Goal: Transaction & Acquisition: Book appointment/travel/reservation

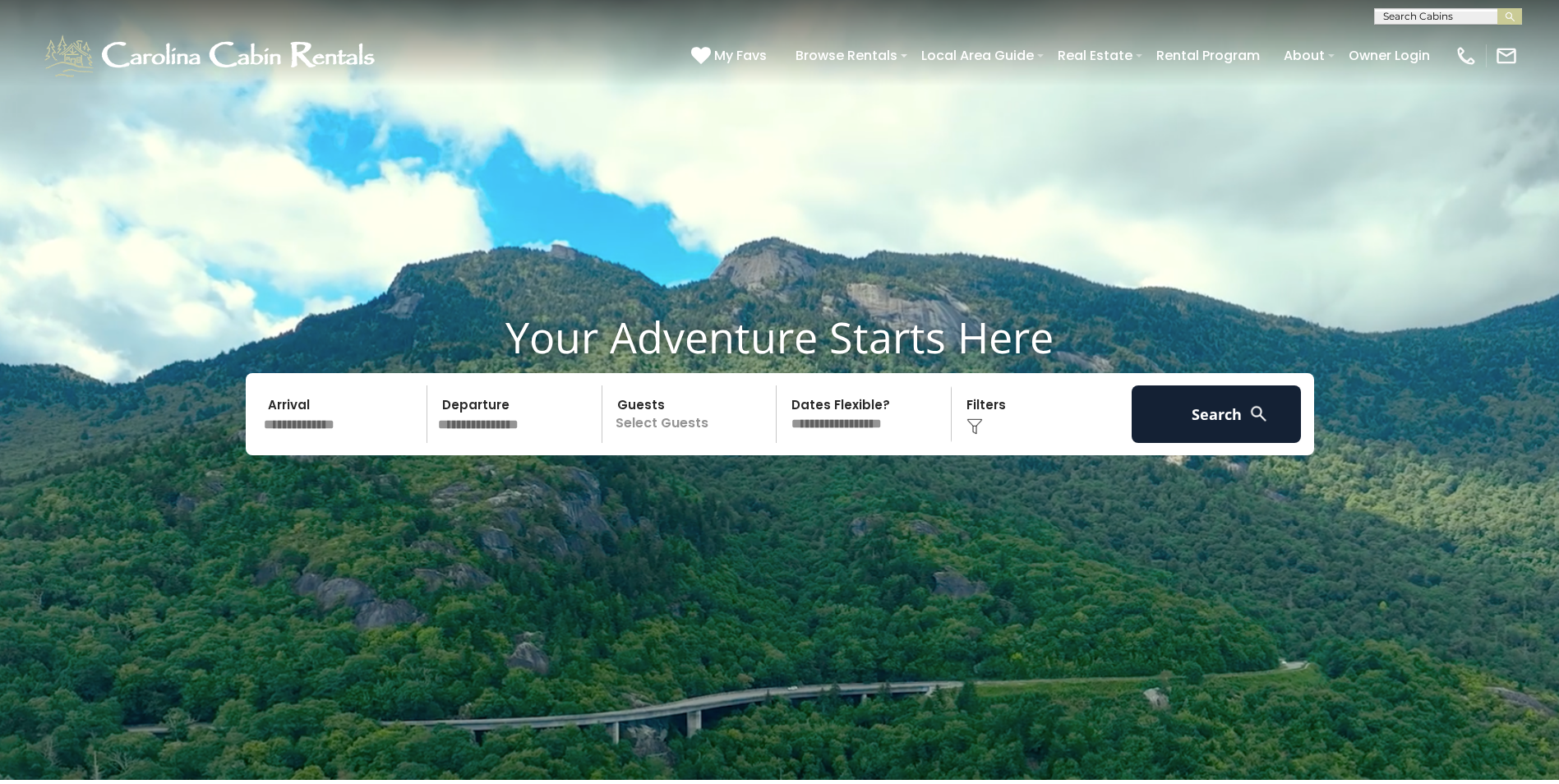
click at [305, 438] on input "text" at bounding box center [342, 414] width 170 height 58
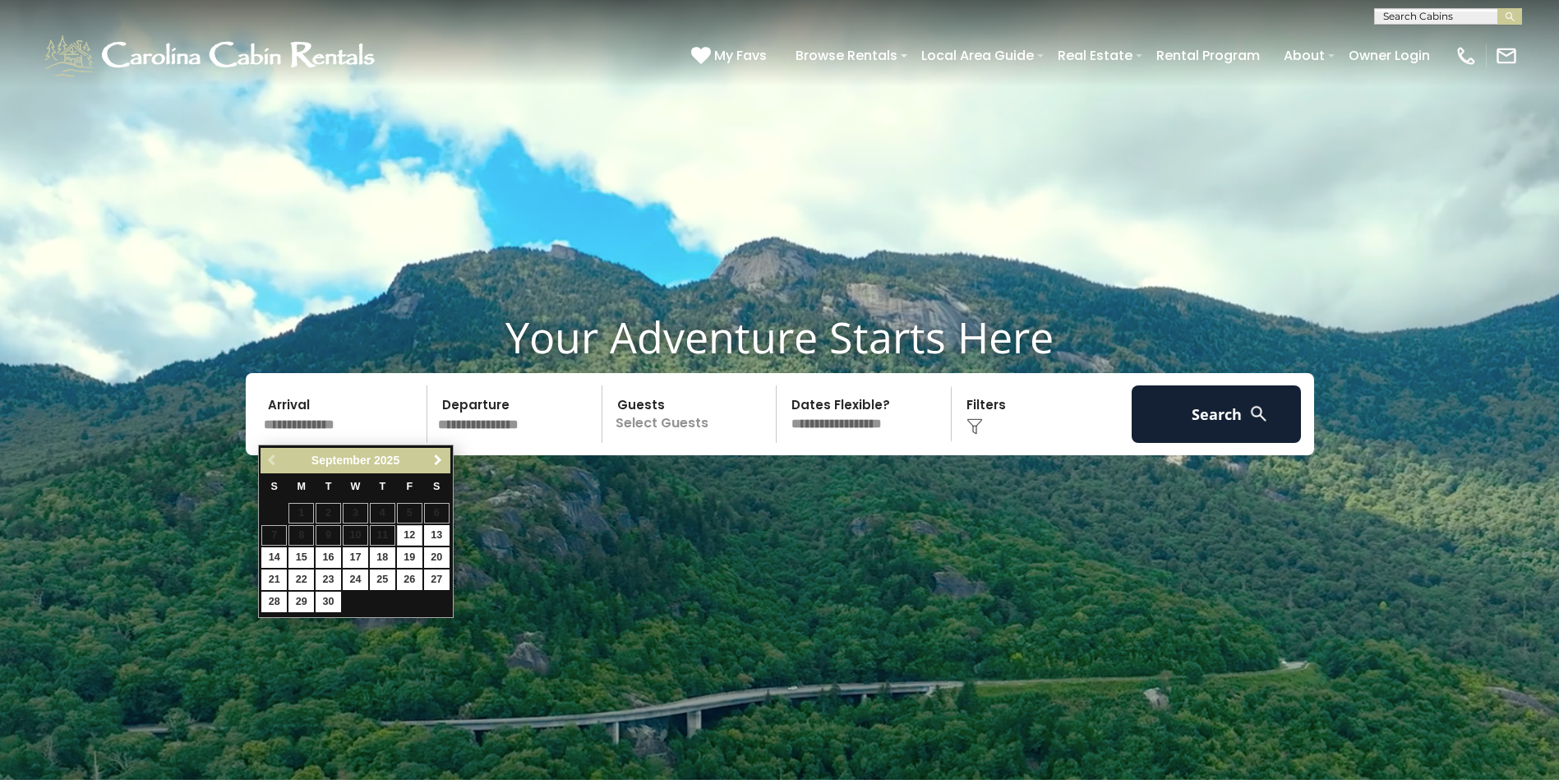
click at [435, 455] on span "Next" at bounding box center [438, 460] width 13 height 13
click at [357, 538] on link "8" at bounding box center [355, 535] width 26 height 21
type input "*******"
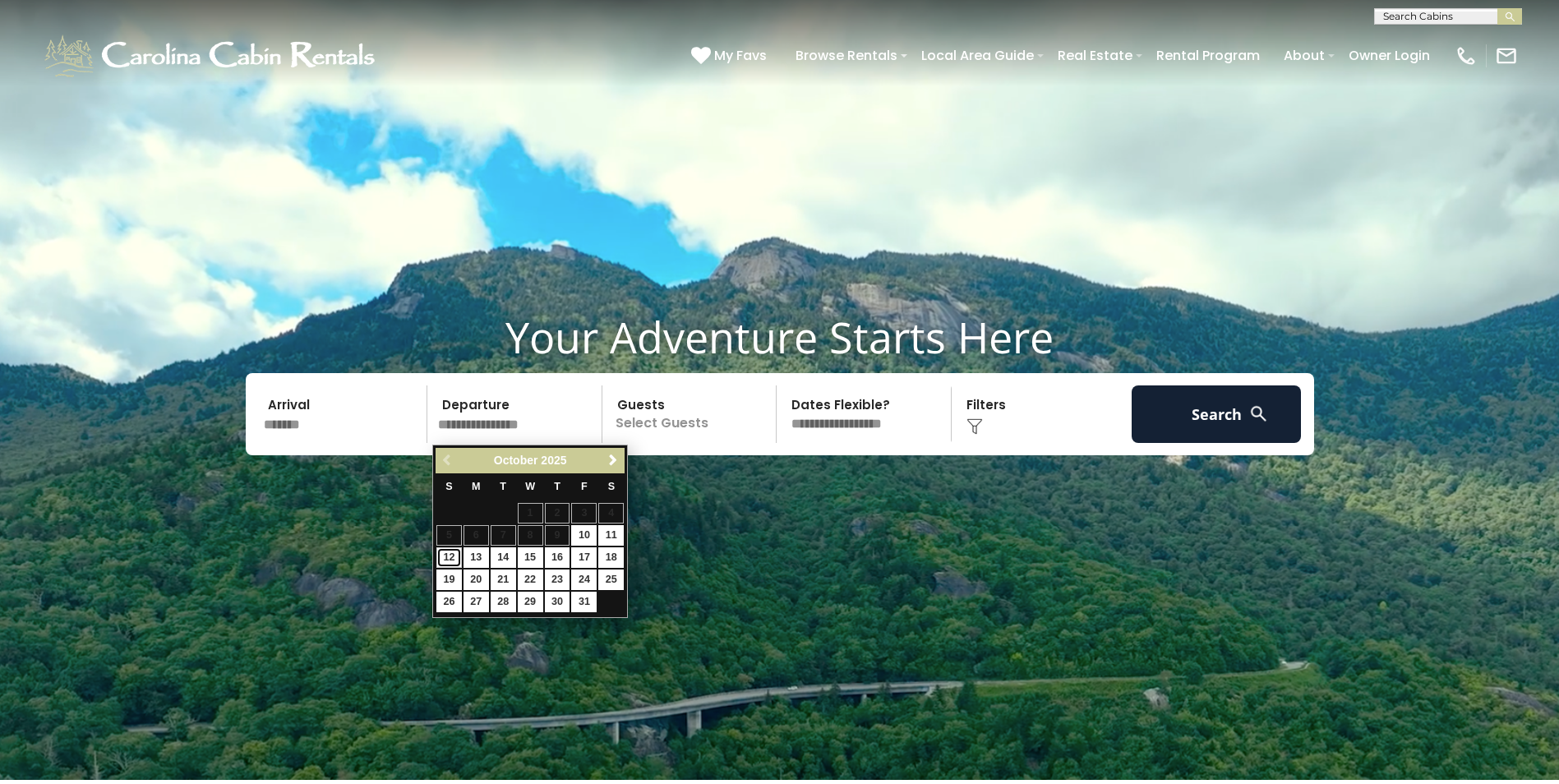
click at [439, 554] on link "12" at bounding box center [449, 557] width 26 height 21
type input "********"
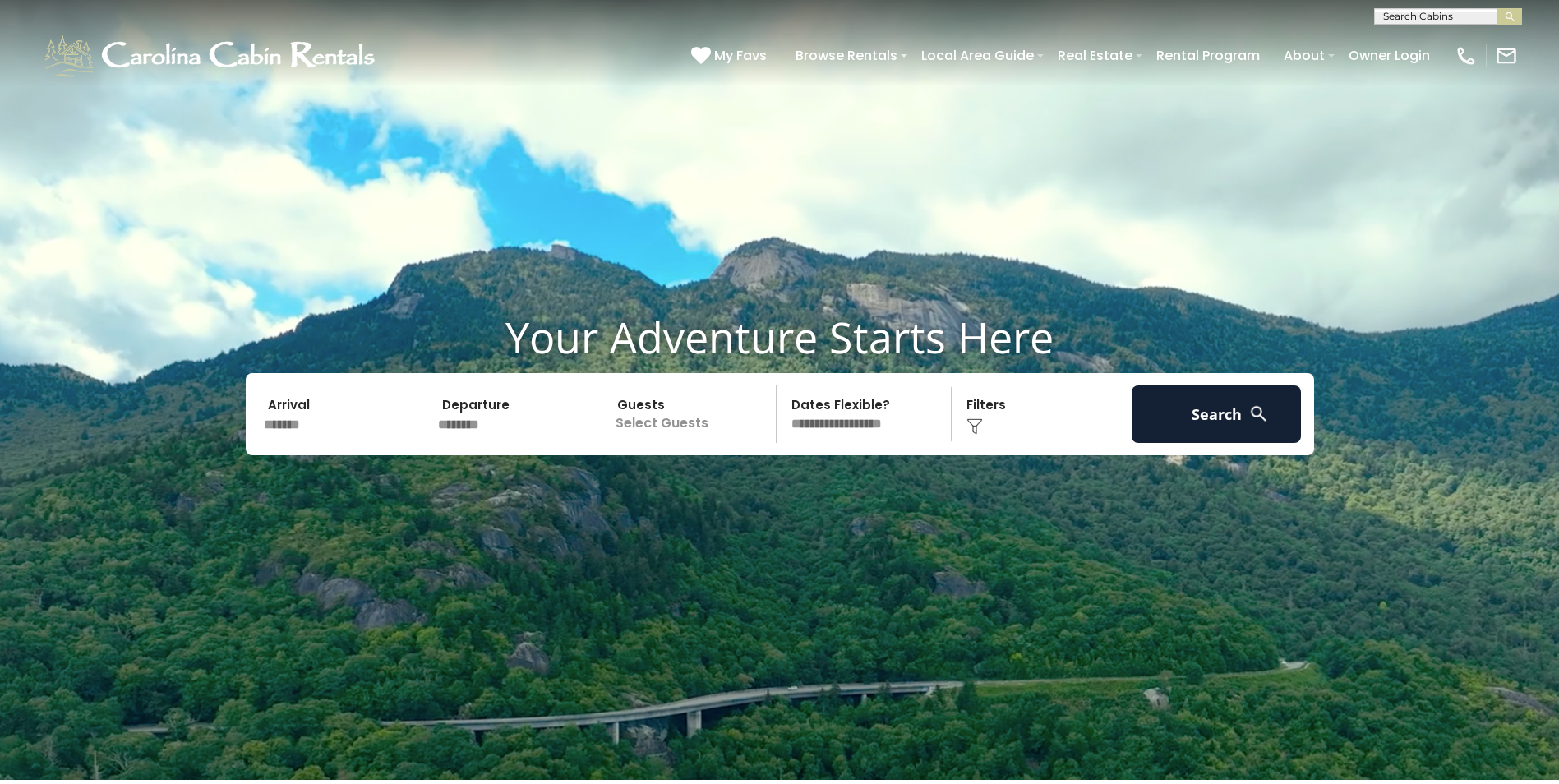
click at [667, 413] on p "Select Guests" at bounding box center [692, 414] width 169 height 58
click at [770, 487] on span "+" at bounding box center [771, 481] width 7 height 17
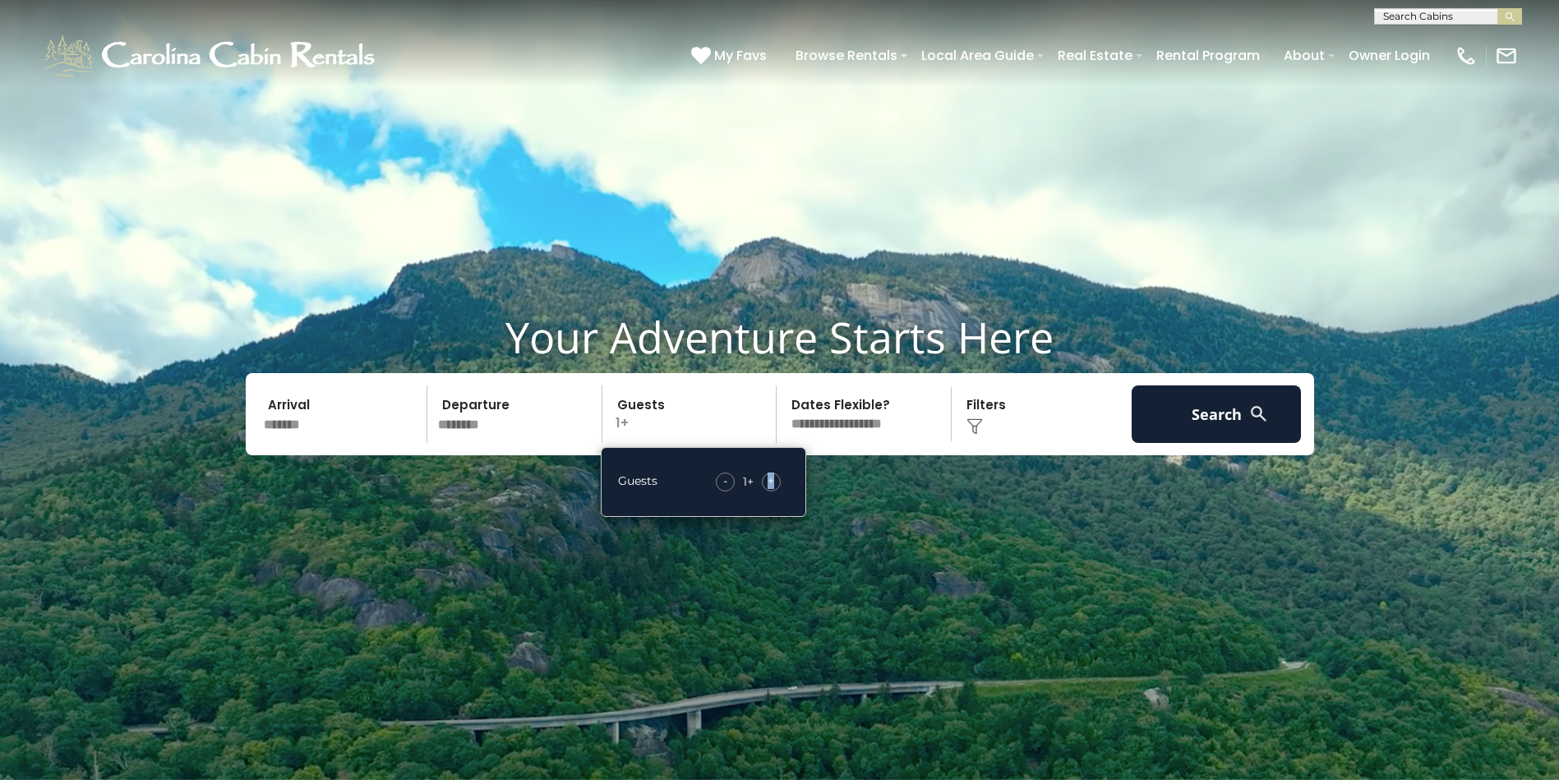
click at [770, 487] on span "+" at bounding box center [771, 481] width 7 height 17
click at [985, 419] on div "Click to Choose" at bounding box center [1041, 414] width 170 height 58
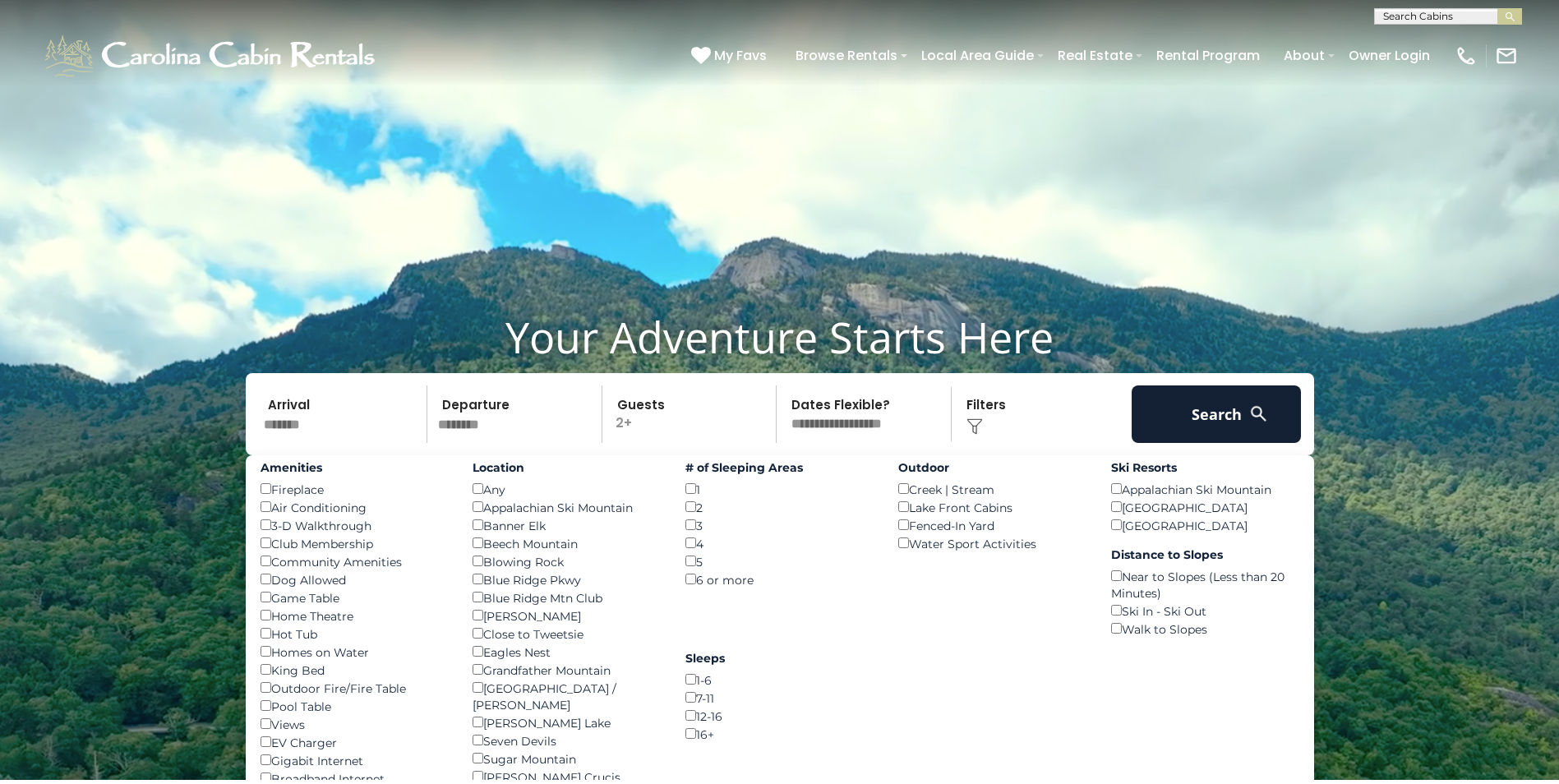
click at [975, 427] on img at bounding box center [975, 426] width 17 height 17
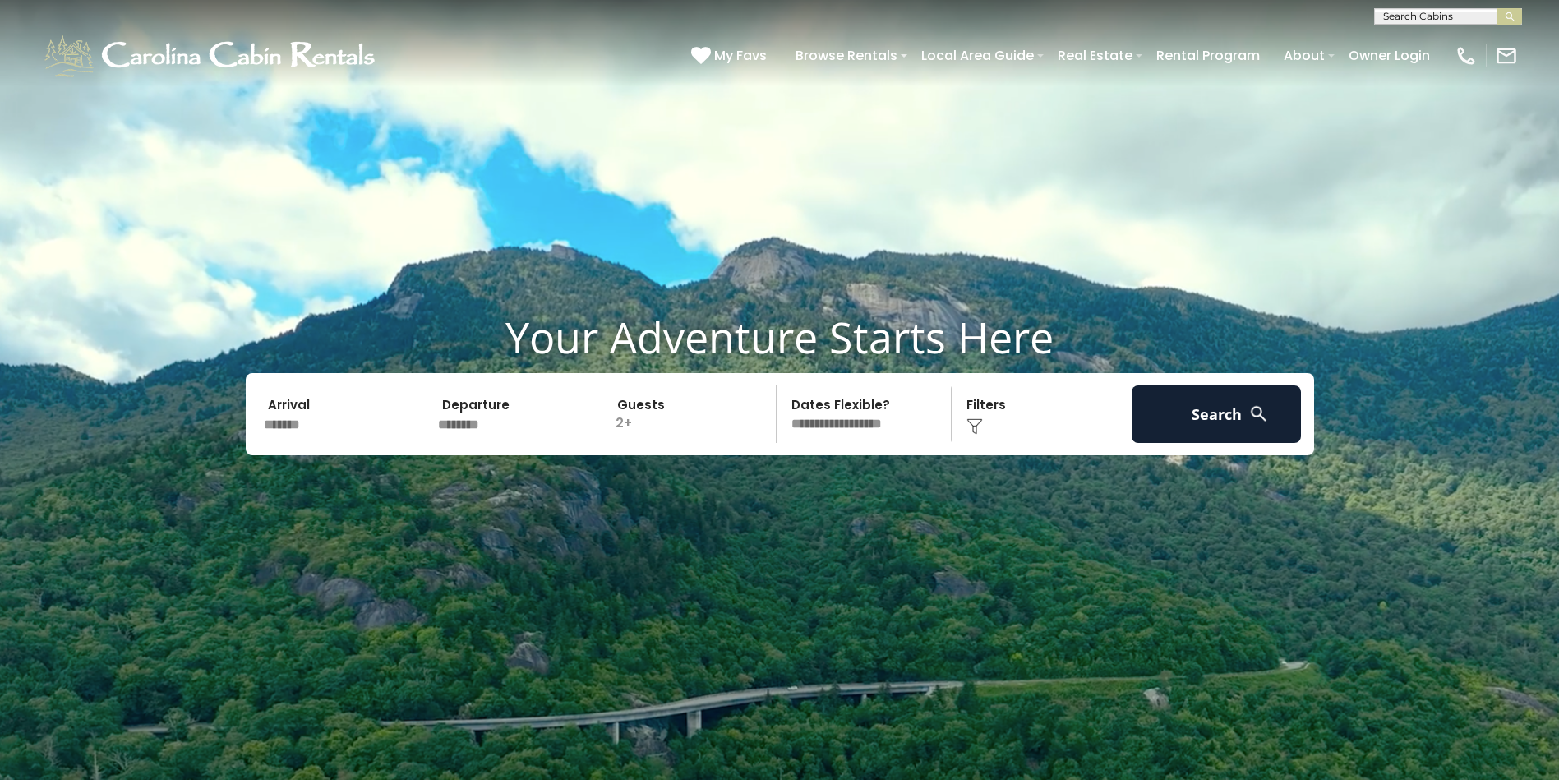
click at [969, 418] on div "Click to Choose" at bounding box center [1041, 414] width 170 height 58
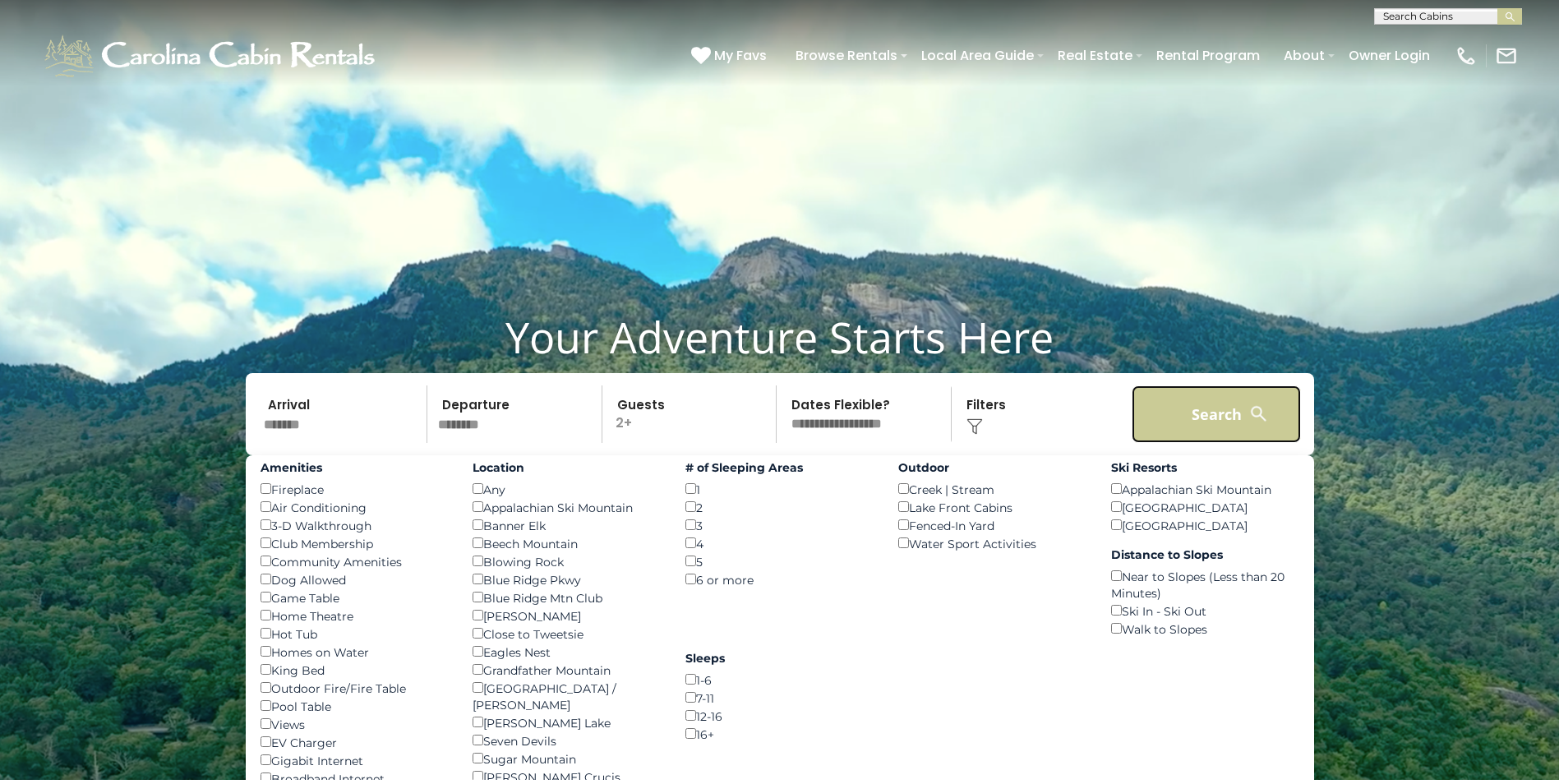
click at [1239, 417] on button "Search" at bounding box center [1217, 414] width 170 height 58
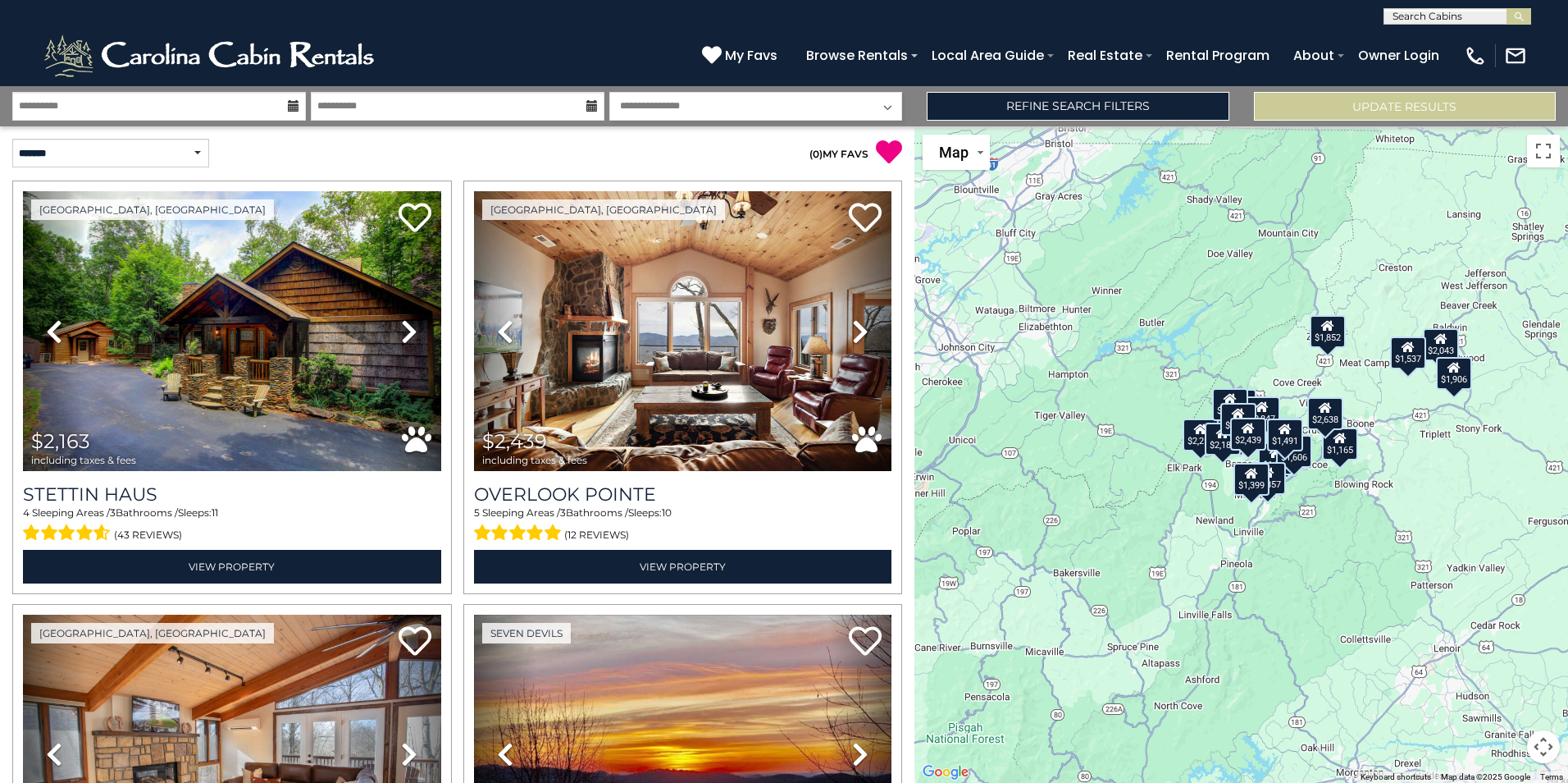
click at [1333, 333] on div "$1,852" at bounding box center [1327, 331] width 36 height 33
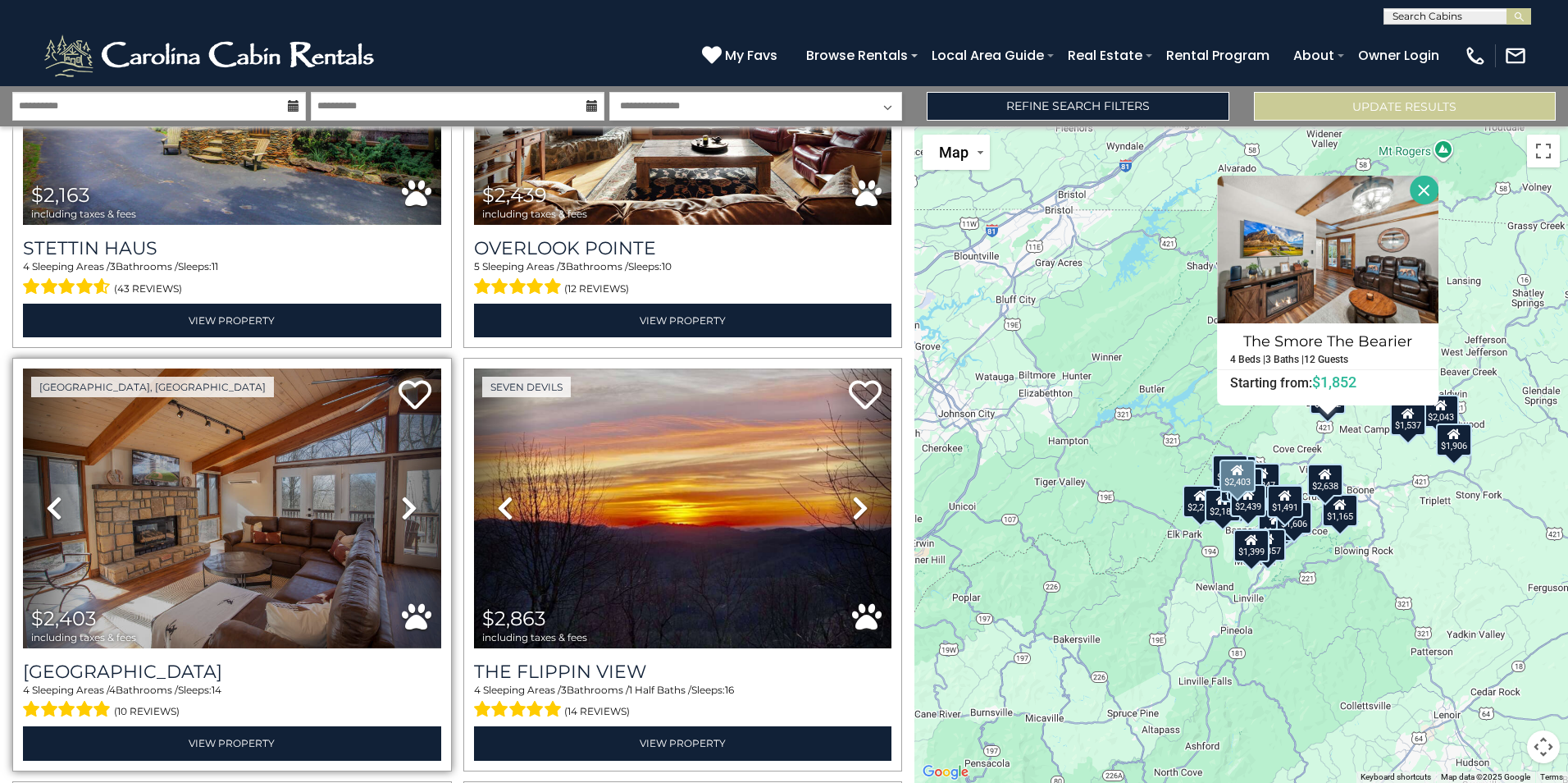
scroll to position [328, 0]
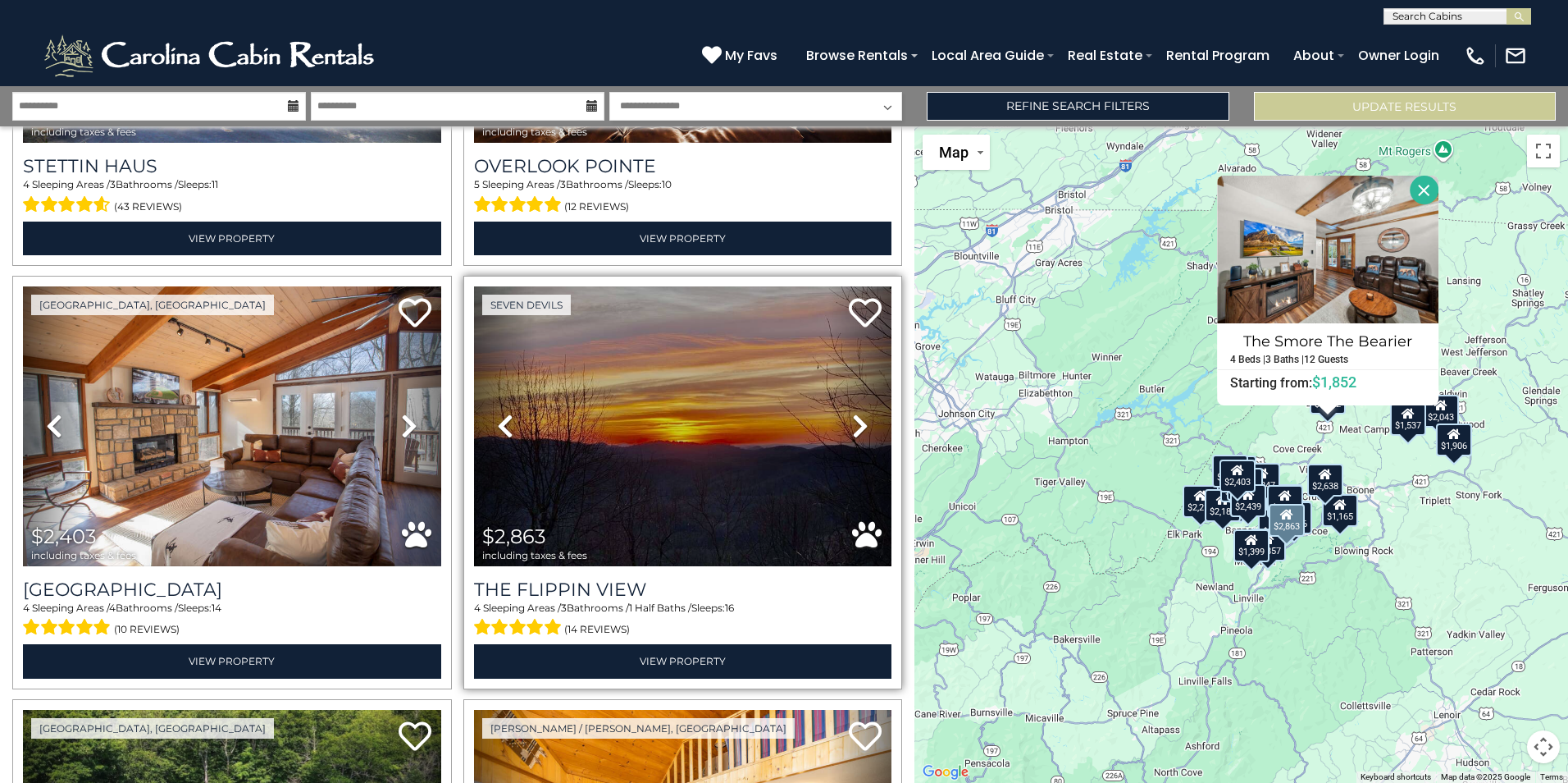
click at [852, 420] on icon at bounding box center [860, 425] width 17 height 26
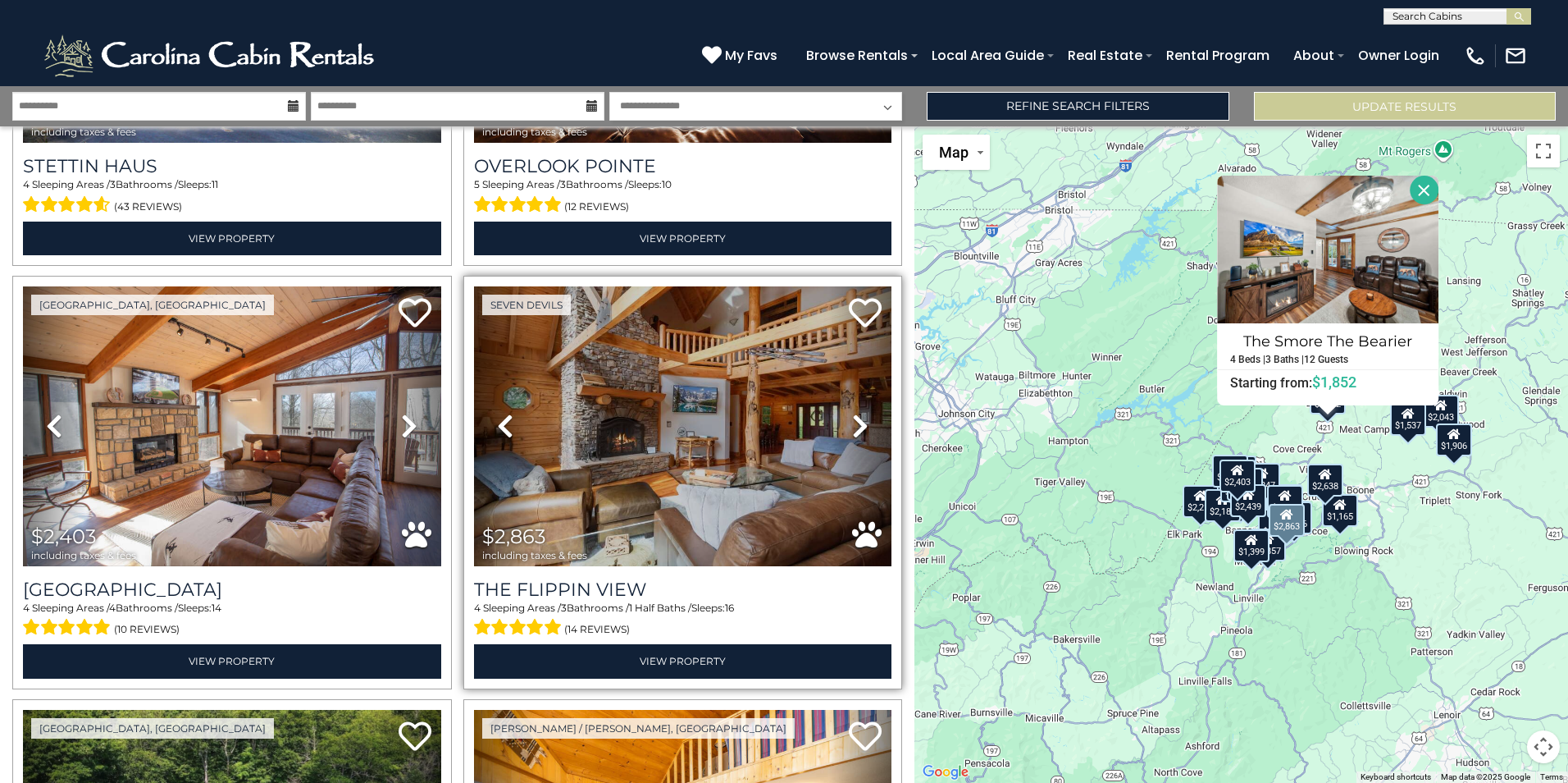
click at [852, 420] on icon at bounding box center [860, 425] width 17 height 26
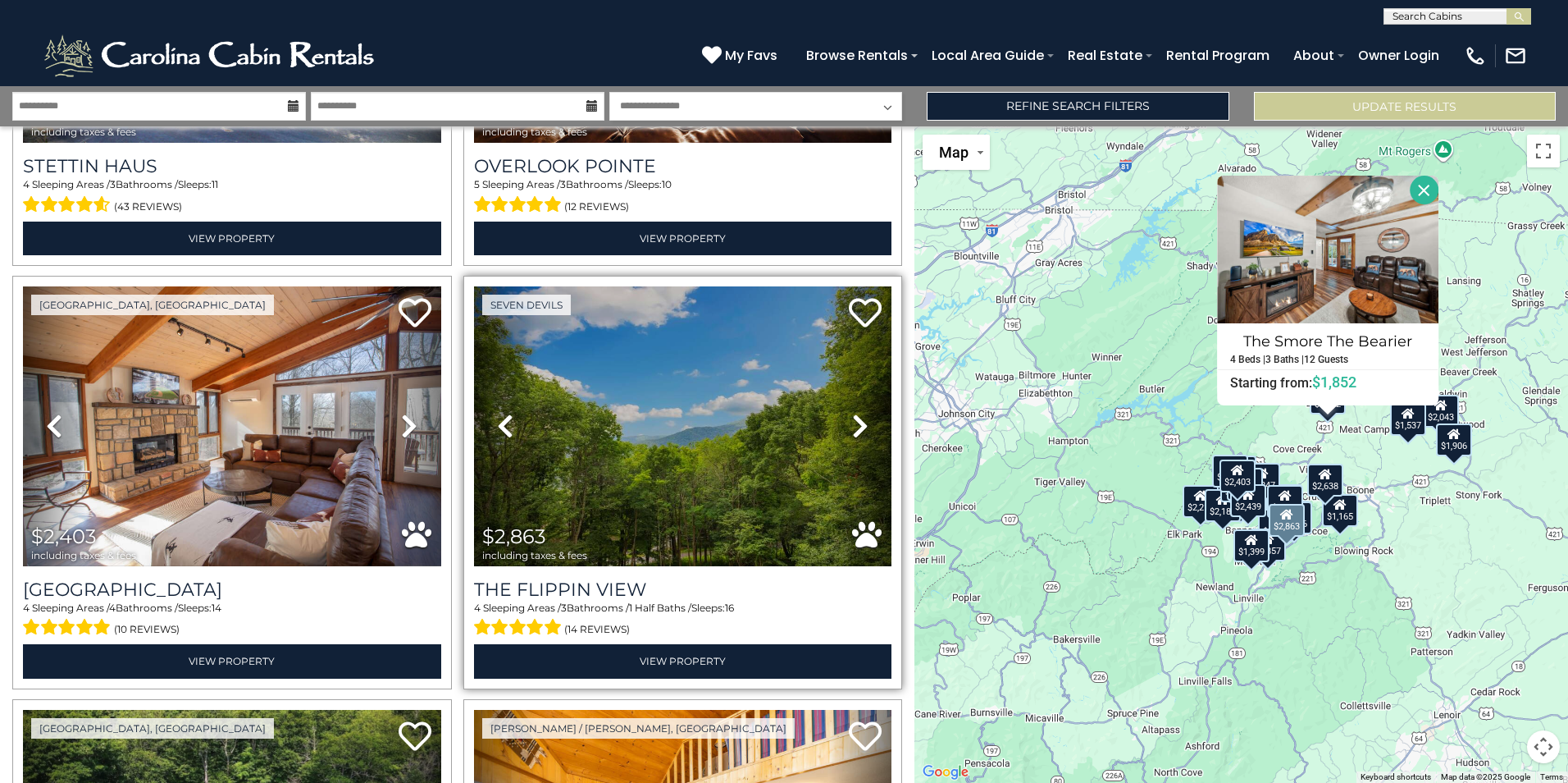
click at [852, 420] on icon at bounding box center [860, 425] width 17 height 26
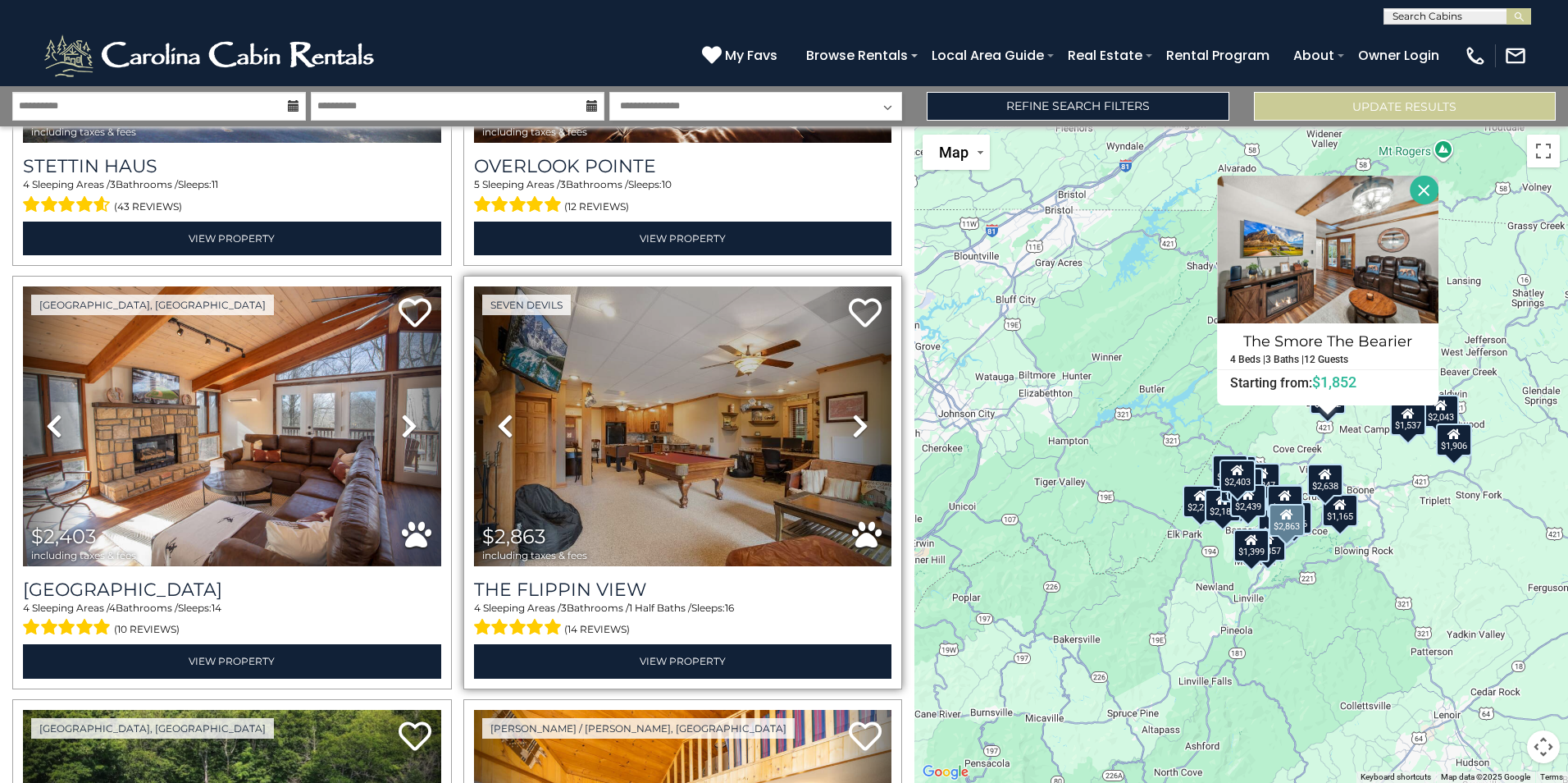
click at [852, 420] on icon at bounding box center [860, 425] width 17 height 26
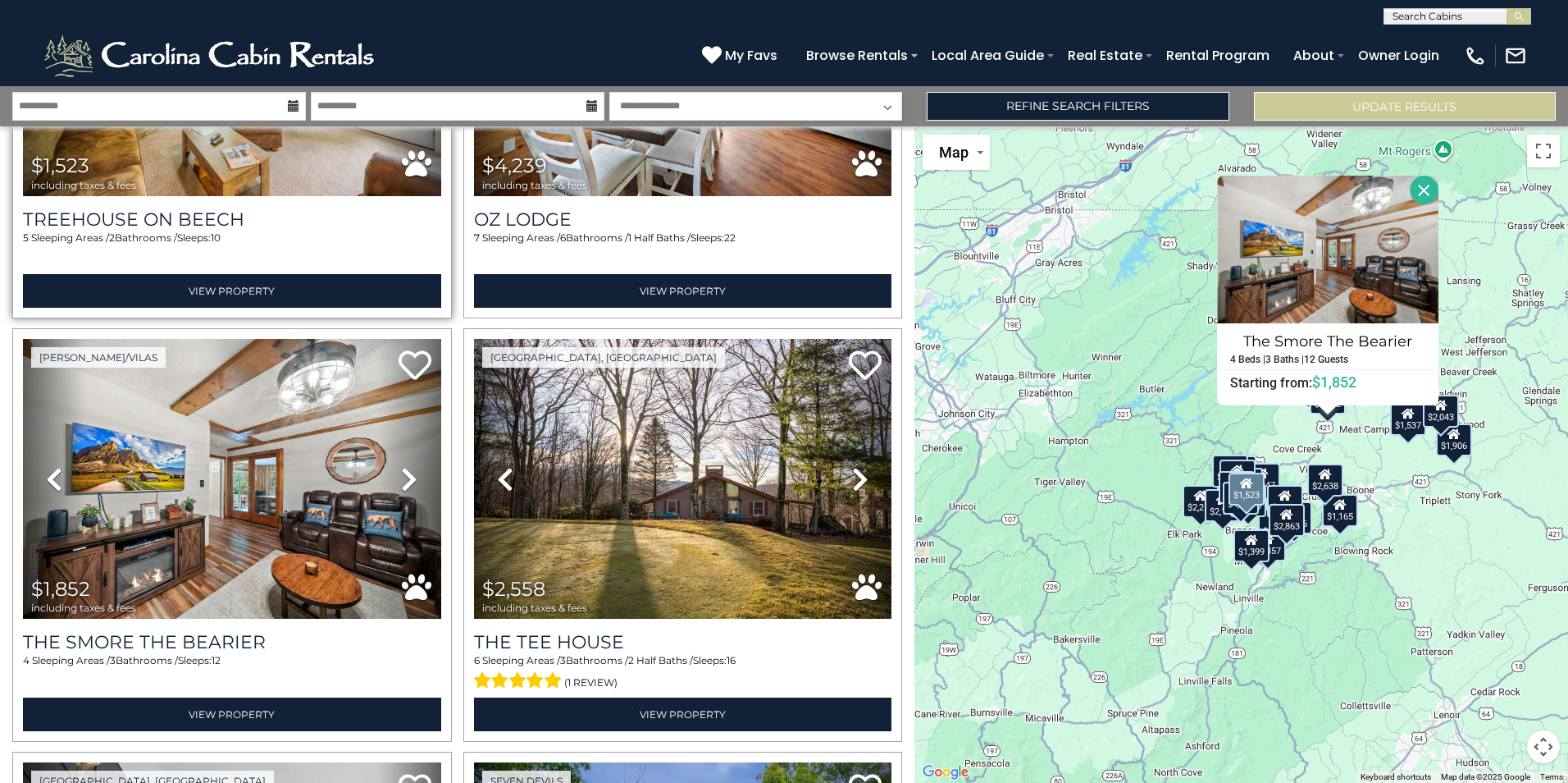
scroll to position [1559, 0]
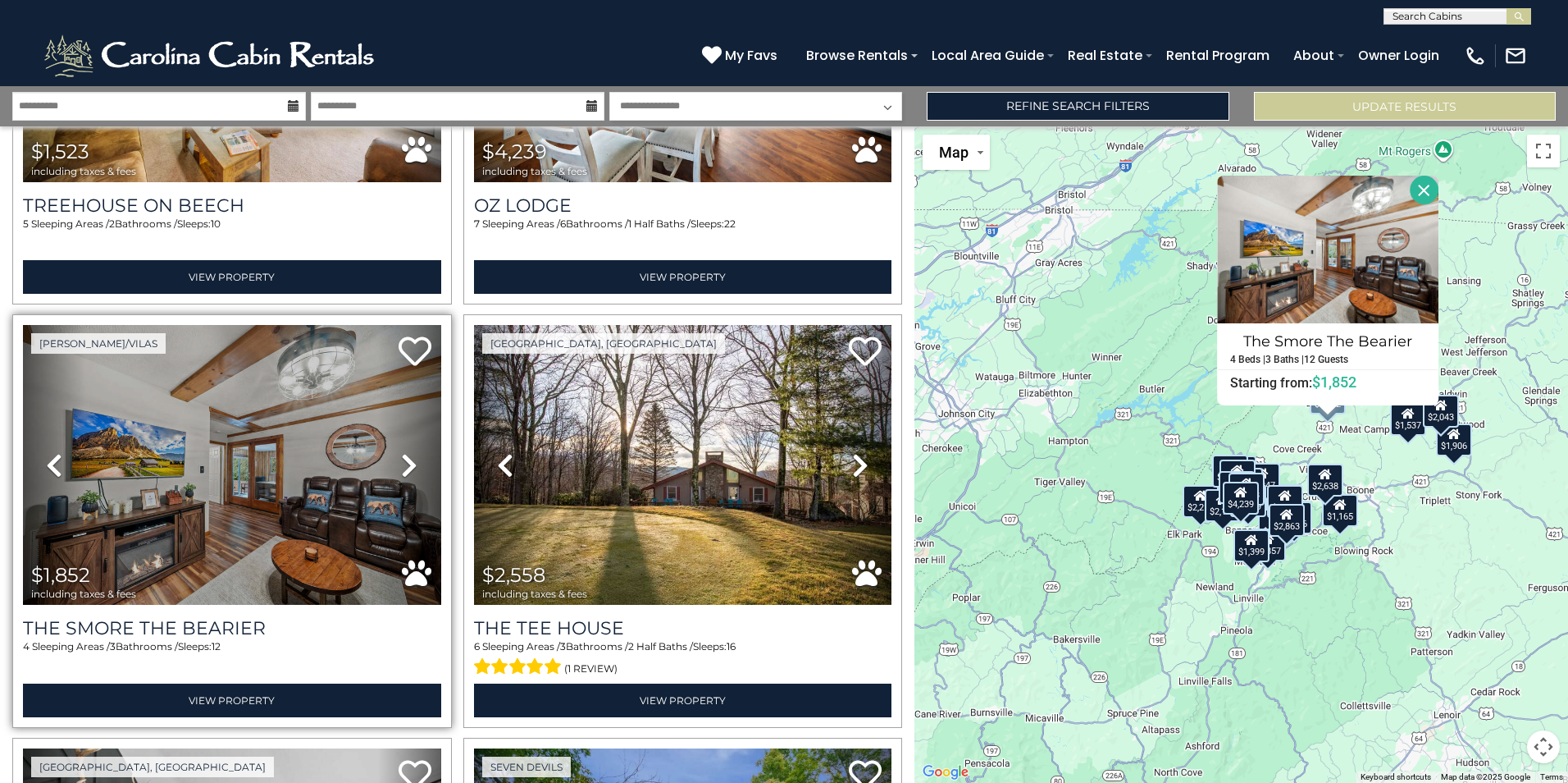
click at [401, 452] on icon at bounding box center [409, 465] width 17 height 26
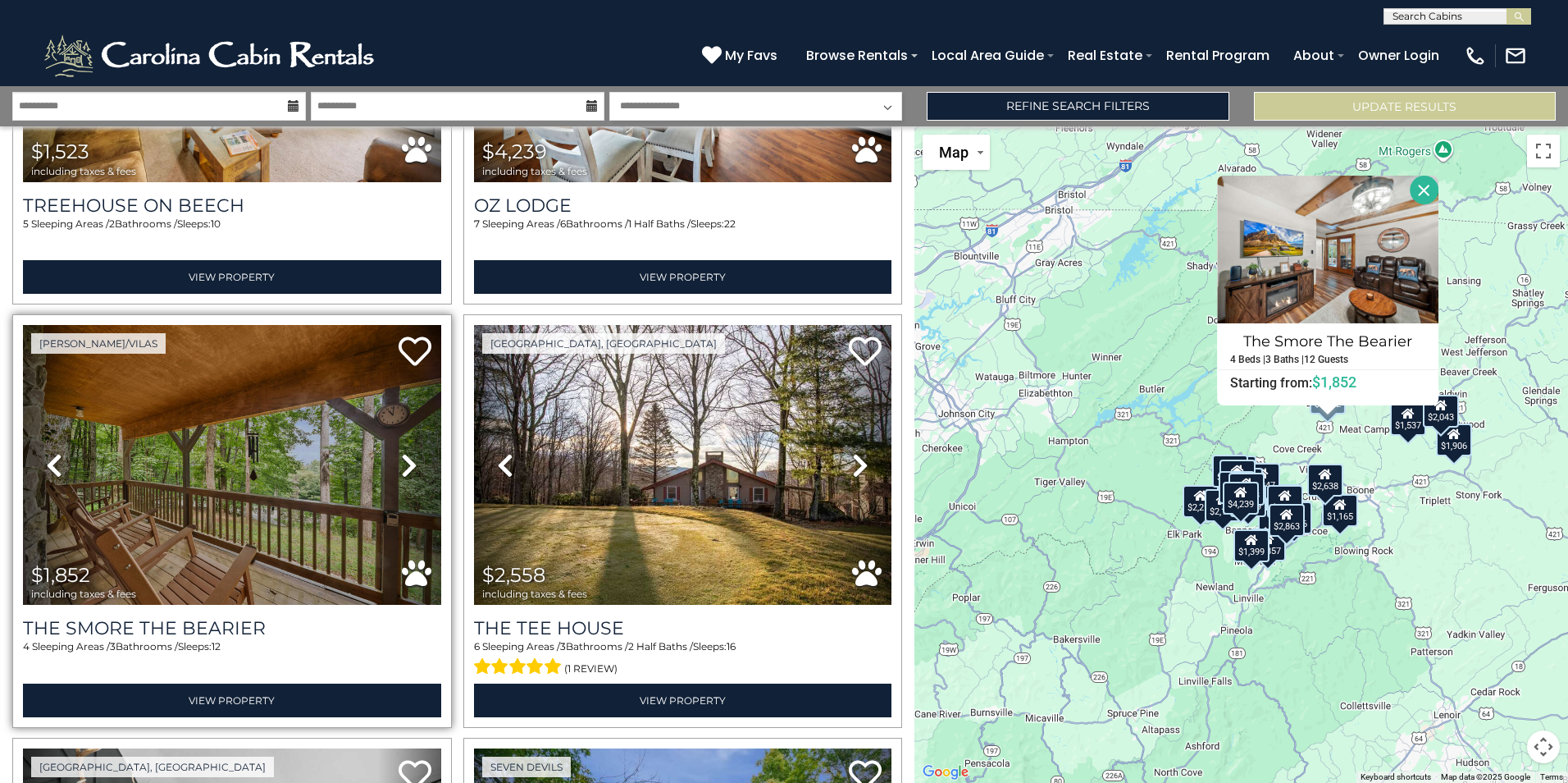
click at [405, 452] on icon at bounding box center [409, 465] width 17 height 26
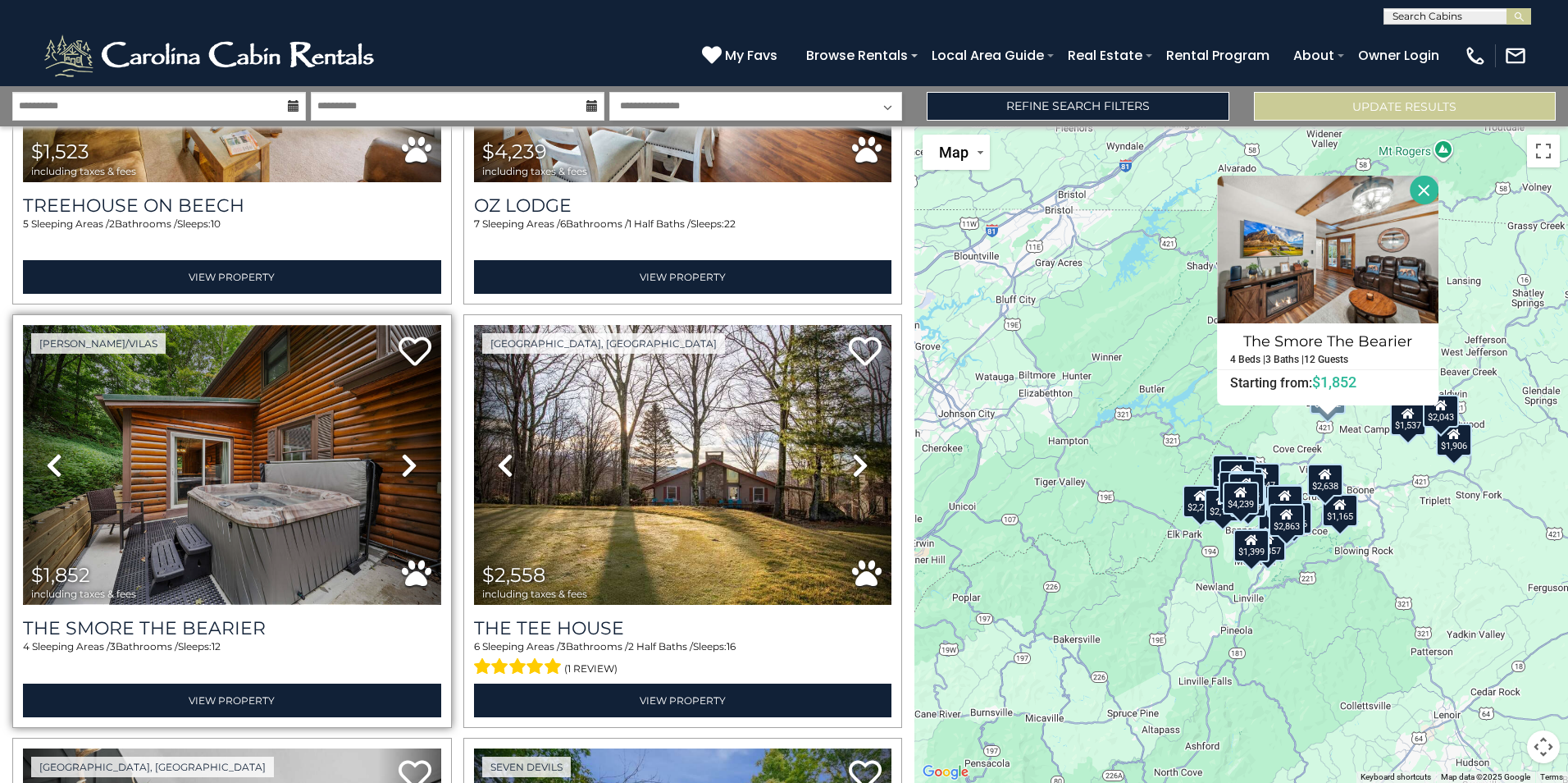
click at [237, 455] on img at bounding box center [231, 465] width 418 height 280
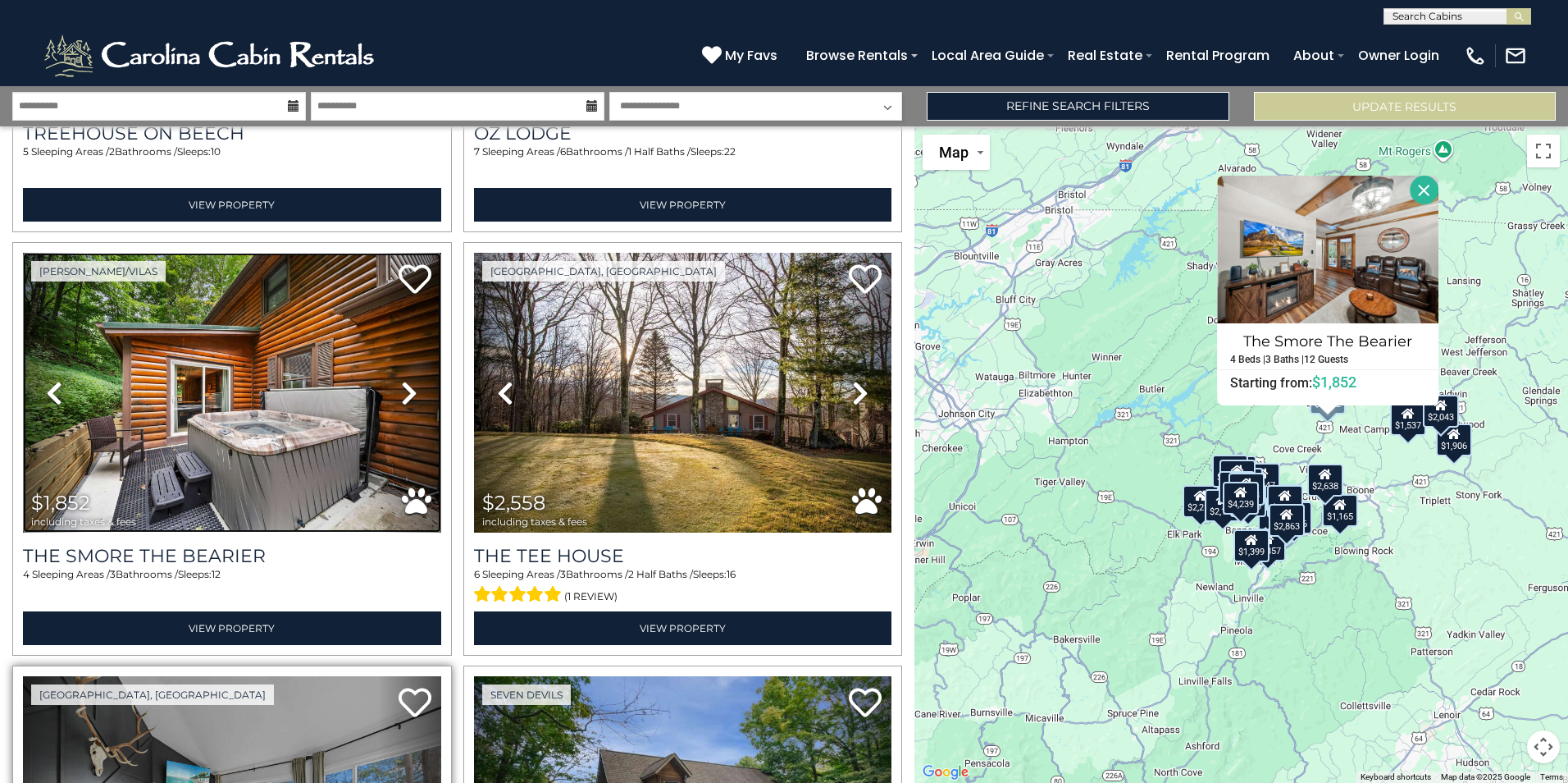
scroll to position [1969, 0]
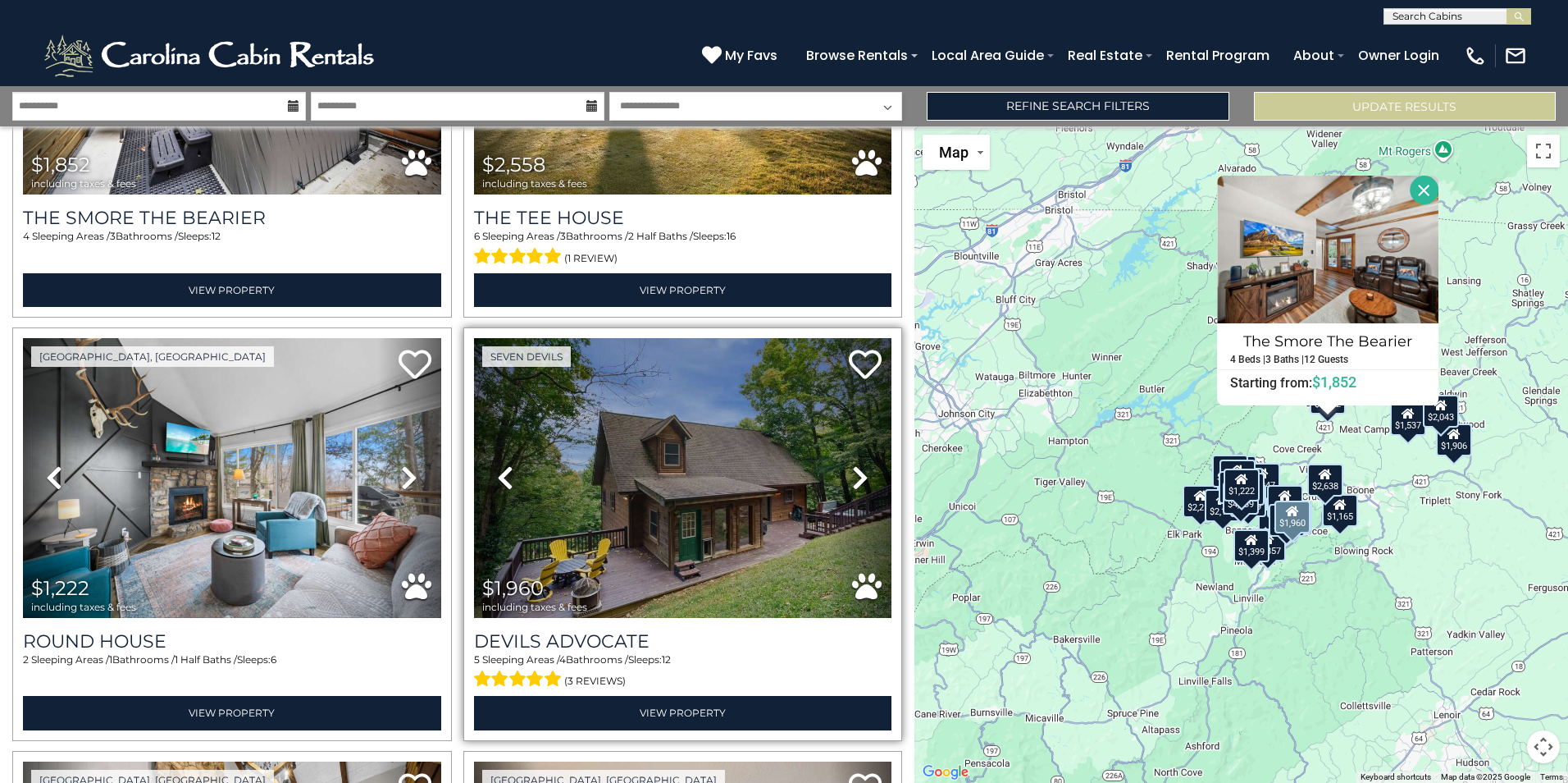
click at [852, 464] on icon at bounding box center [860, 477] width 17 height 26
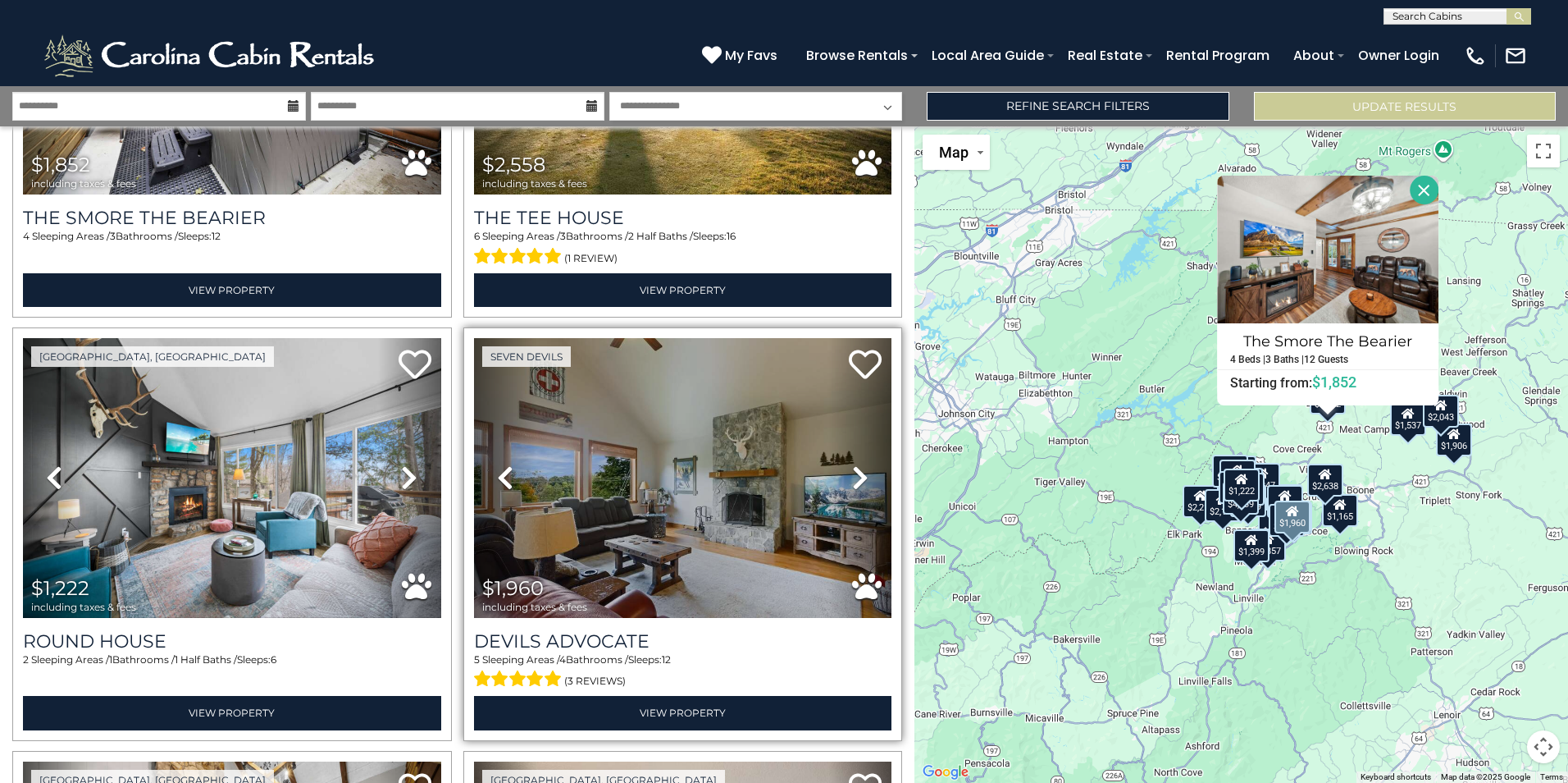
click at [852, 464] on icon at bounding box center [860, 477] width 17 height 26
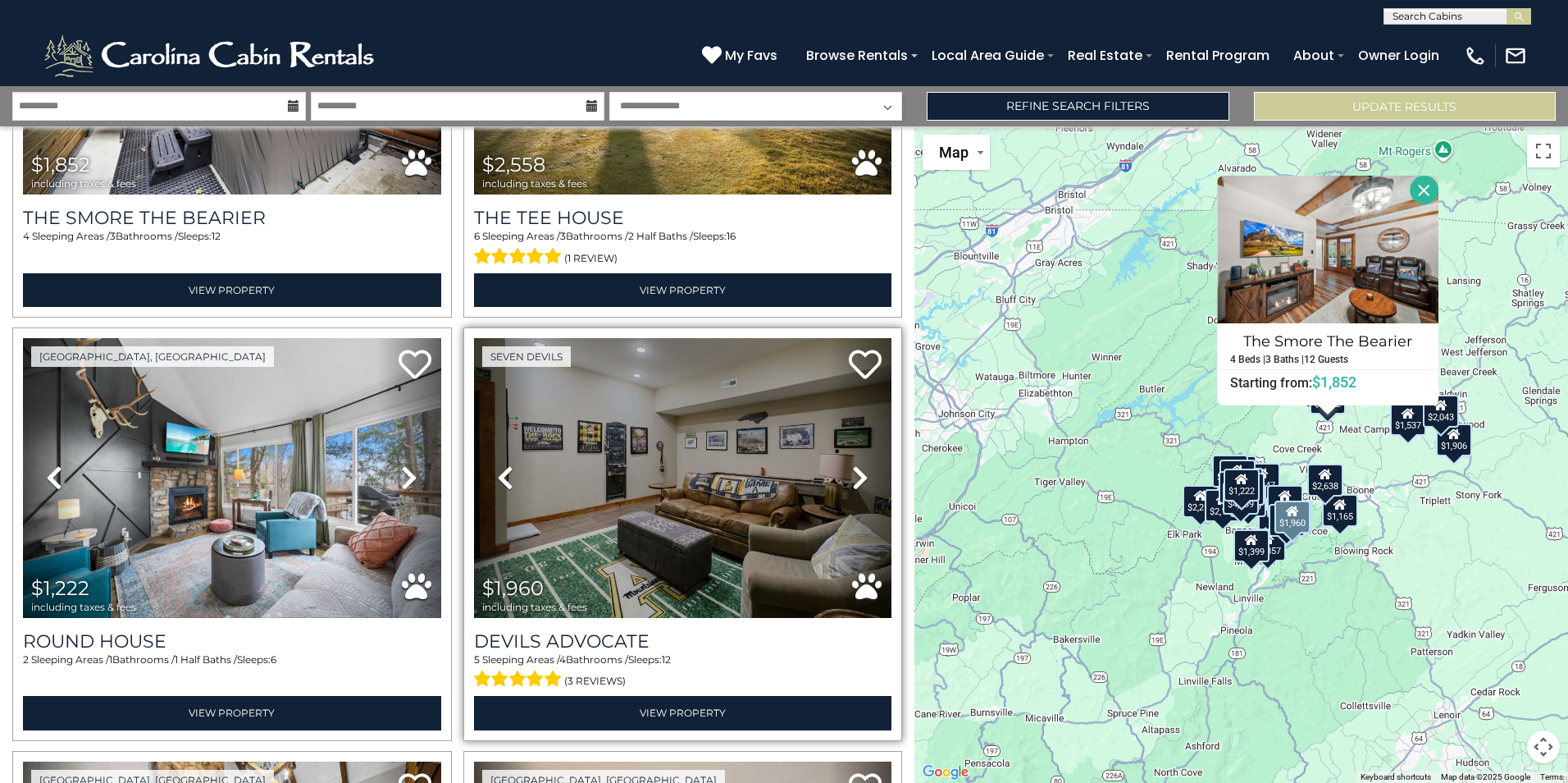
click at [852, 464] on icon at bounding box center [860, 477] width 17 height 26
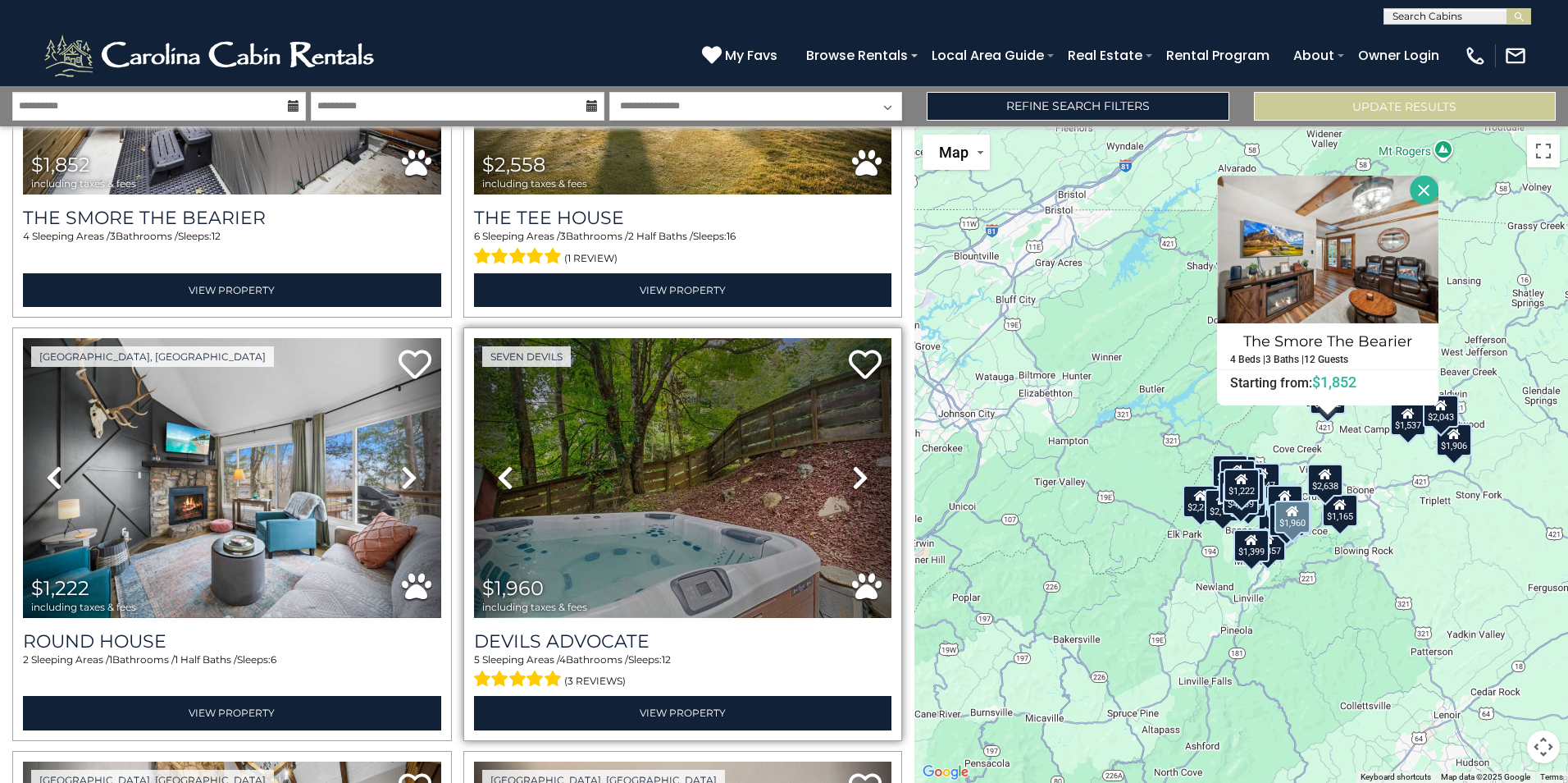
click at [852, 464] on icon at bounding box center [860, 477] width 17 height 26
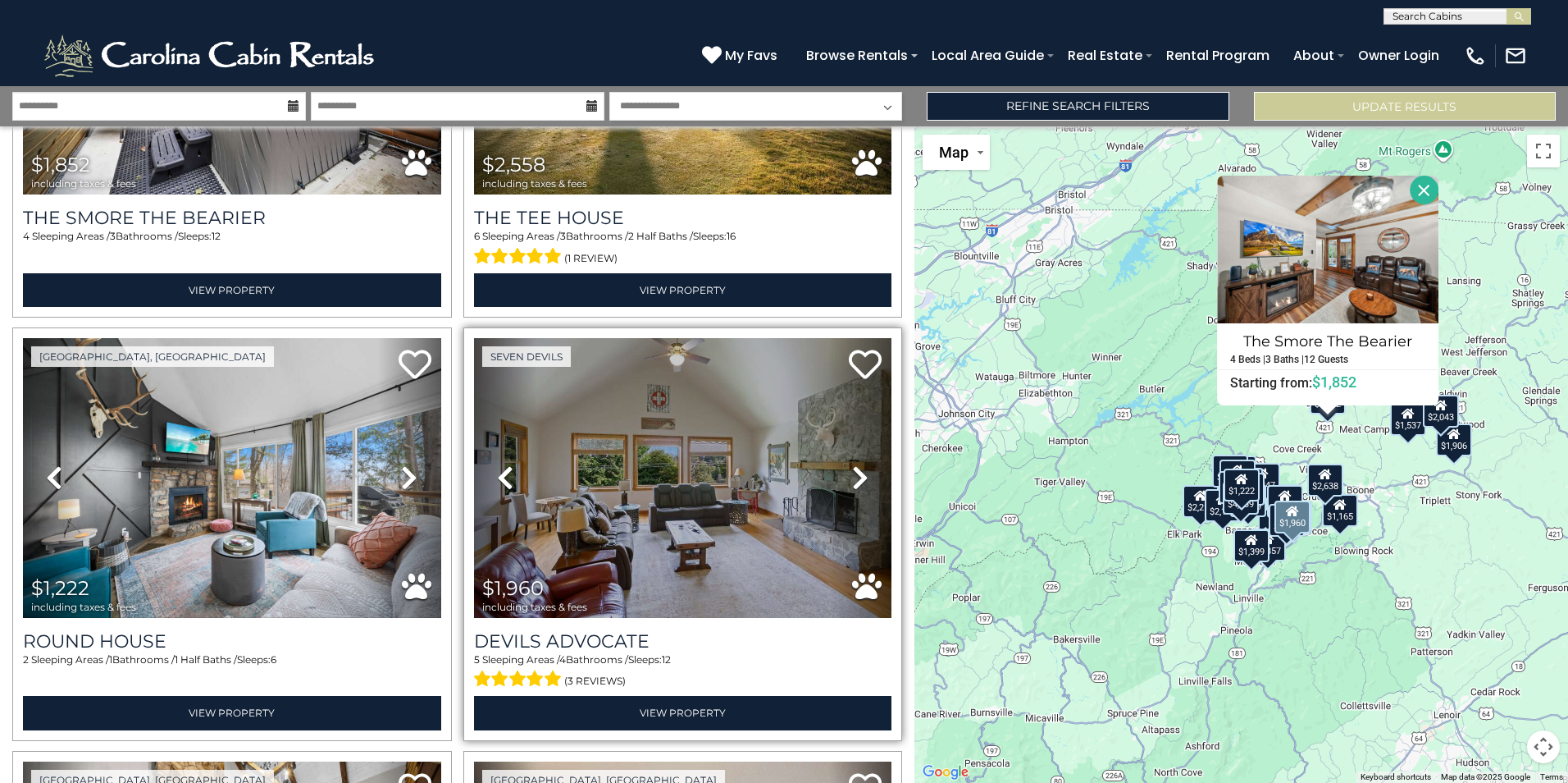
click at [852, 464] on icon at bounding box center [860, 477] width 17 height 26
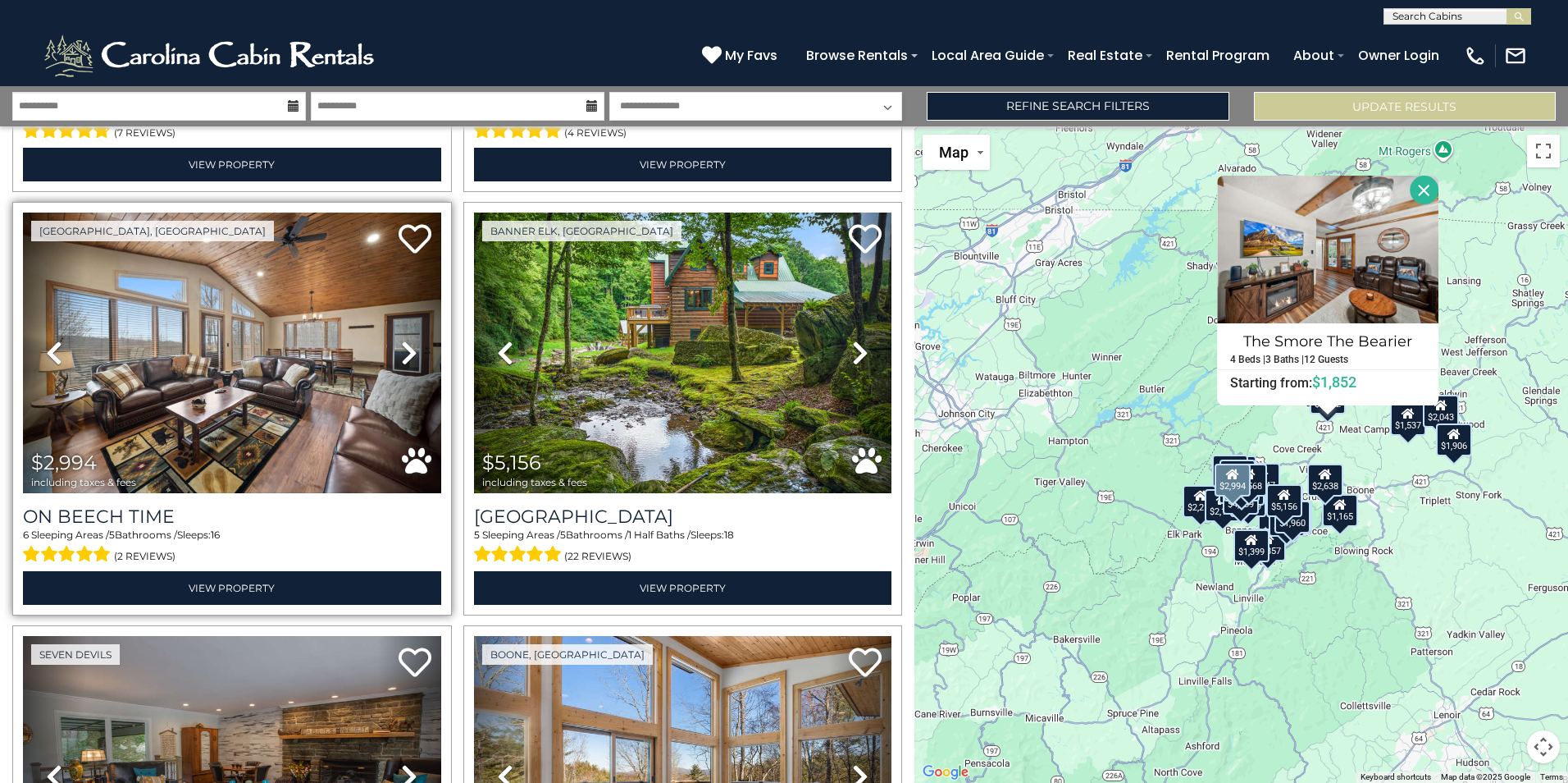
scroll to position [3201, 0]
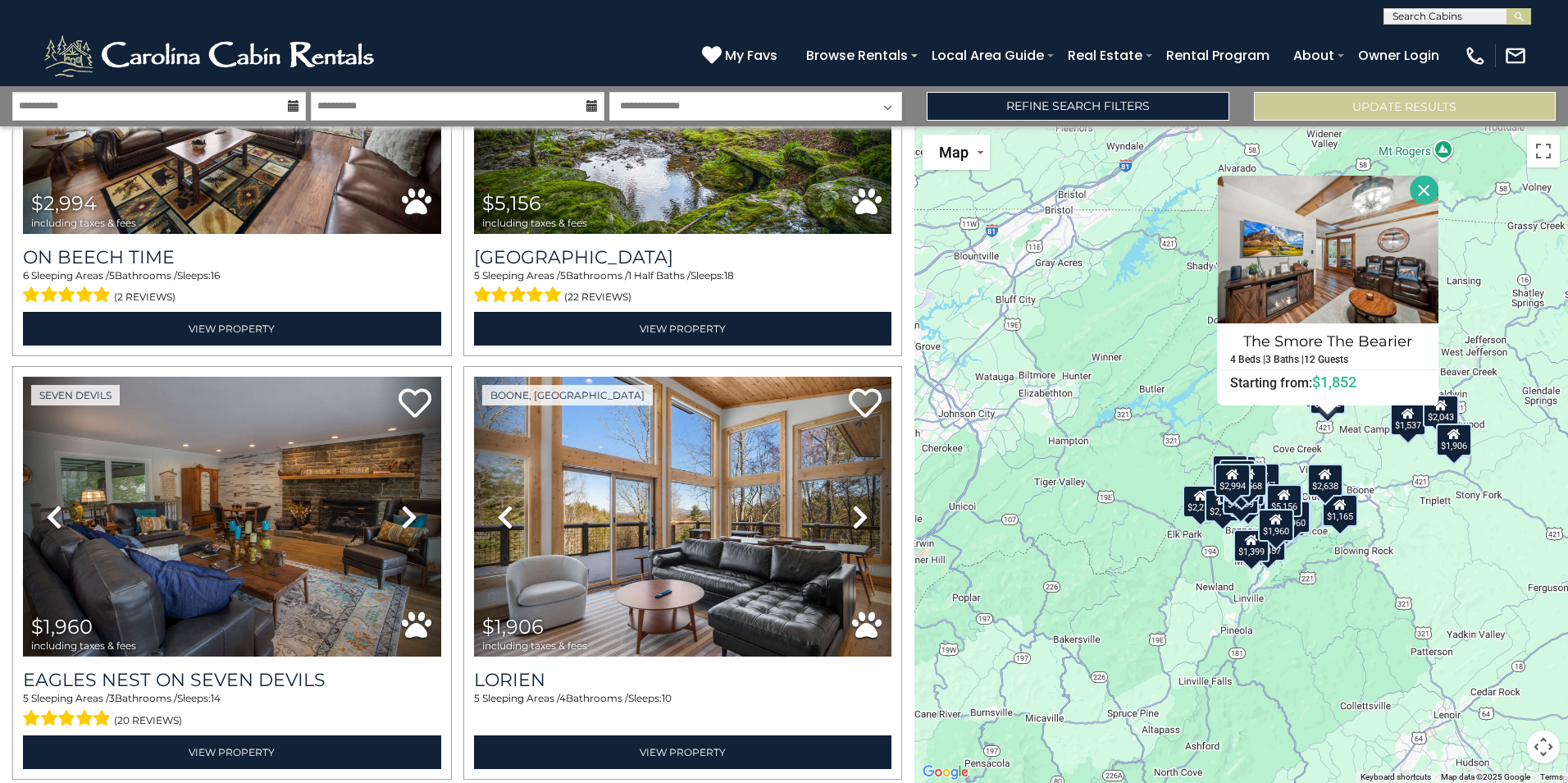
click at [1419, 181] on button "Close" at bounding box center [1423, 190] width 29 height 29
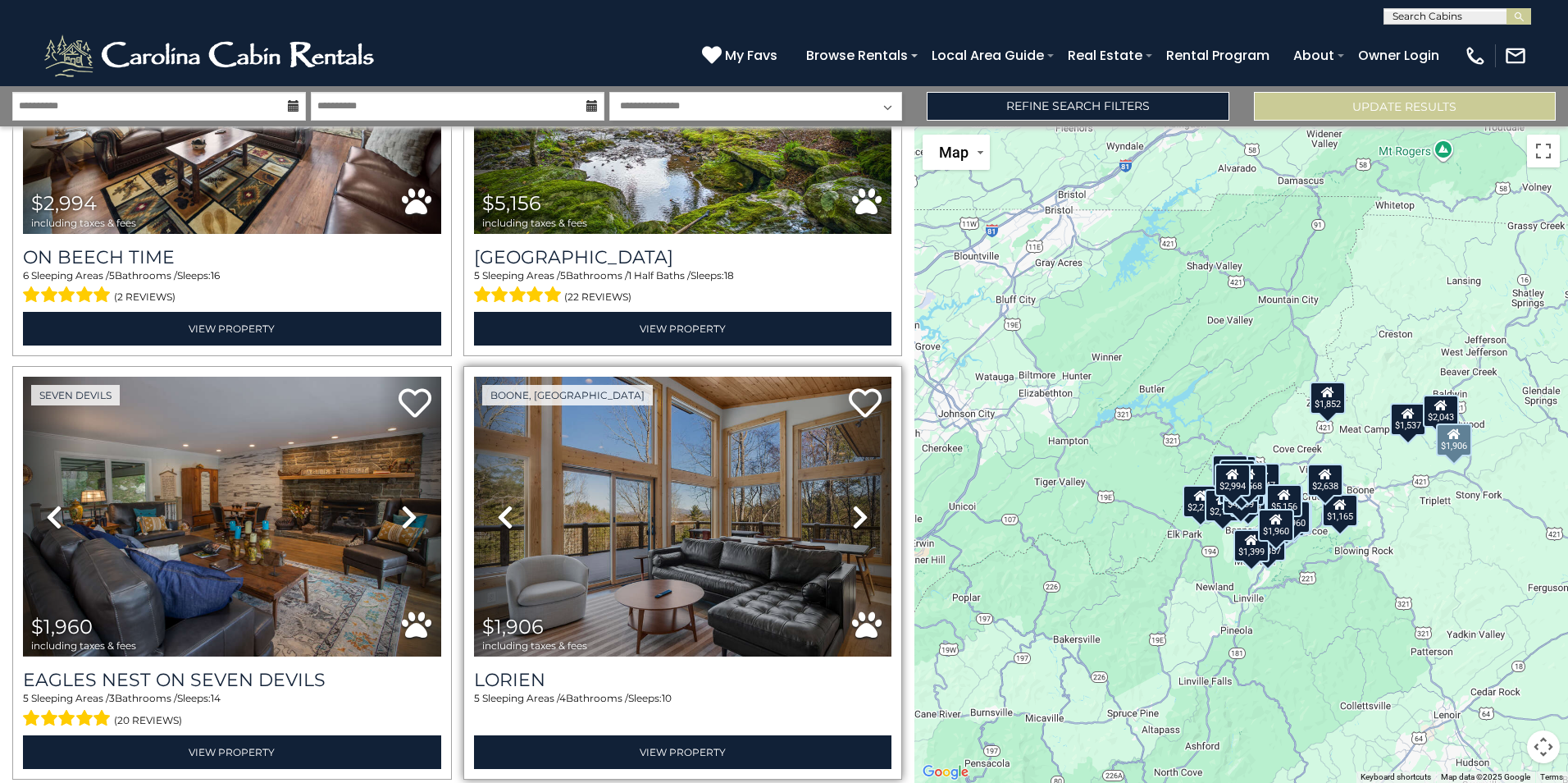
scroll to position [3282, 0]
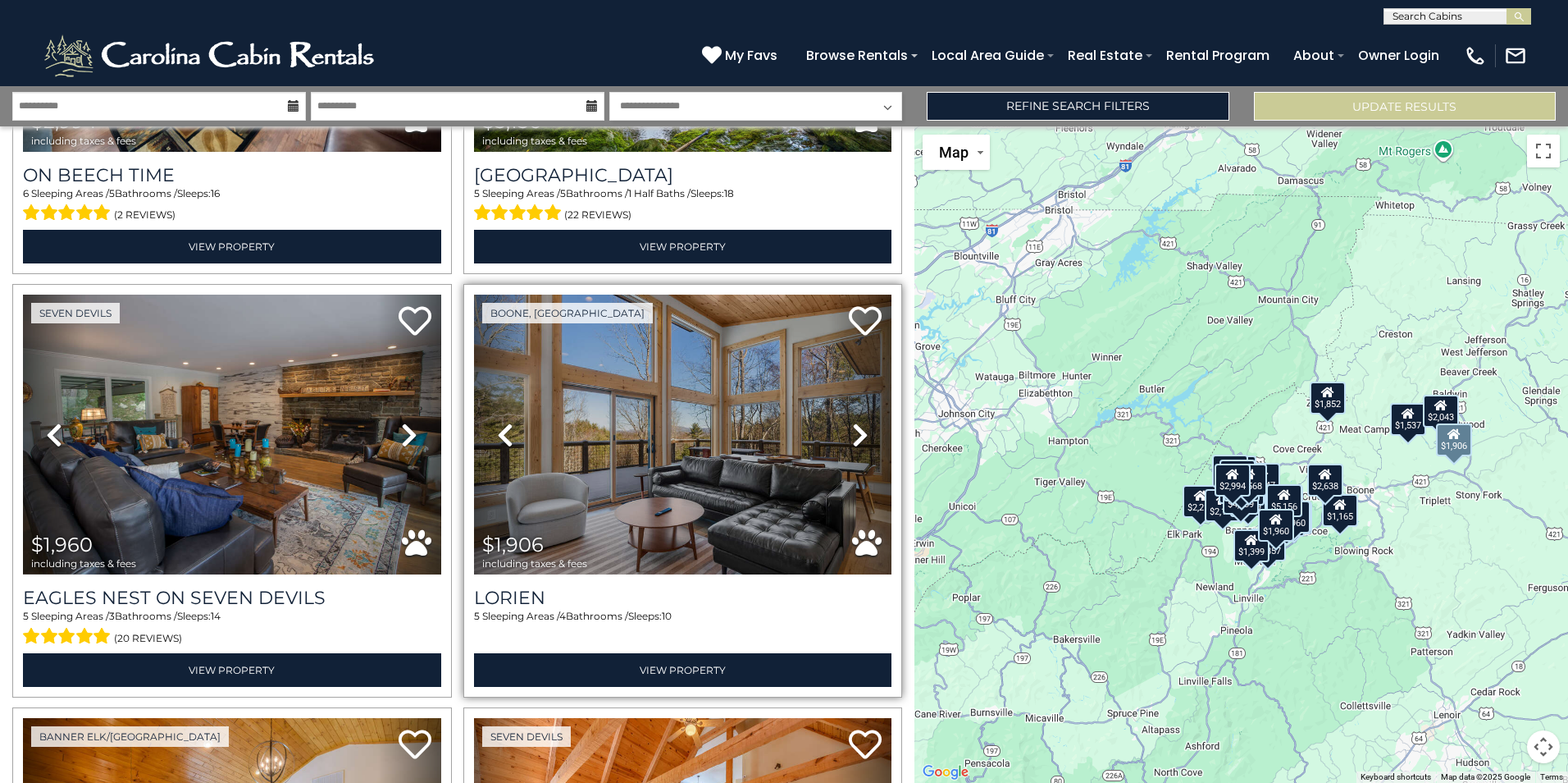
click at [854, 421] on icon at bounding box center [860, 434] width 17 height 26
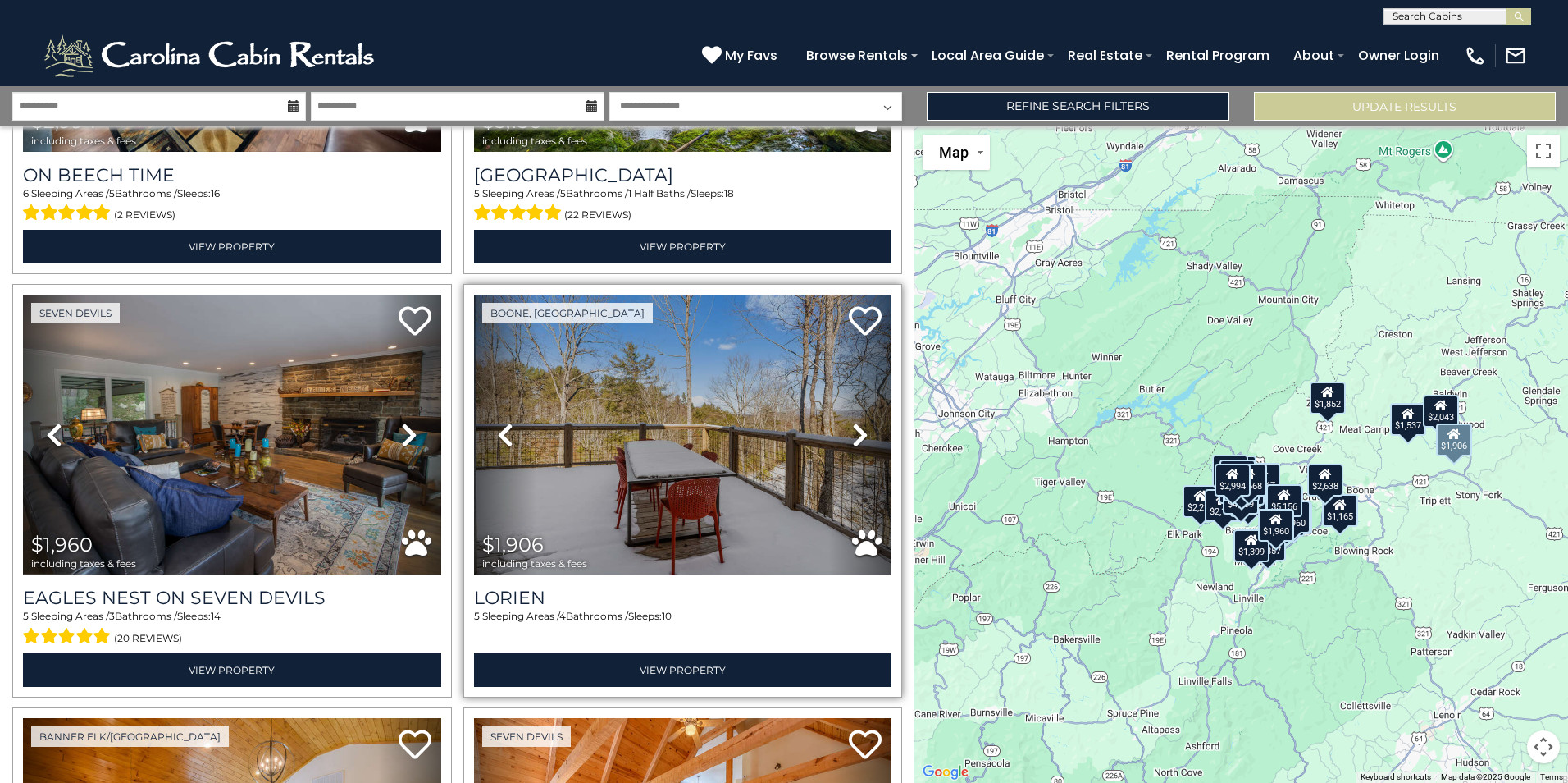
click at [854, 421] on icon at bounding box center [860, 434] width 17 height 26
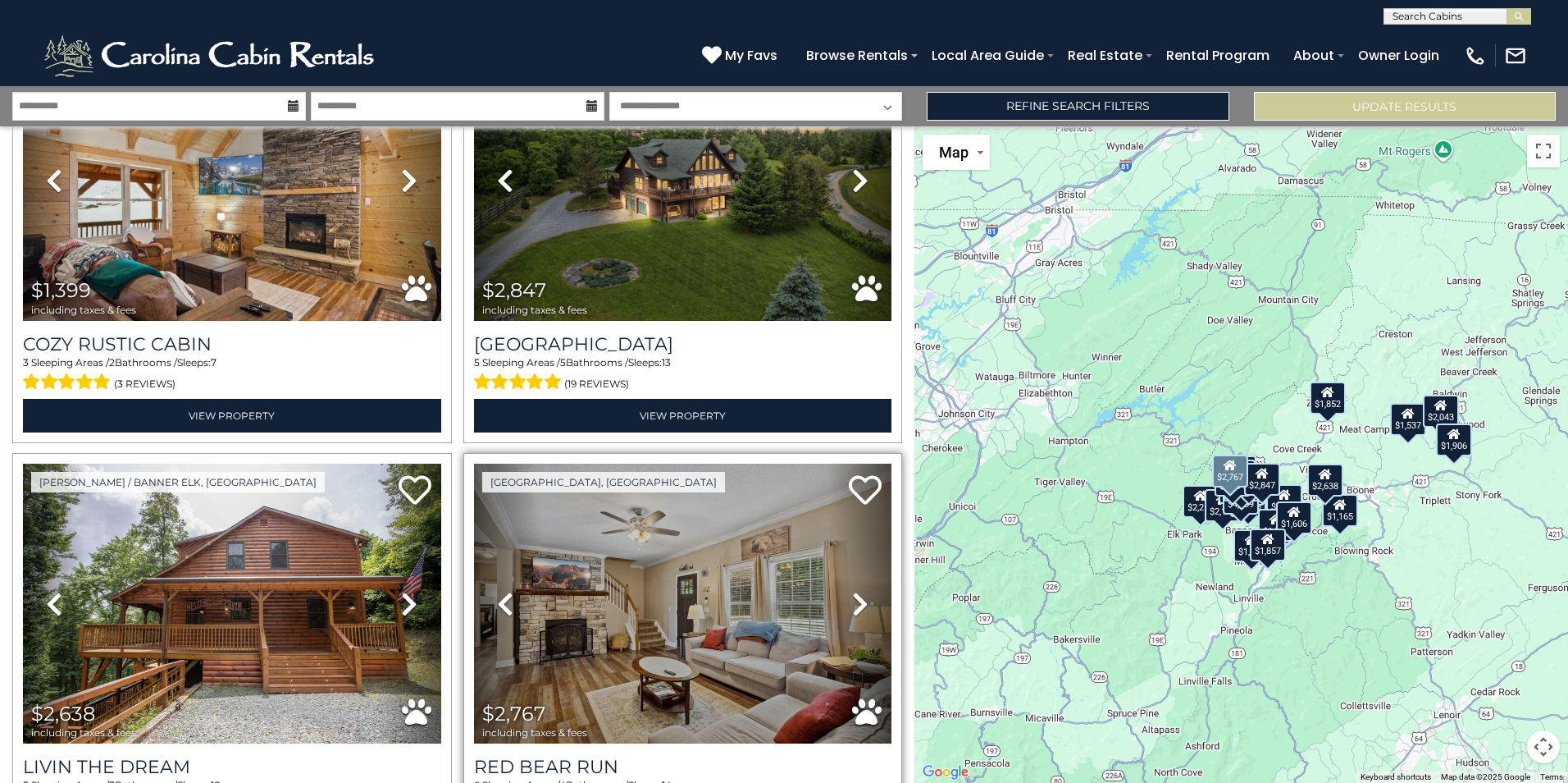
scroll to position [4924, 0]
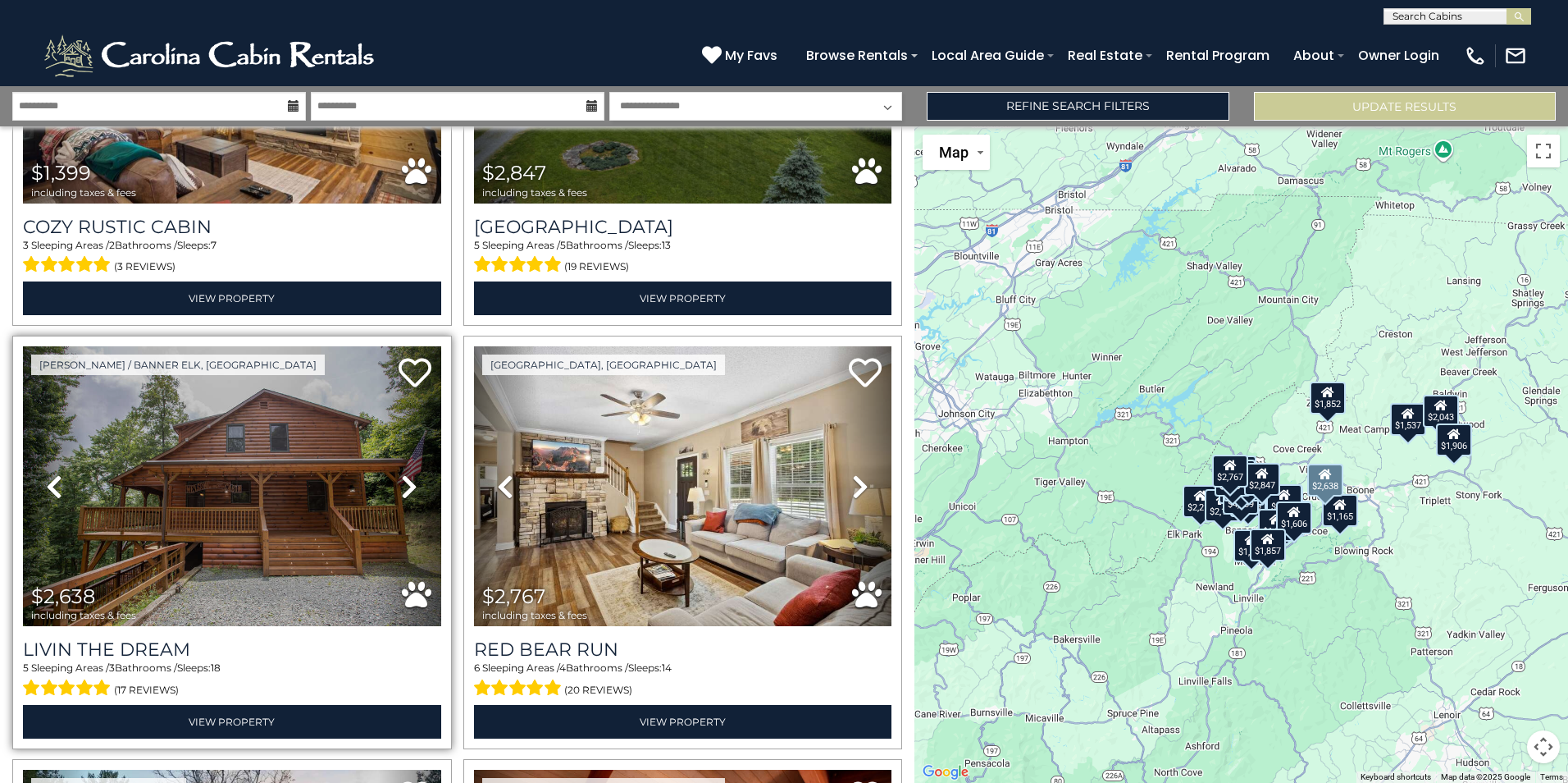
click at [402, 473] on icon at bounding box center [409, 486] width 17 height 26
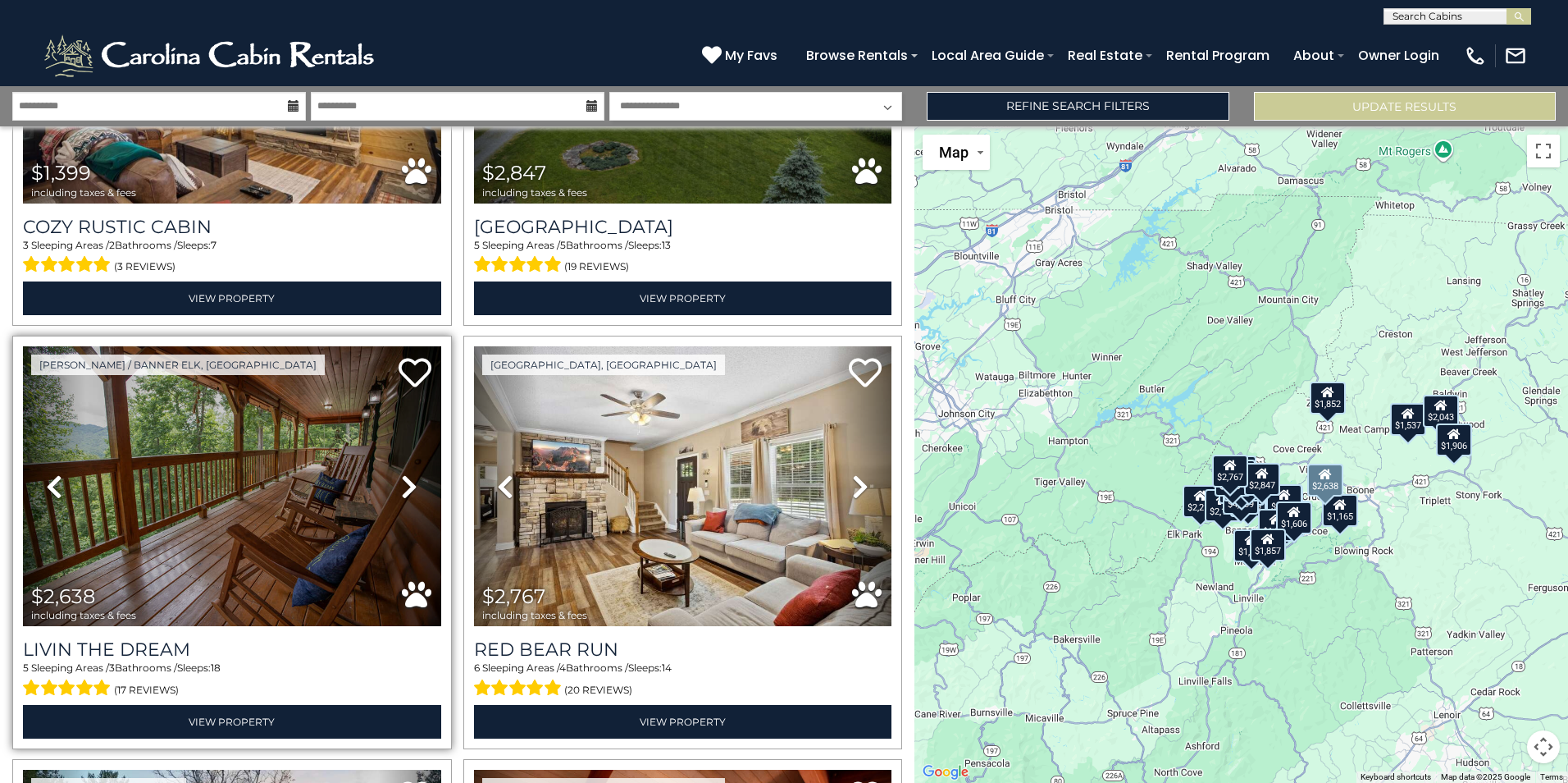
click at [402, 473] on icon at bounding box center [409, 486] width 17 height 26
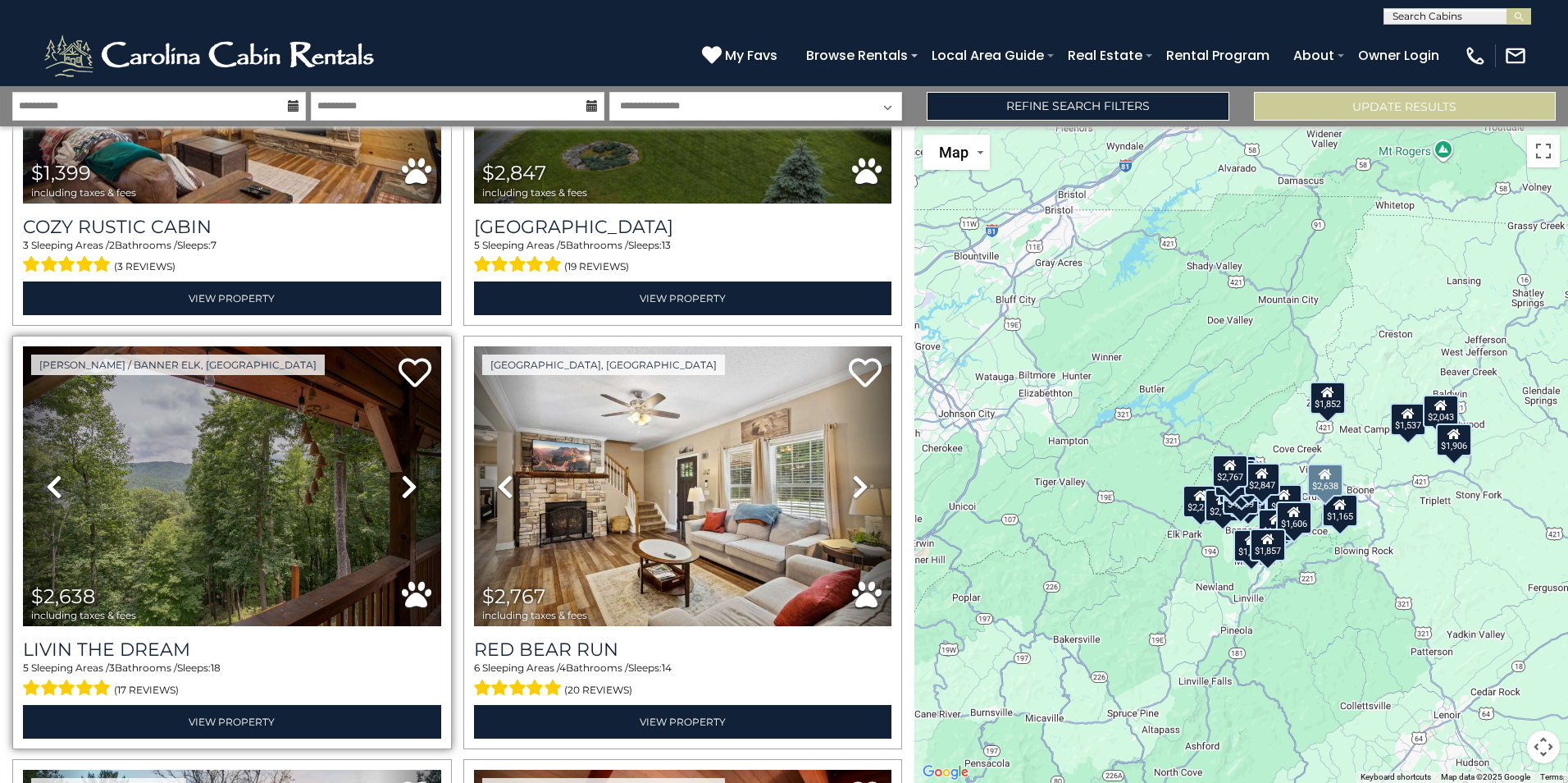
click at [402, 473] on icon at bounding box center [409, 486] width 17 height 26
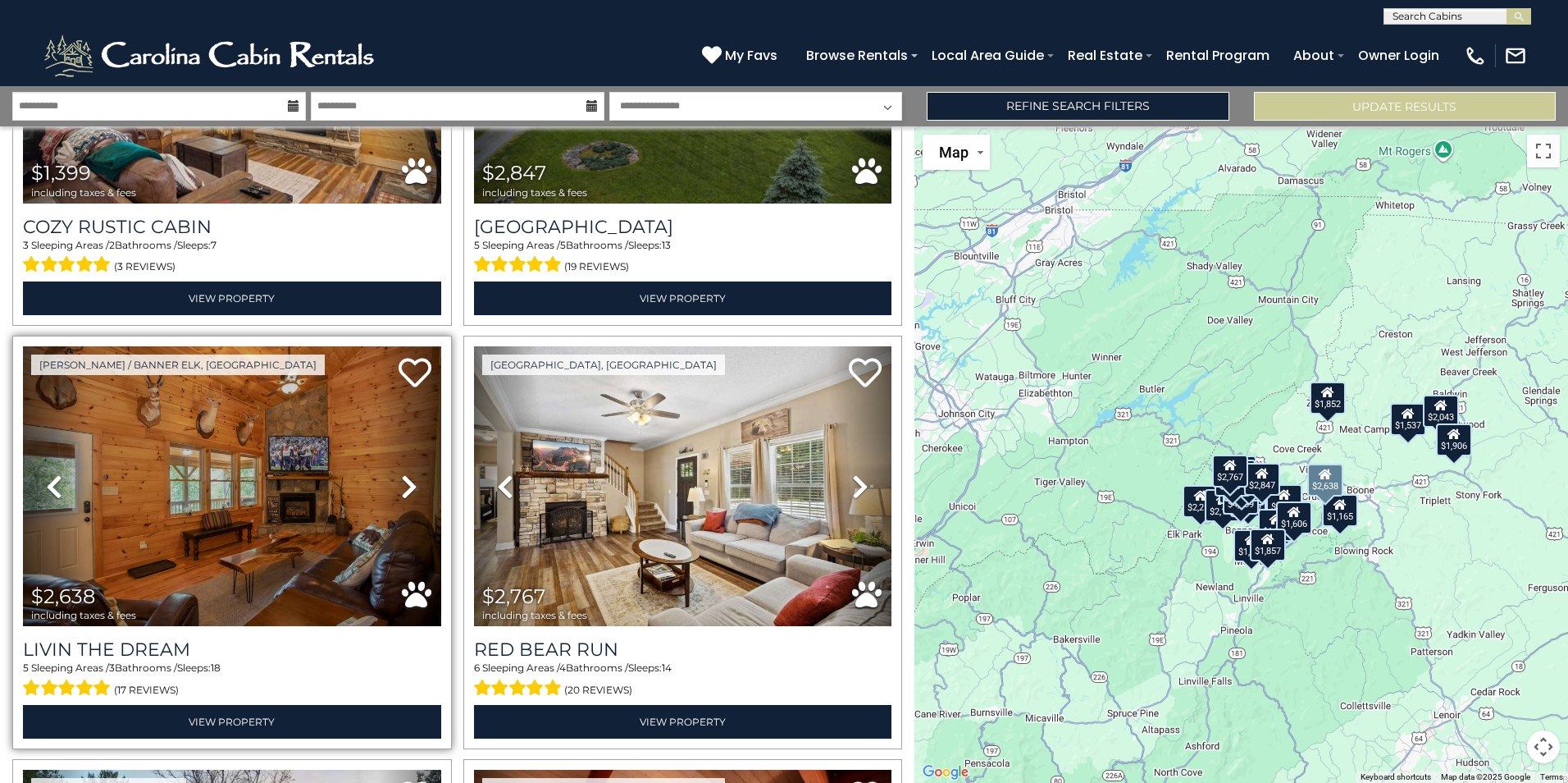
scroll to position [5005, 0]
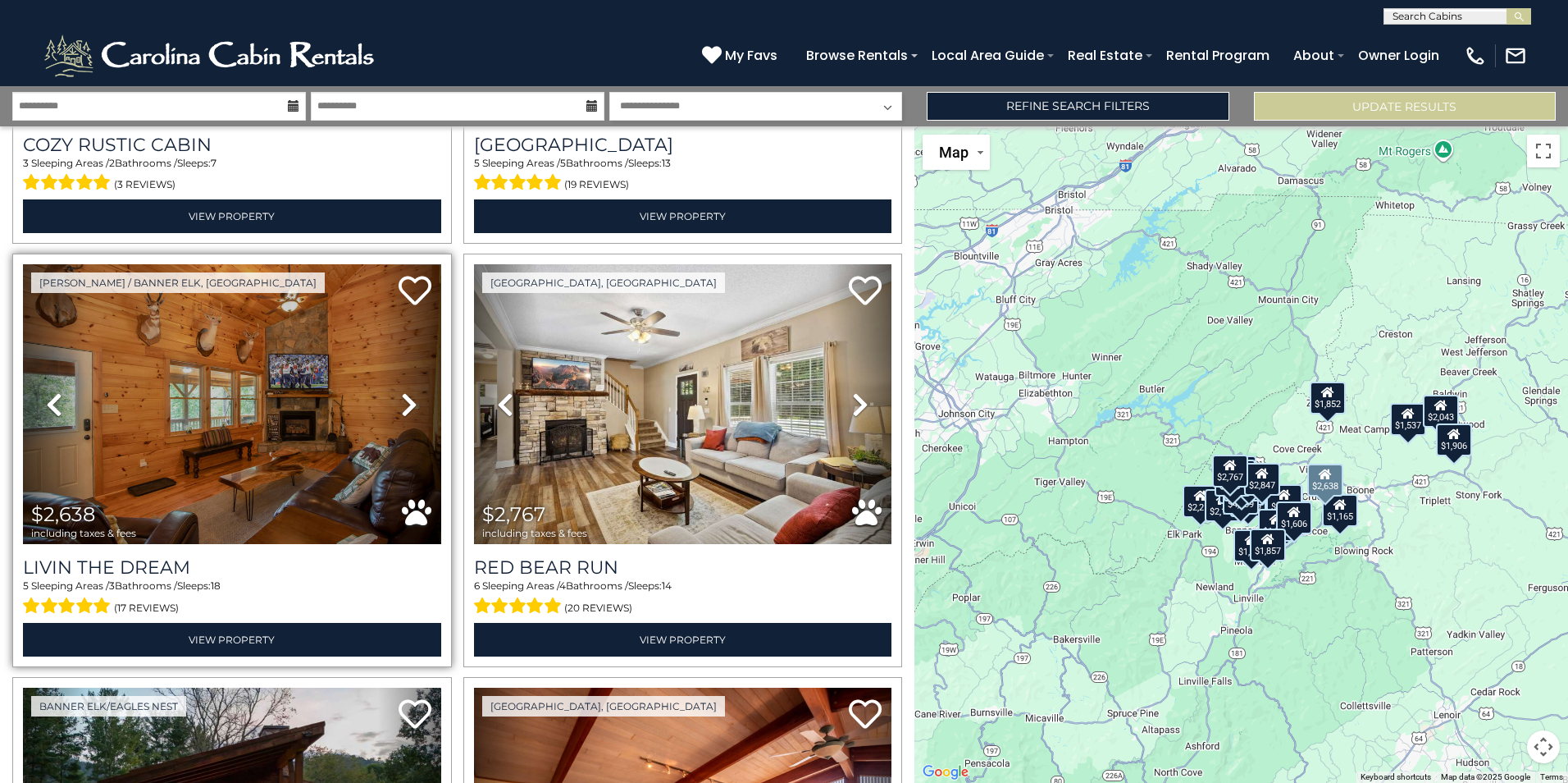
click at [407, 392] on icon at bounding box center [409, 404] width 17 height 26
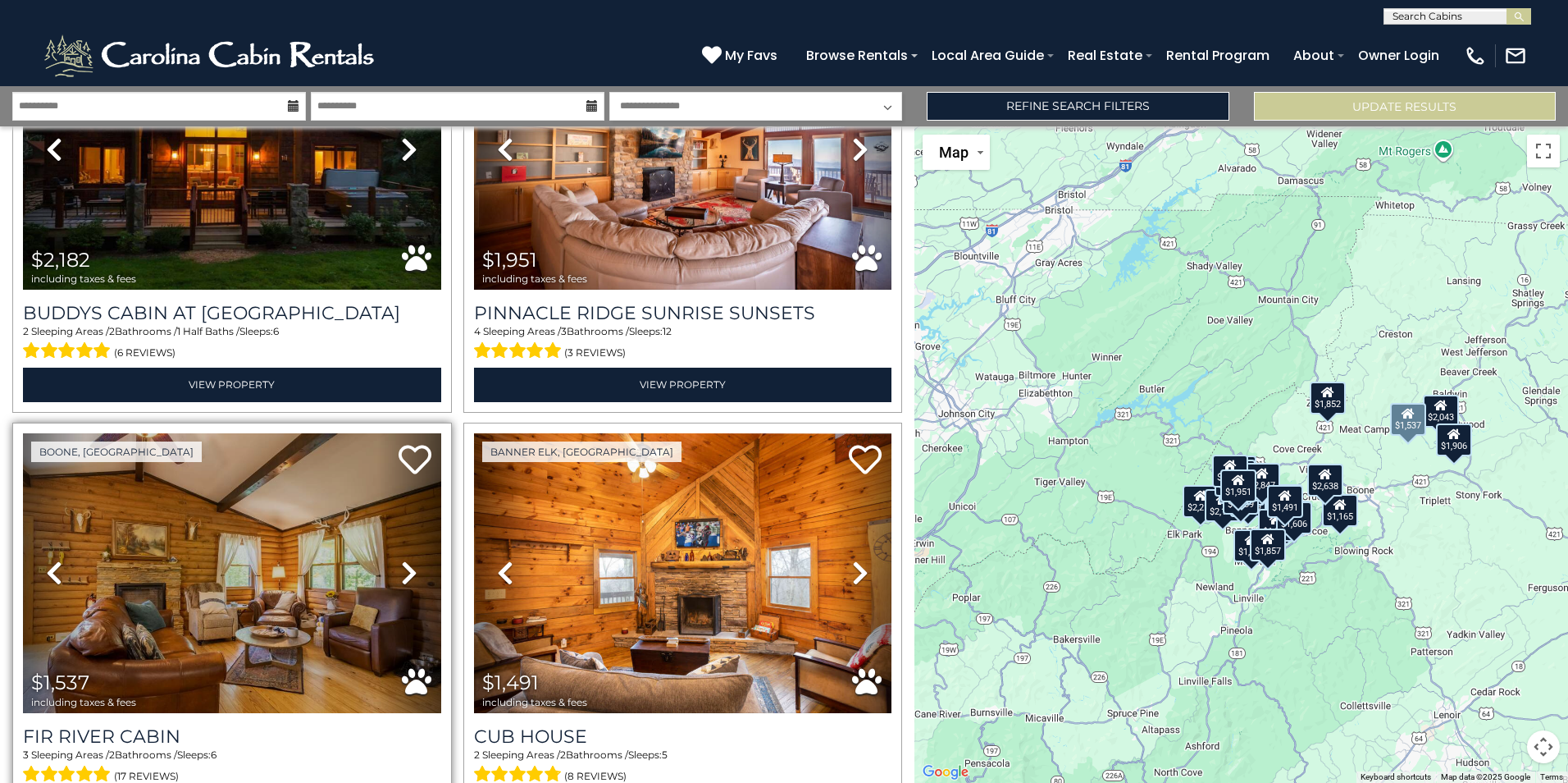
scroll to position [5743, 0]
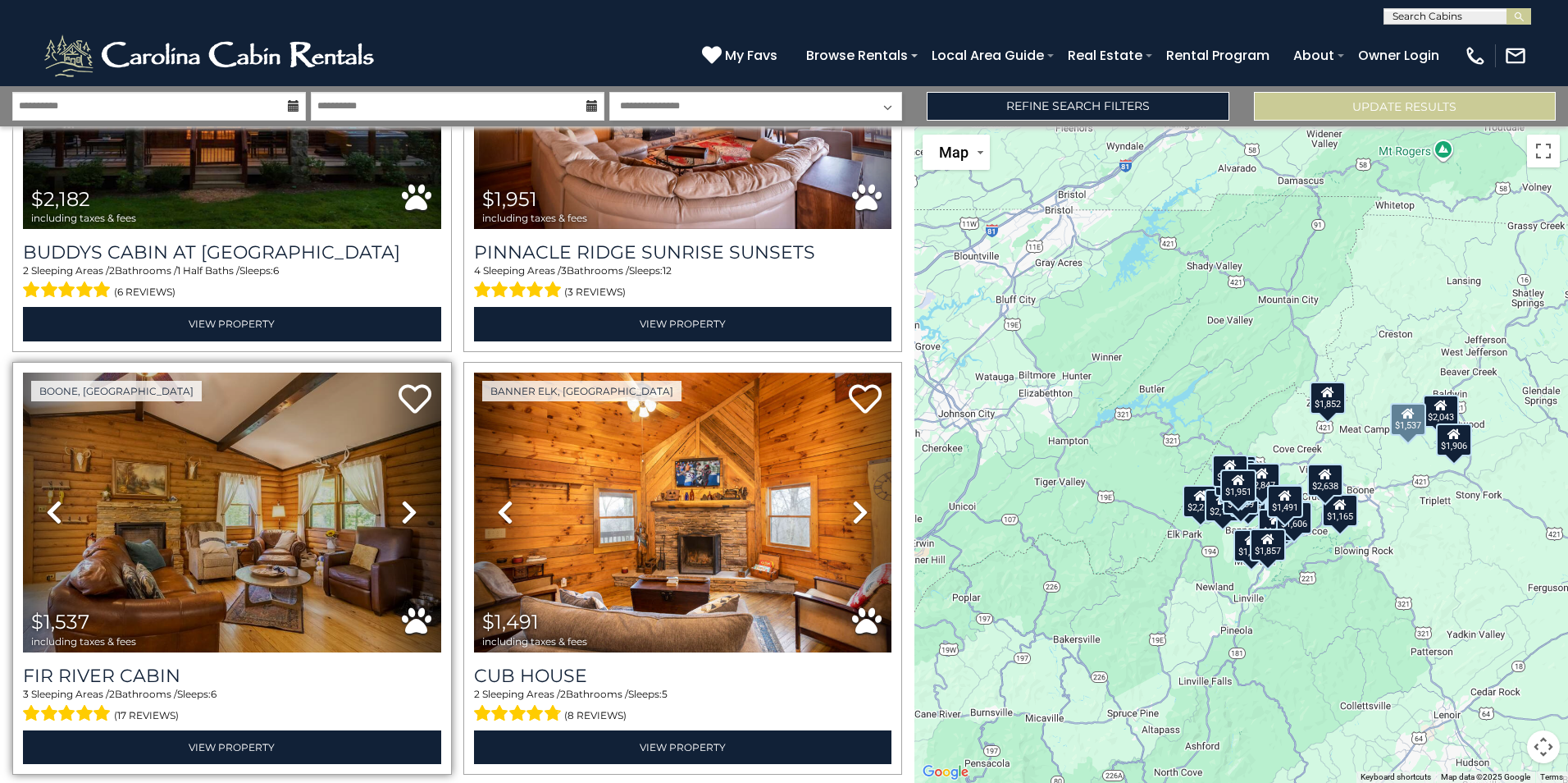
click at [401, 499] on icon at bounding box center [409, 512] width 17 height 26
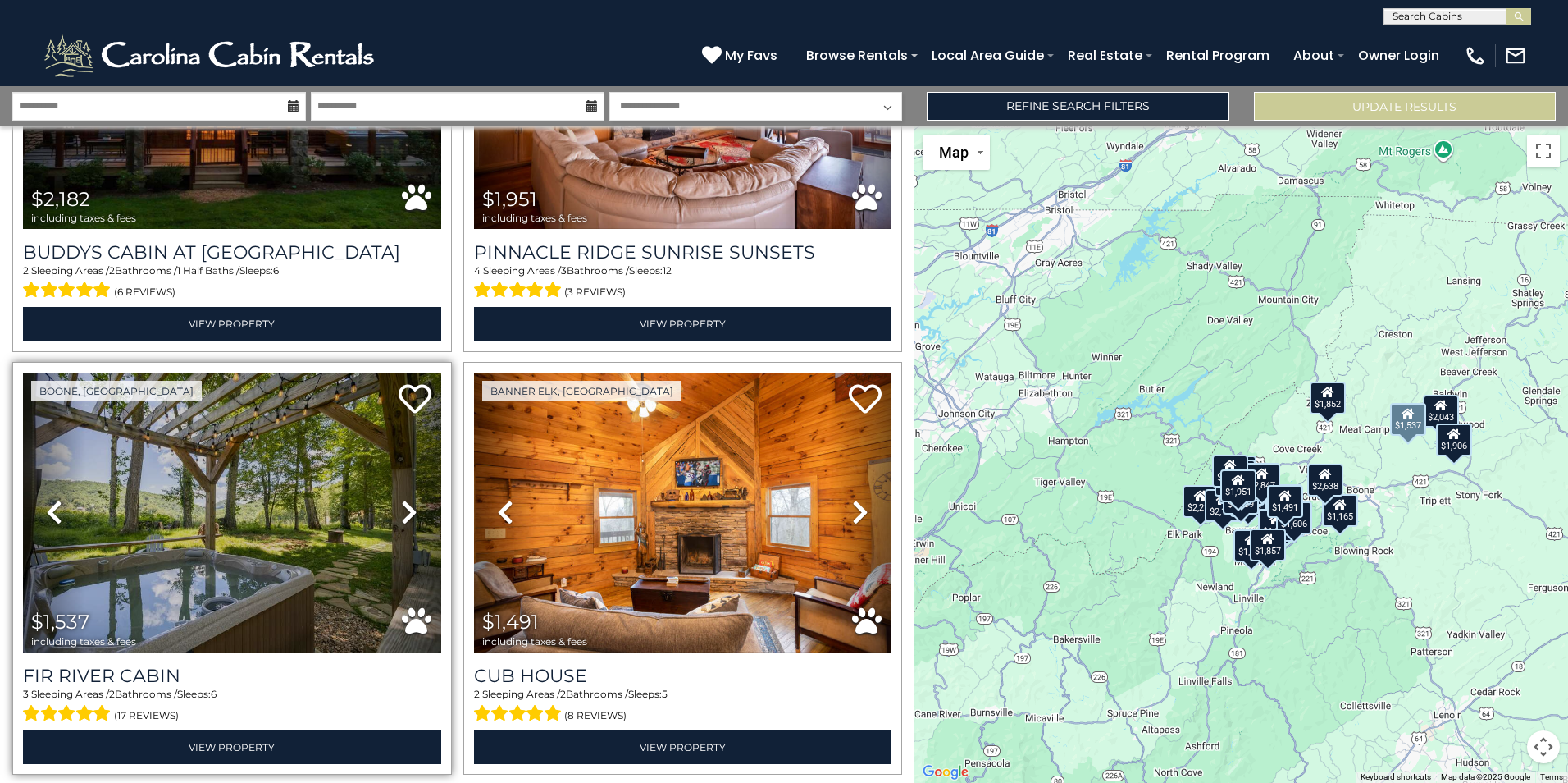
click at [407, 499] on icon at bounding box center [409, 512] width 17 height 26
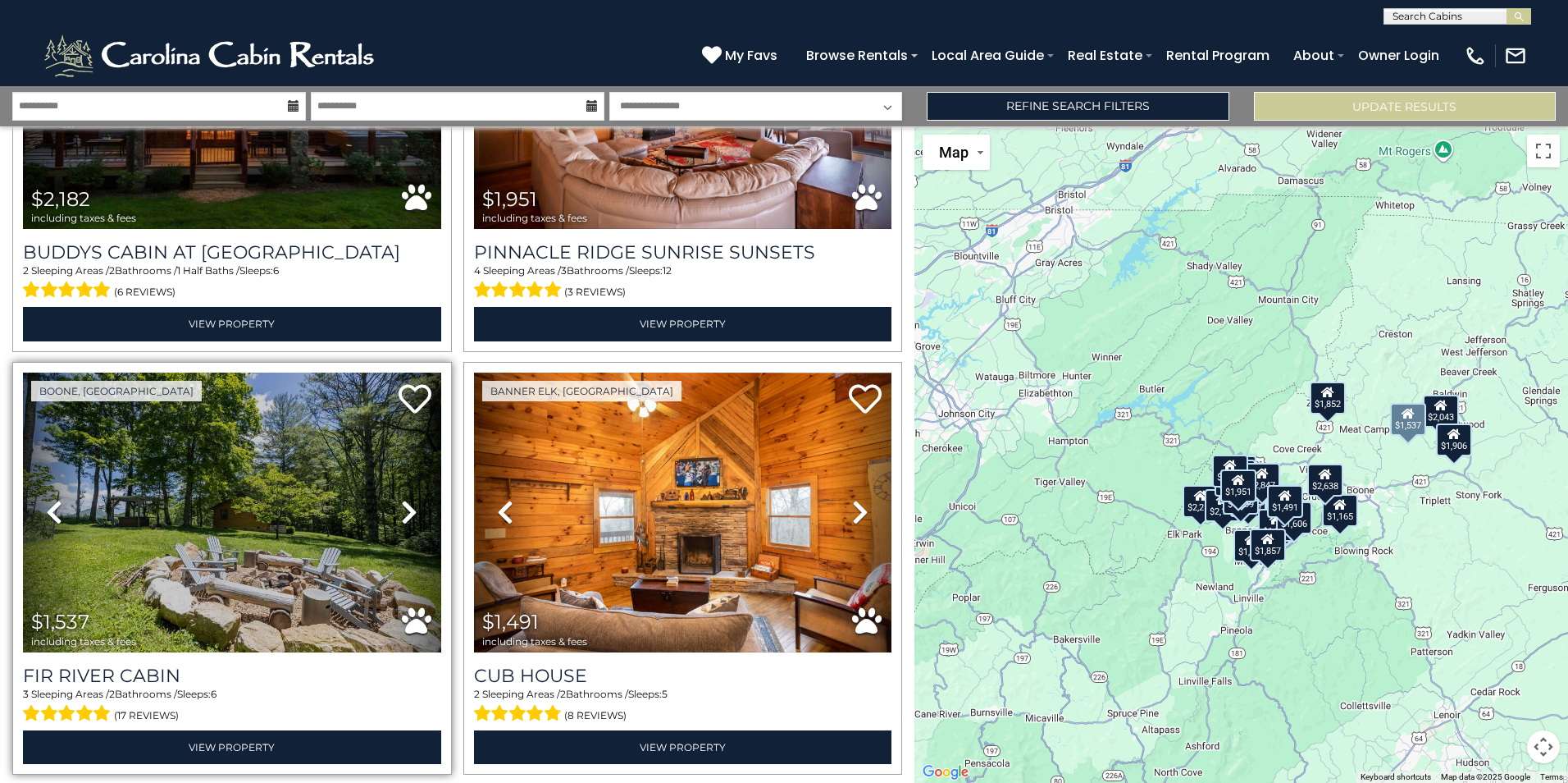
click at [407, 499] on icon at bounding box center [409, 512] width 17 height 26
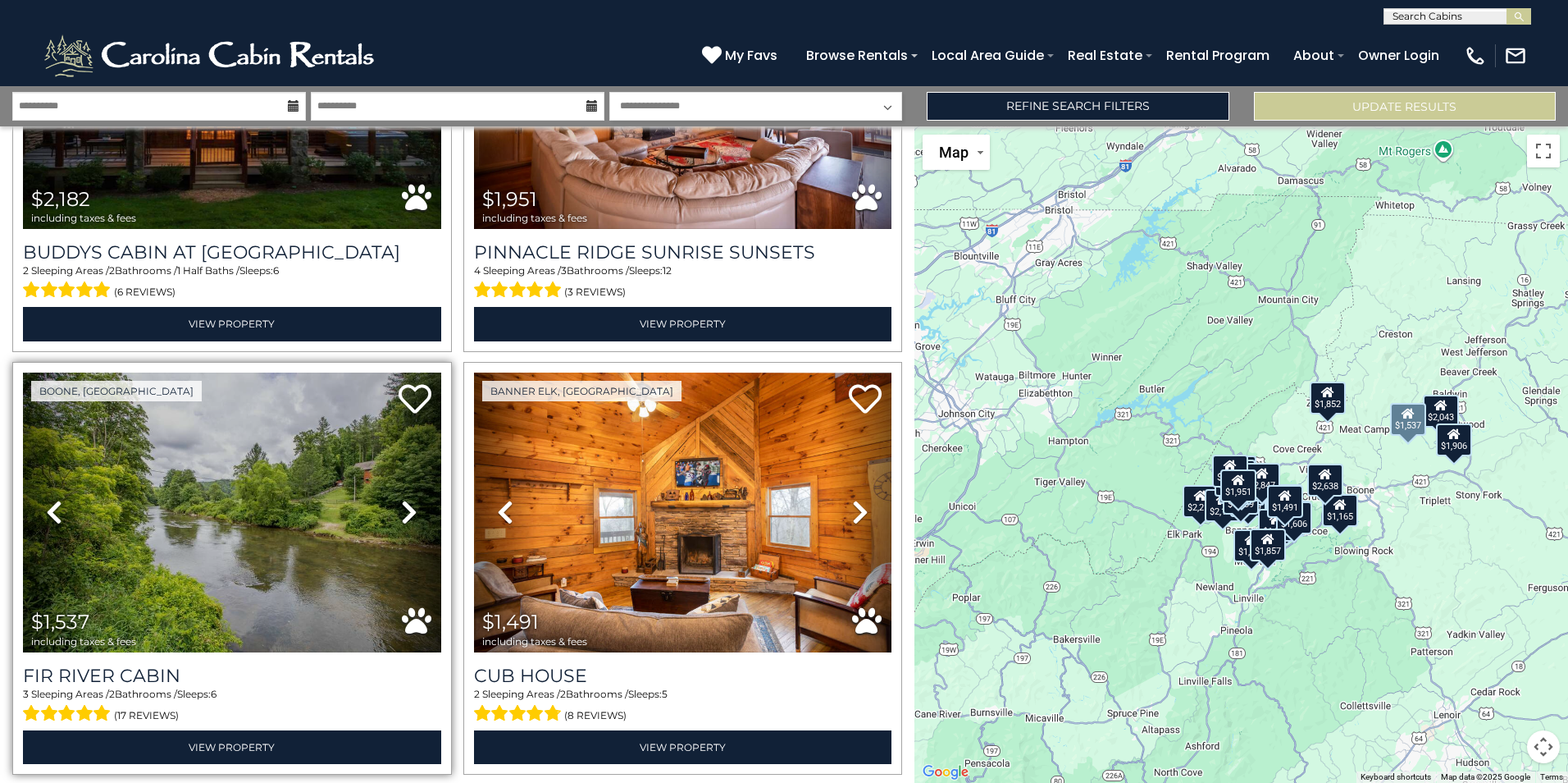
click at [407, 499] on icon at bounding box center [409, 512] width 17 height 26
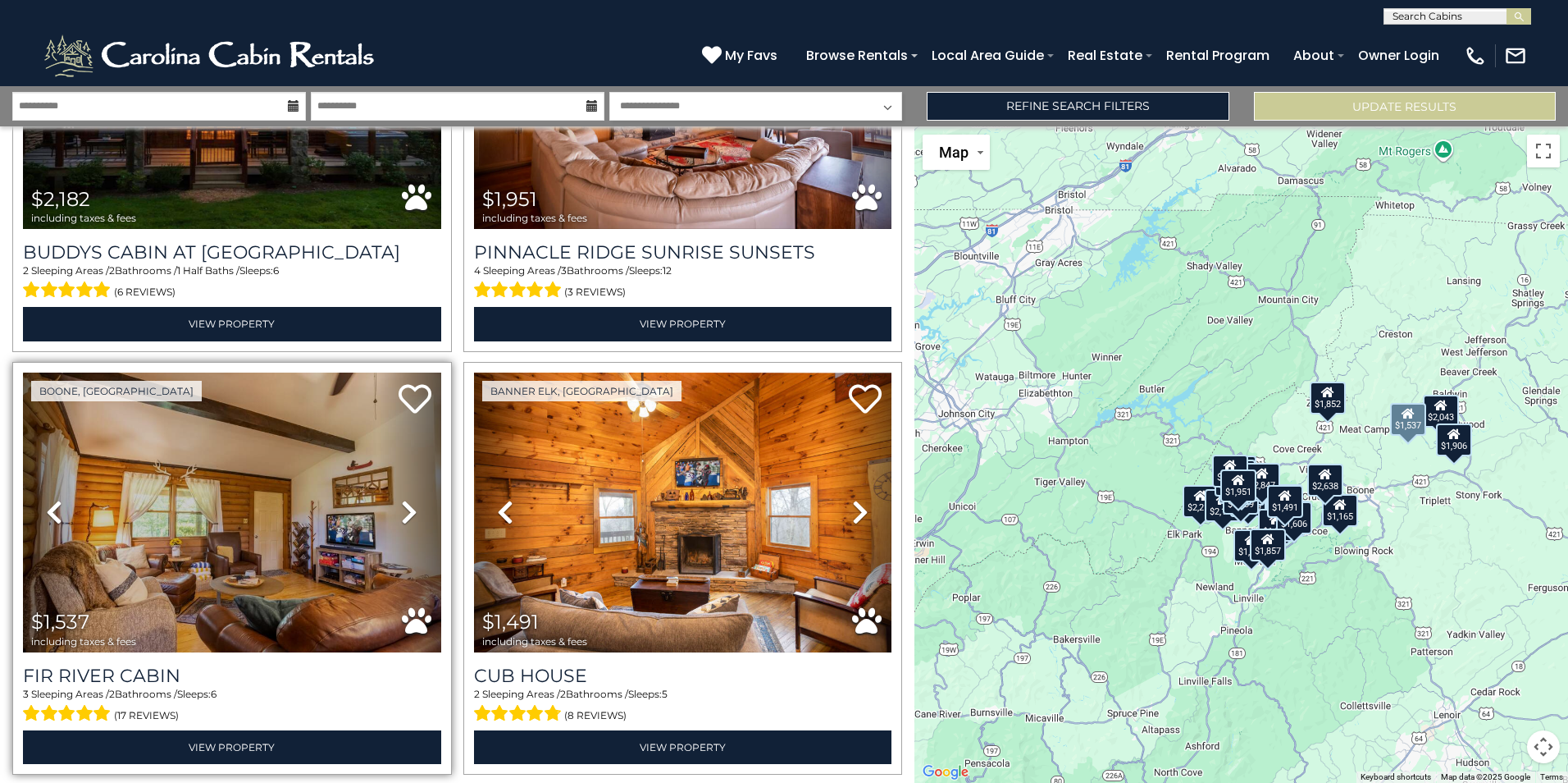
click at [407, 499] on icon at bounding box center [409, 512] width 17 height 26
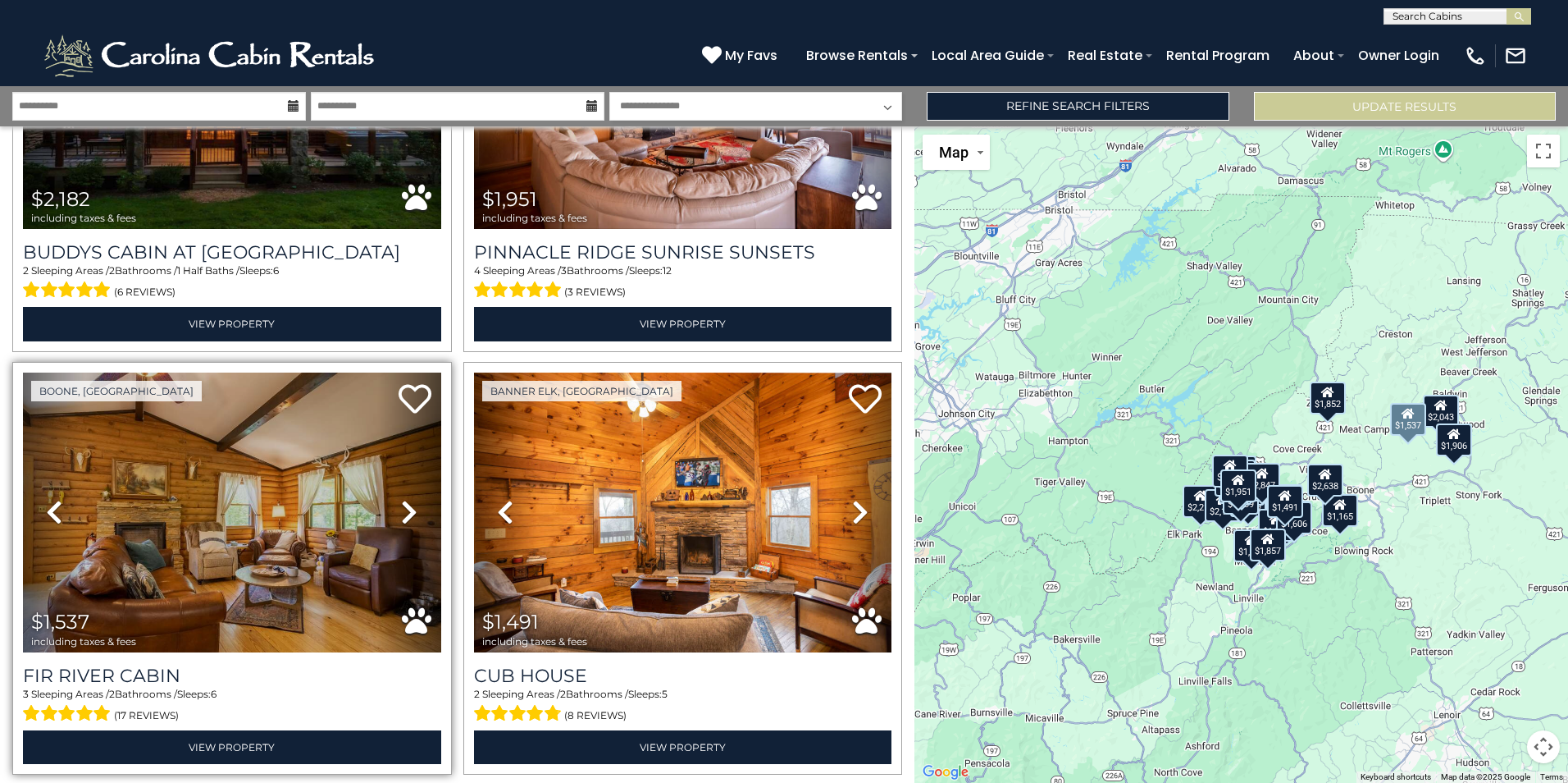
click at [407, 499] on icon at bounding box center [409, 512] width 17 height 26
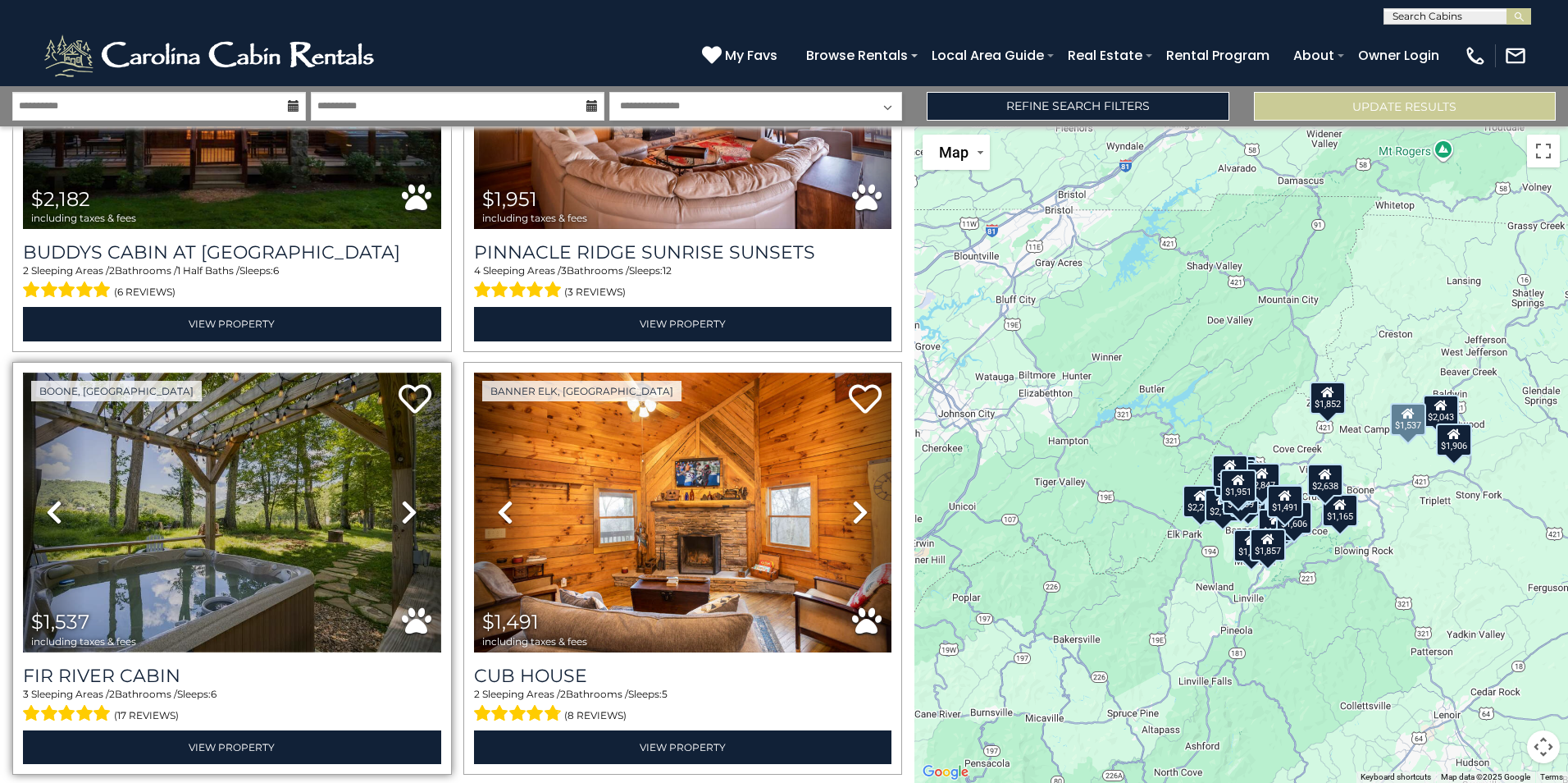
click at [233, 481] on img at bounding box center [231, 513] width 418 height 280
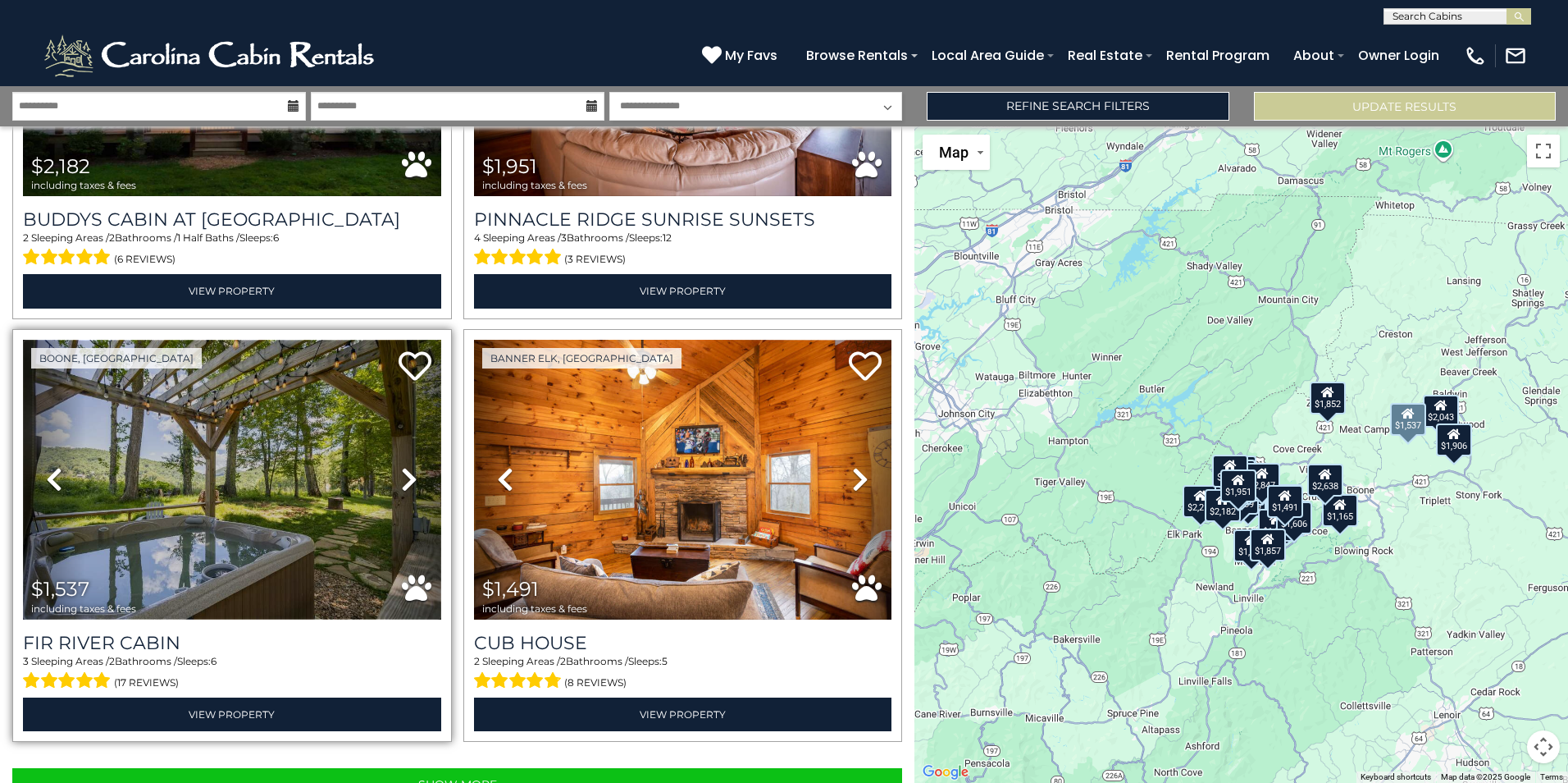
scroll to position [5795, 0]
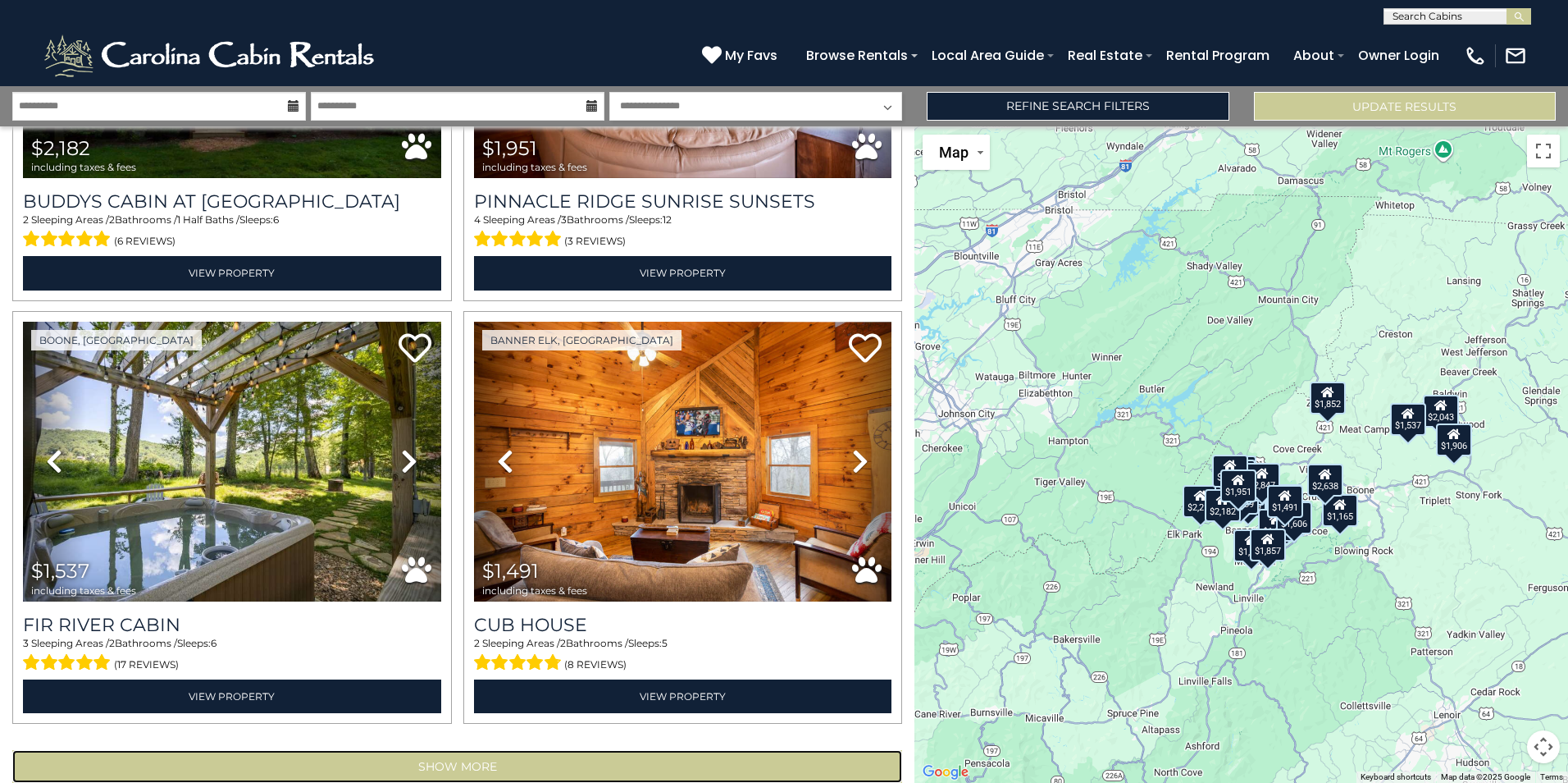
click at [518, 750] on button "Show More" at bounding box center [457, 766] width 890 height 33
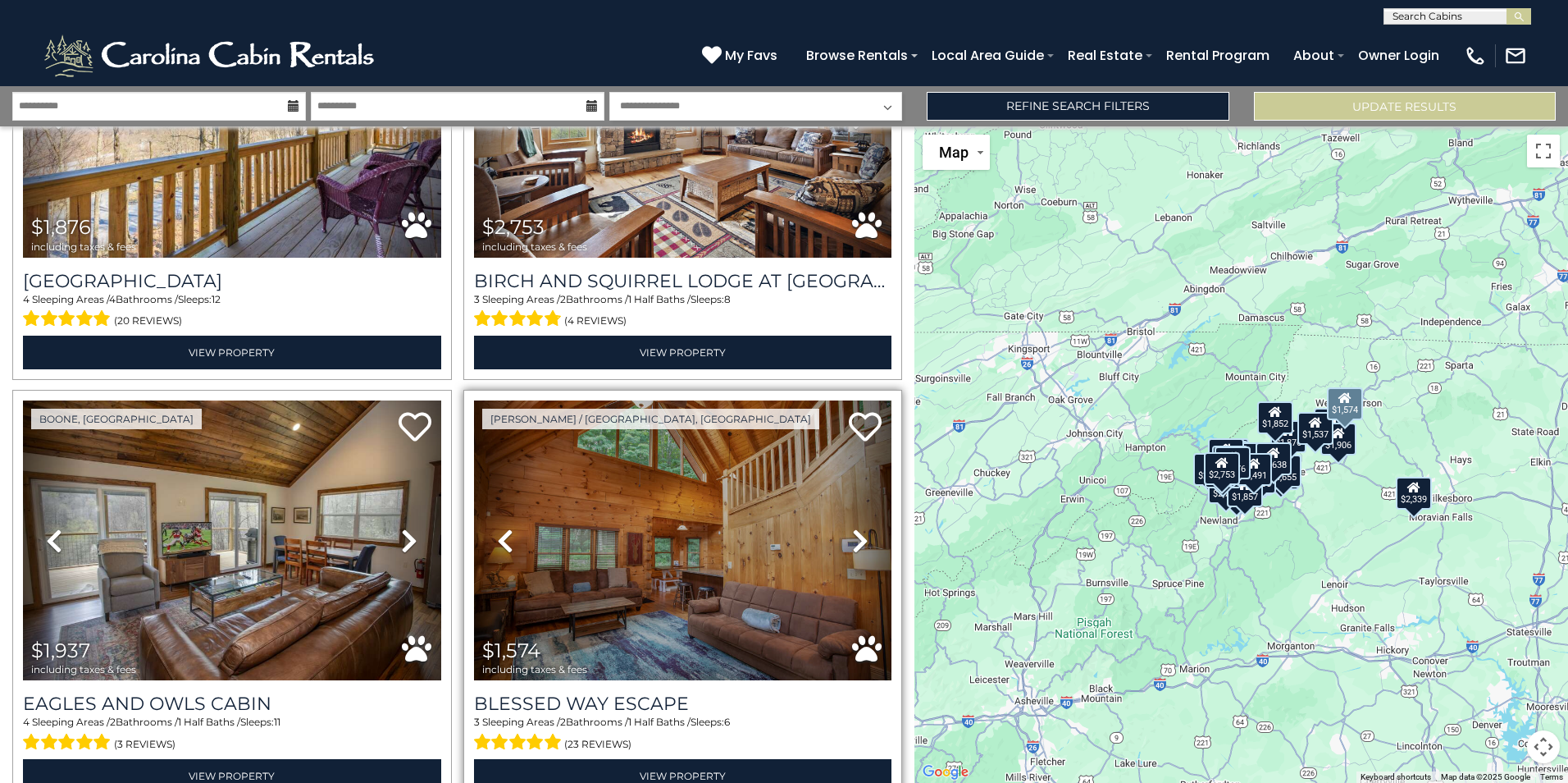
scroll to position [6591, 0]
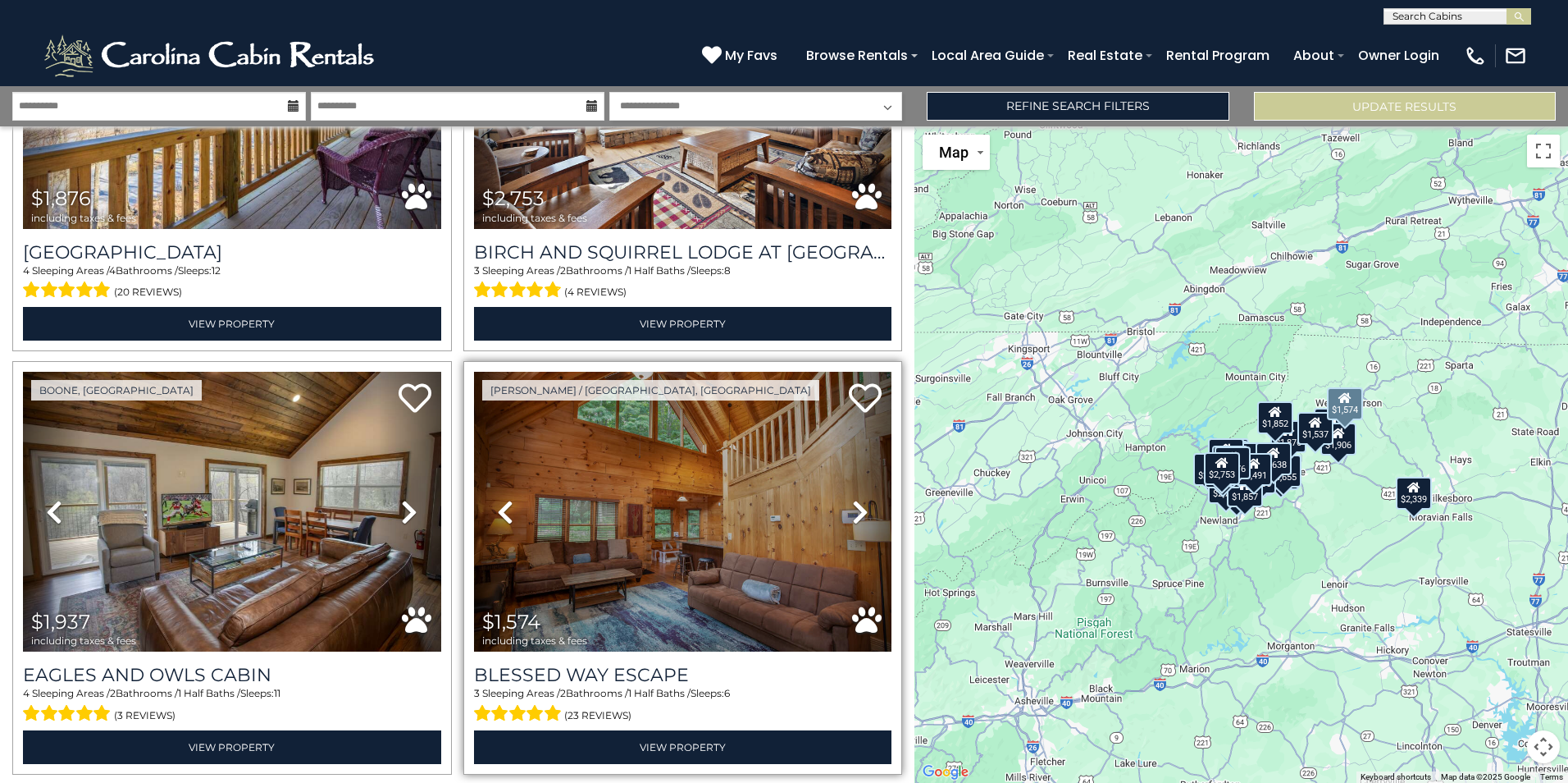
click at [852, 499] on icon at bounding box center [860, 512] width 17 height 26
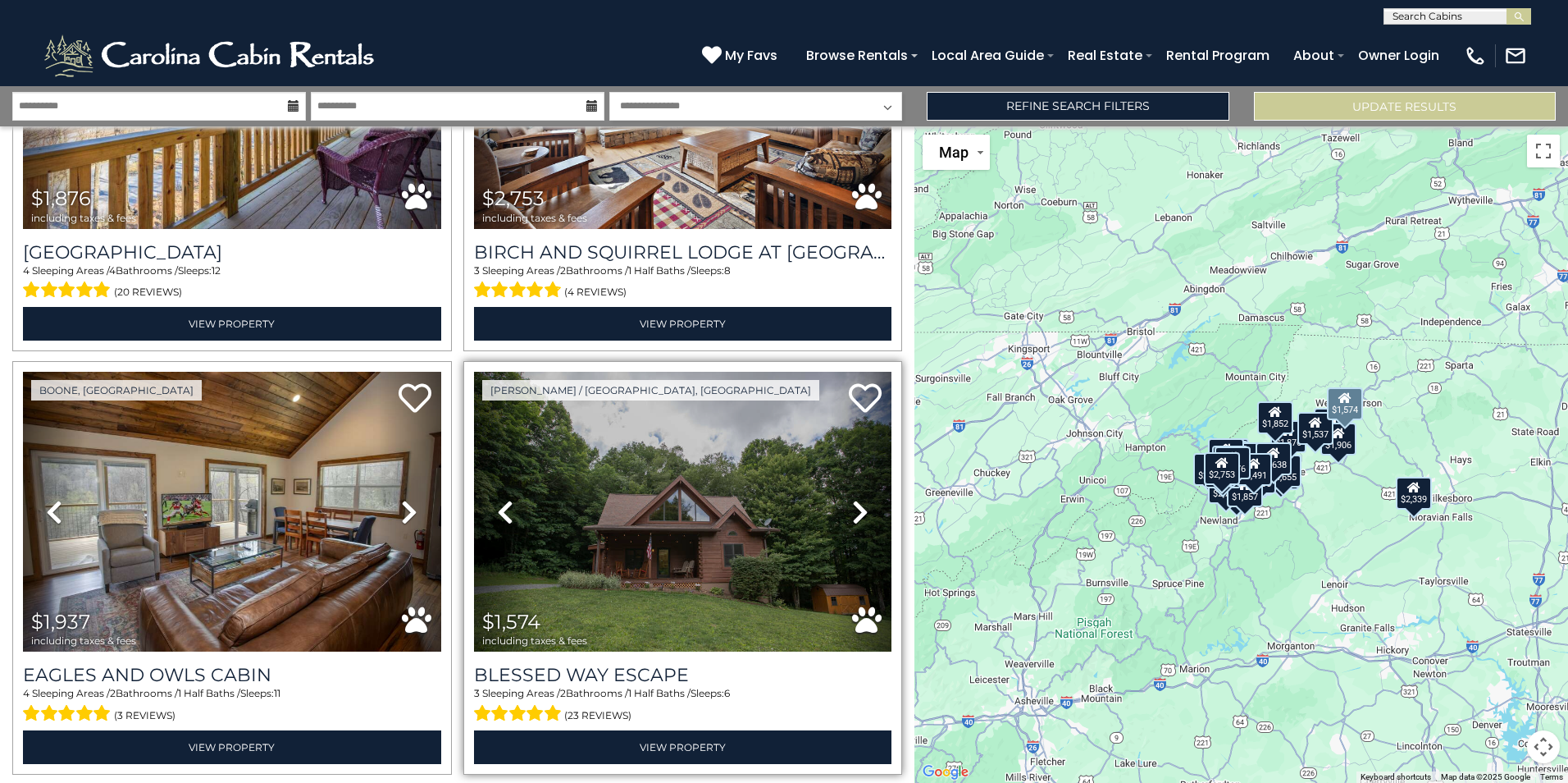
click at [852, 499] on icon at bounding box center [860, 512] width 17 height 26
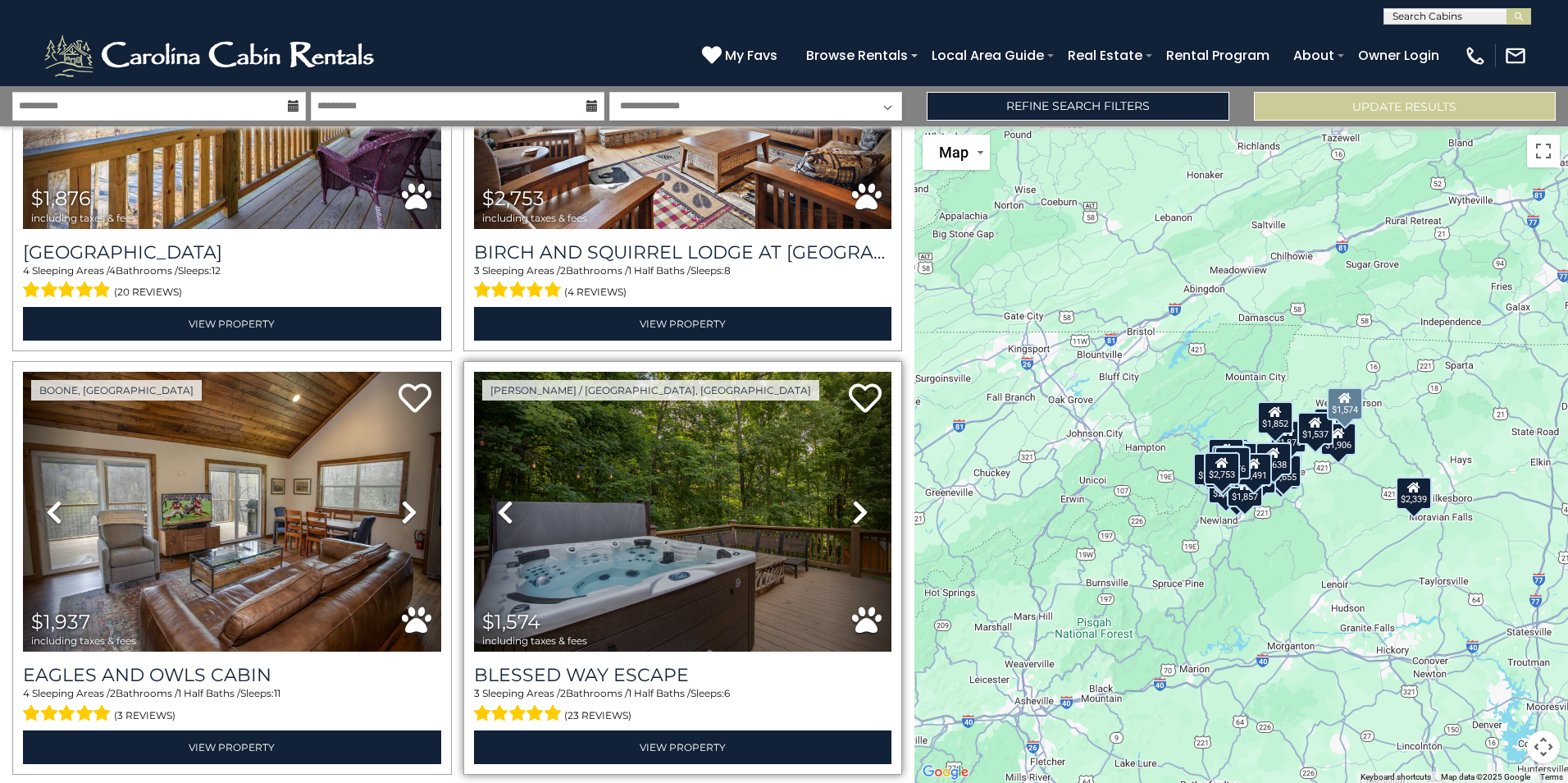
click at [852, 499] on icon at bounding box center [860, 512] width 17 height 26
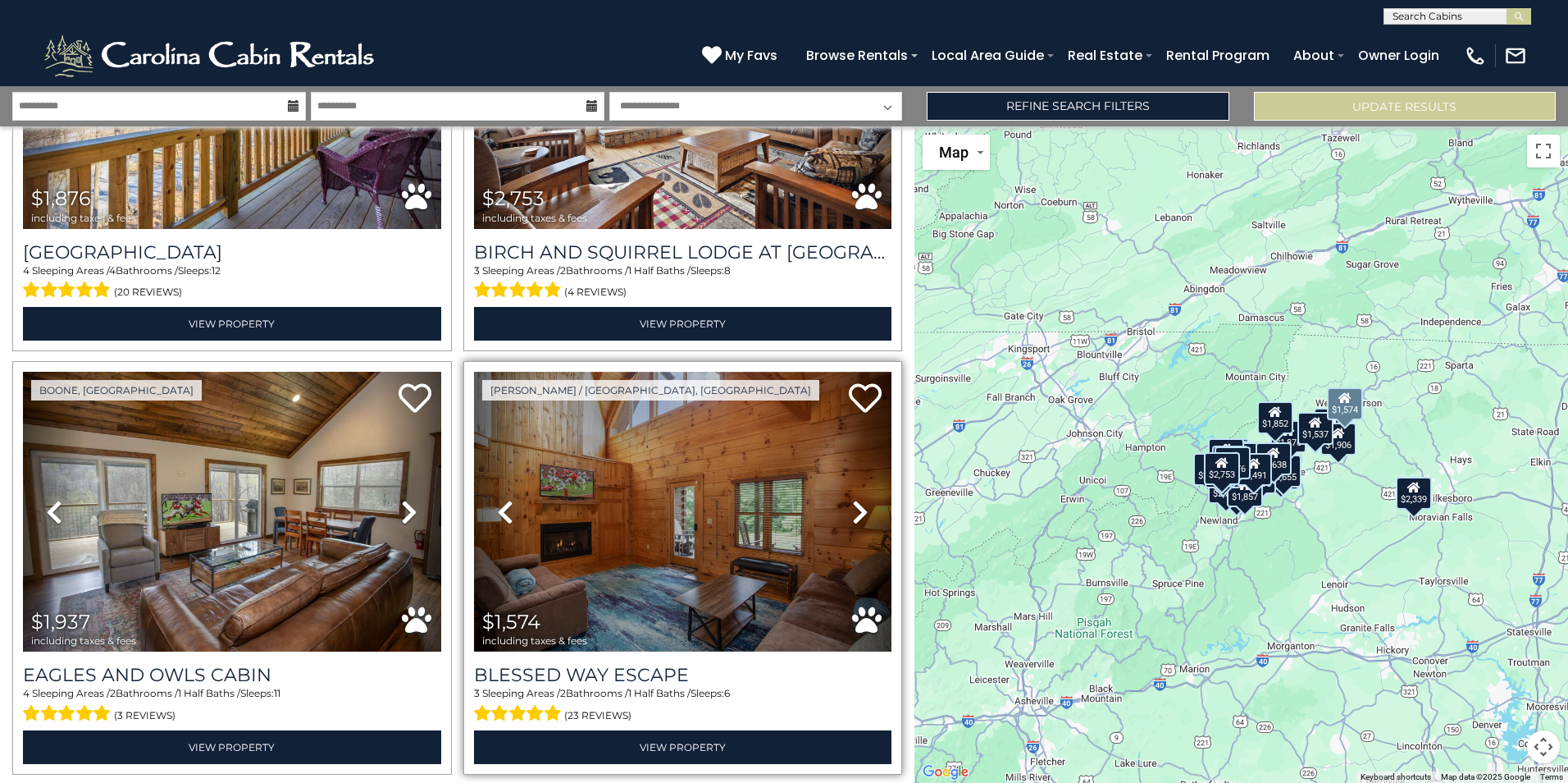
click at [852, 499] on icon at bounding box center [860, 512] width 17 height 26
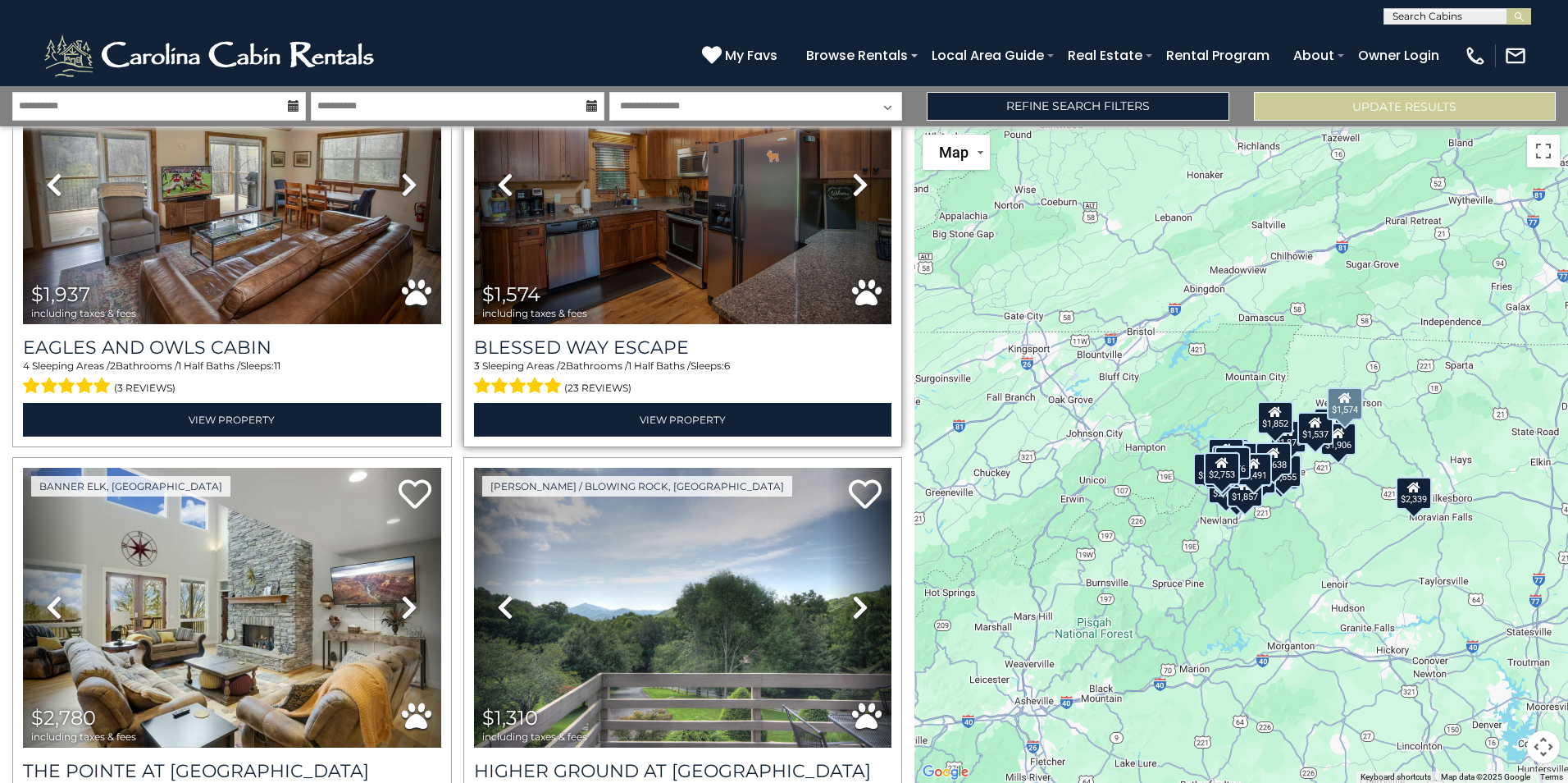
scroll to position [7000, 0]
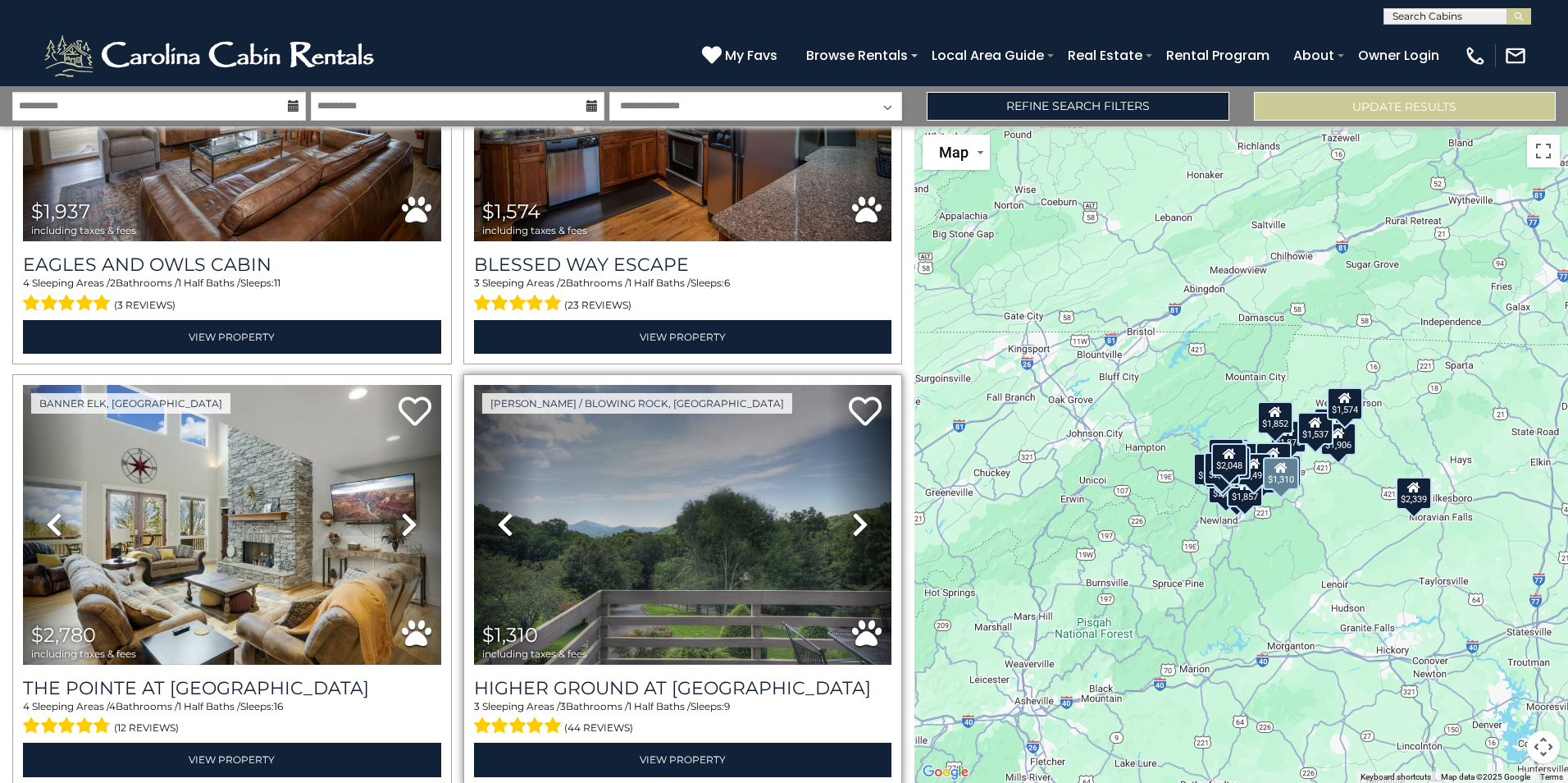
click at [852, 511] on icon at bounding box center [860, 524] width 17 height 26
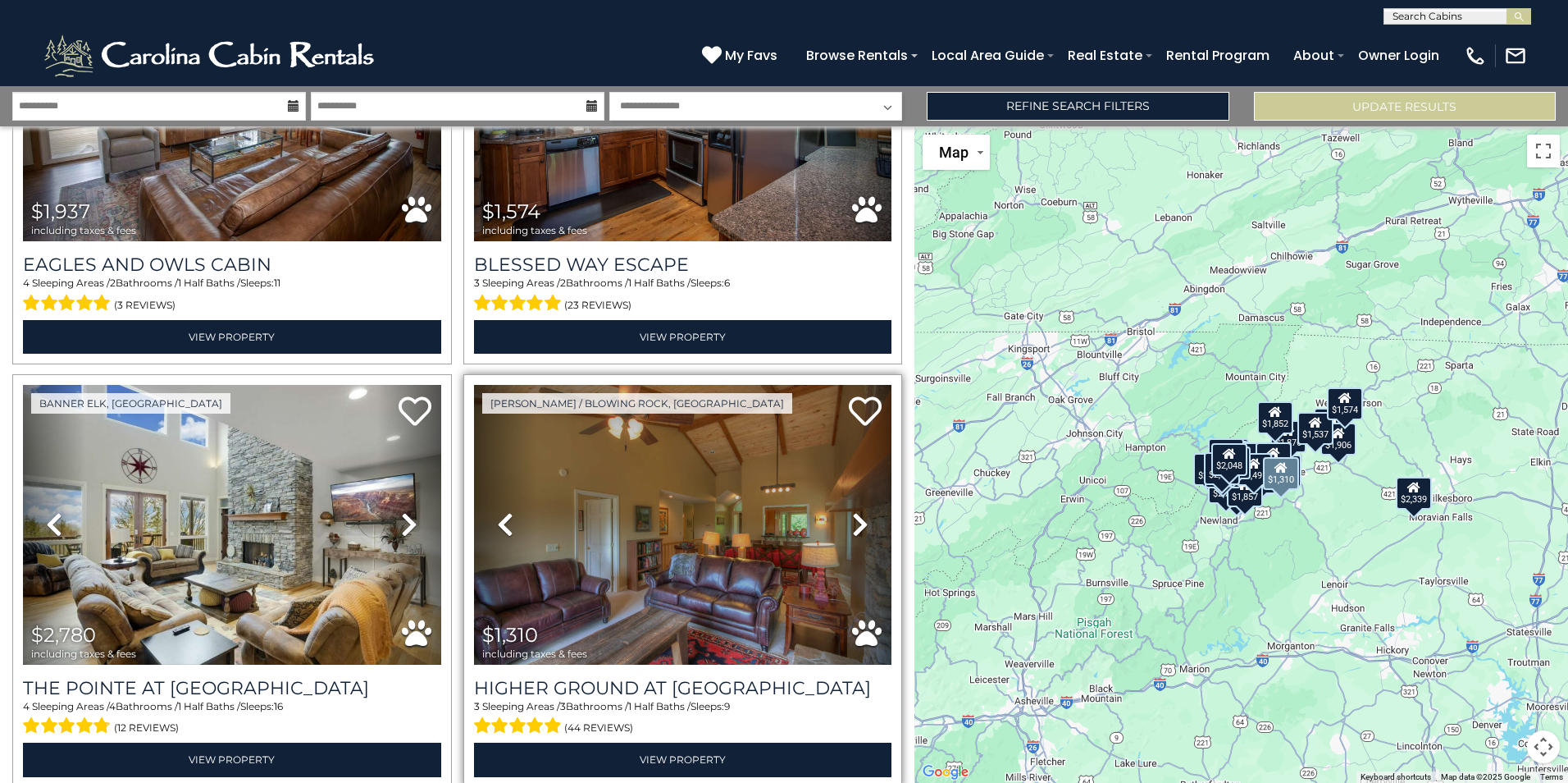
click at [852, 511] on icon at bounding box center [860, 524] width 17 height 26
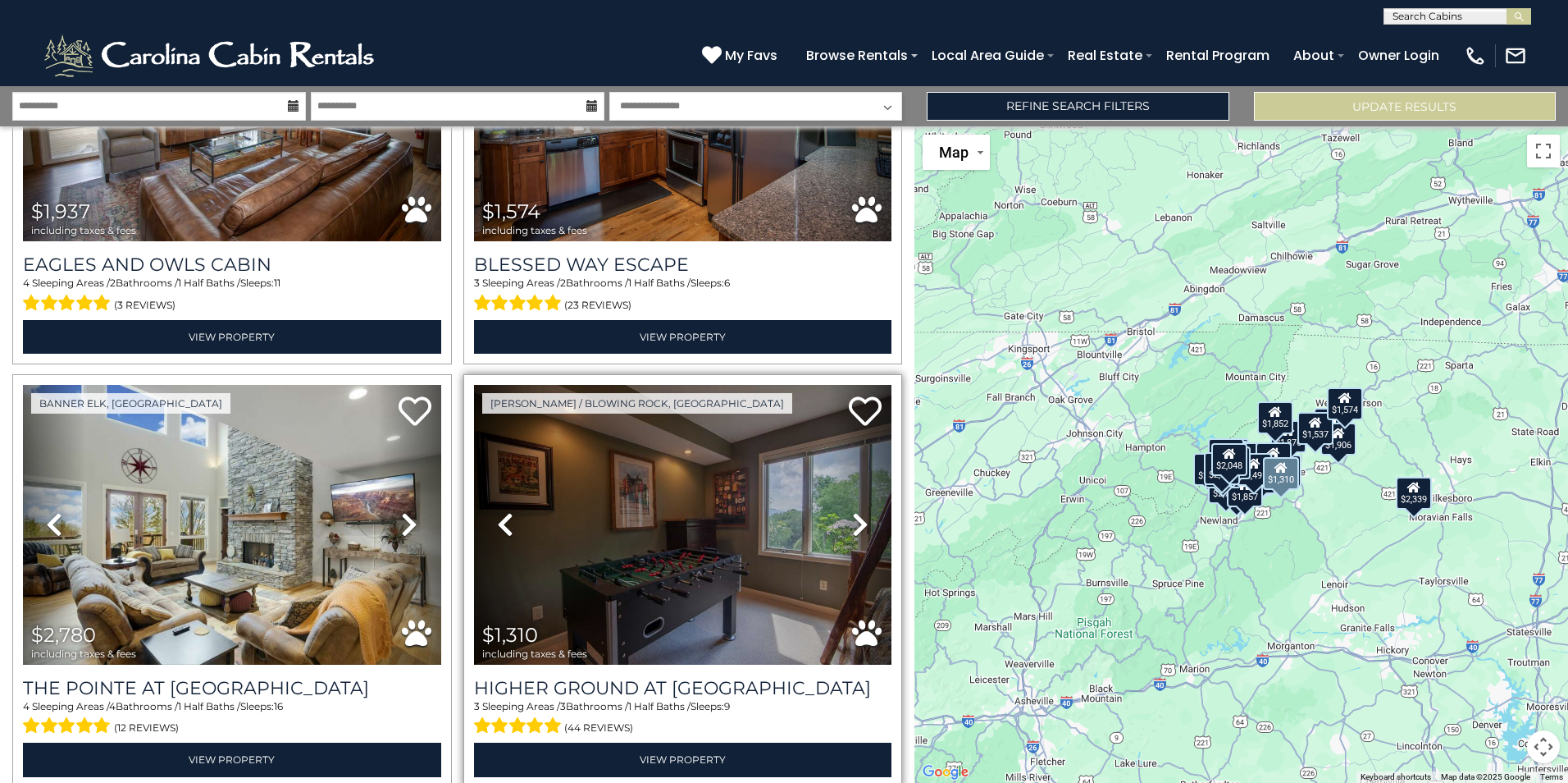
click at [852, 511] on icon at bounding box center [860, 524] width 17 height 26
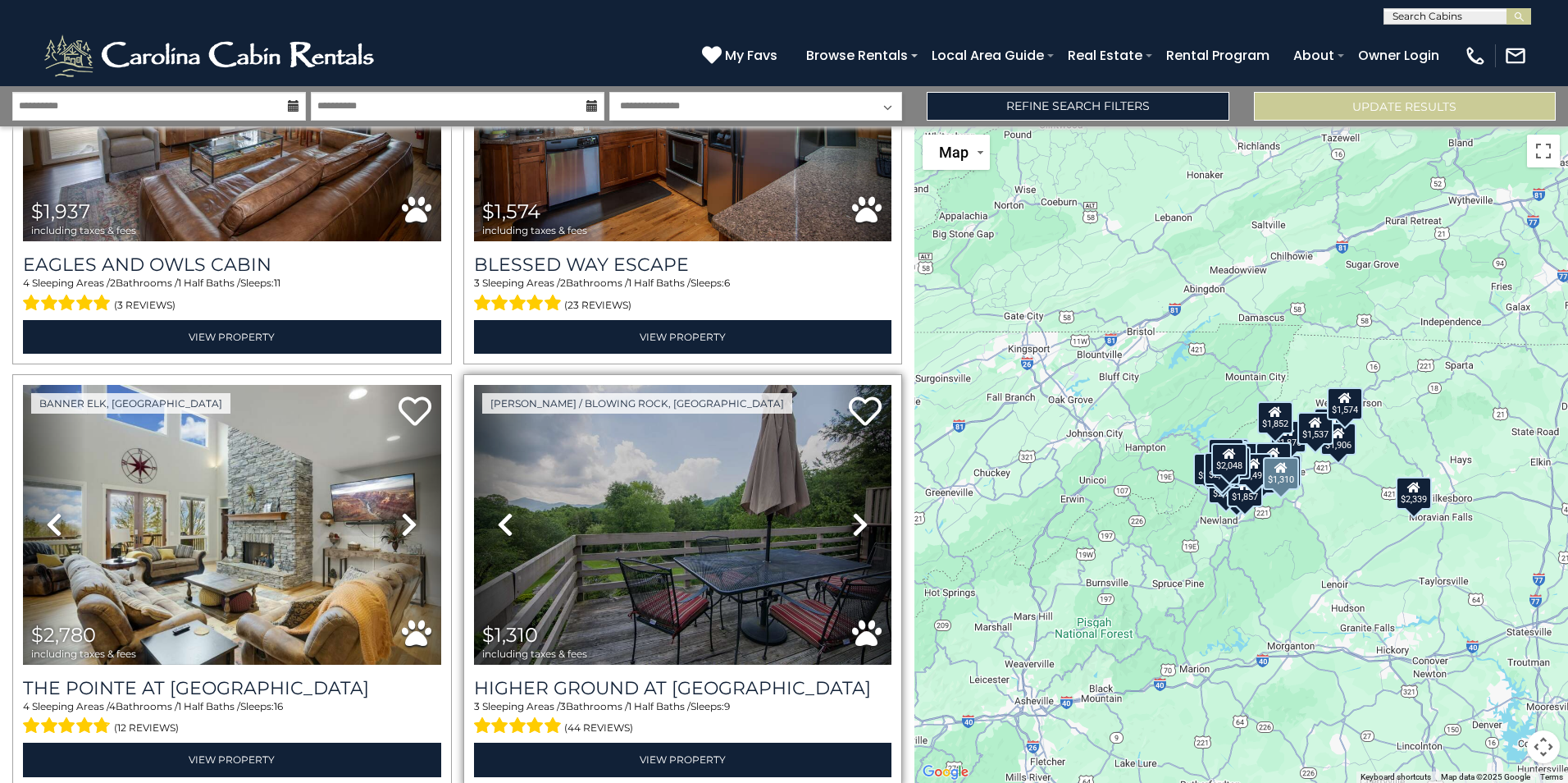
click at [852, 511] on icon at bounding box center [860, 524] width 17 height 26
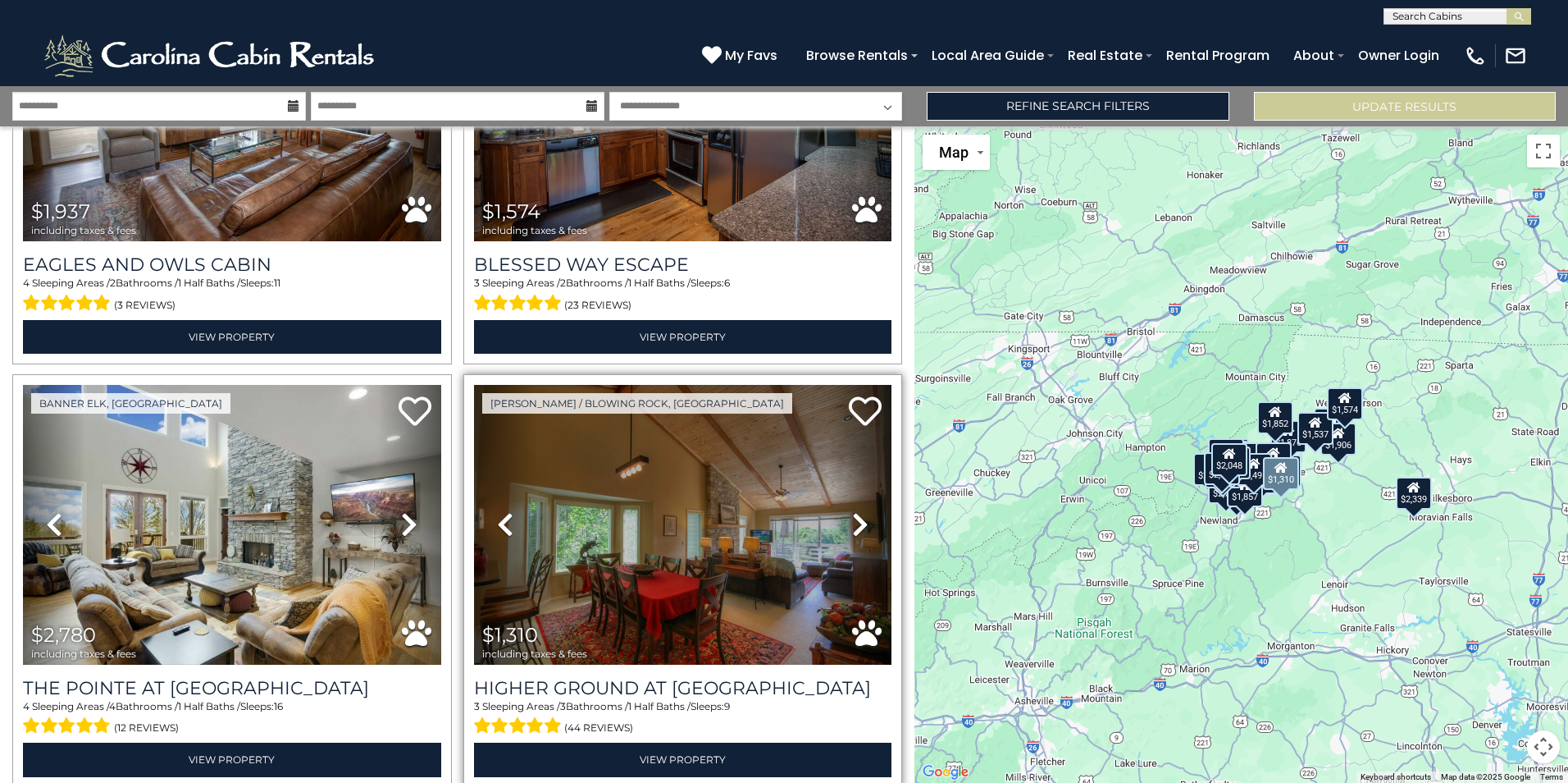
click at [852, 511] on icon at bounding box center [860, 524] width 17 height 26
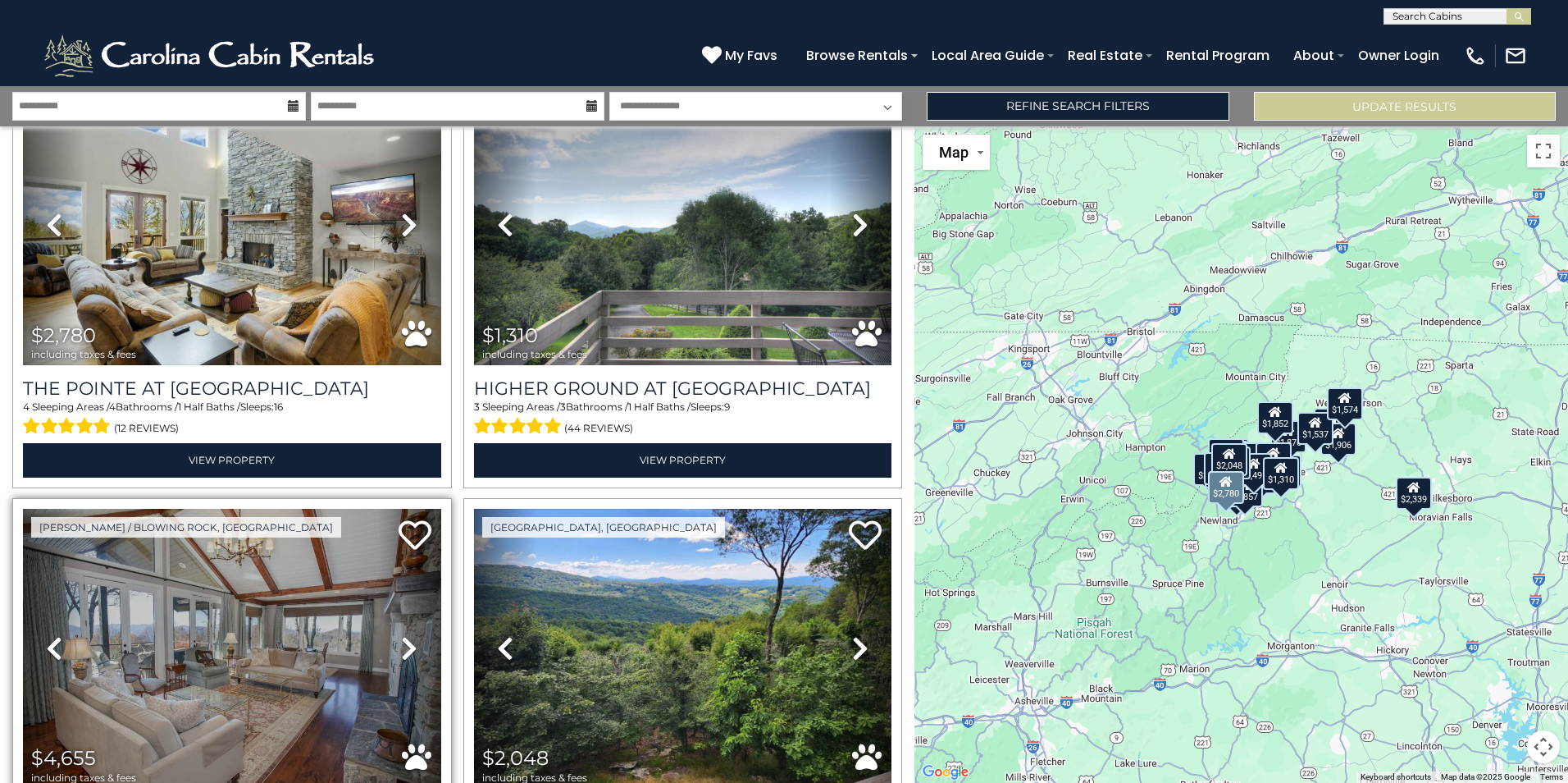
scroll to position [7411, 0]
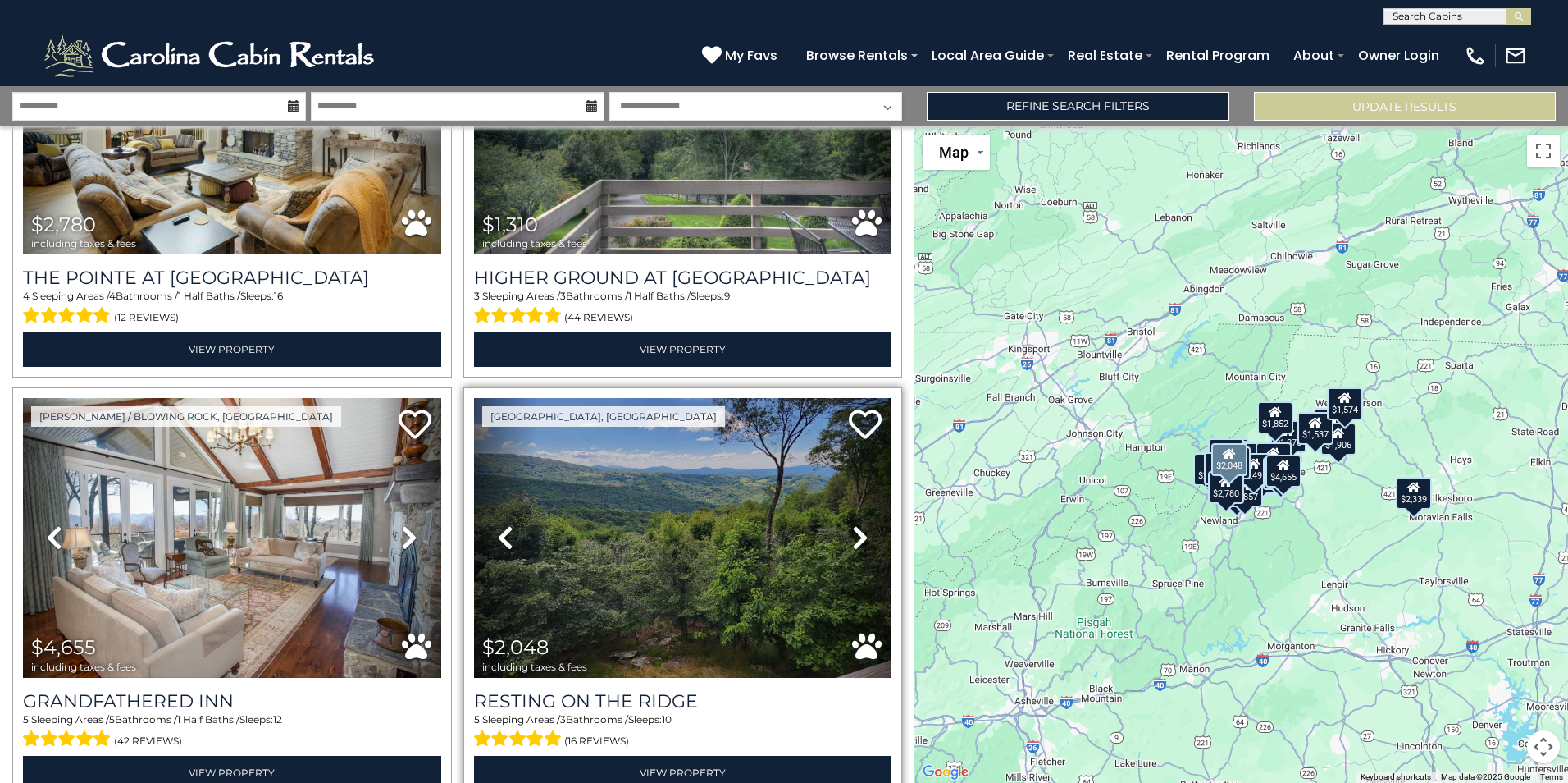
click at [852, 525] on icon at bounding box center [860, 538] width 17 height 26
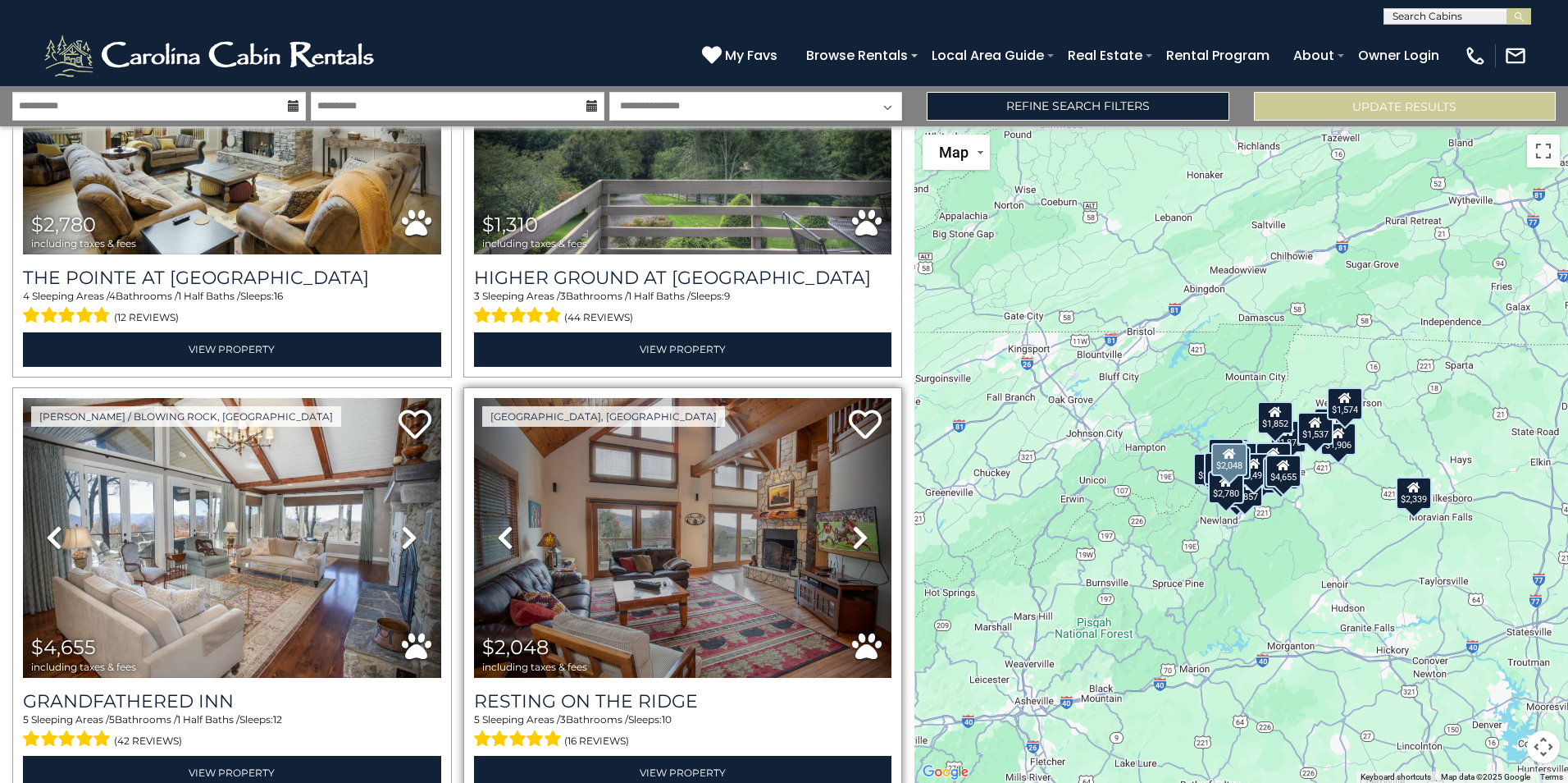
click at [852, 525] on icon at bounding box center [860, 538] width 17 height 26
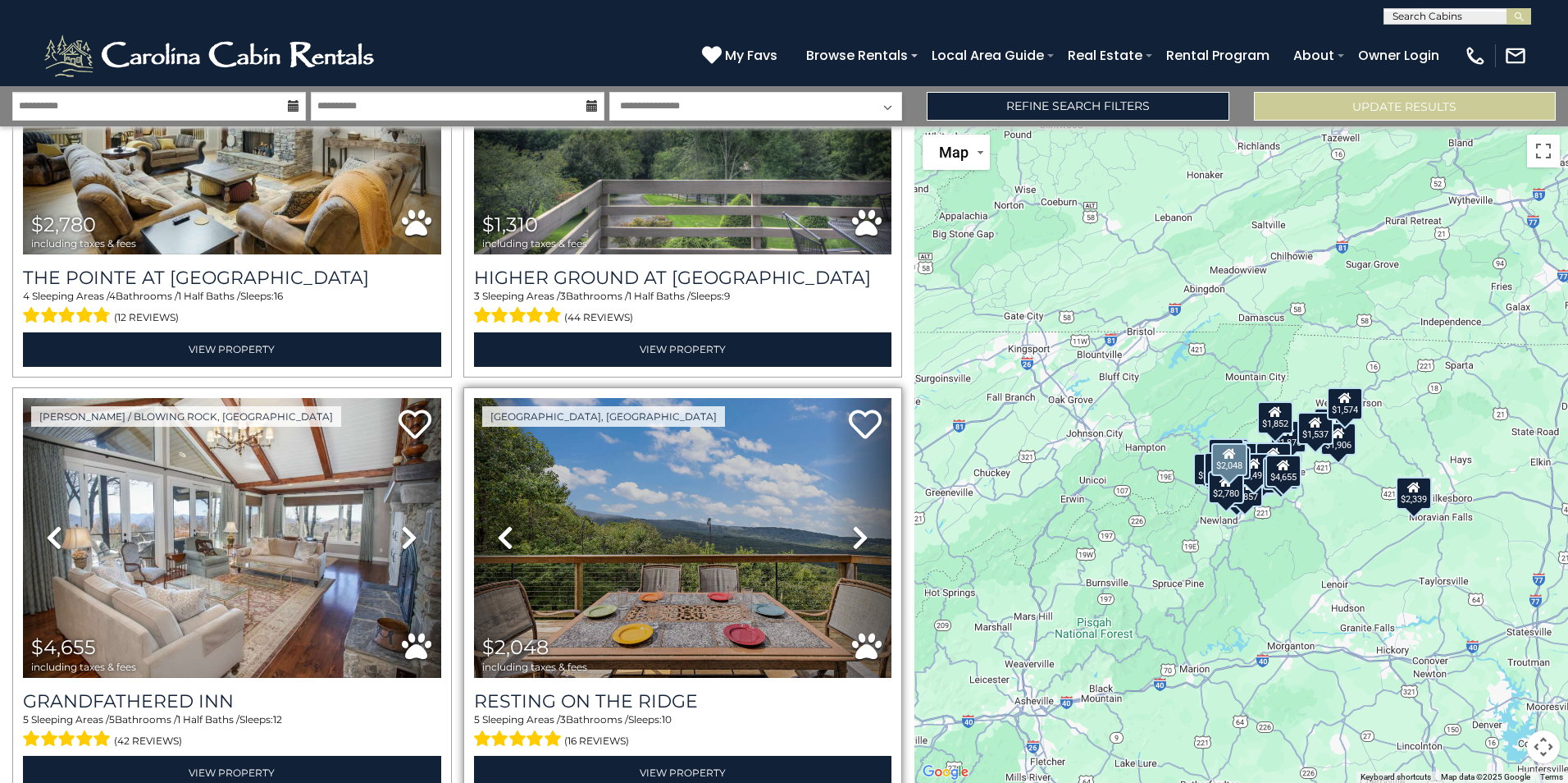
click at [852, 525] on icon at bounding box center [860, 538] width 17 height 26
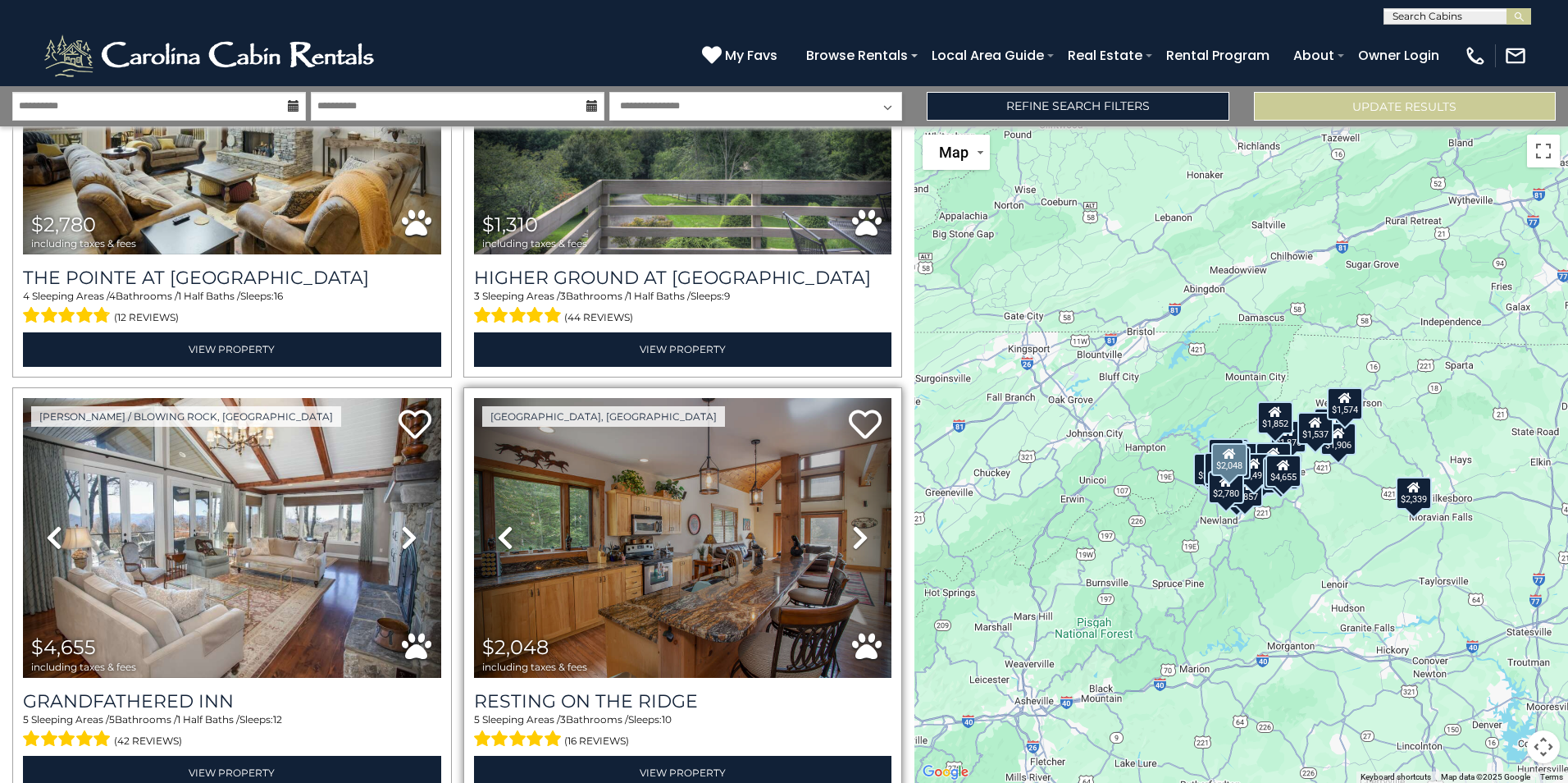
click at [852, 525] on icon at bounding box center [860, 538] width 17 height 26
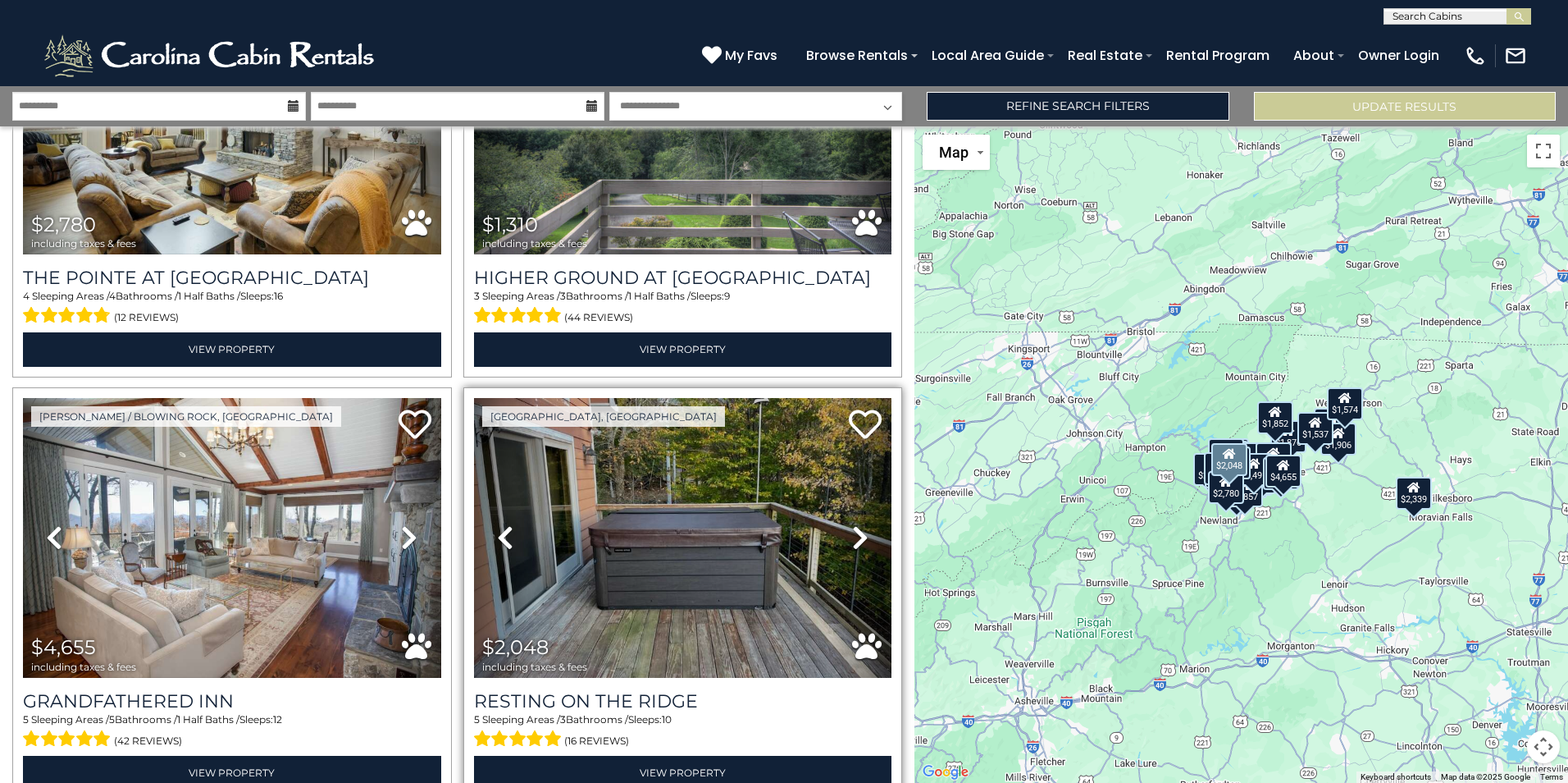
click at [852, 525] on icon at bounding box center [860, 538] width 17 height 26
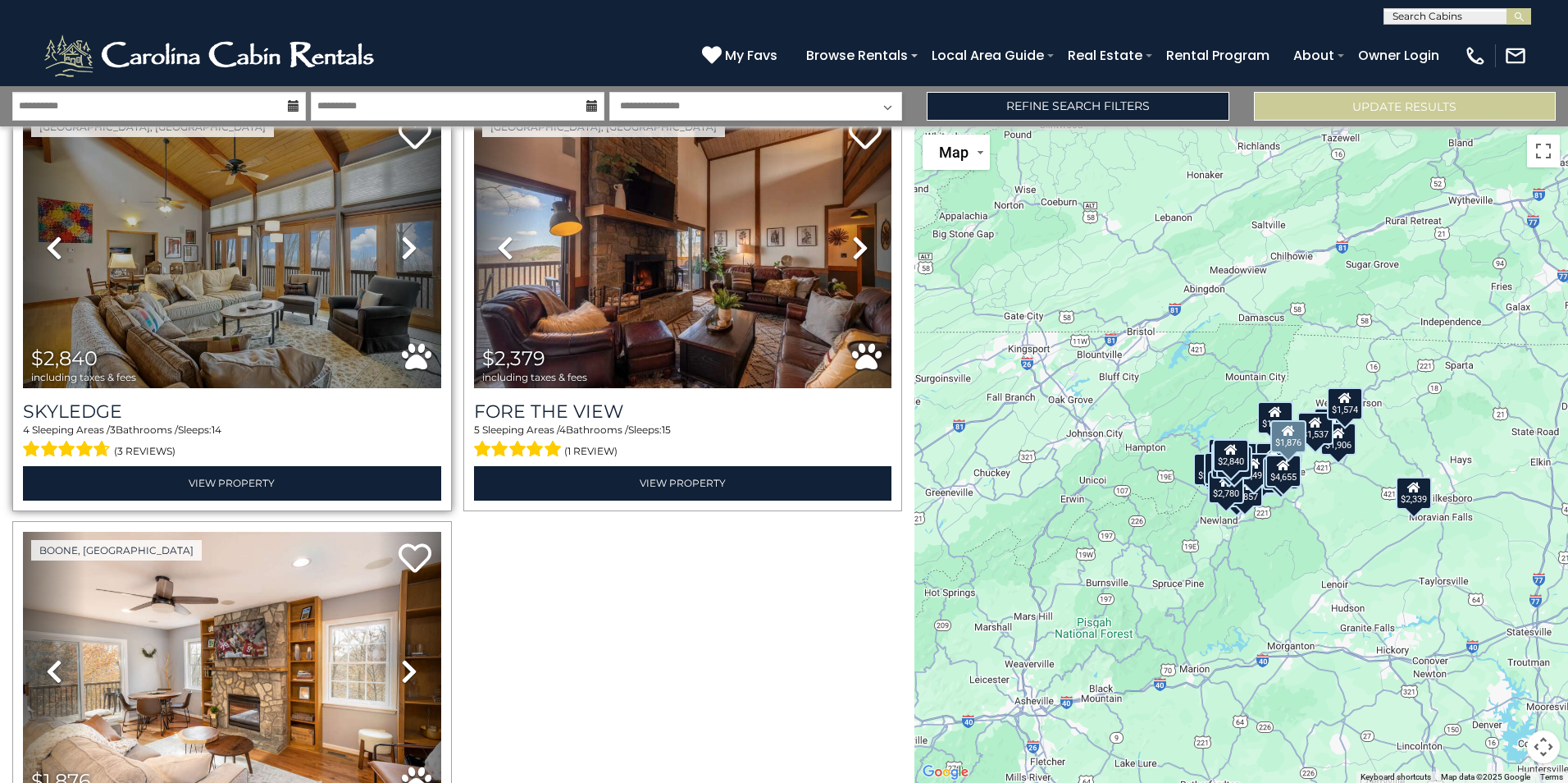
scroll to position [9052, 0]
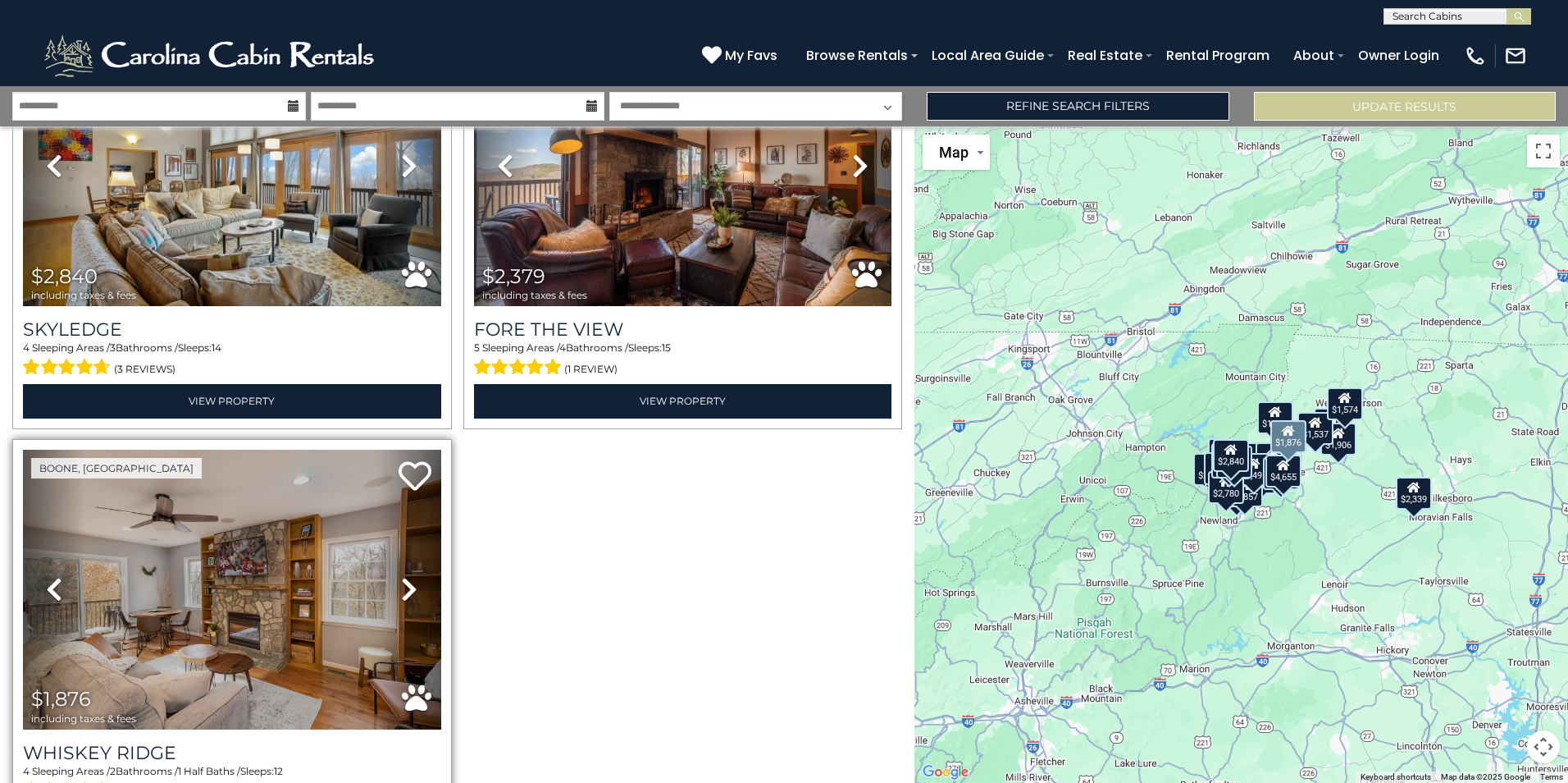
click at [402, 576] on icon at bounding box center [409, 589] width 17 height 26
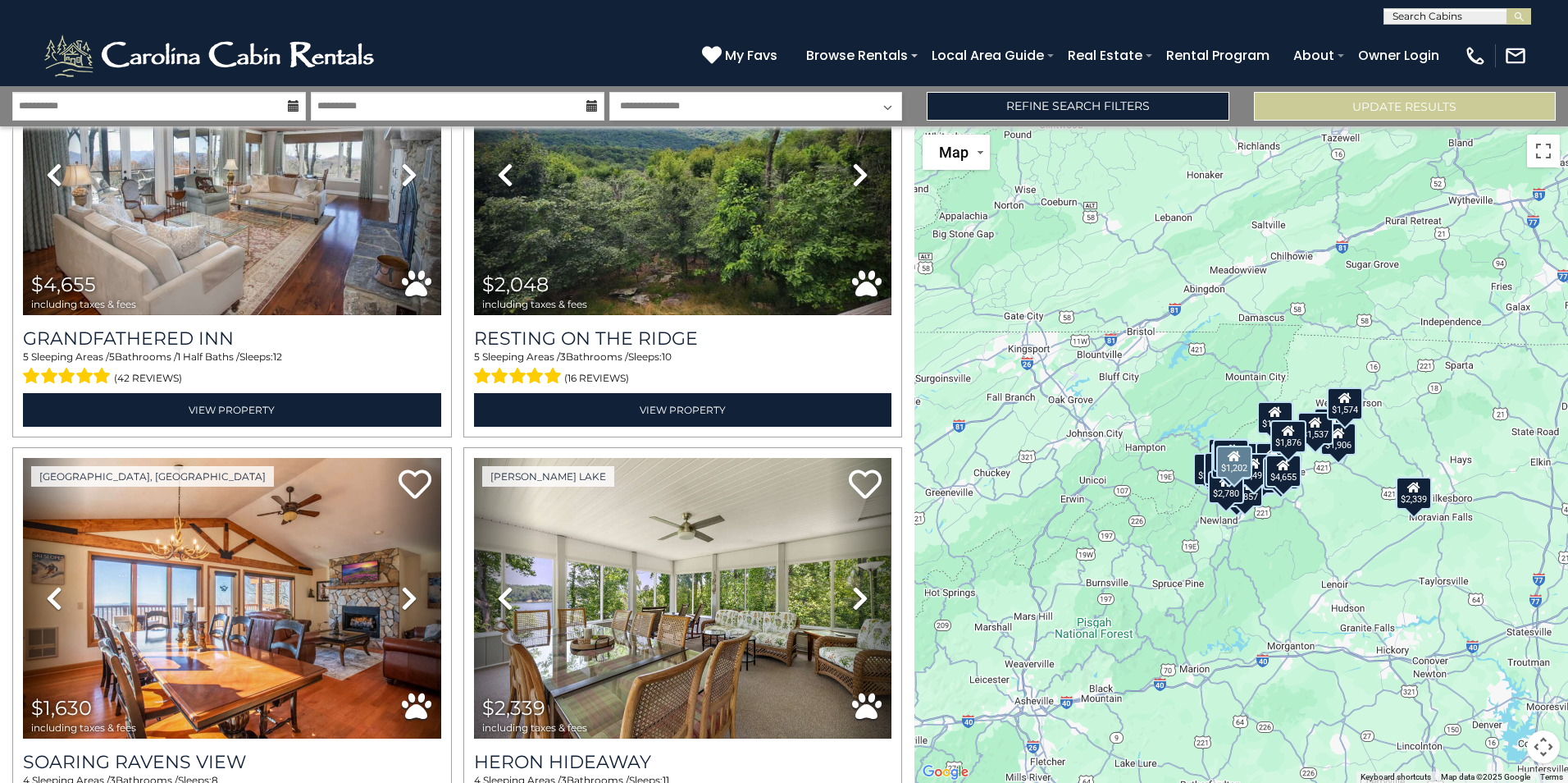
scroll to position [7731, 0]
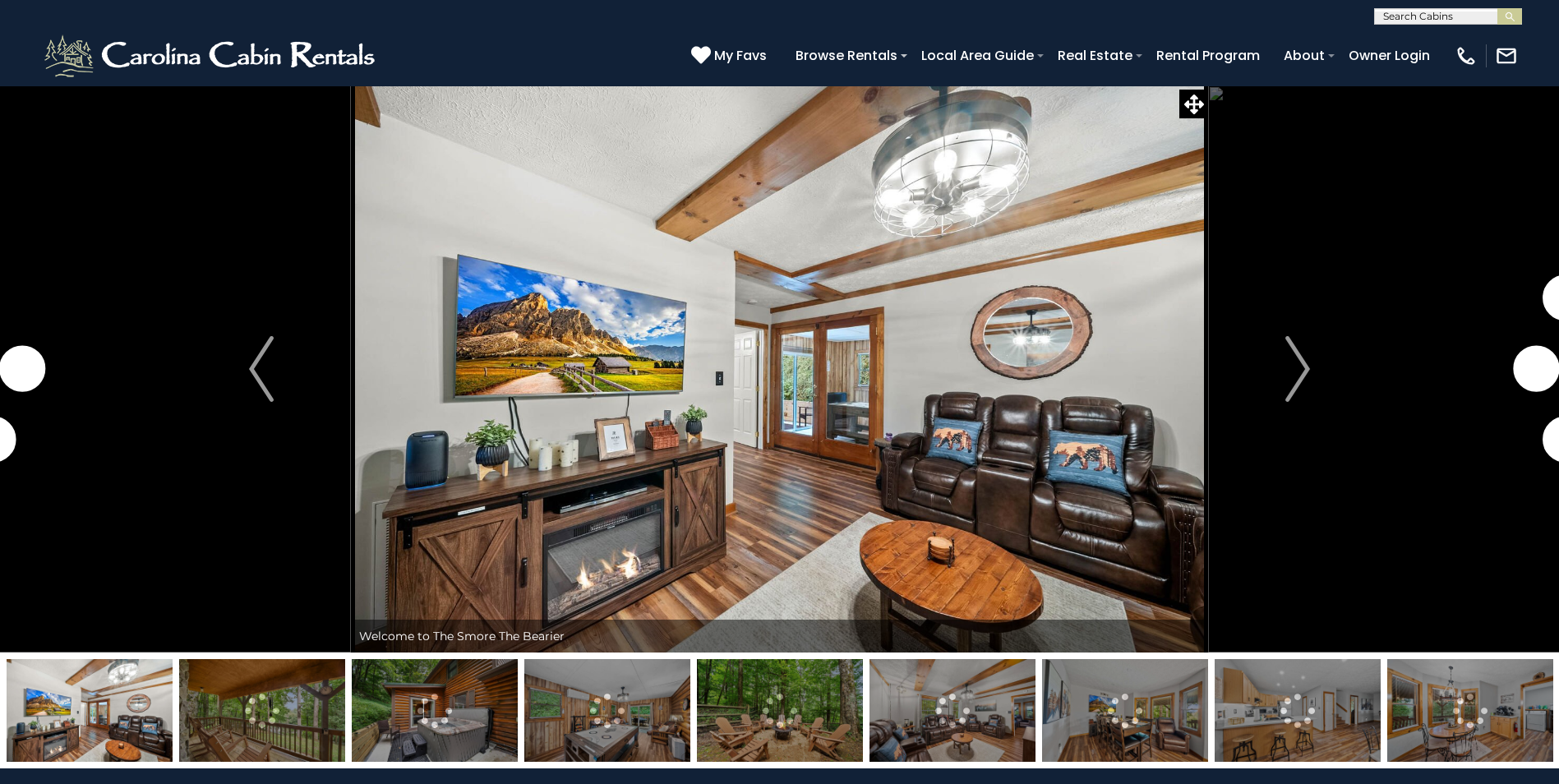
click at [258, 743] on img at bounding box center [262, 709] width 166 height 102
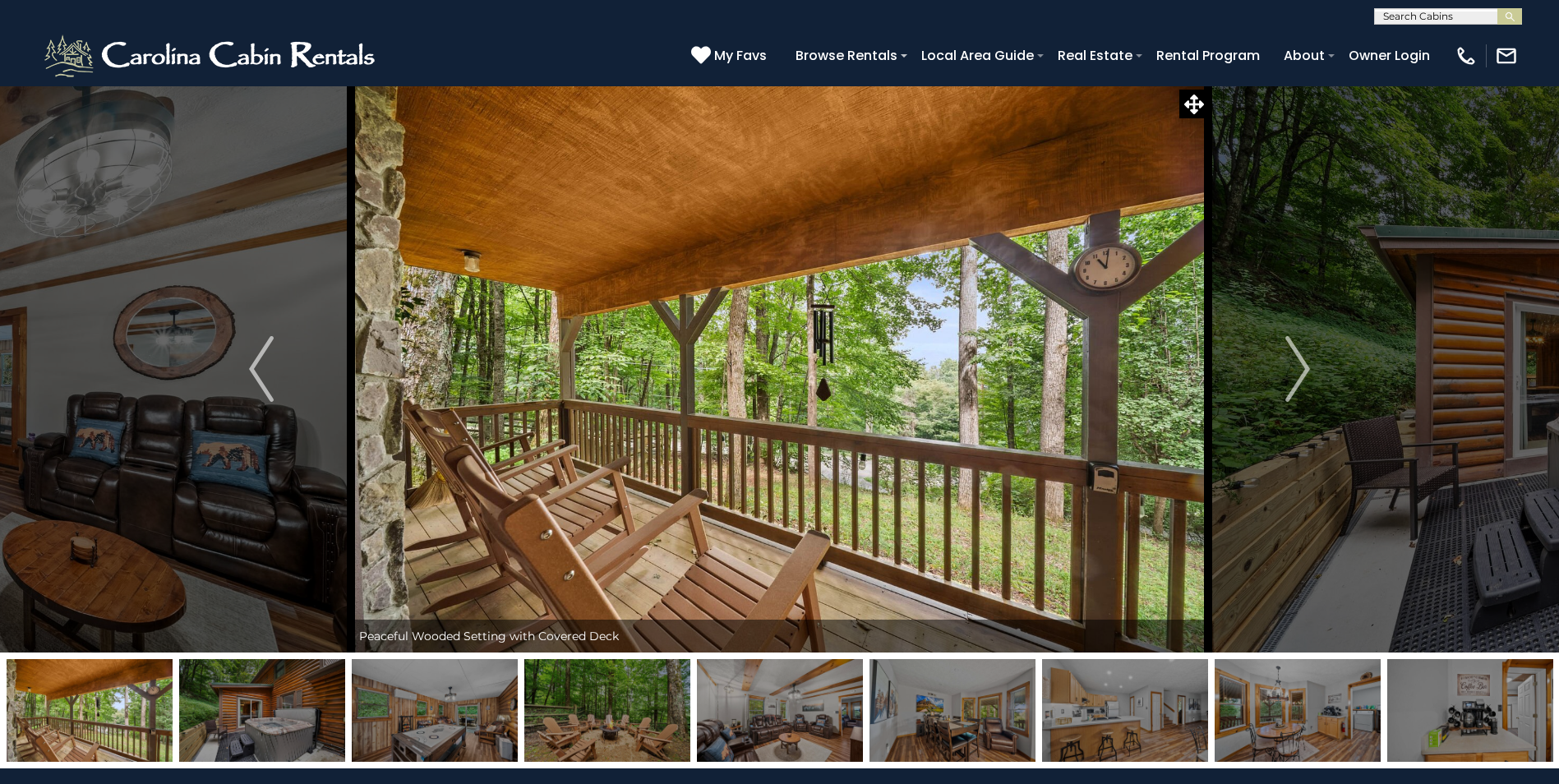
click at [272, 715] on img at bounding box center [262, 709] width 166 height 102
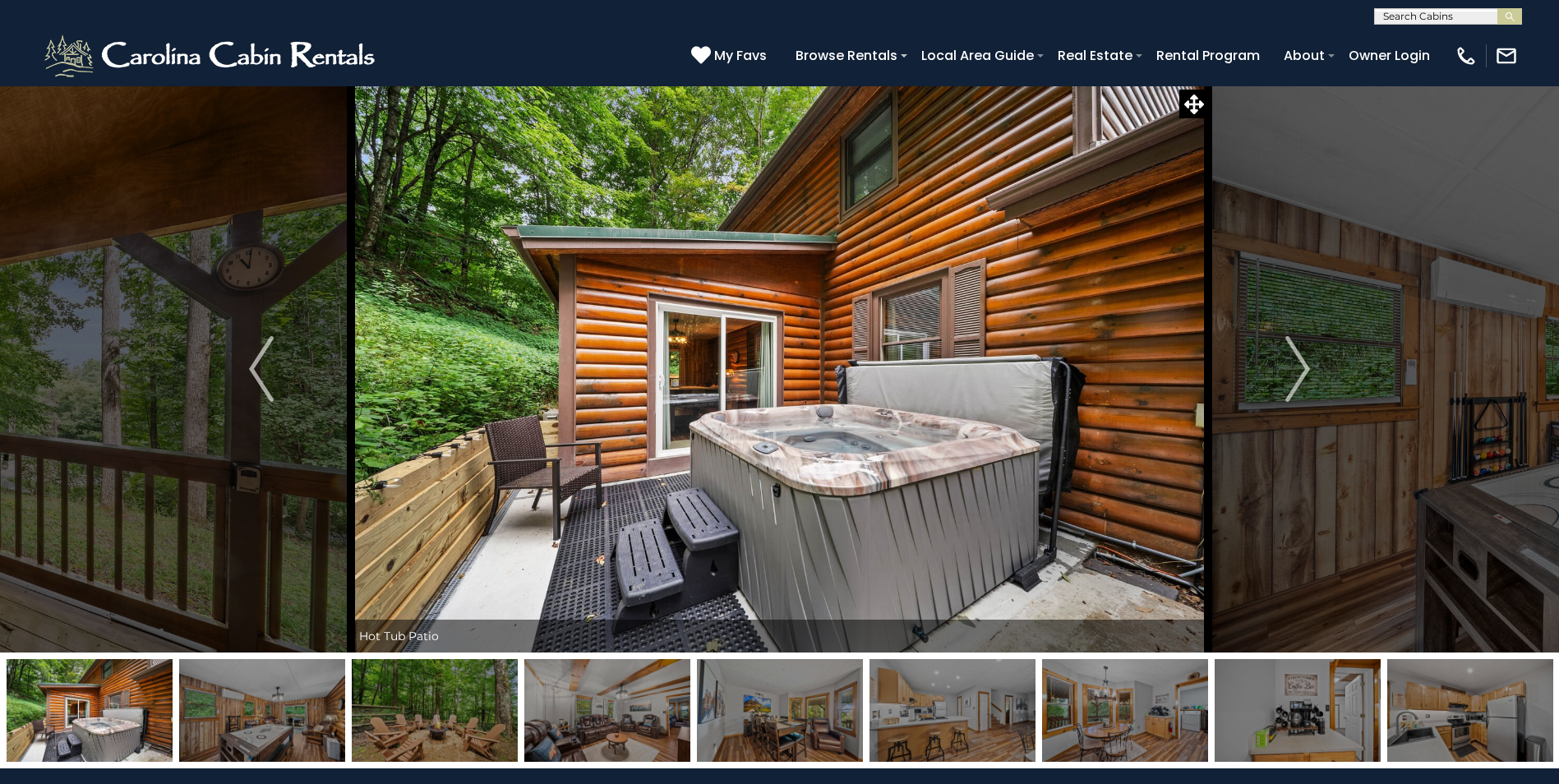
click at [295, 720] on img at bounding box center [262, 709] width 166 height 102
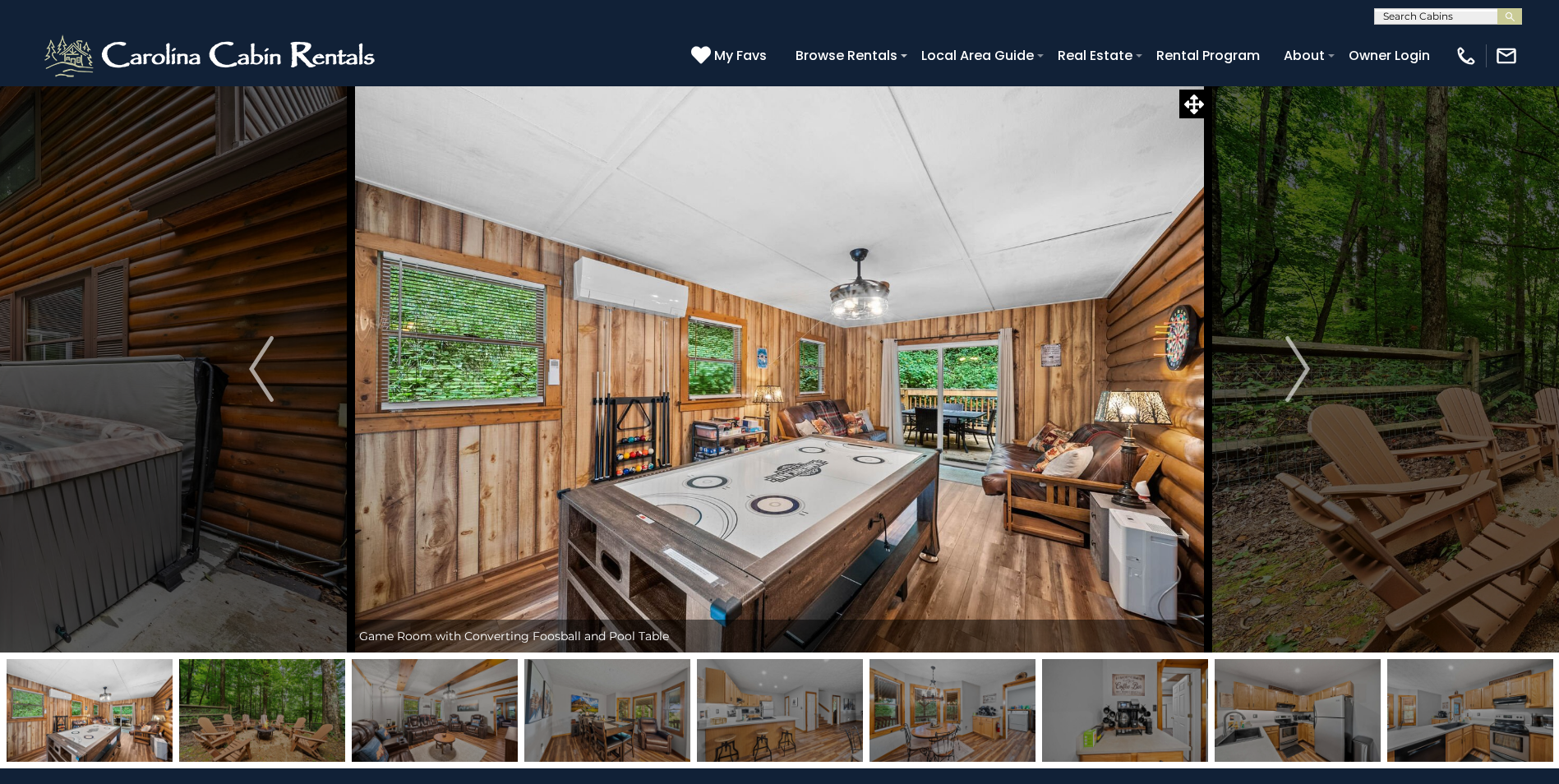
click at [295, 720] on img at bounding box center [262, 709] width 166 height 102
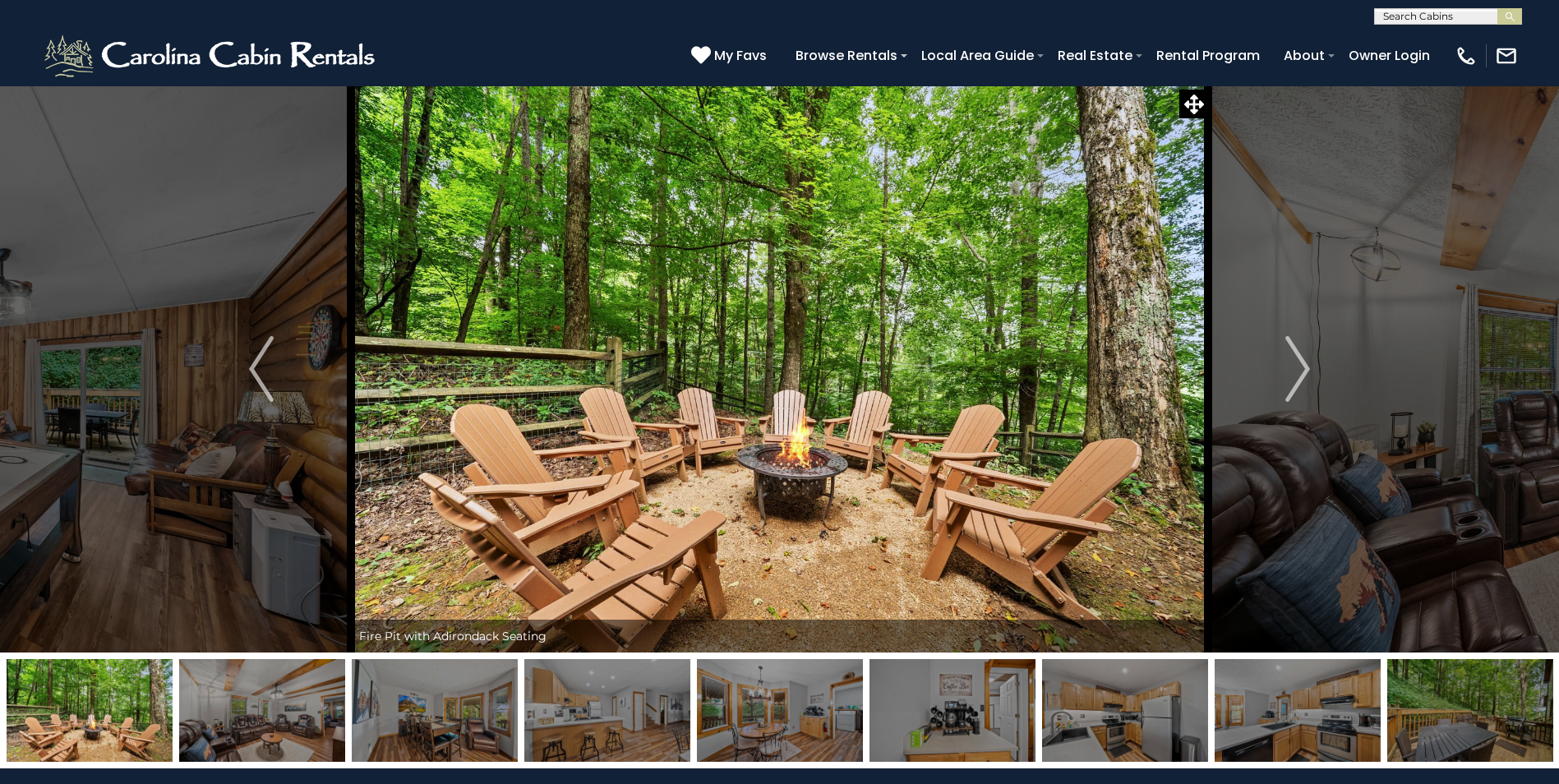
click at [310, 724] on img at bounding box center [262, 709] width 166 height 102
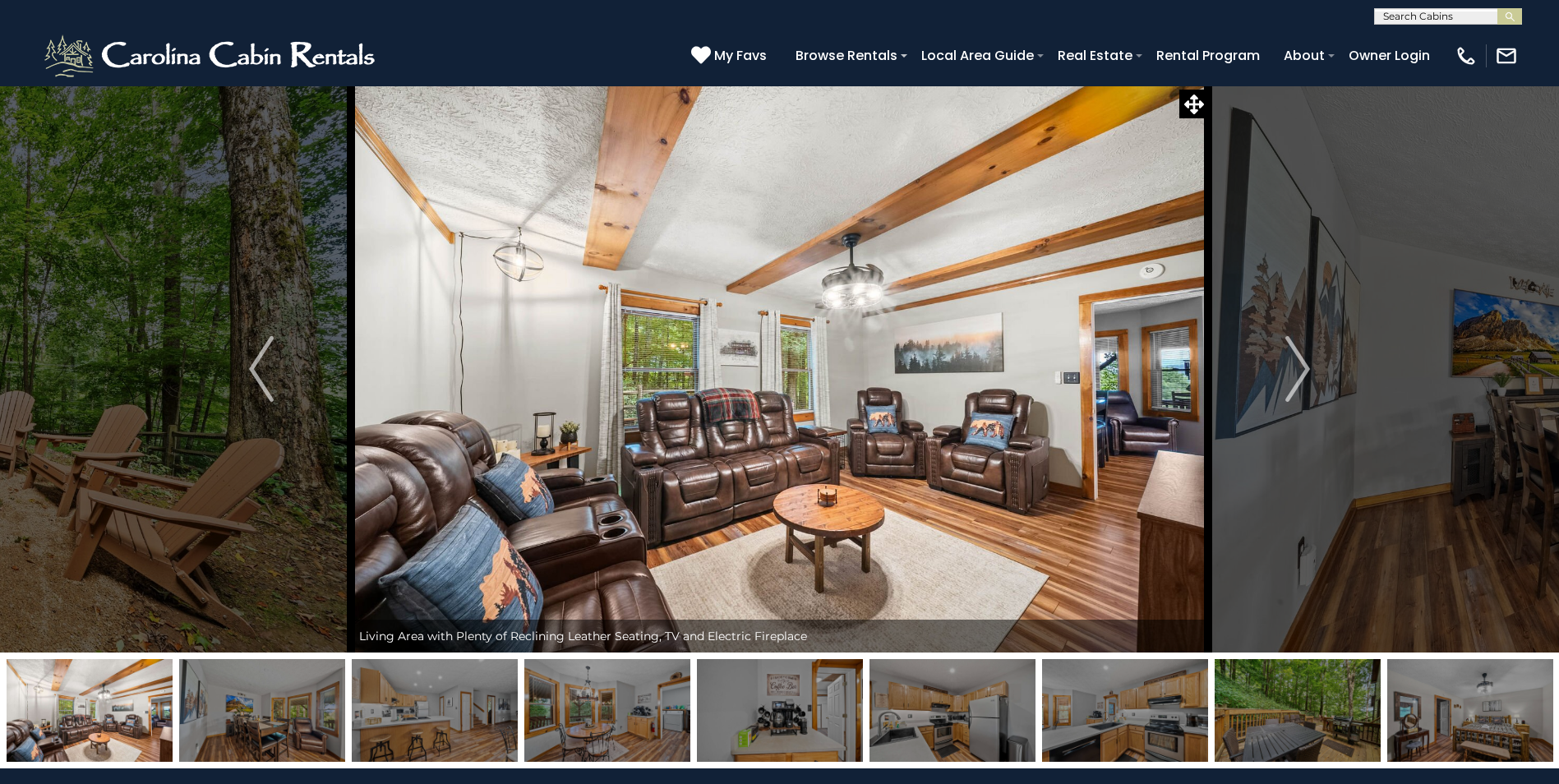
click at [291, 714] on img at bounding box center [262, 709] width 166 height 102
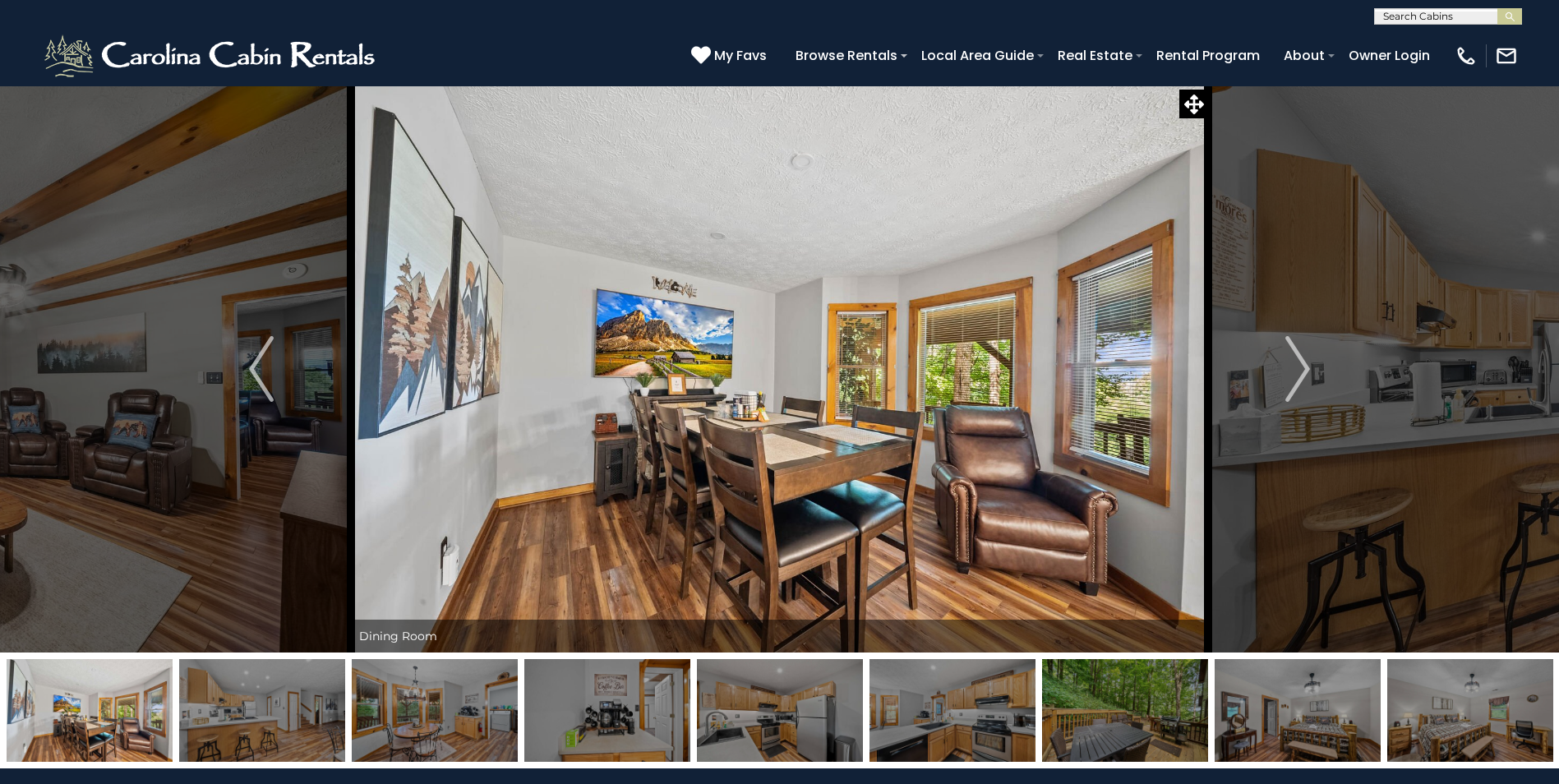
click at [291, 714] on img at bounding box center [262, 709] width 166 height 102
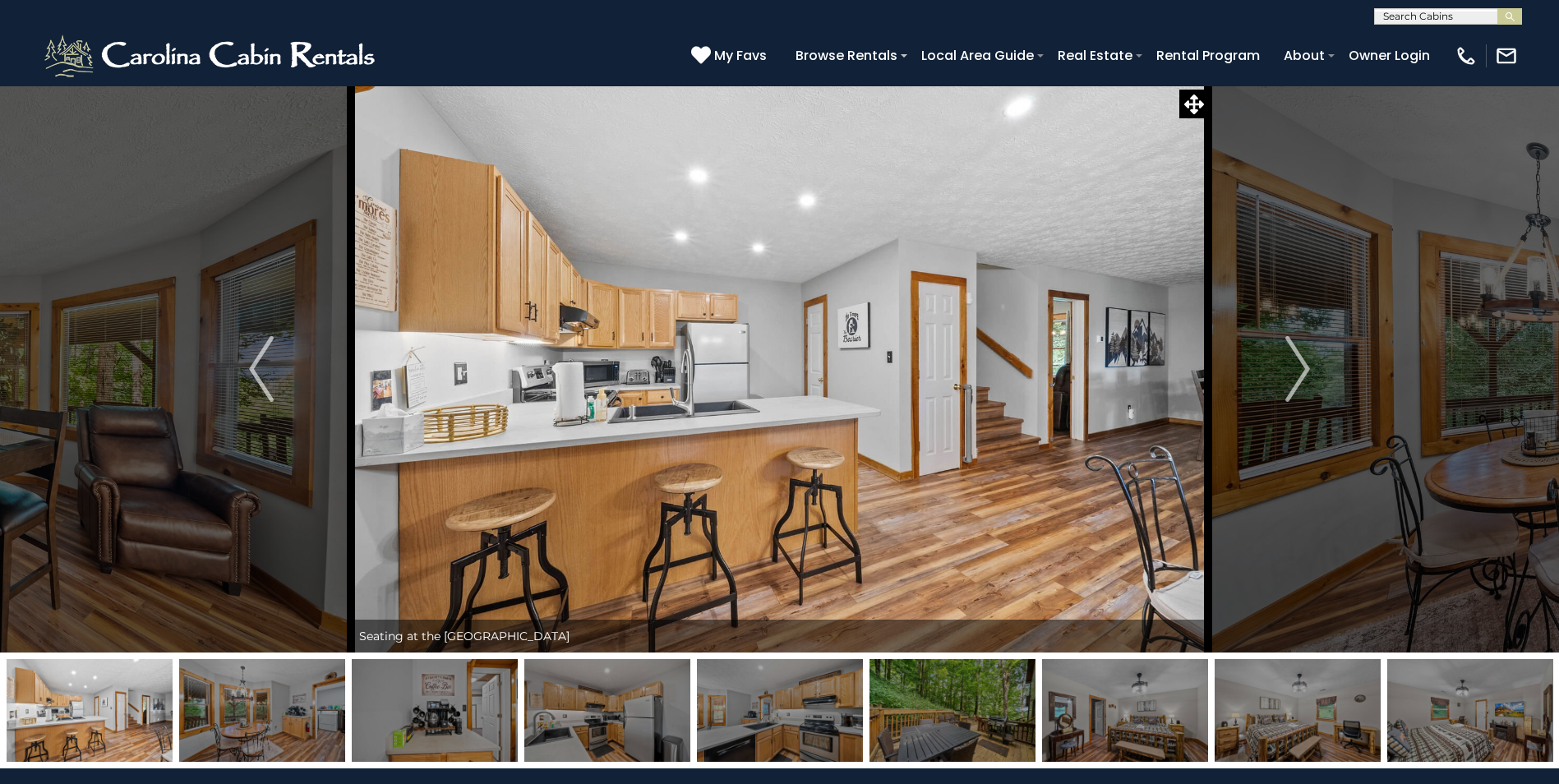
click at [291, 714] on img at bounding box center [262, 709] width 166 height 102
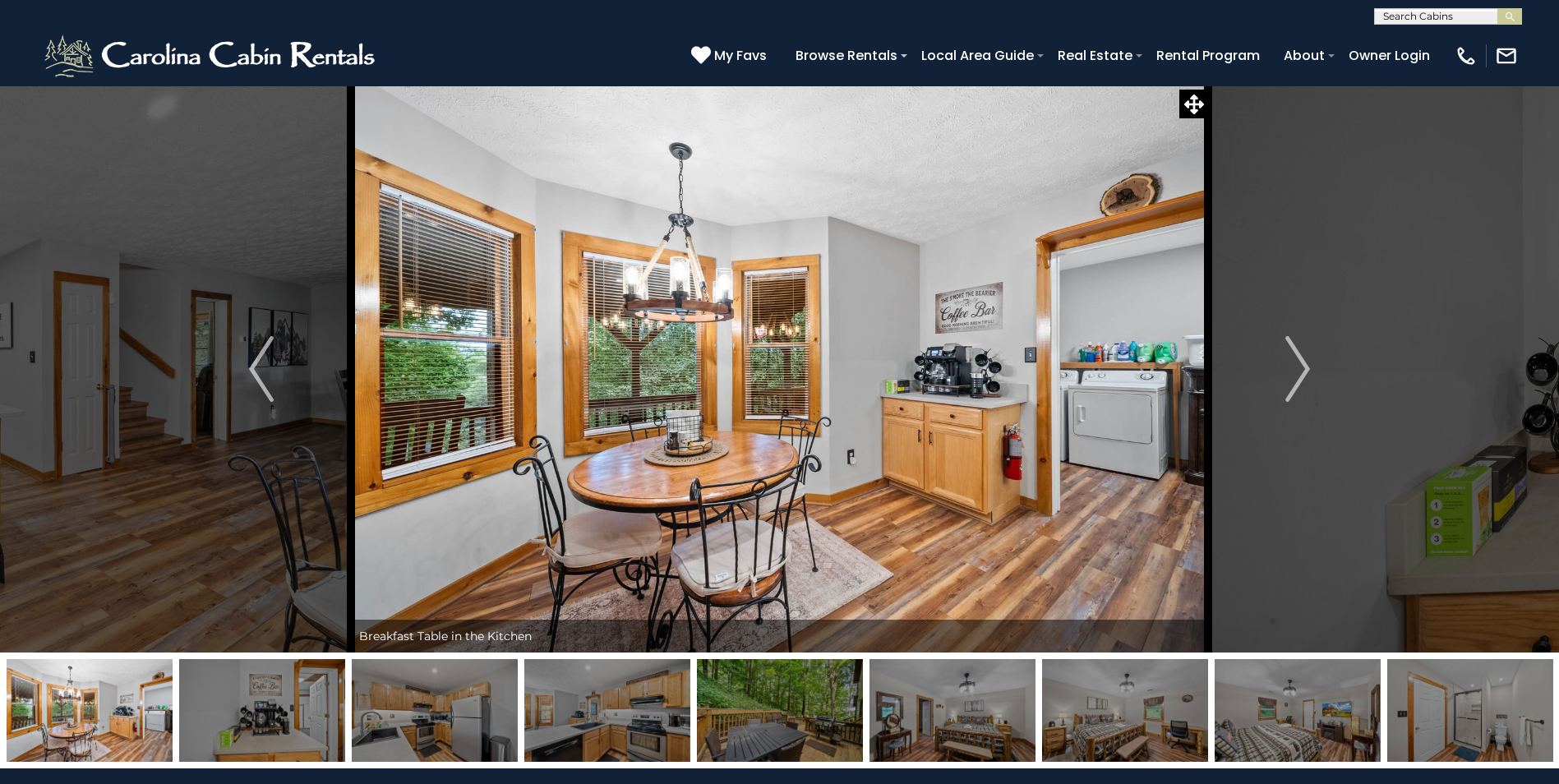
click at [291, 714] on img at bounding box center [262, 709] width 166 height 102
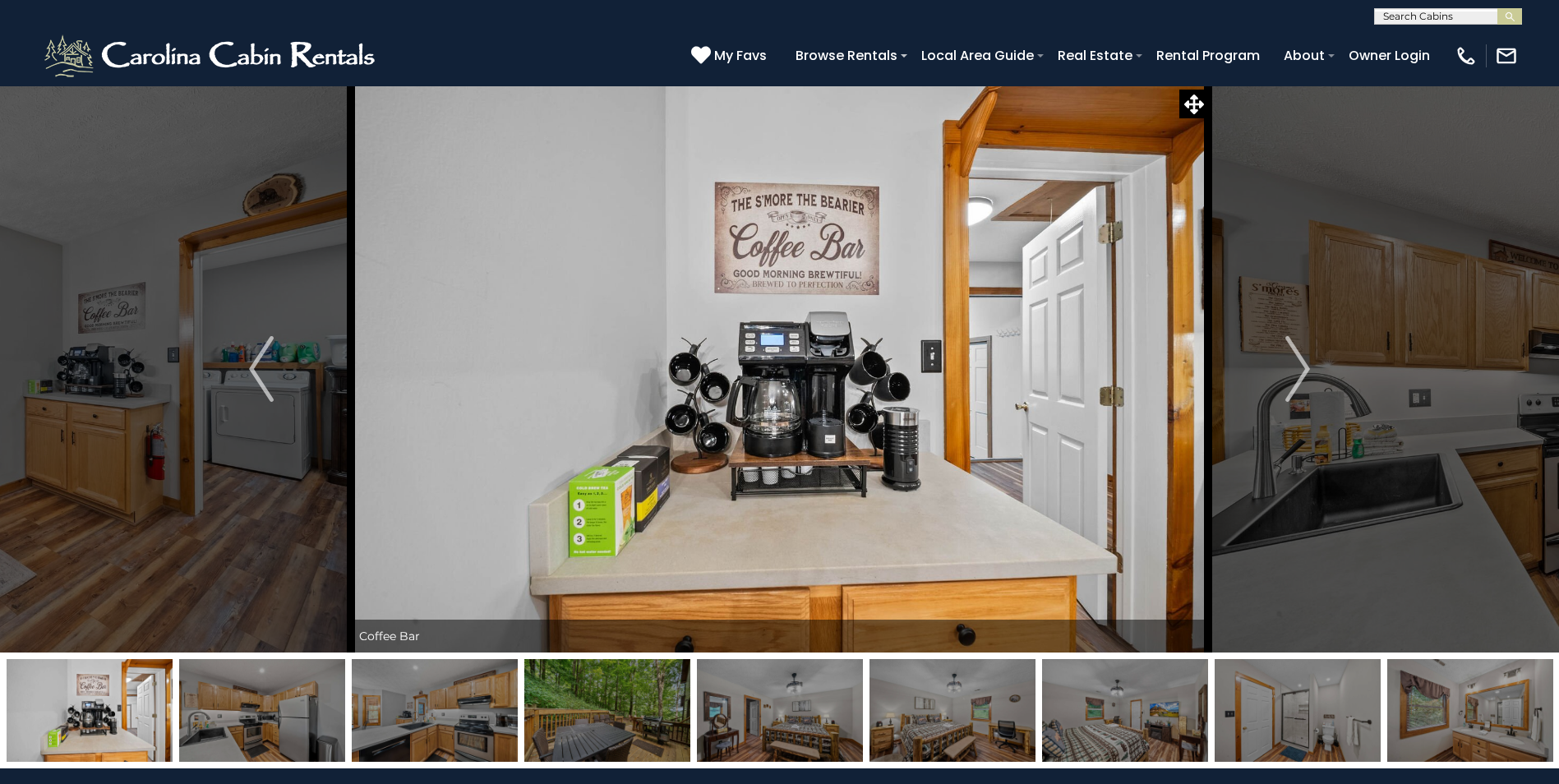
click at [291, 714] on img at bounding box center [262, 709] width 166 height 102
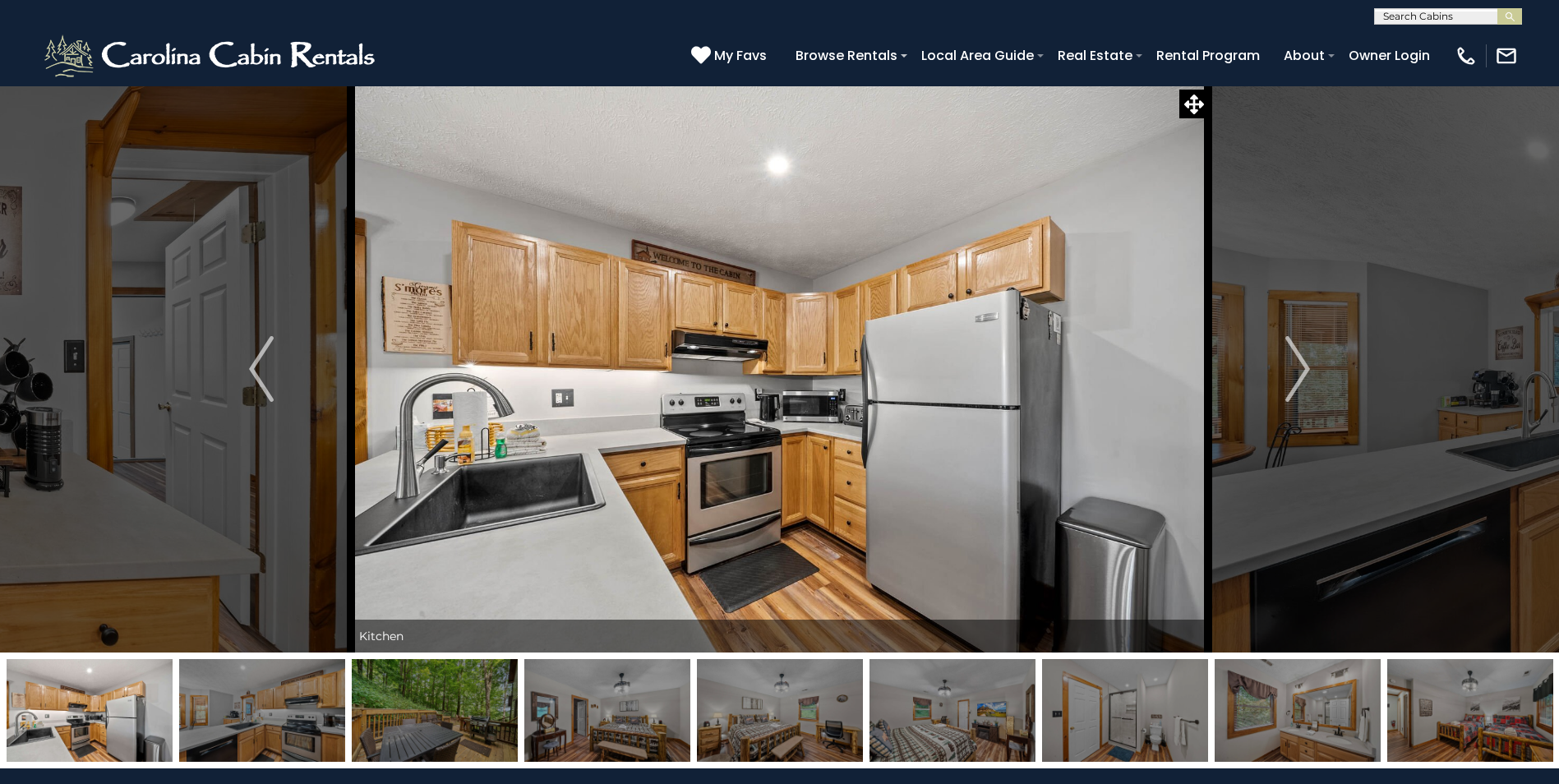
click at [291, 714] on img at bounding box center [262, 709] width 166 height 102
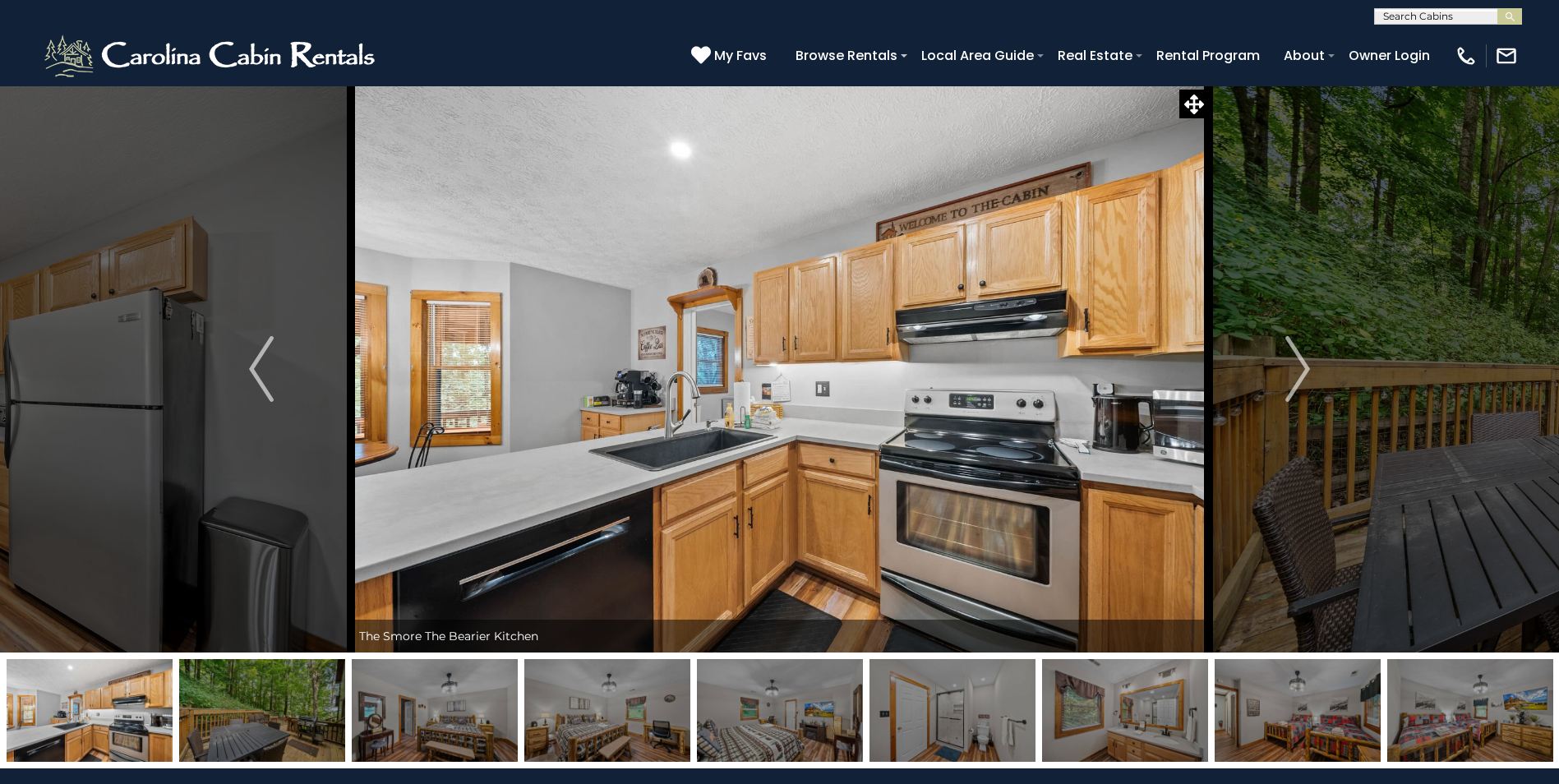
click at [291, 714] on img at bounding box center [262, 709] width 166 height 102
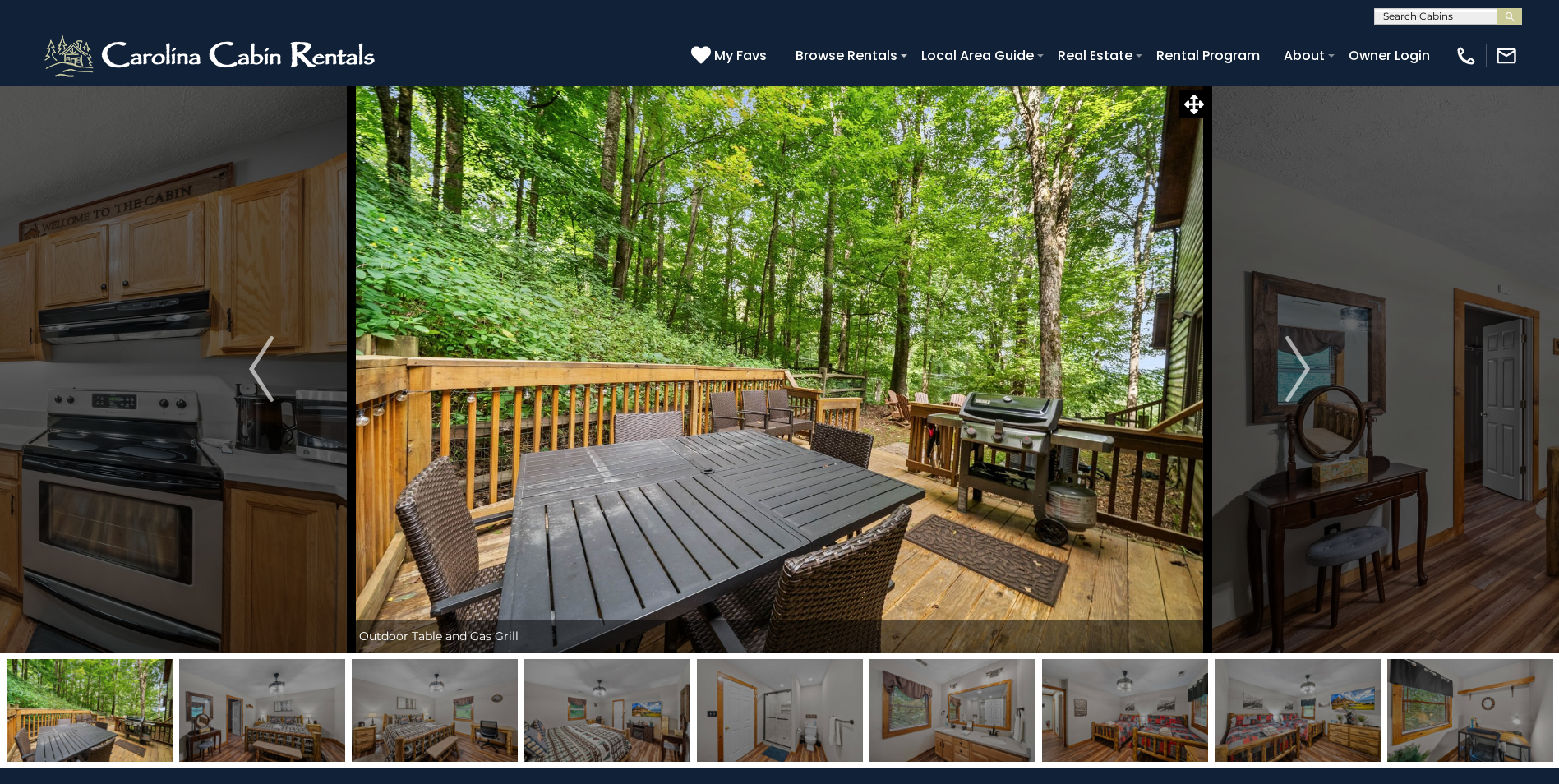
click at [291, 714] on img at bounding box center [262, 709] width 166 height 102
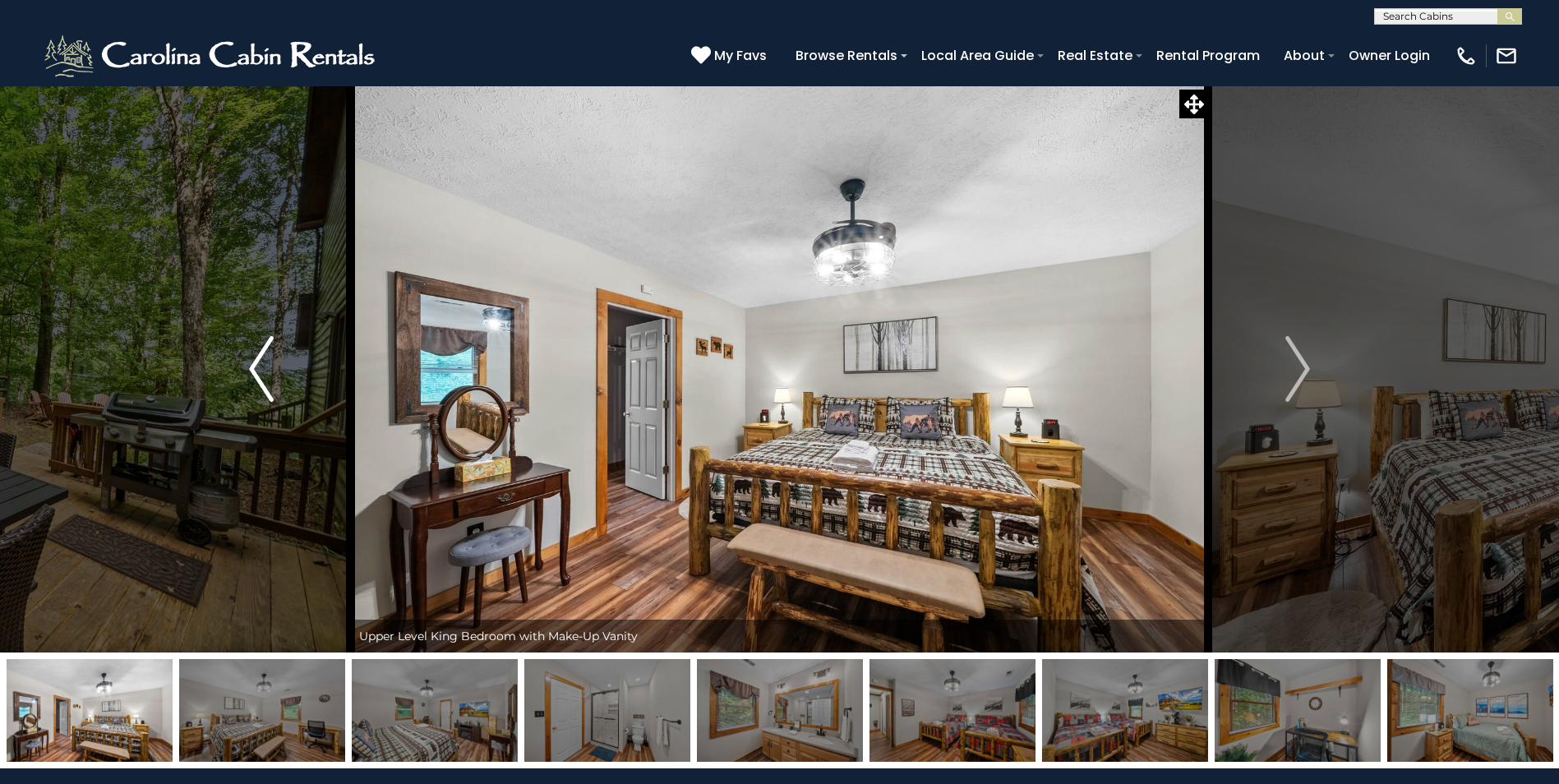
click at [272, 394] on img "Previous" at bounding box center [261, 369] width 25 height 66
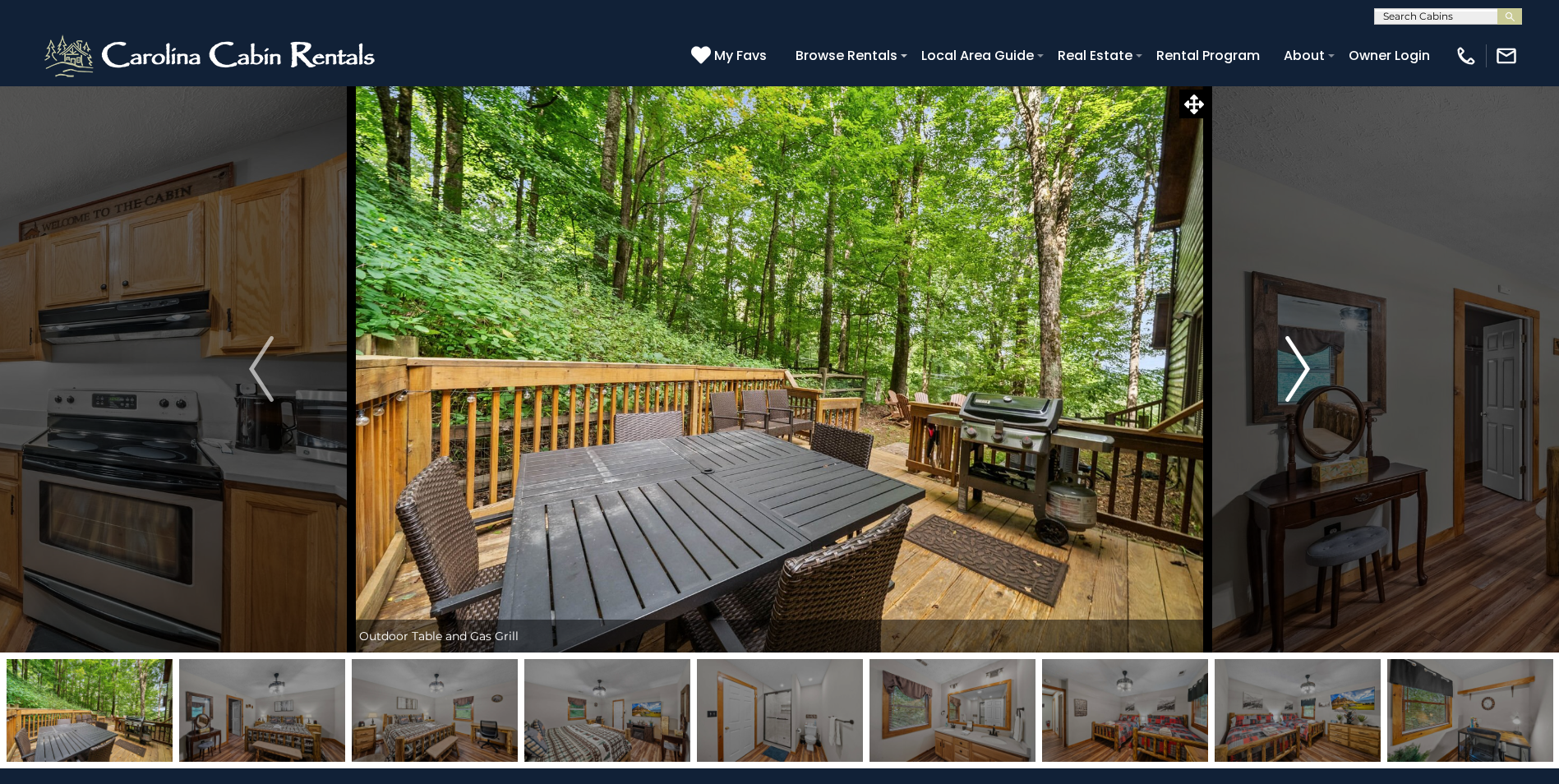
click at [1300, 366] on img "Next" at bounding box center [1298, 369] width 25 height 66
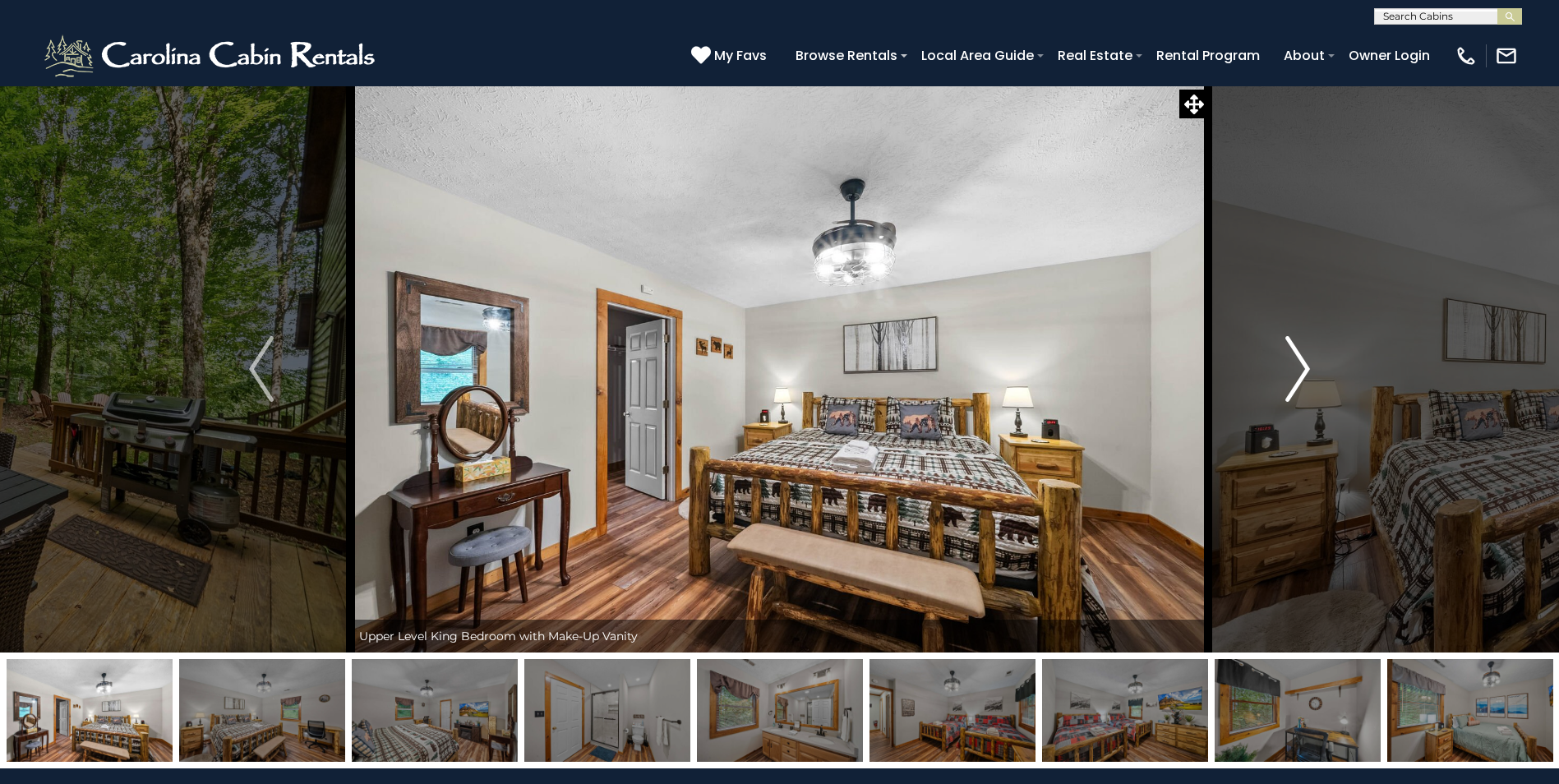
click at [1300, 366] on img "Next" at bounding box center [1298, 369] width 25 height 66
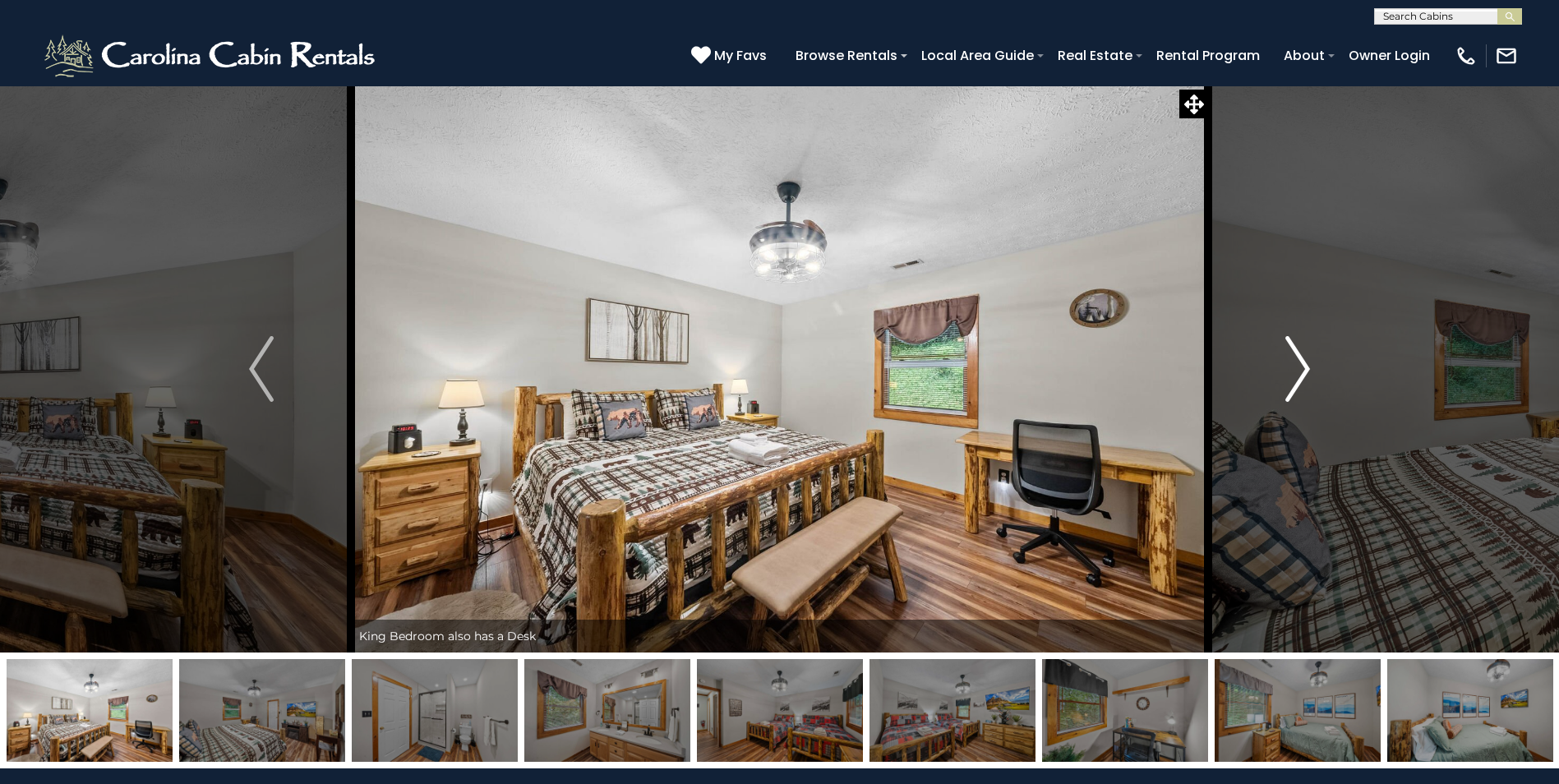
click at [1300, 366] on img "Next" at bounding box center [1298, 369] width 25 height 66
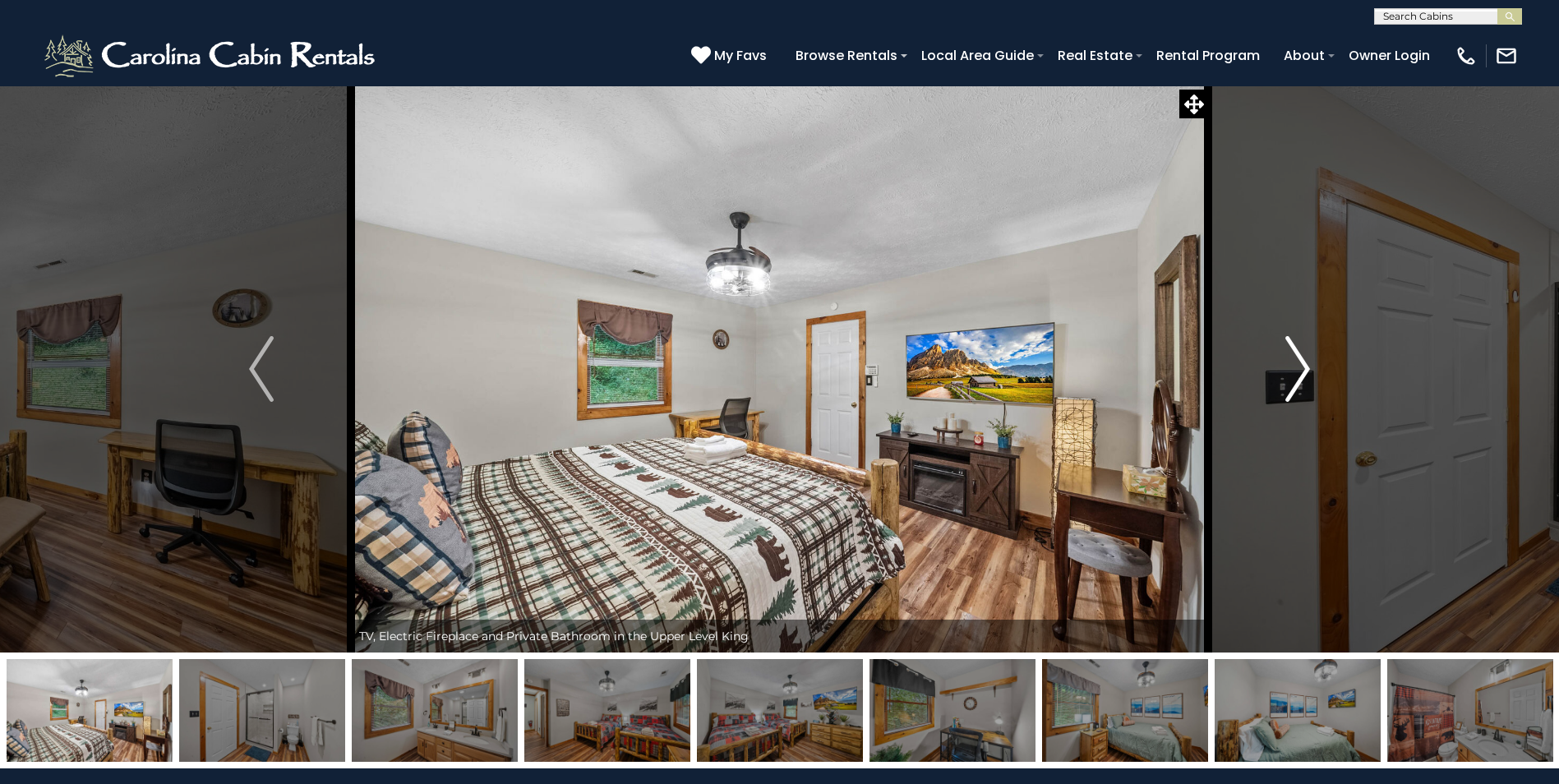
click at [1300, 366] on img "Next" at bounding box center [1298, 369] width 25 height 66
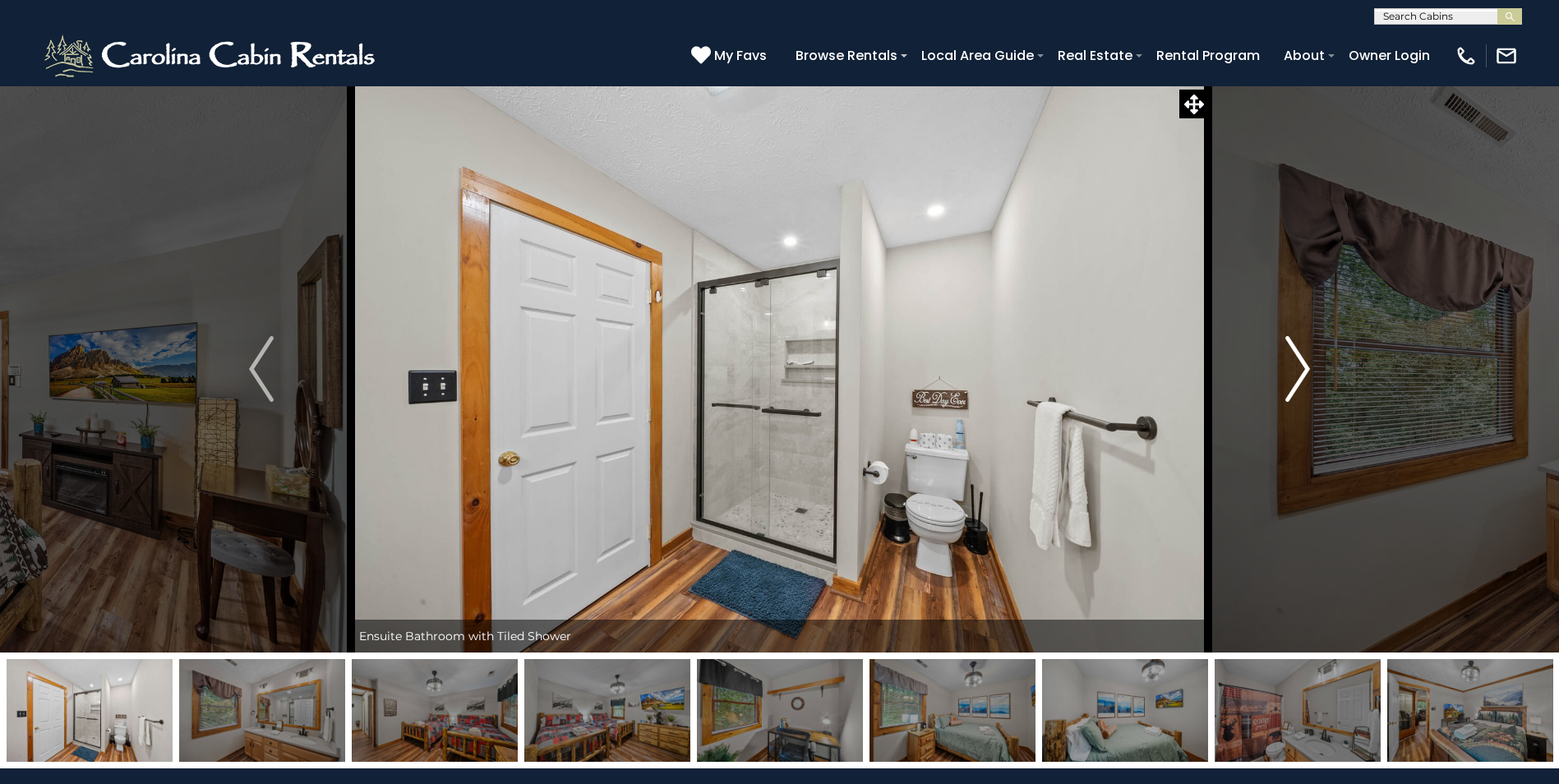
click at [1300, 366] on img "Next" at bounding box center [1298, 369] width 25 height 66
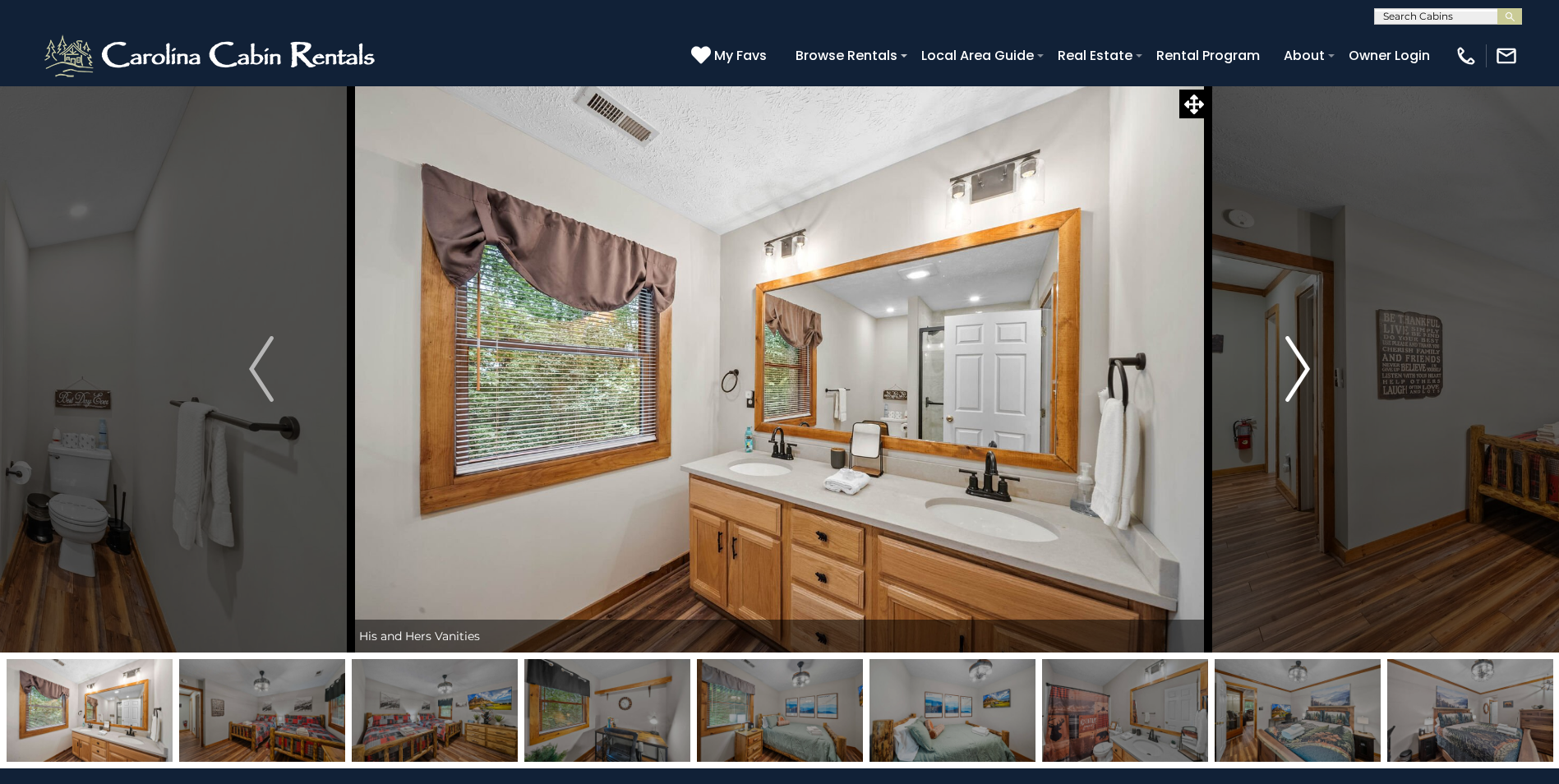
click at [1300, 366] on img "Next" at bounding box center [1298, 369] width 25 height 66
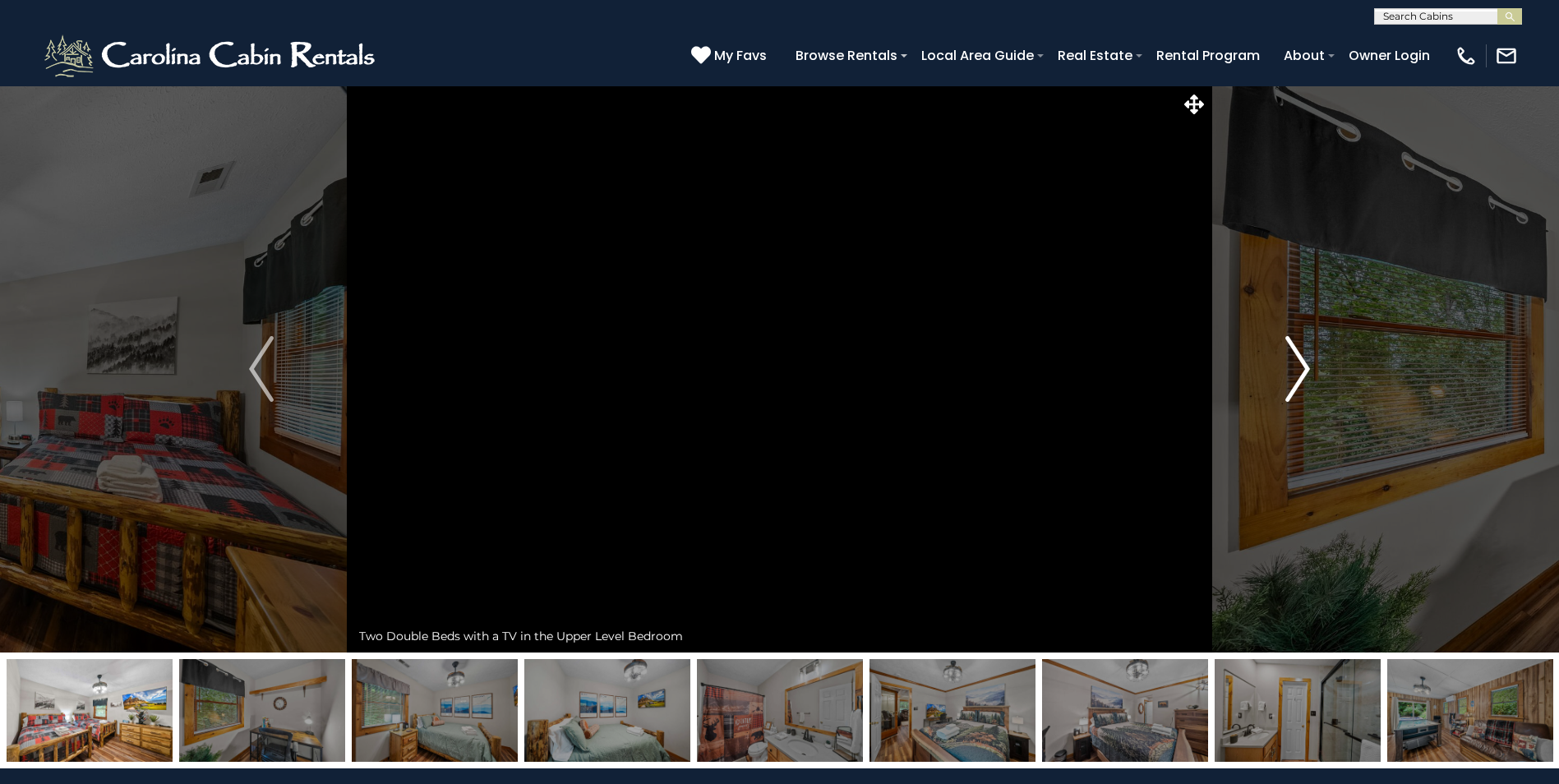
click at [1300, 366] on img "Next" at bounding box center [1298, 369] width 25 height 66
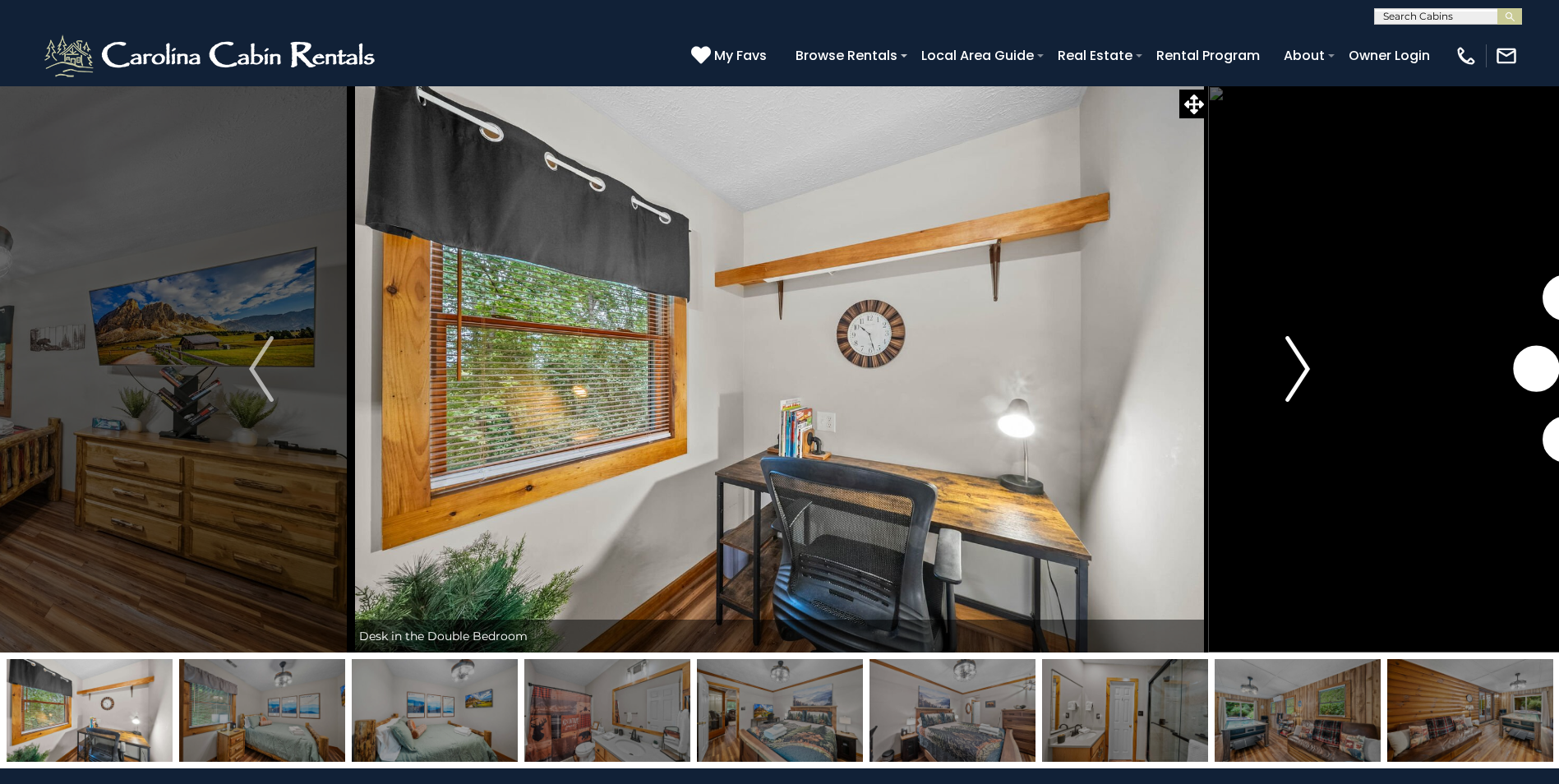
click at [1300, 366] on img "Next" at bounding box center [1298, 369] width 25 height 66
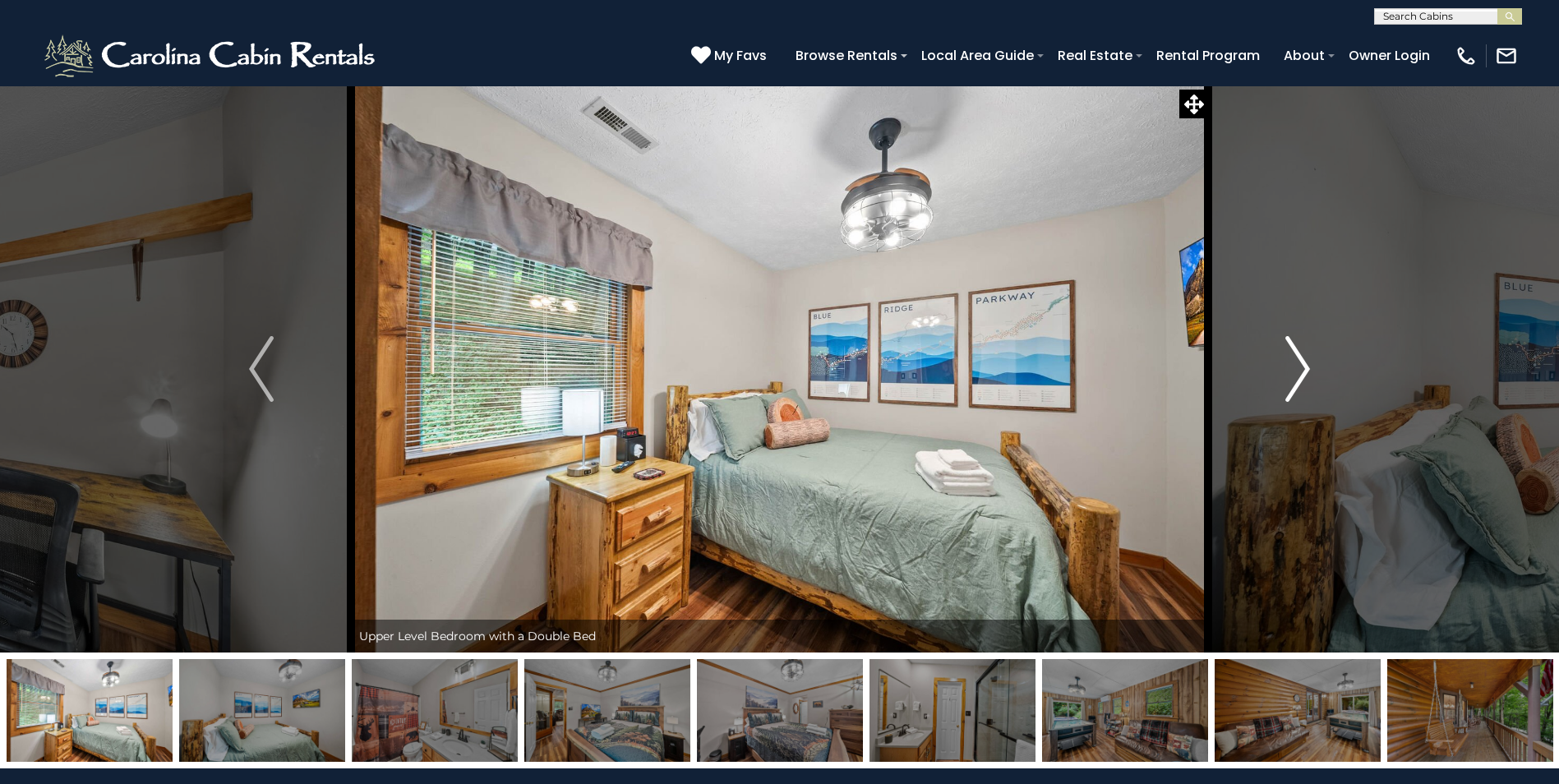
click at [1300, 366] on img "Next" at bounding box center [1298, 369] width 25 height 66
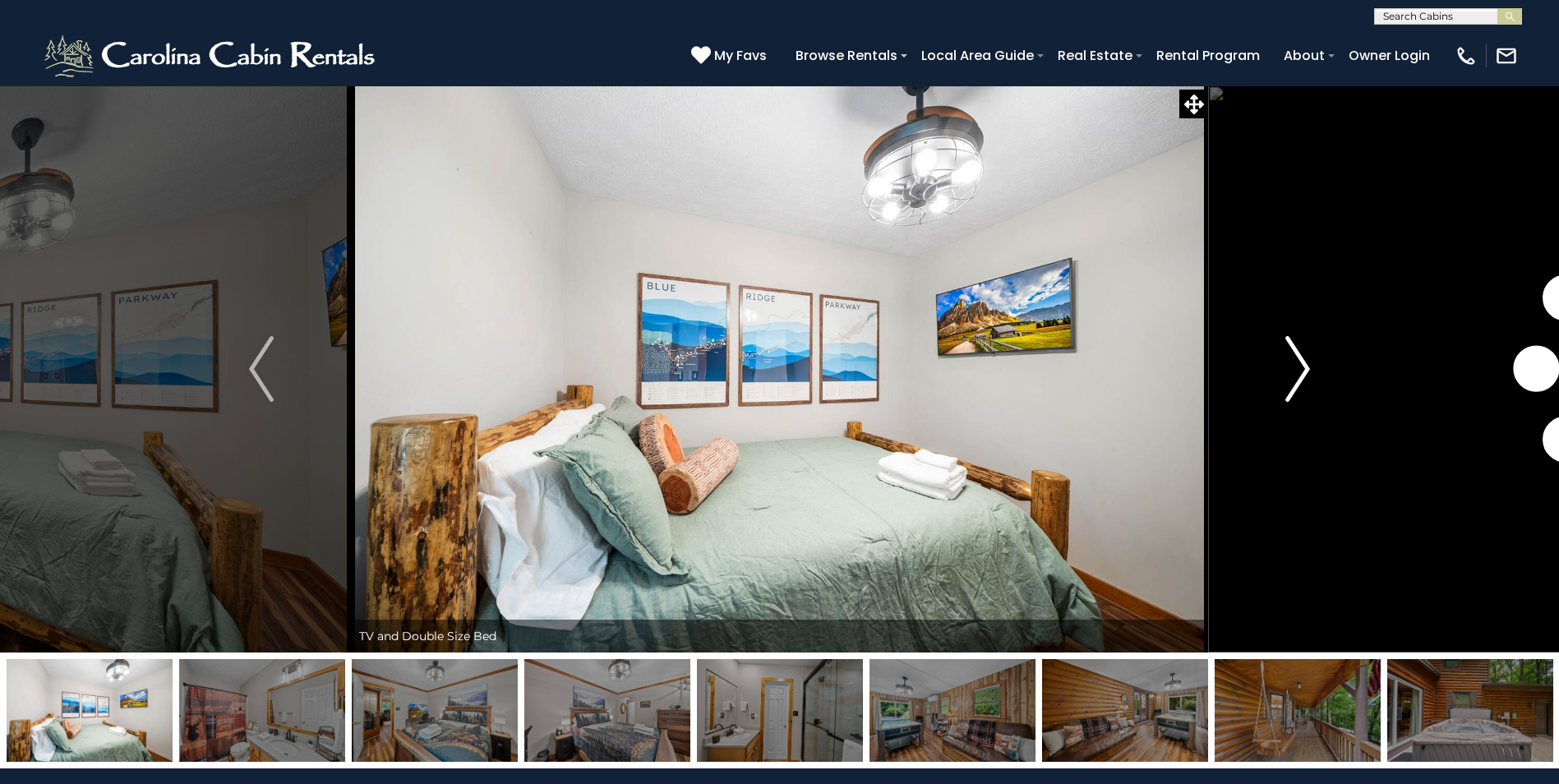
click at [1300, 366] on img "Next" at bounding box center [1298, 369] width 25 height 66
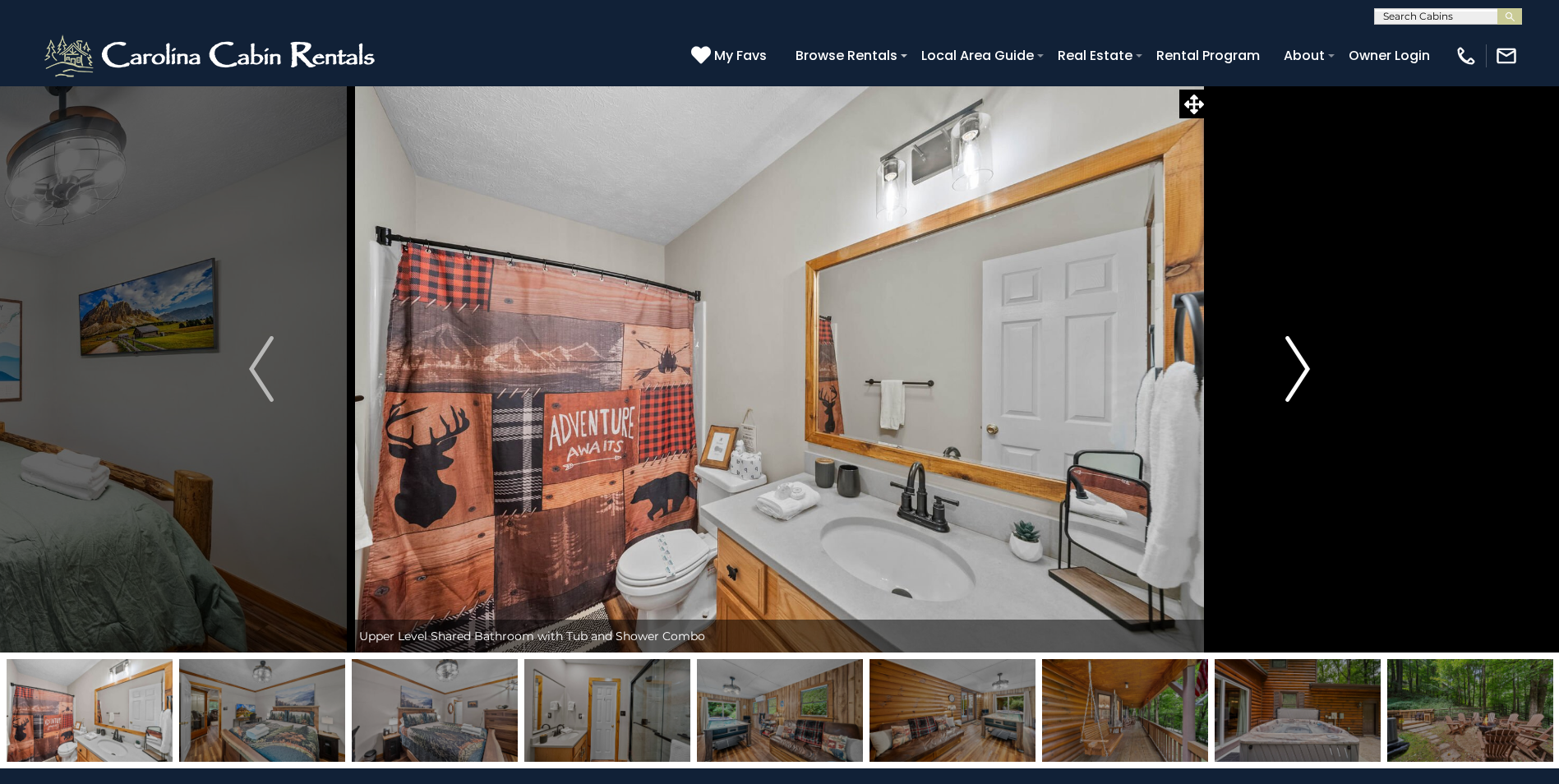
click at [1300, 366] on img "Next" at bounding box center [1298, 369] width 25 height 66
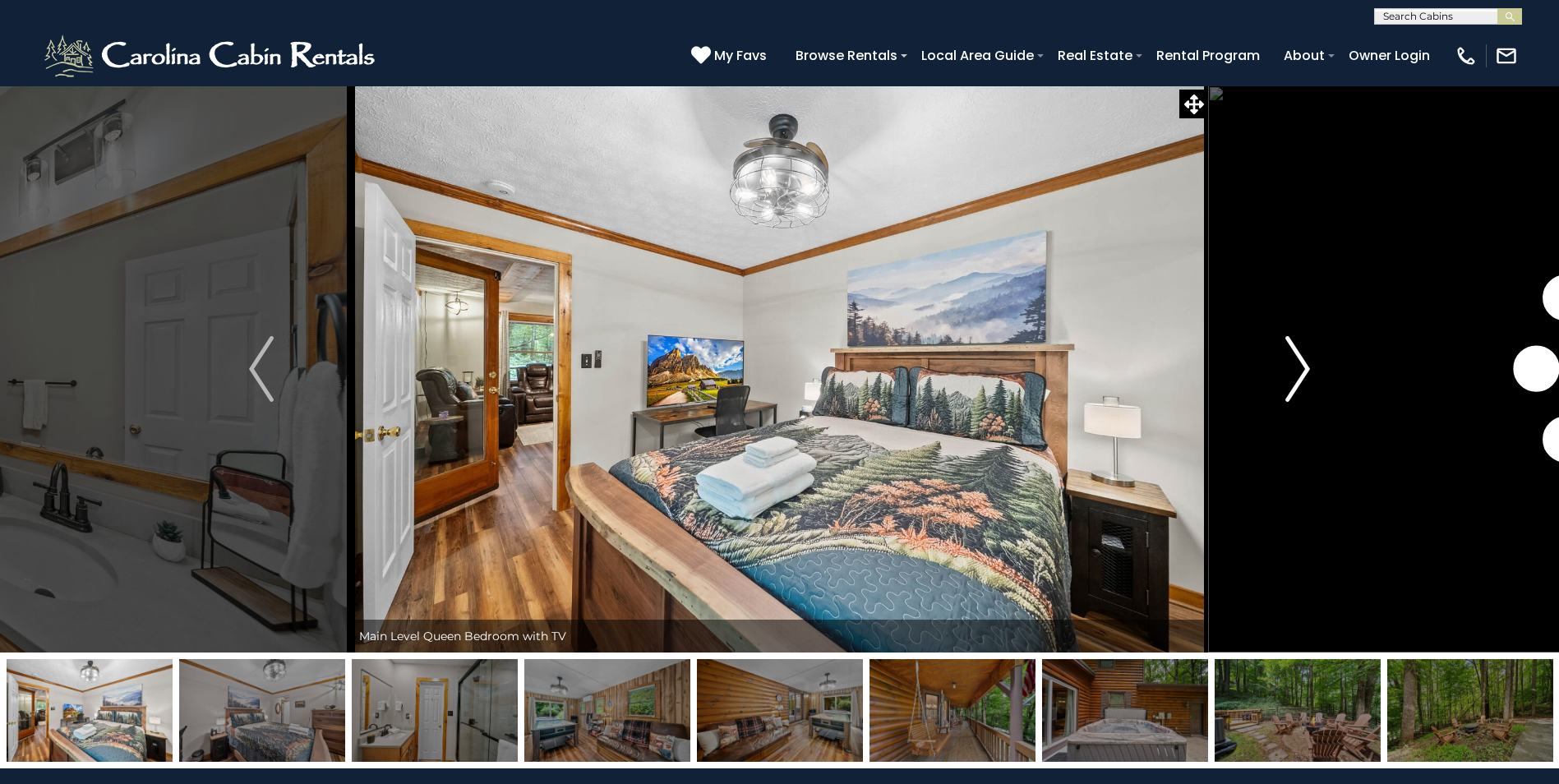
click at [1300, 366] on img "Next" at bounding box center [1298, 369] width 25 height 66
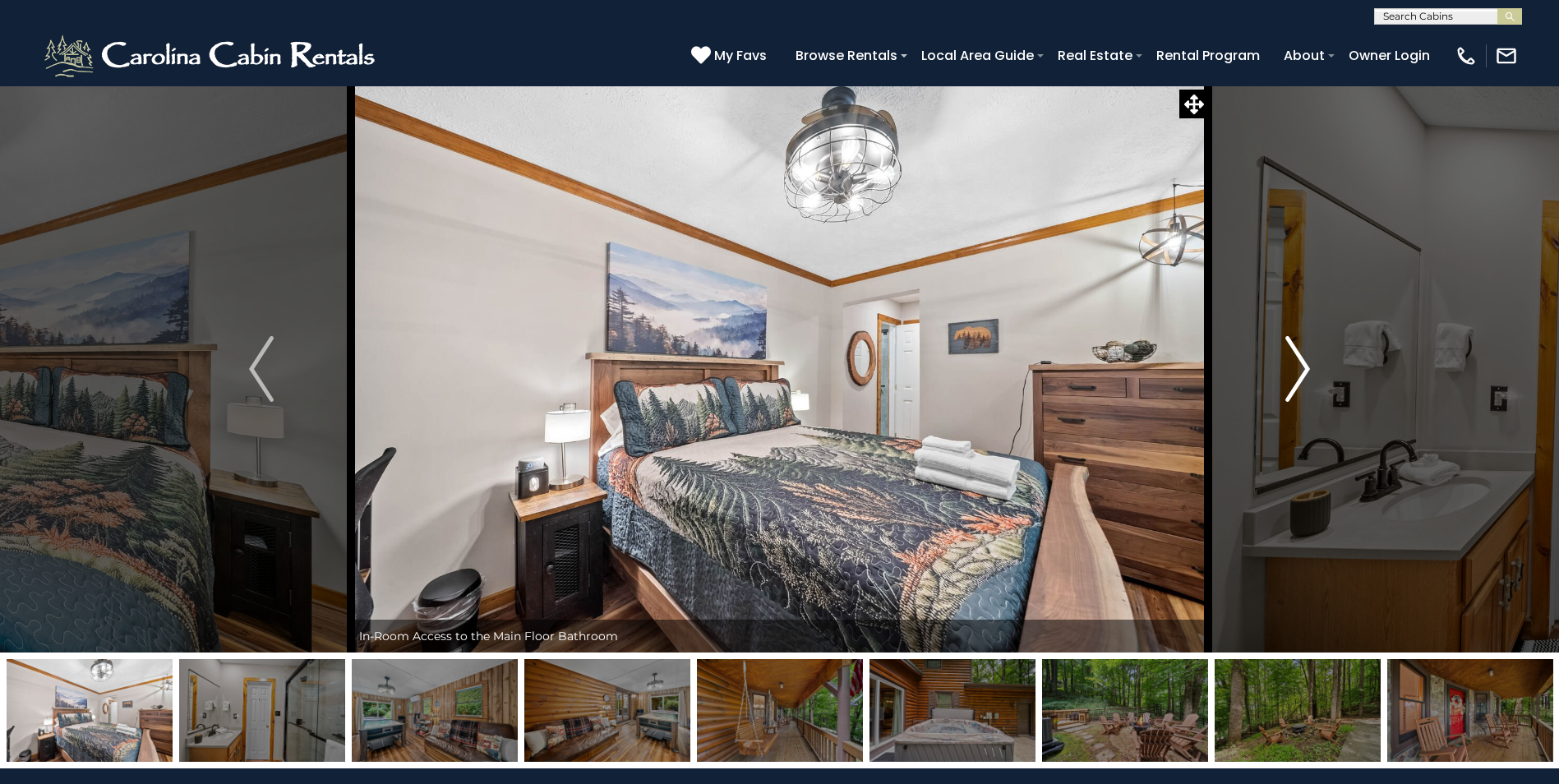
click at [1300, 366] on img "Next" at bounding box center [1298, 369] width 25 height 66
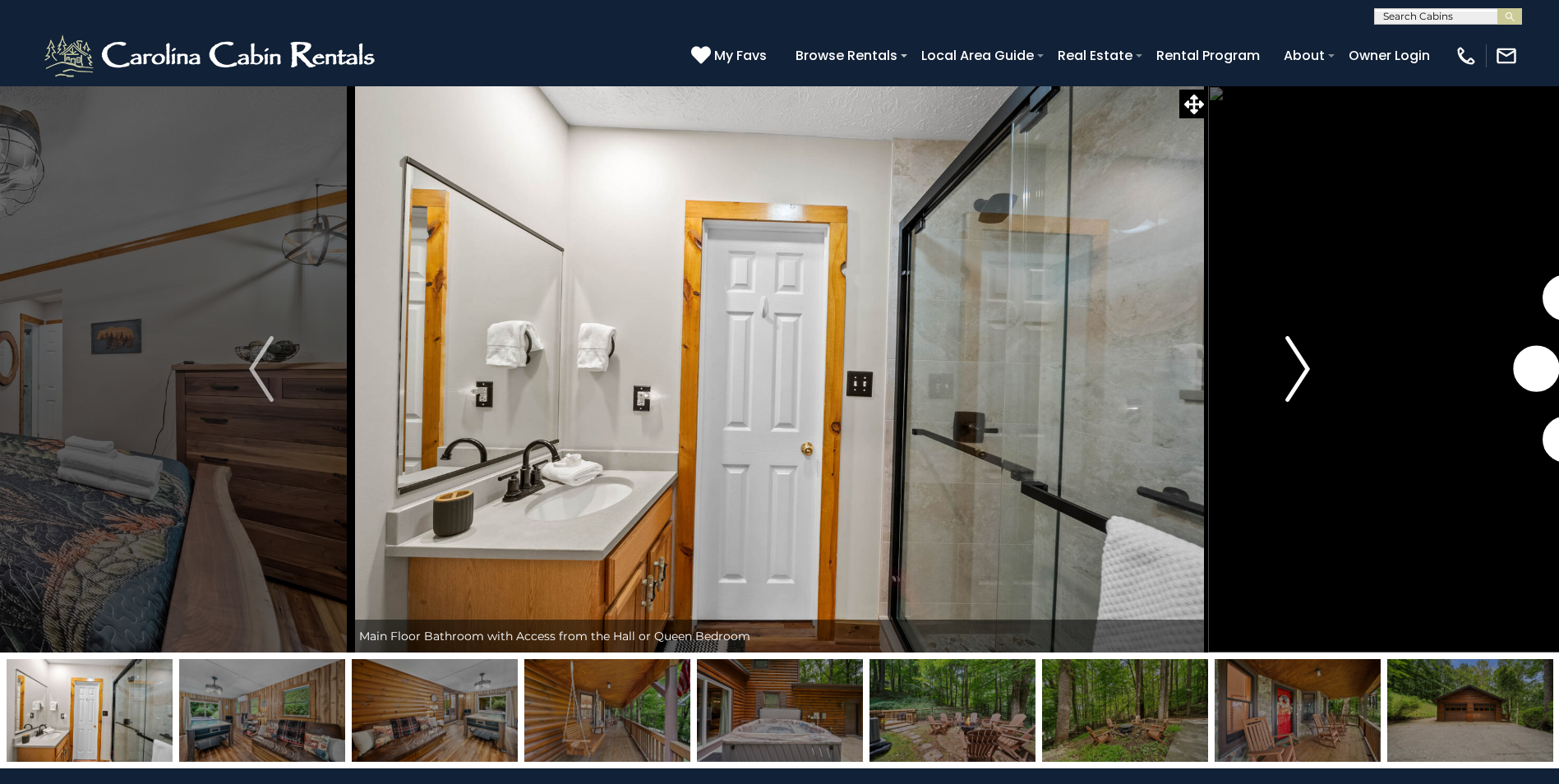
click at [1300, 366] on img "Next" at bounding box center [1298, 369] width 25 height 66
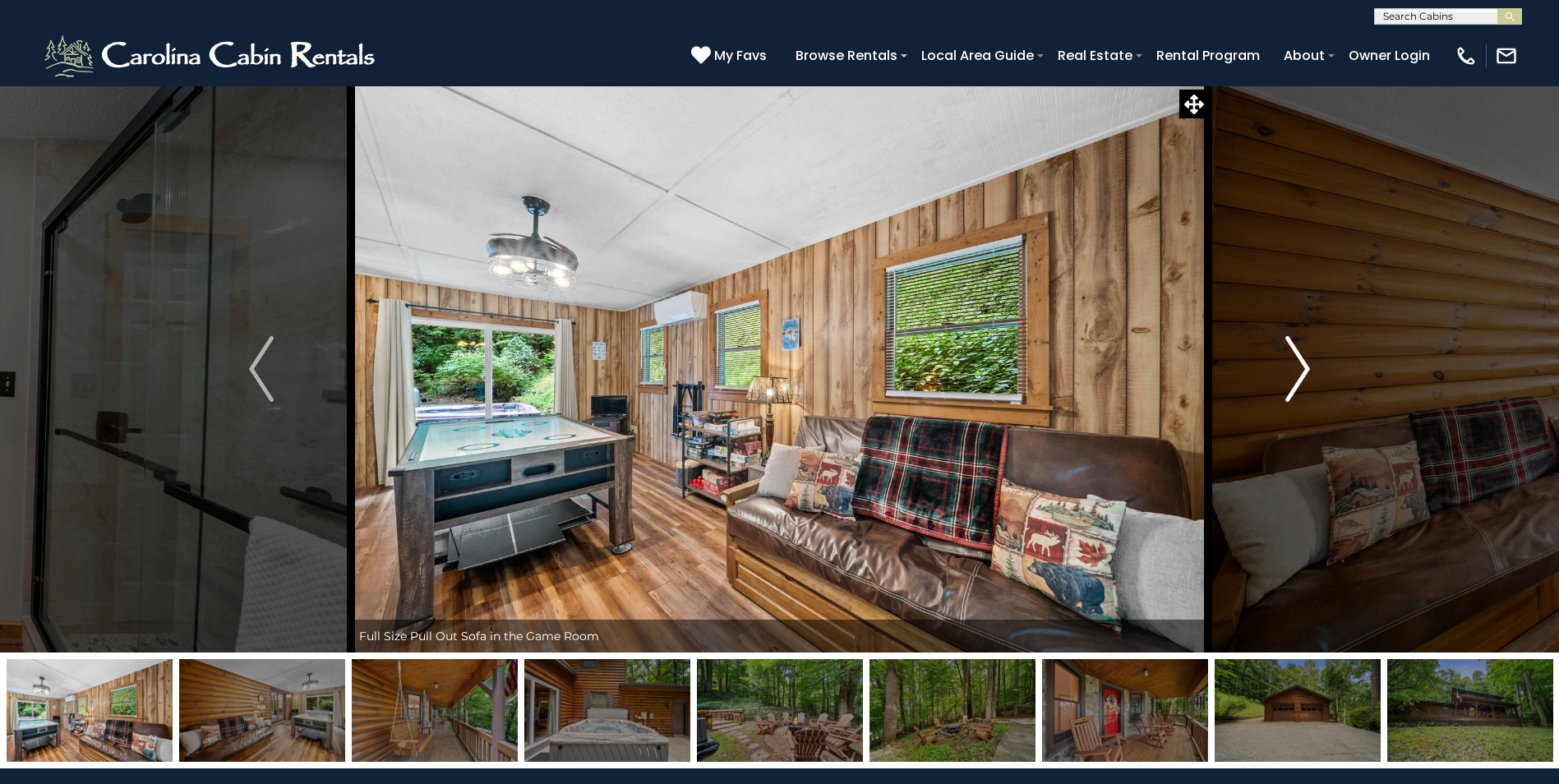
click at [1300, 366] on img "Next" at bounding box center [1298, 369] width 25 height 66
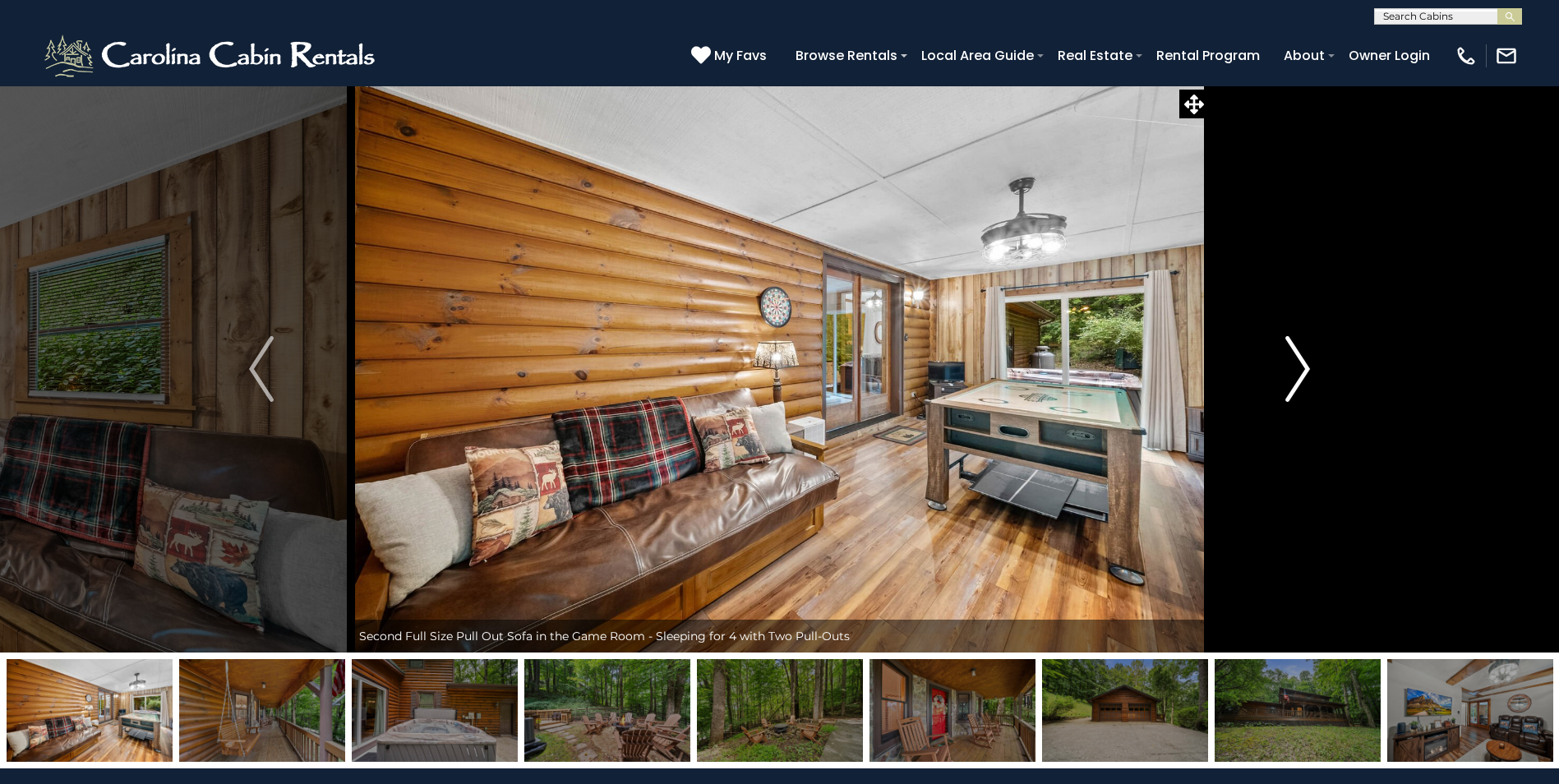
click at [1300, 366] on img "Next" at bounding box center [1298, 369] width 25 height 66
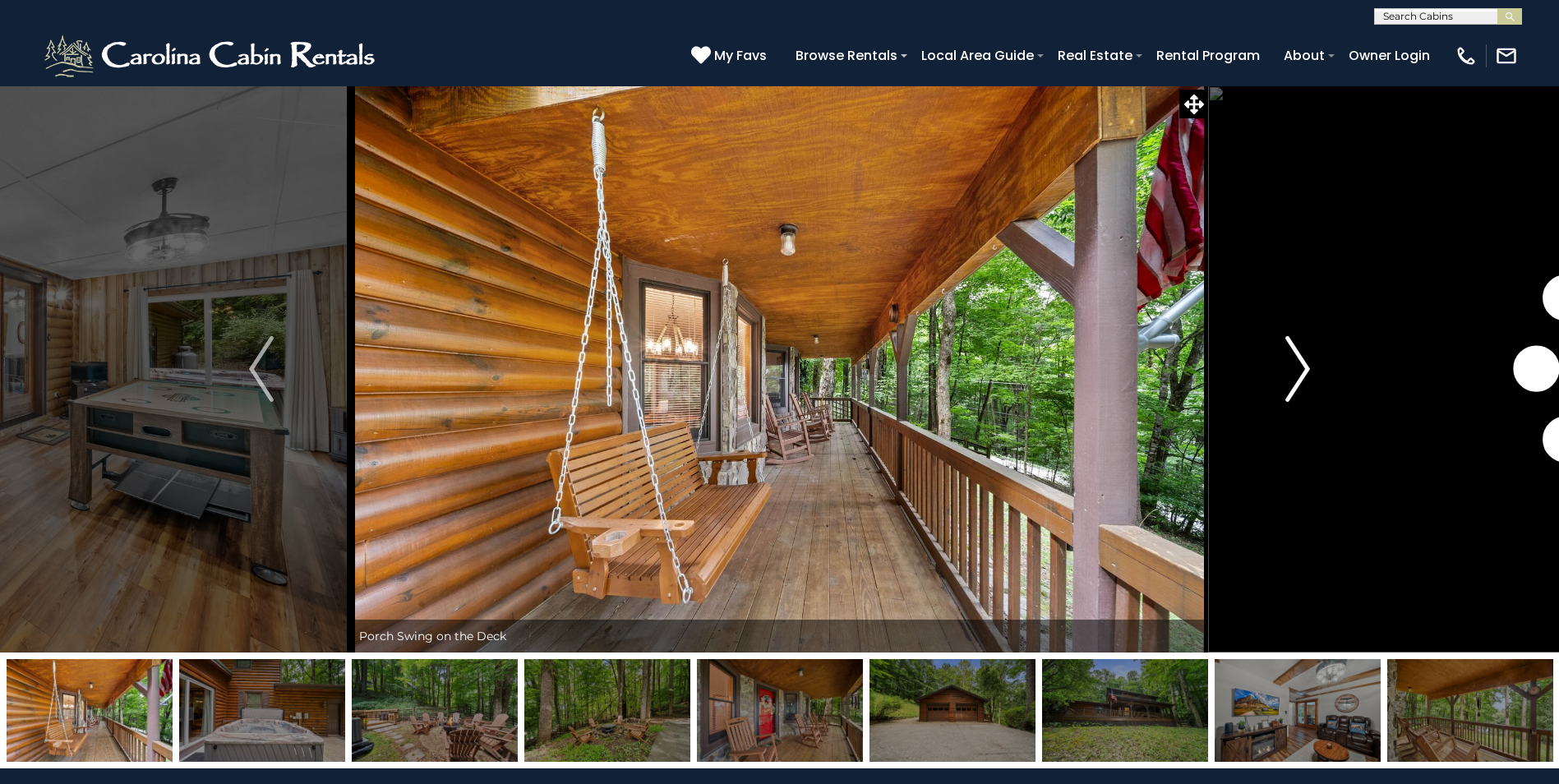
click at [1300, 366] on img "Next" at bounding box center [1298, 369] width 25 height 66
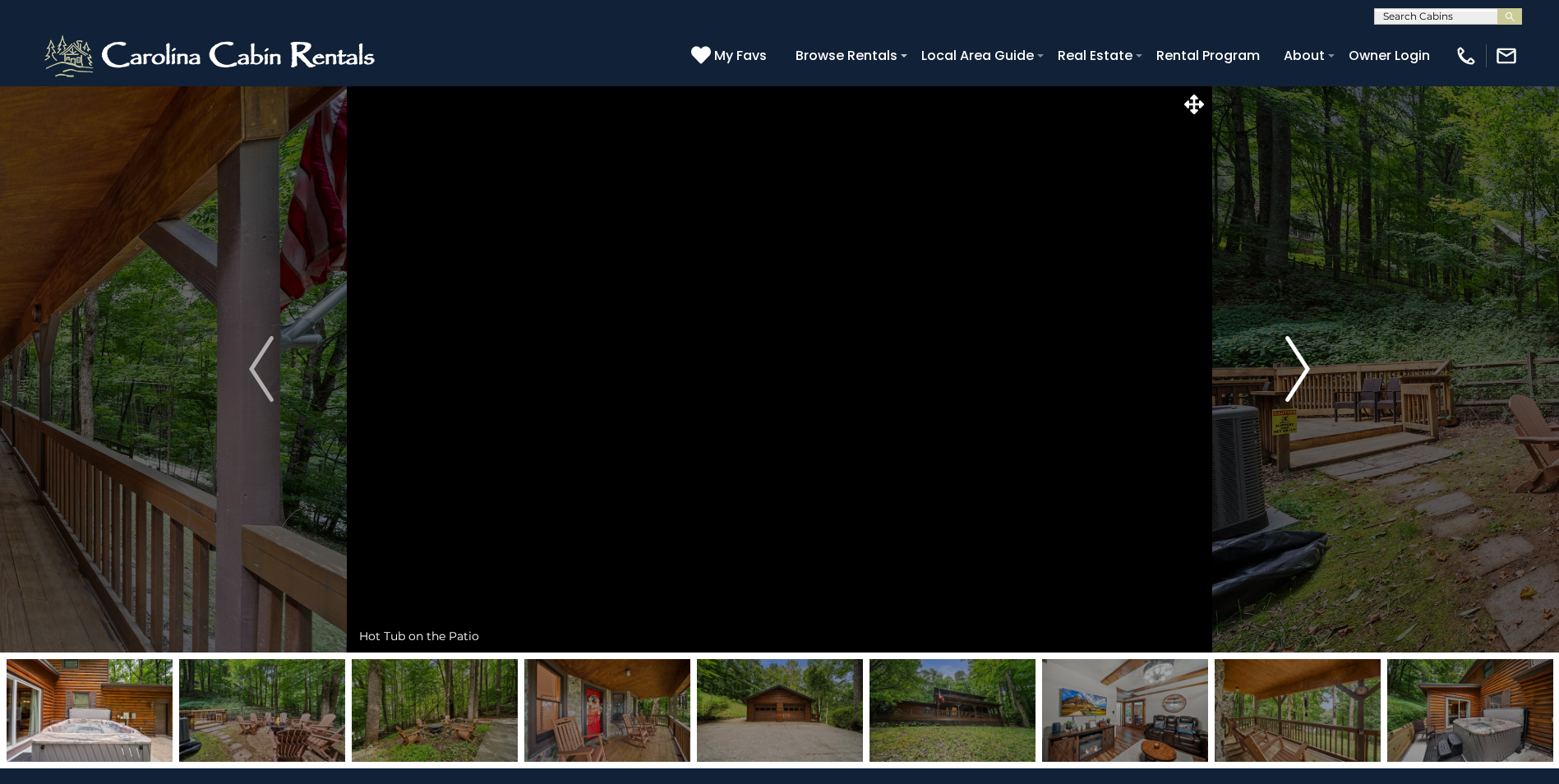
click at [1304, 368] on img "Next" at bounding box center [1298, 369] width 25 height 66
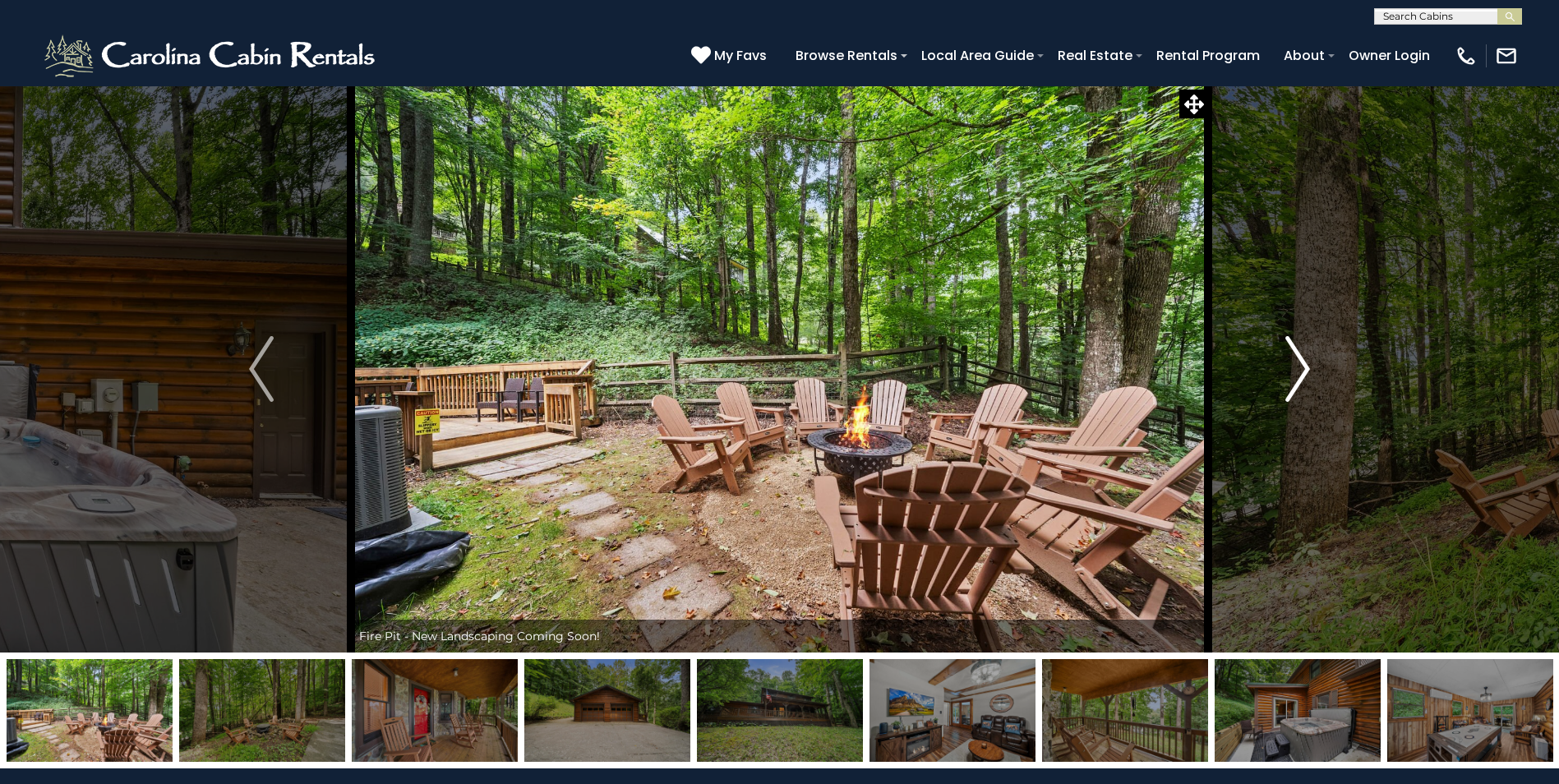
click at [1300, 371] on img "Next" at bounding box center [1298, 369] width 25 height 66
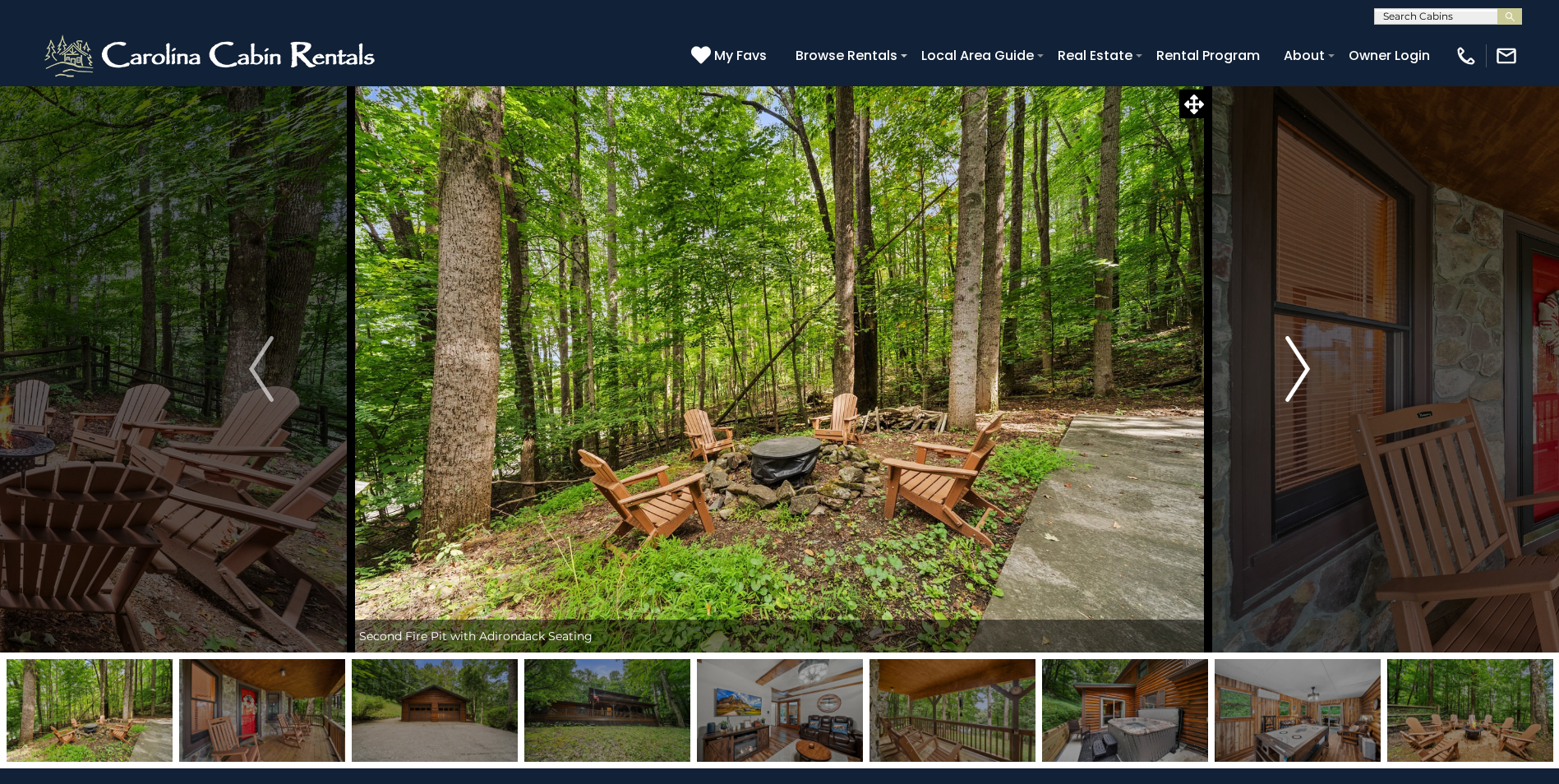
click at [1300, 371] on img "Next" at bounding box center [1298, 369] width 25 height 66
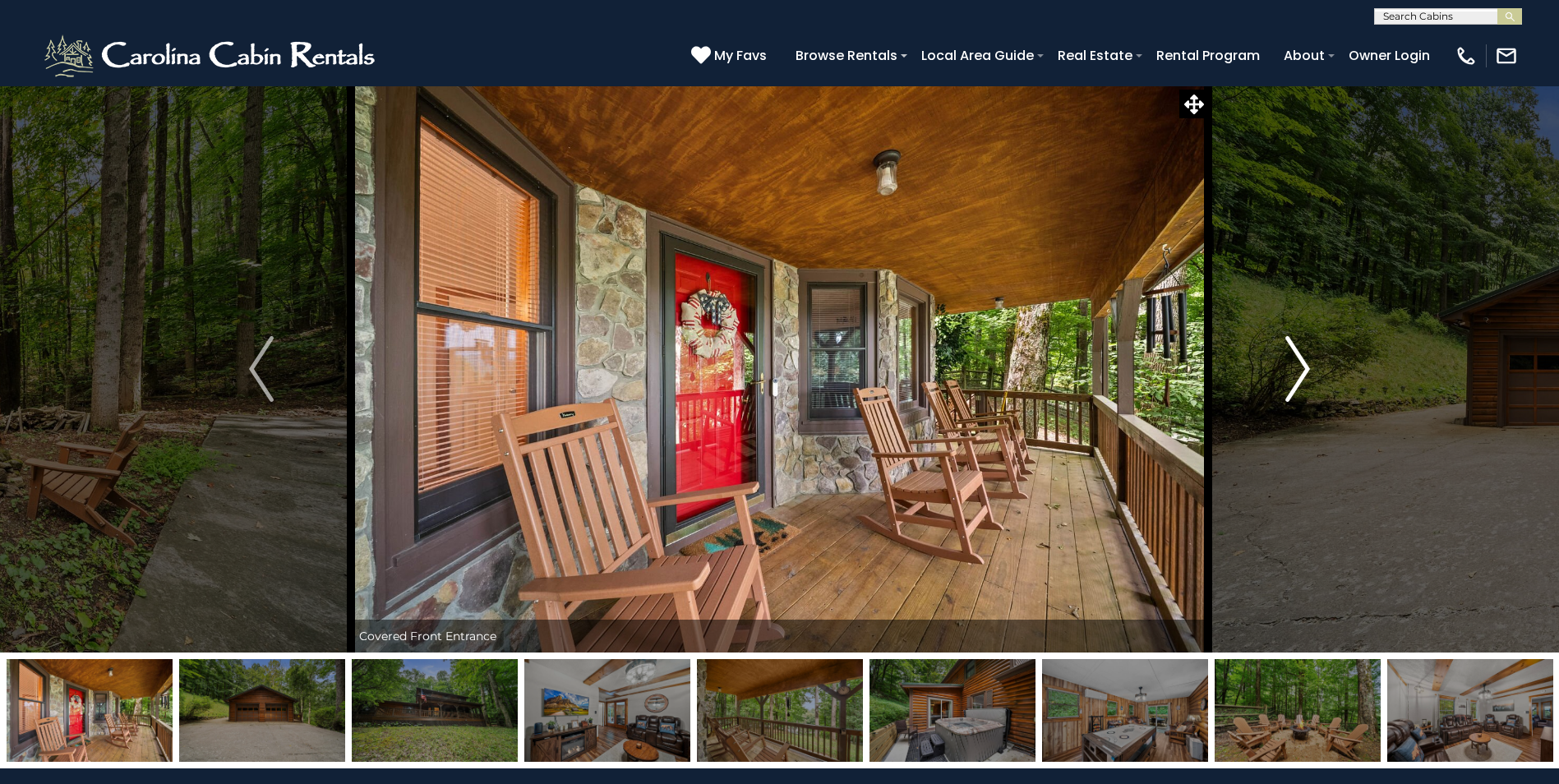
click at [1301, 370] on img "Next" at bounding box center [1298, 369] width 25 height 66
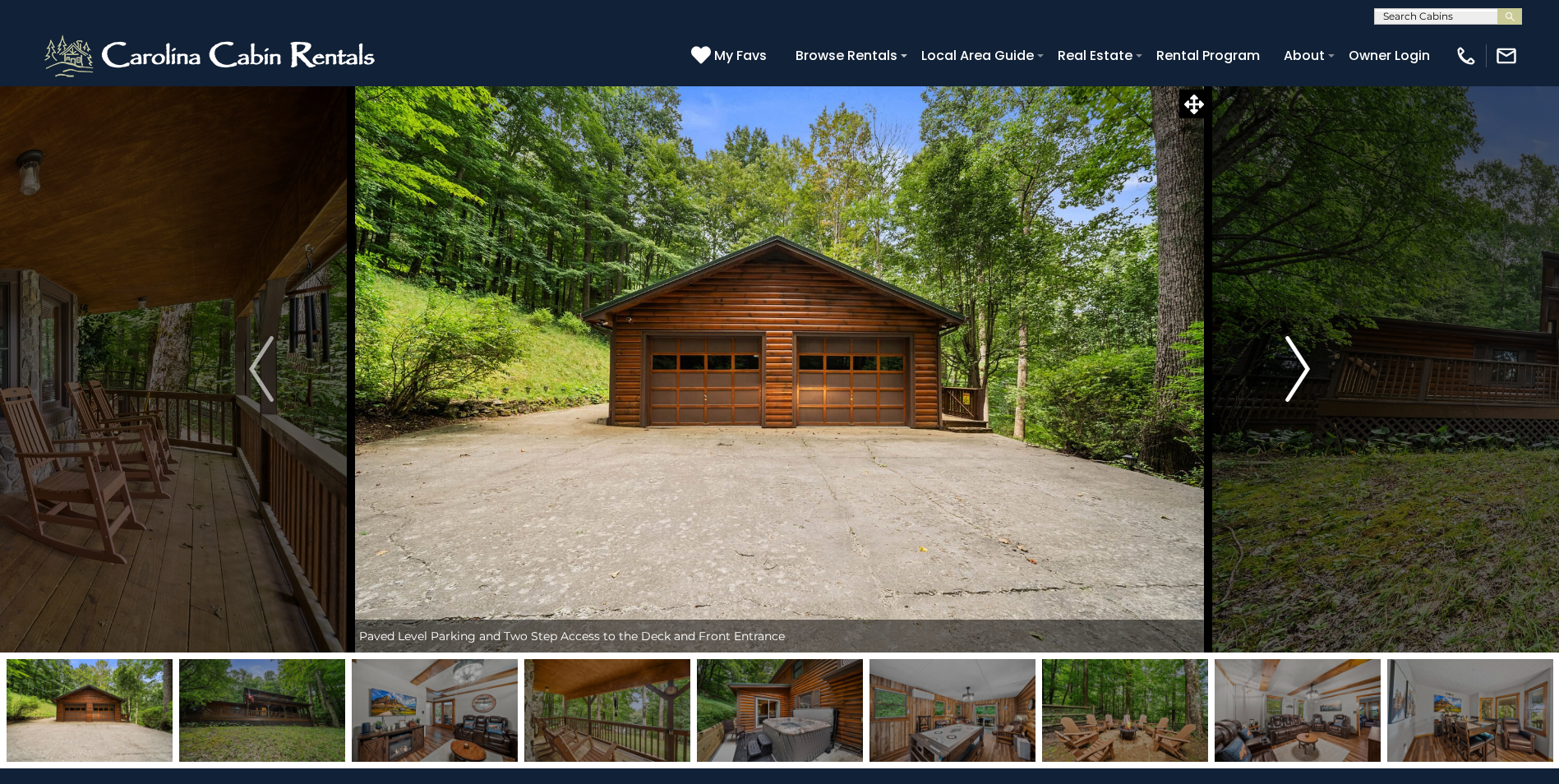
click at [1301, 370] on img "Next" at bounding box center [1298, 369] width 25 height 66
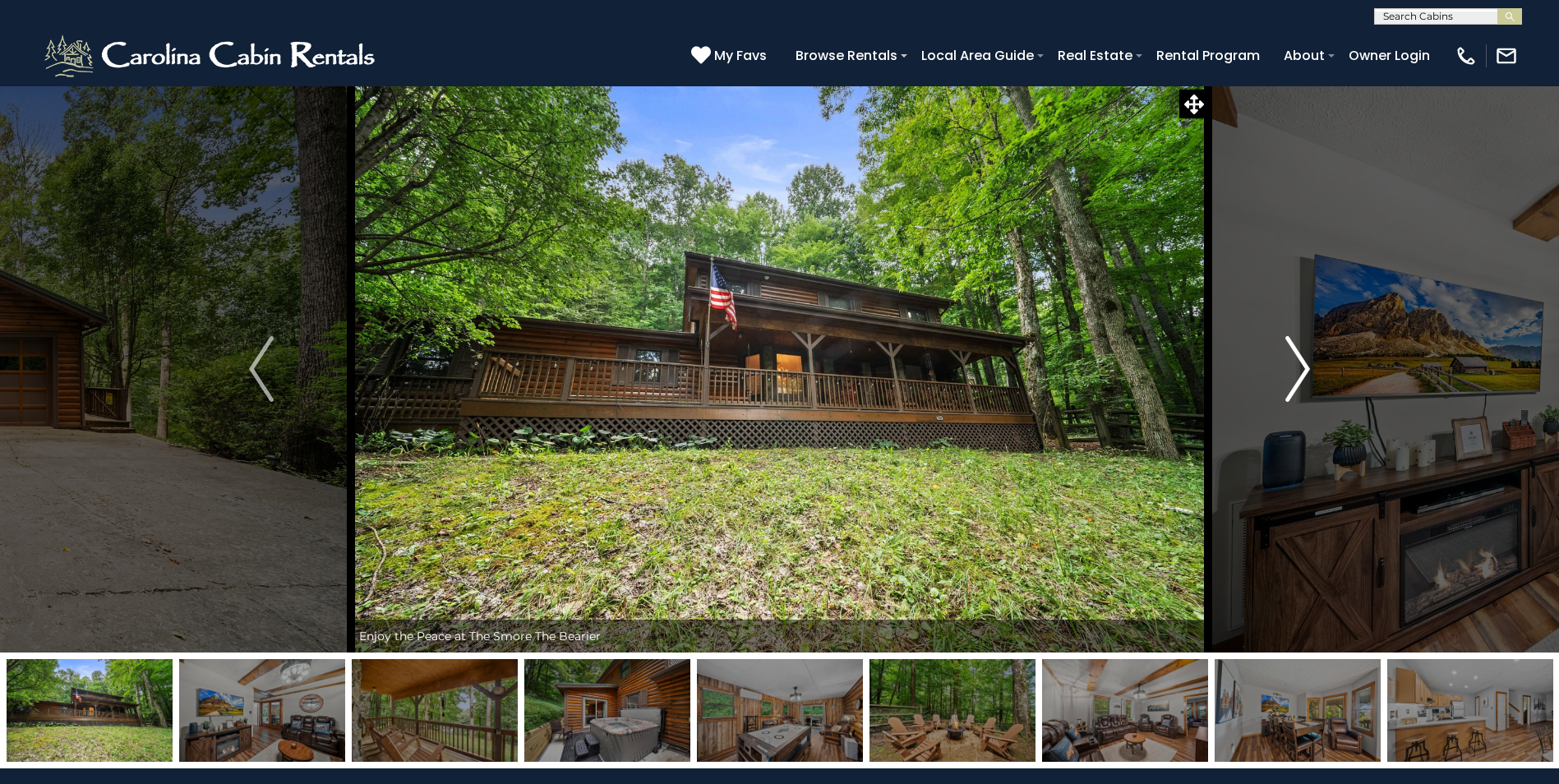
click at [1301, 370] on img "Next" at bounding box center [1298, 369] width 25 height 66
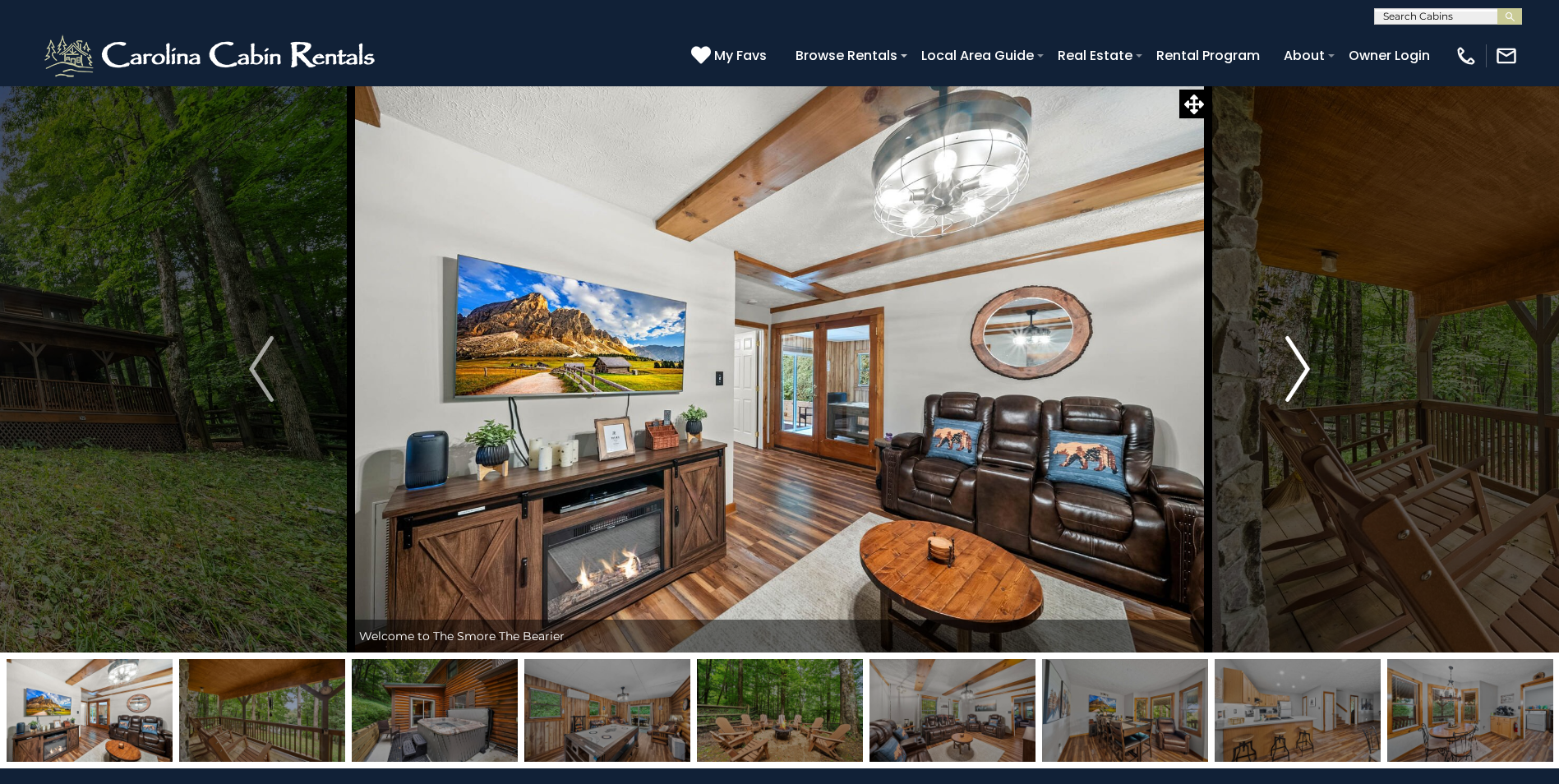
click at [1301, 370] on img "Next" at bounding box center [1298, 369] width 25 height 66
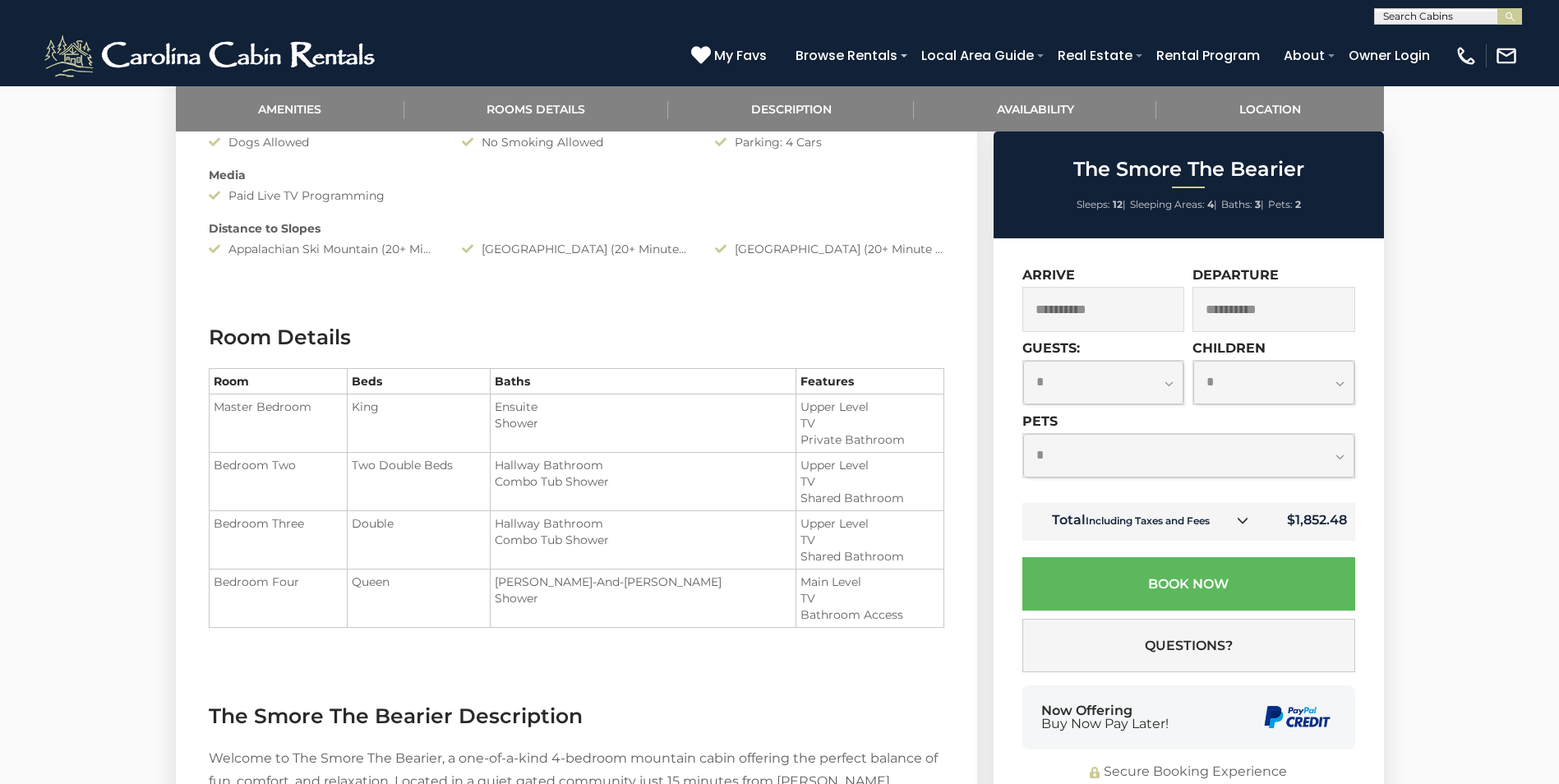
scroll to position [1233, 0]
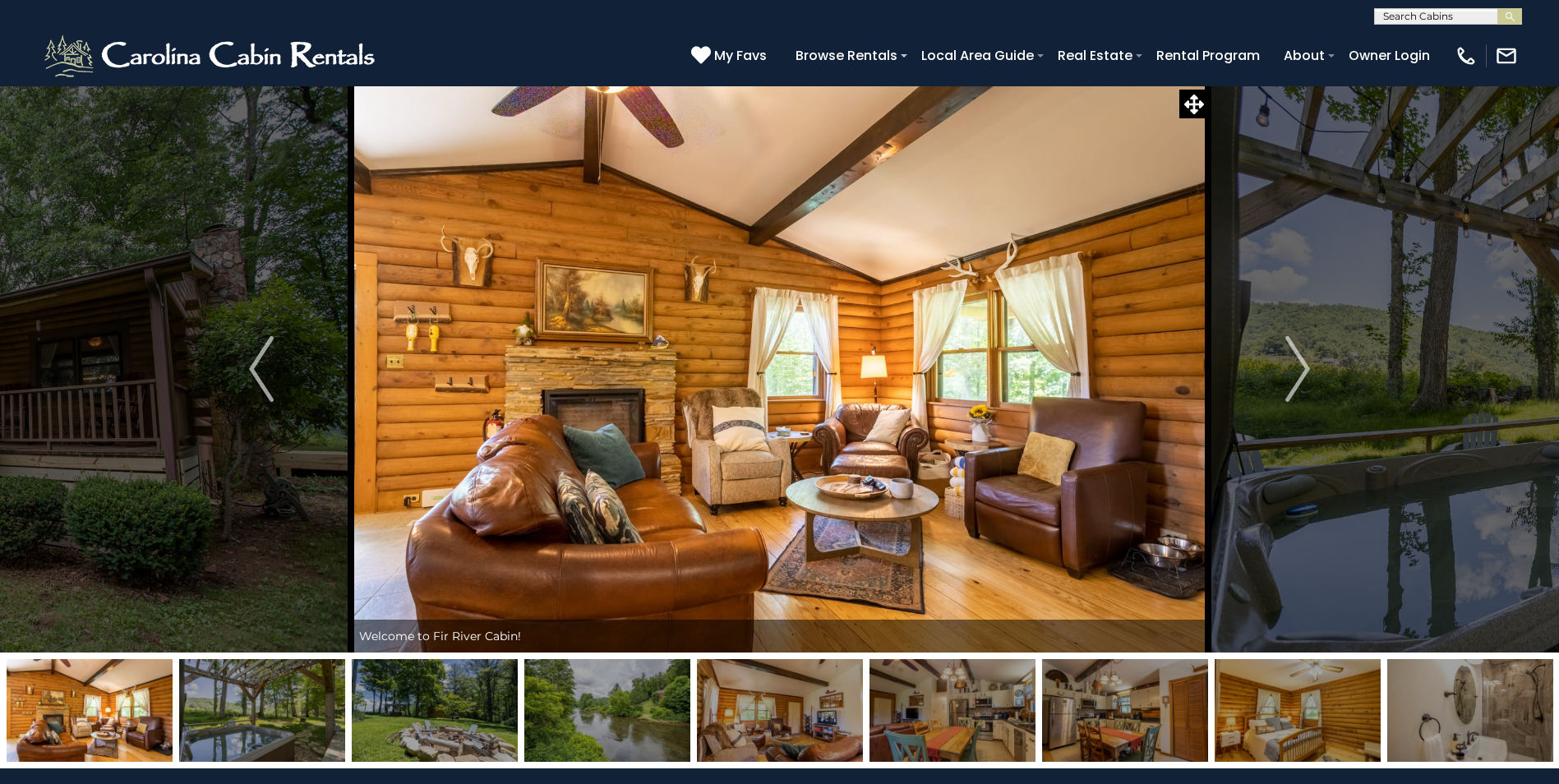
click at [253, 677] on img at bounding box center [262, 709] width 166 height 102
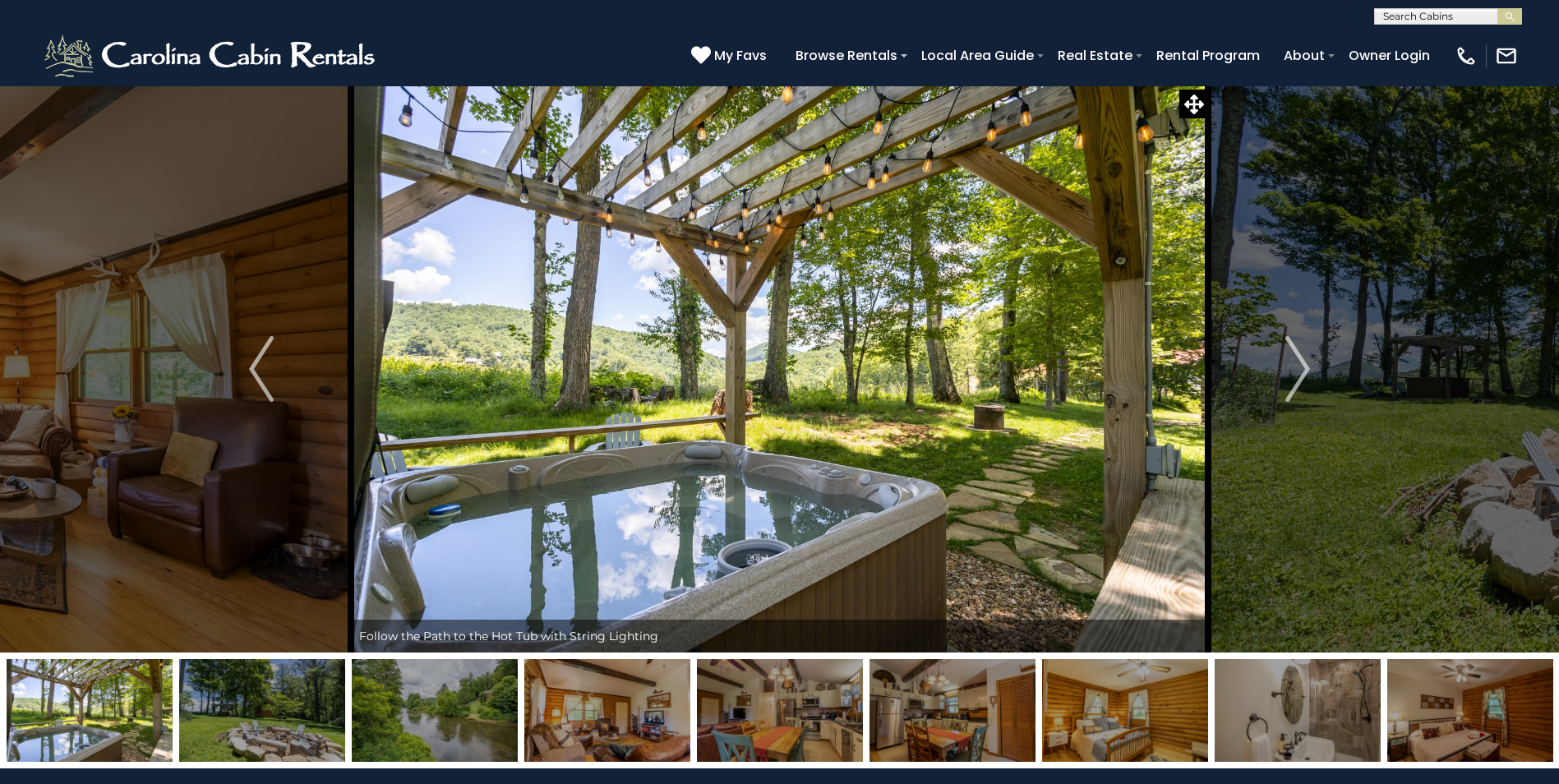
click at [287, 707] on img at bounding box center [262, 709] width 166 height 102
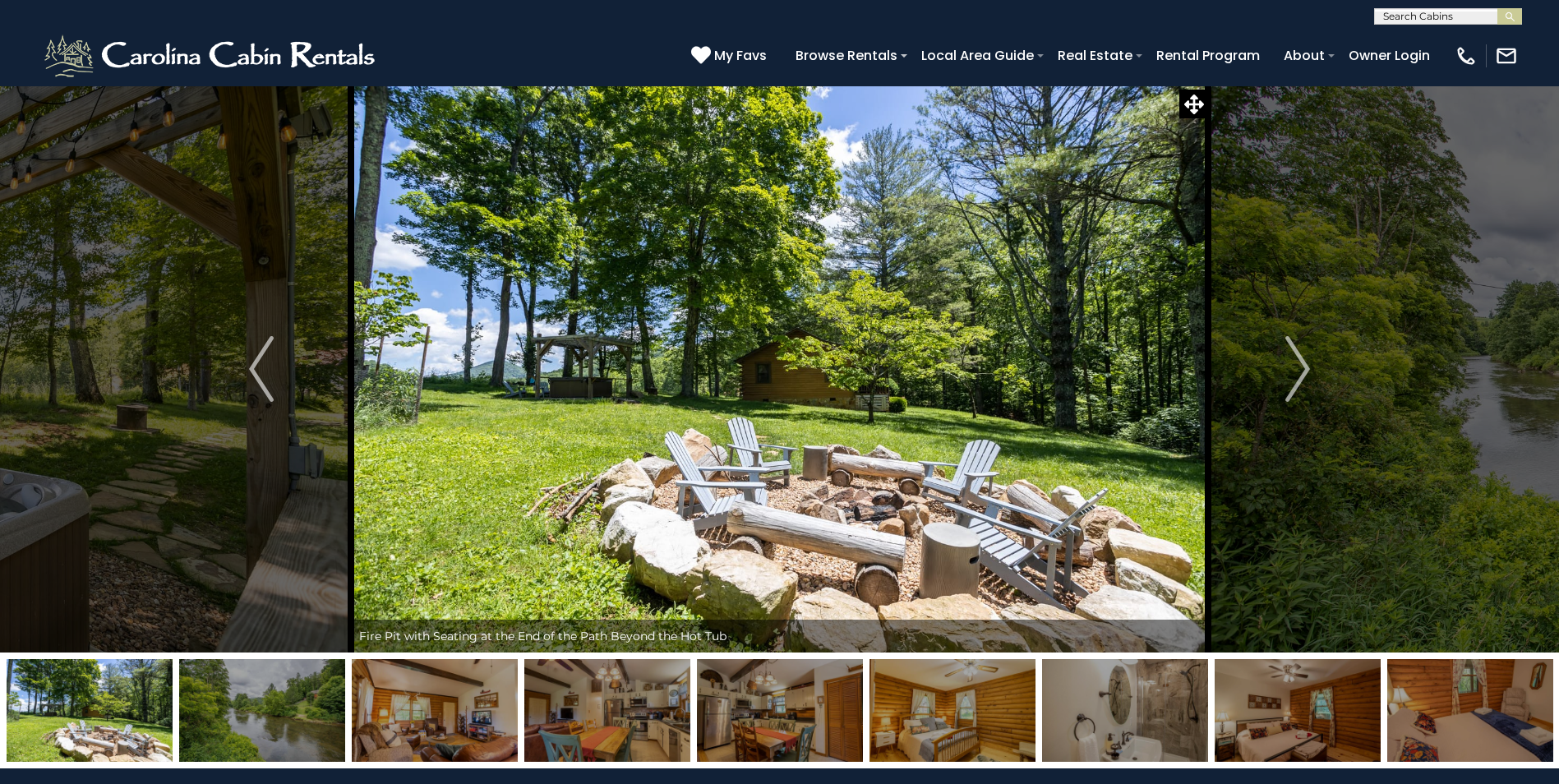
click at [293, 707] on img at bounding box center [262, 709] width 166 height 102
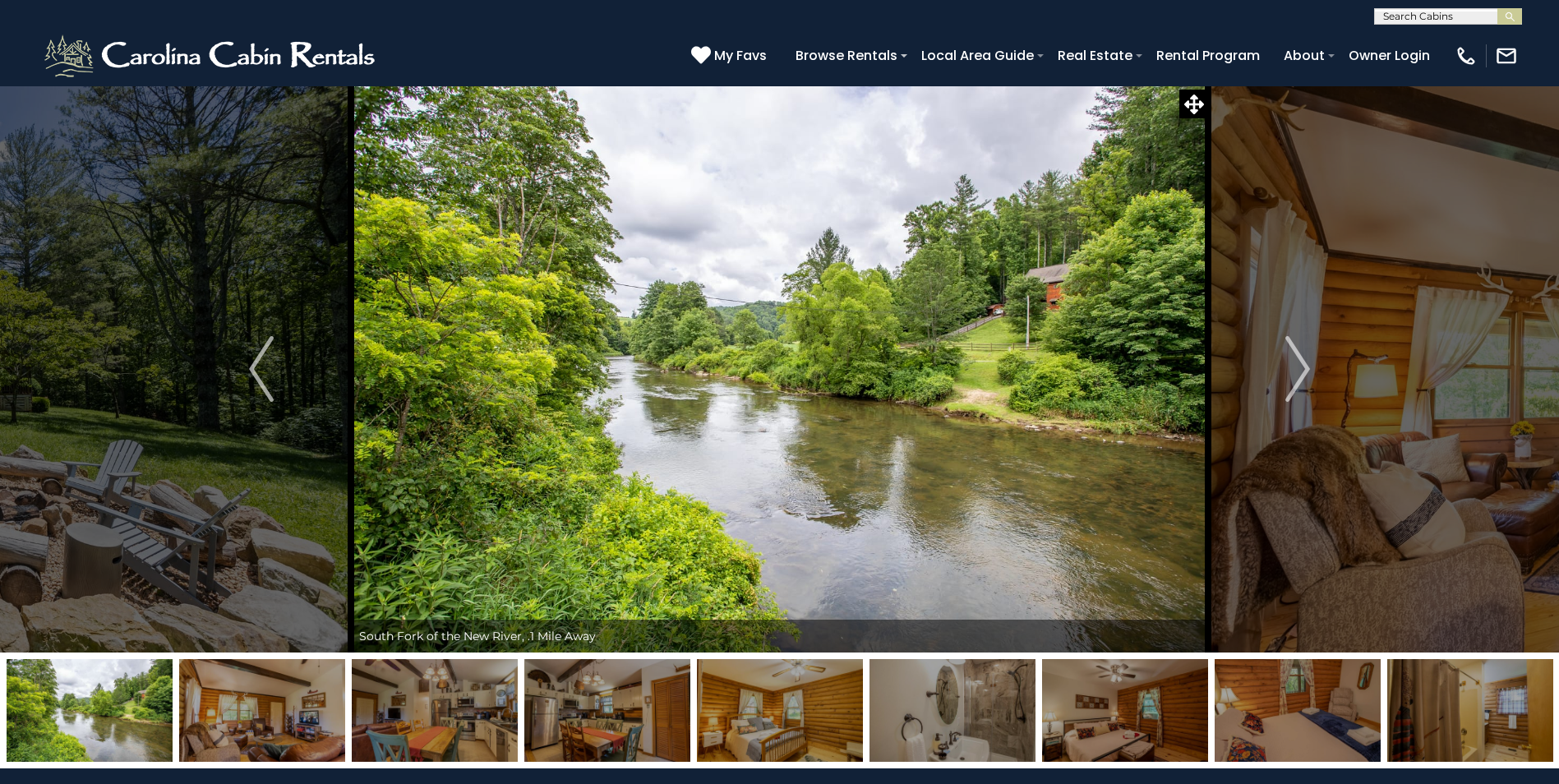
click at [293, 707] on img at bounding box center [262, 709] width 166 height 102
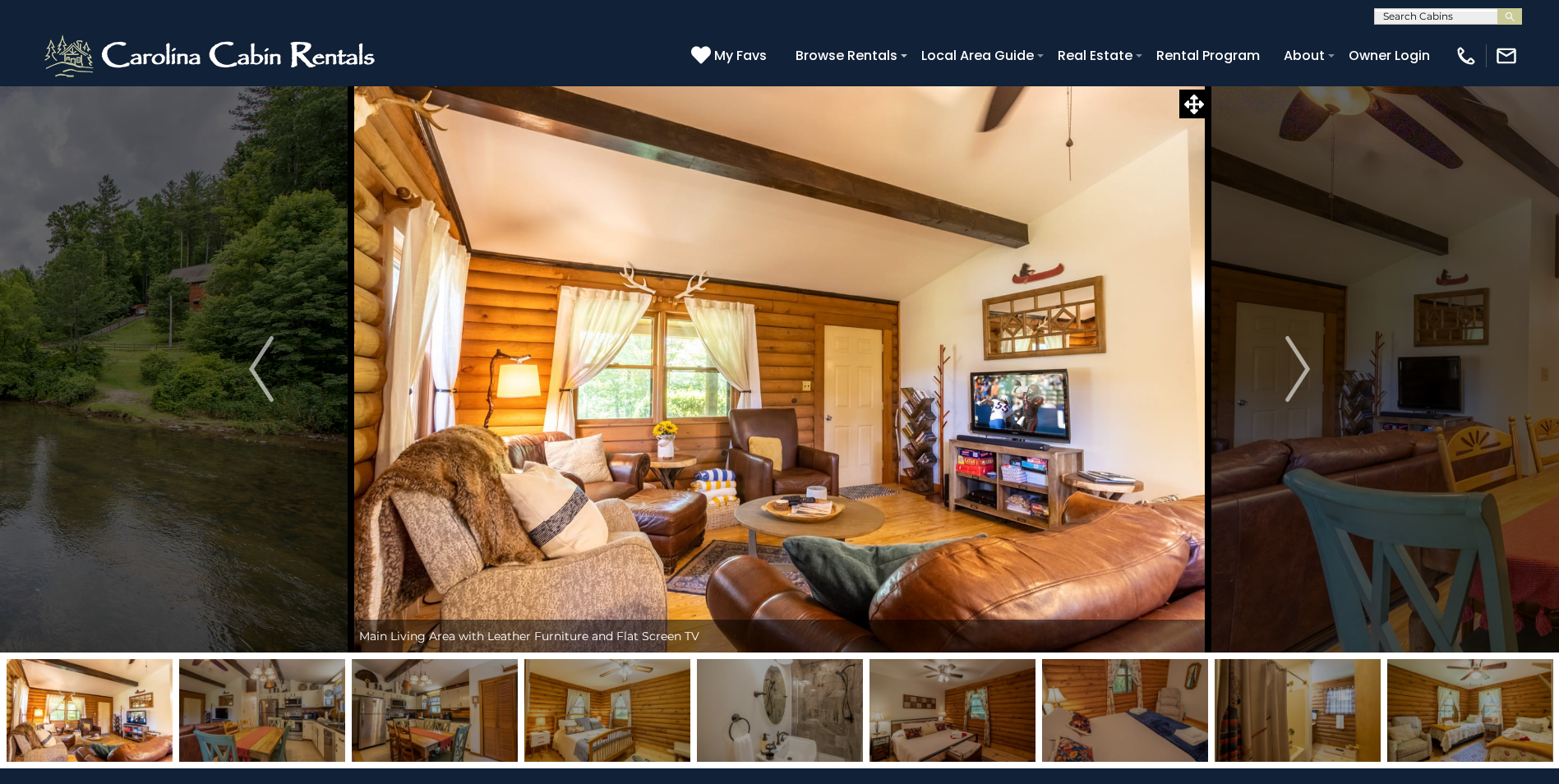
click at [293, 707] on img at bounding box center [262, 709] width 166 height 102
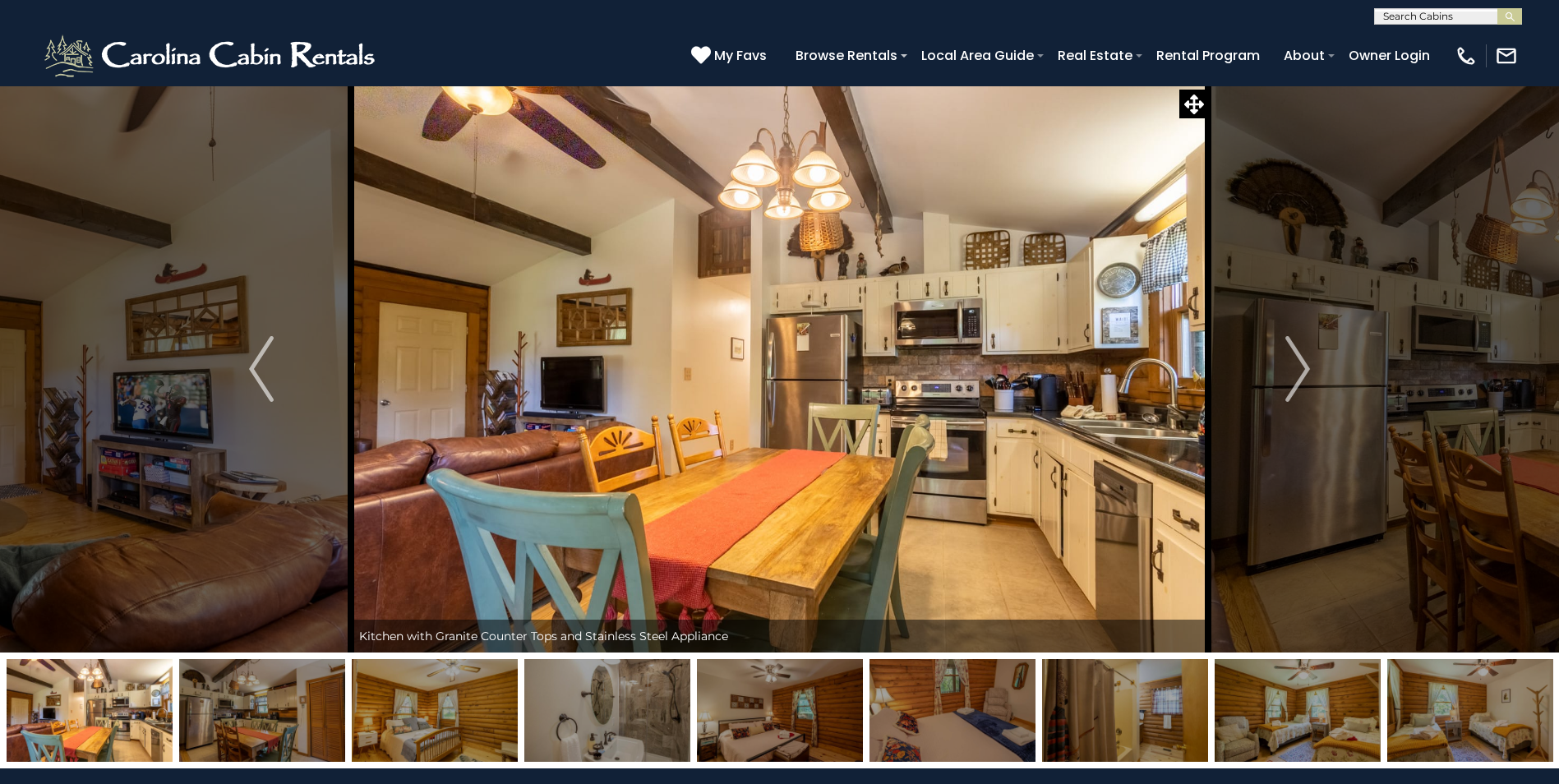
click at [293, 707] on img at bounding box center [262, 709] width 166 height 102
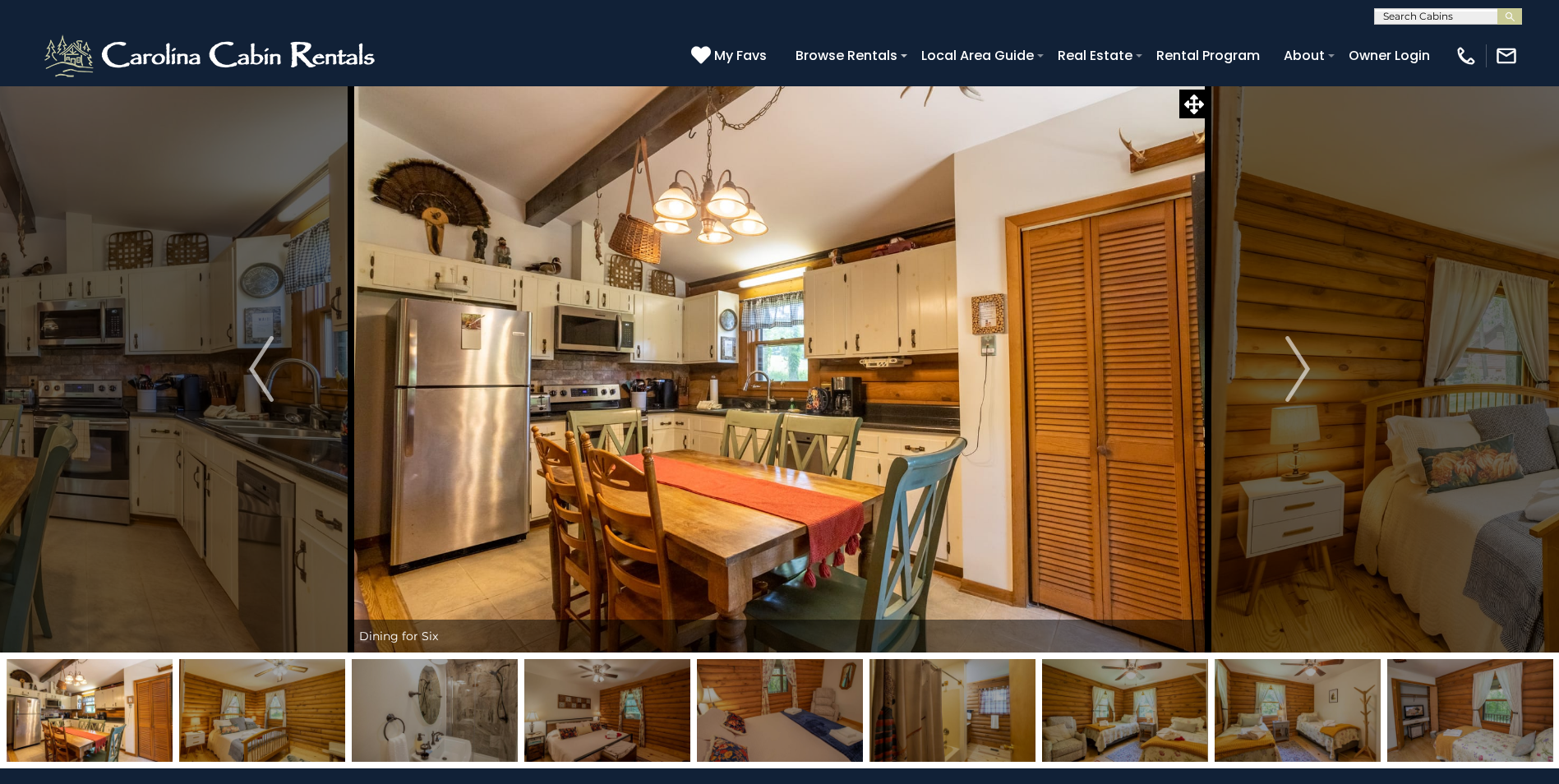
click at [293, 707] on img at bounding box center [262, 709] width 166 height 102
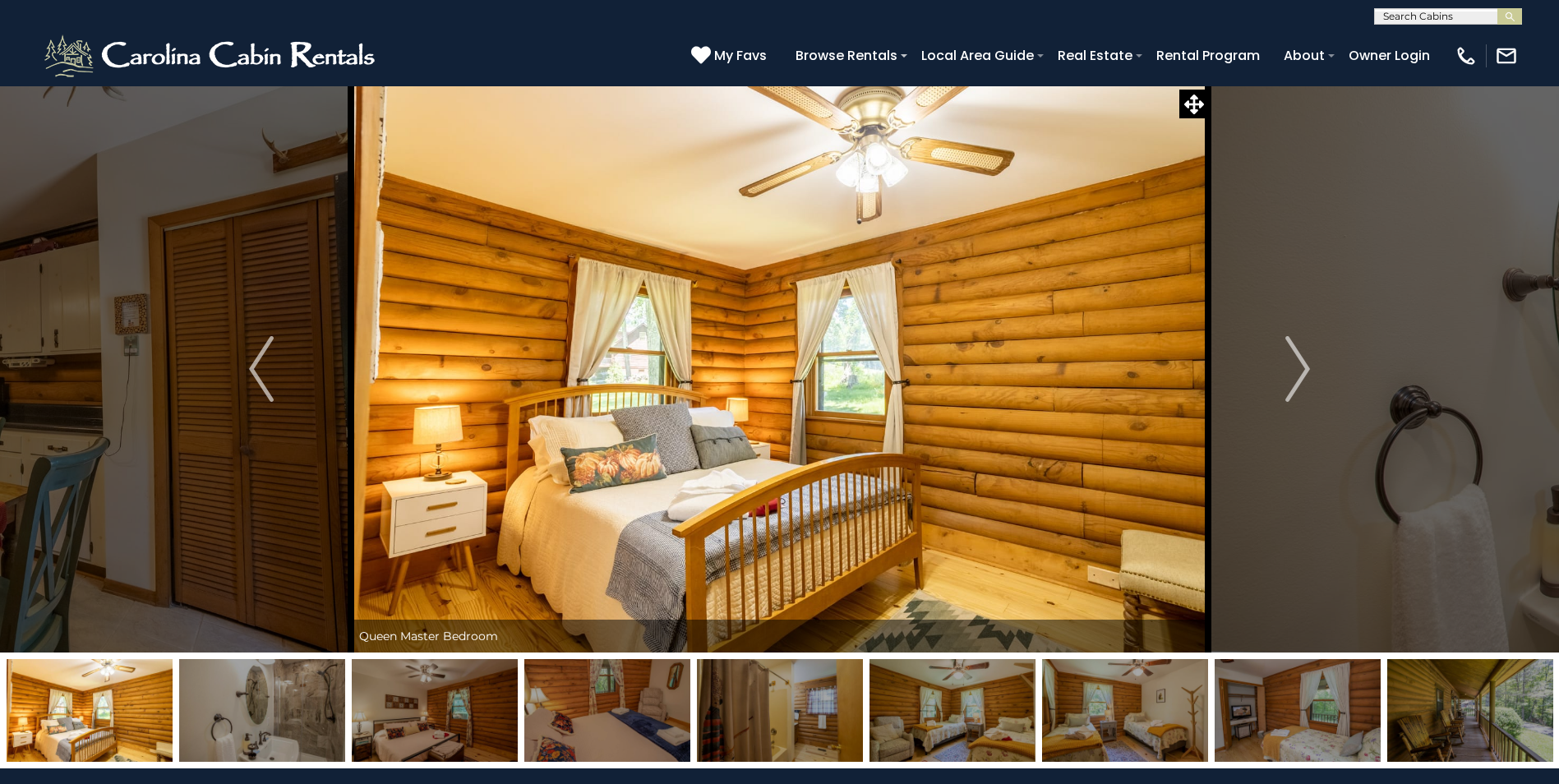
click at [293, 707] on img at bounding box center [262, 709] width 166 height 102
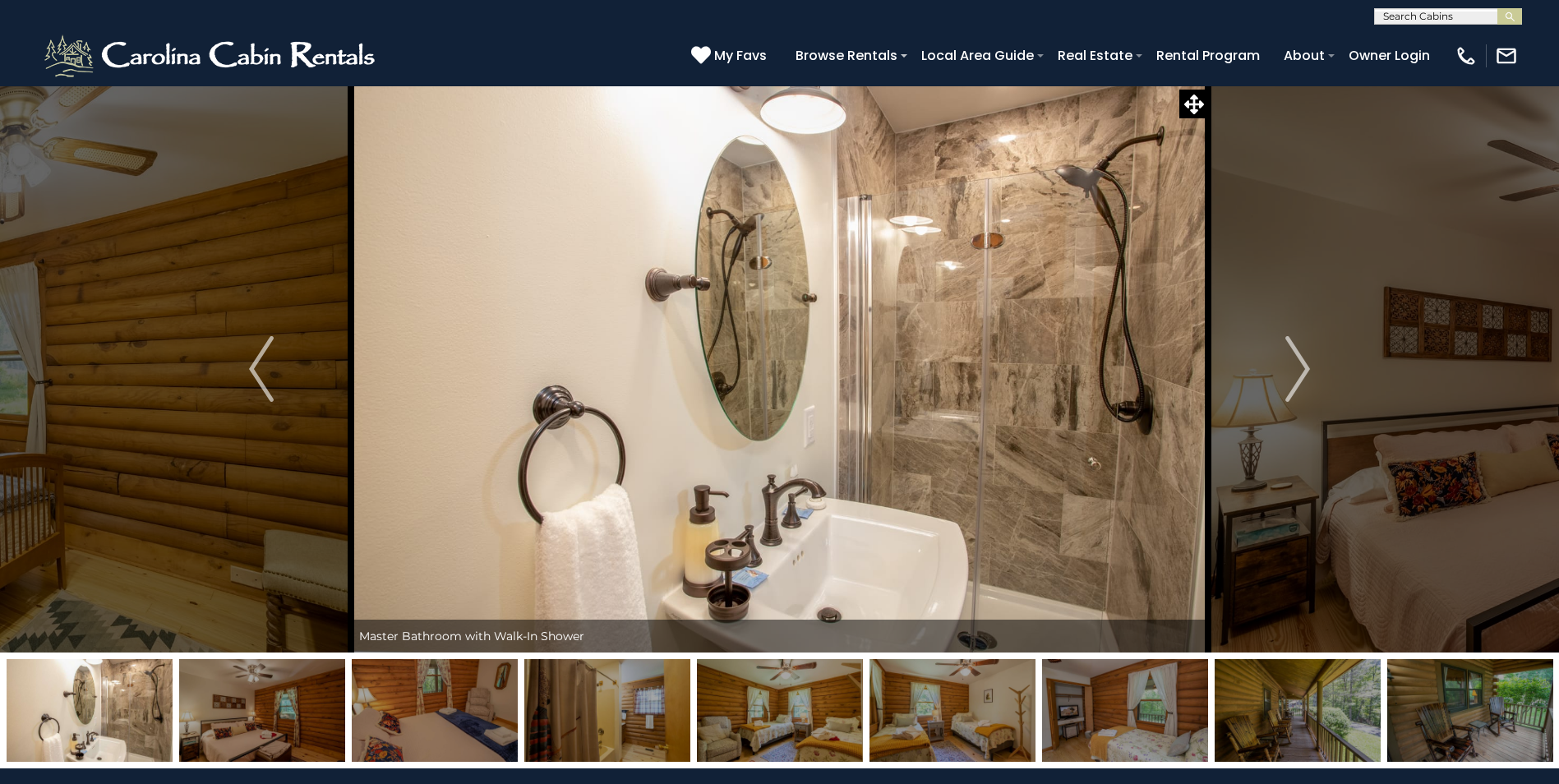
click at [293, 707] on img at bounding box center [262, 709] width 166 height 102
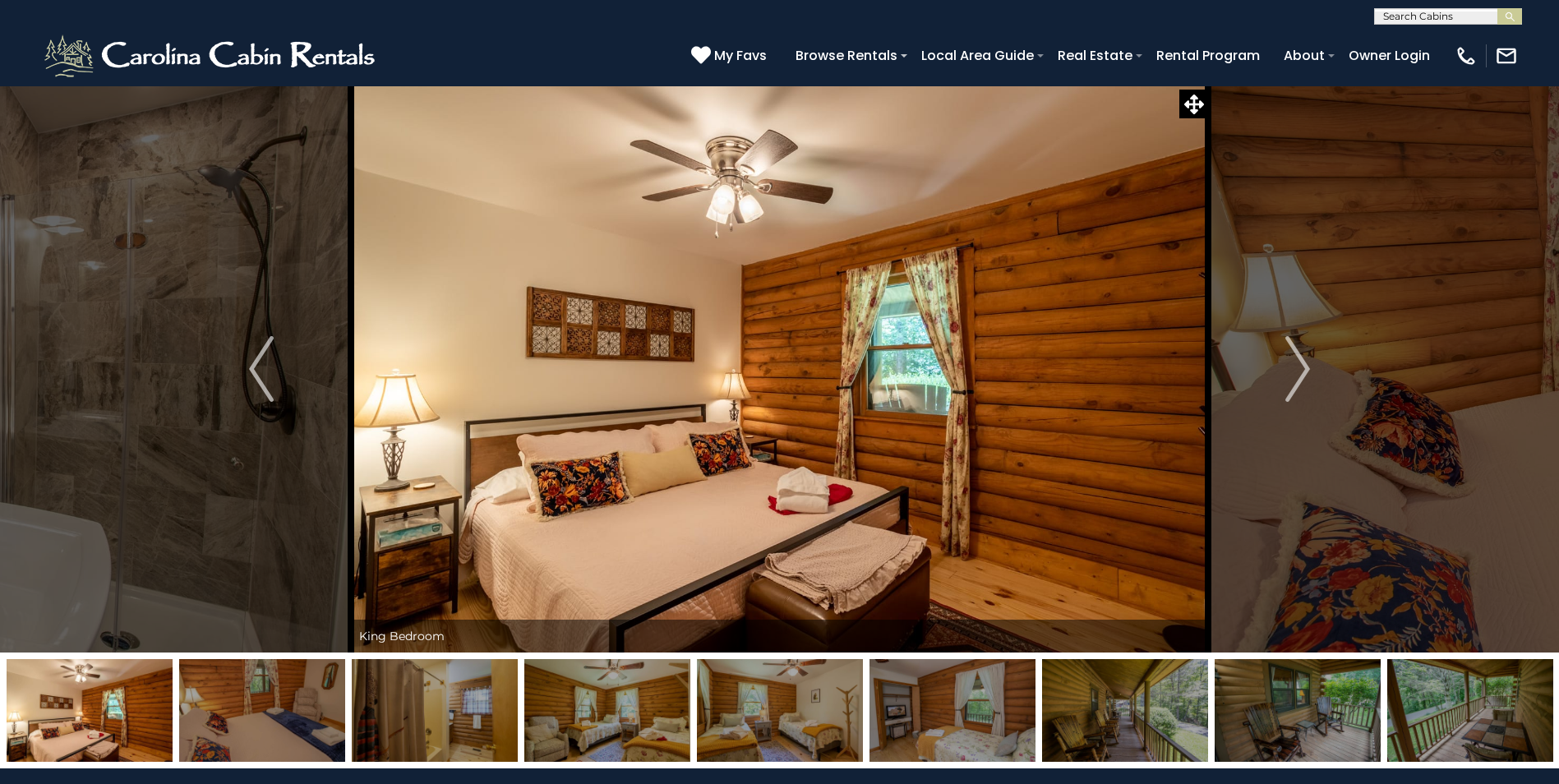
click at [293, 707] on img at bounding box center [262, 709] width 166 height 102
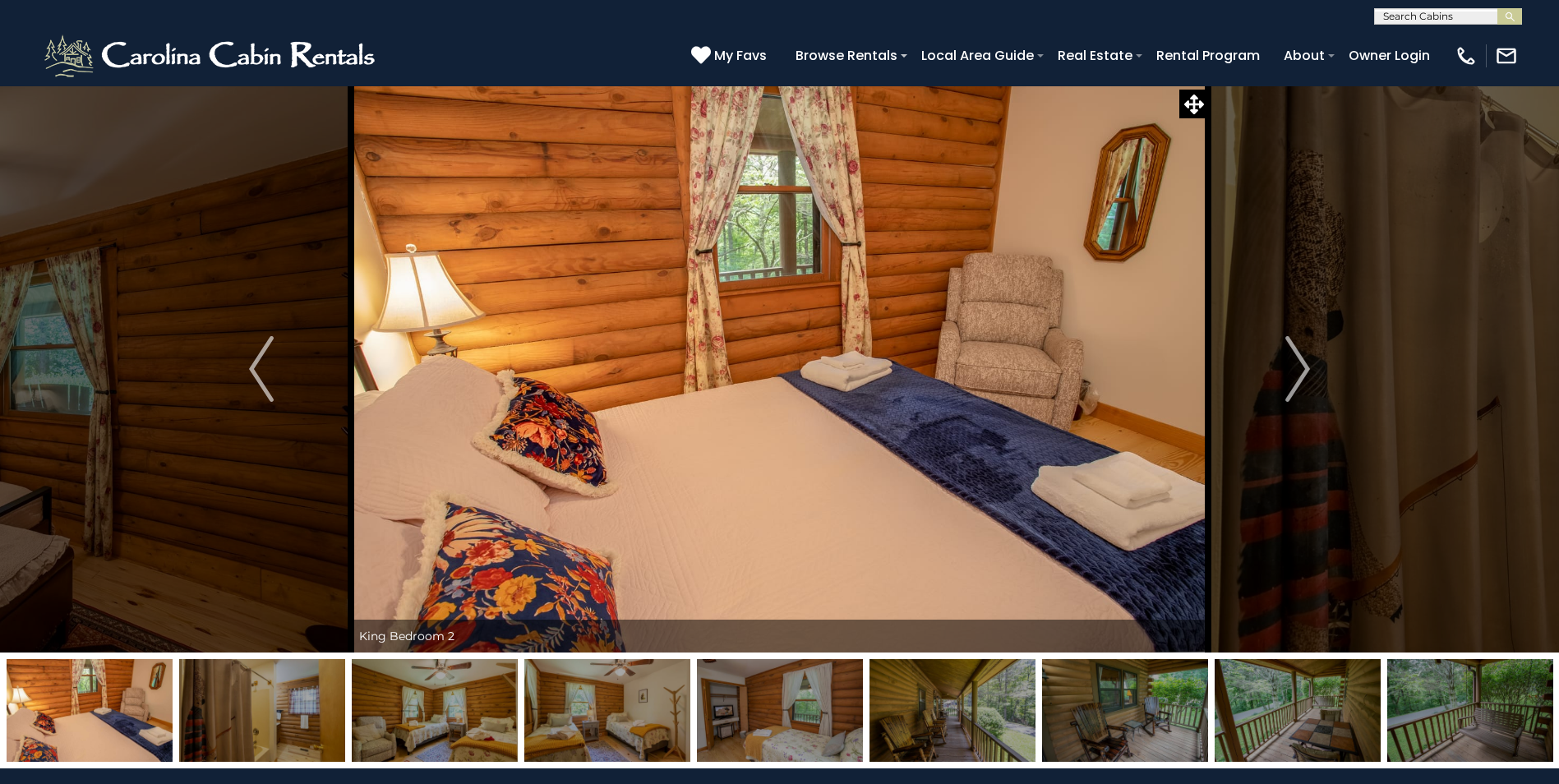
click at [293, 707] on img at bounding box center [262, 709] width 166 height 102
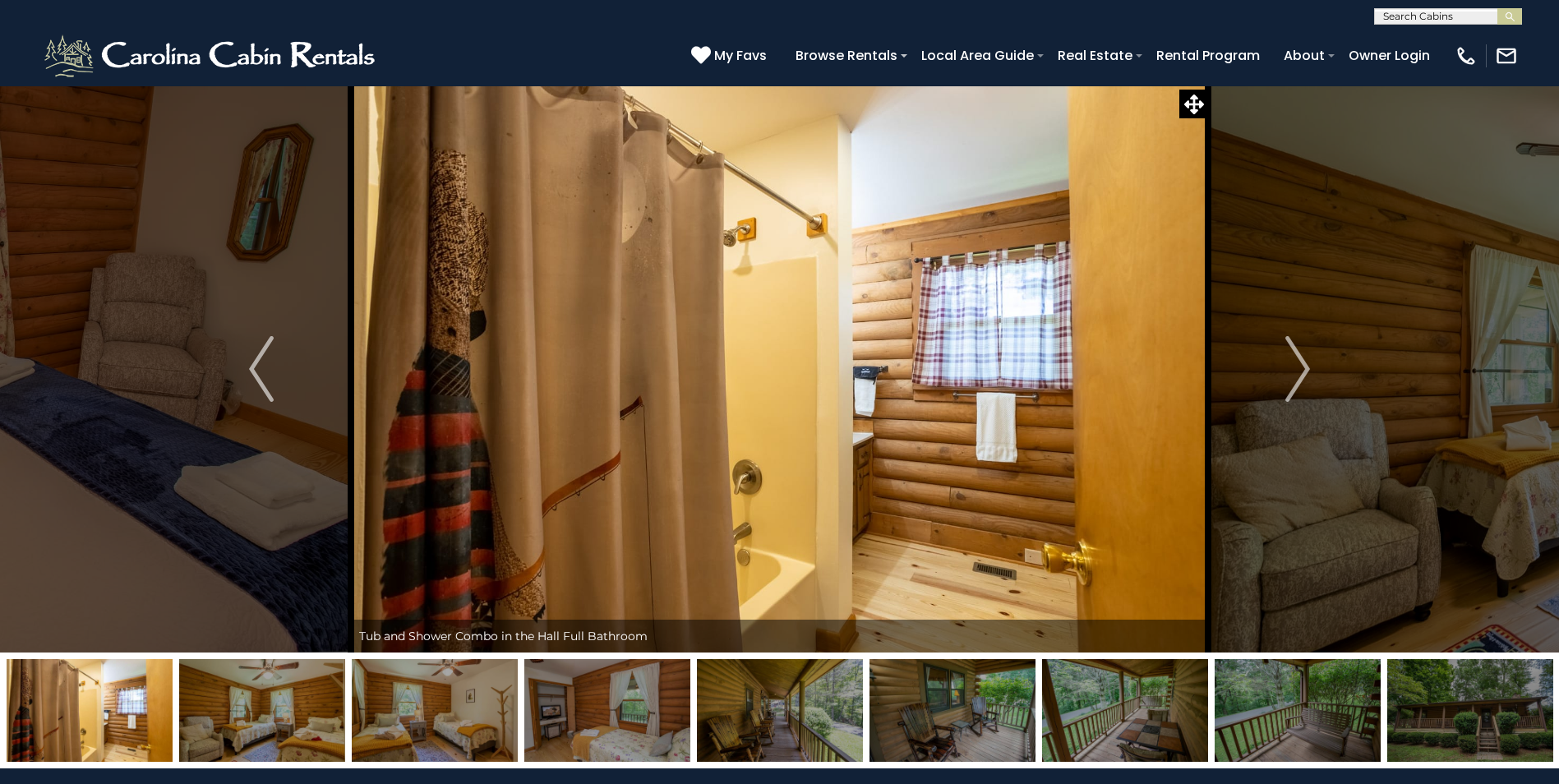
click at [293, 707] on img at bounding box center [262, 709] width 166 height 102
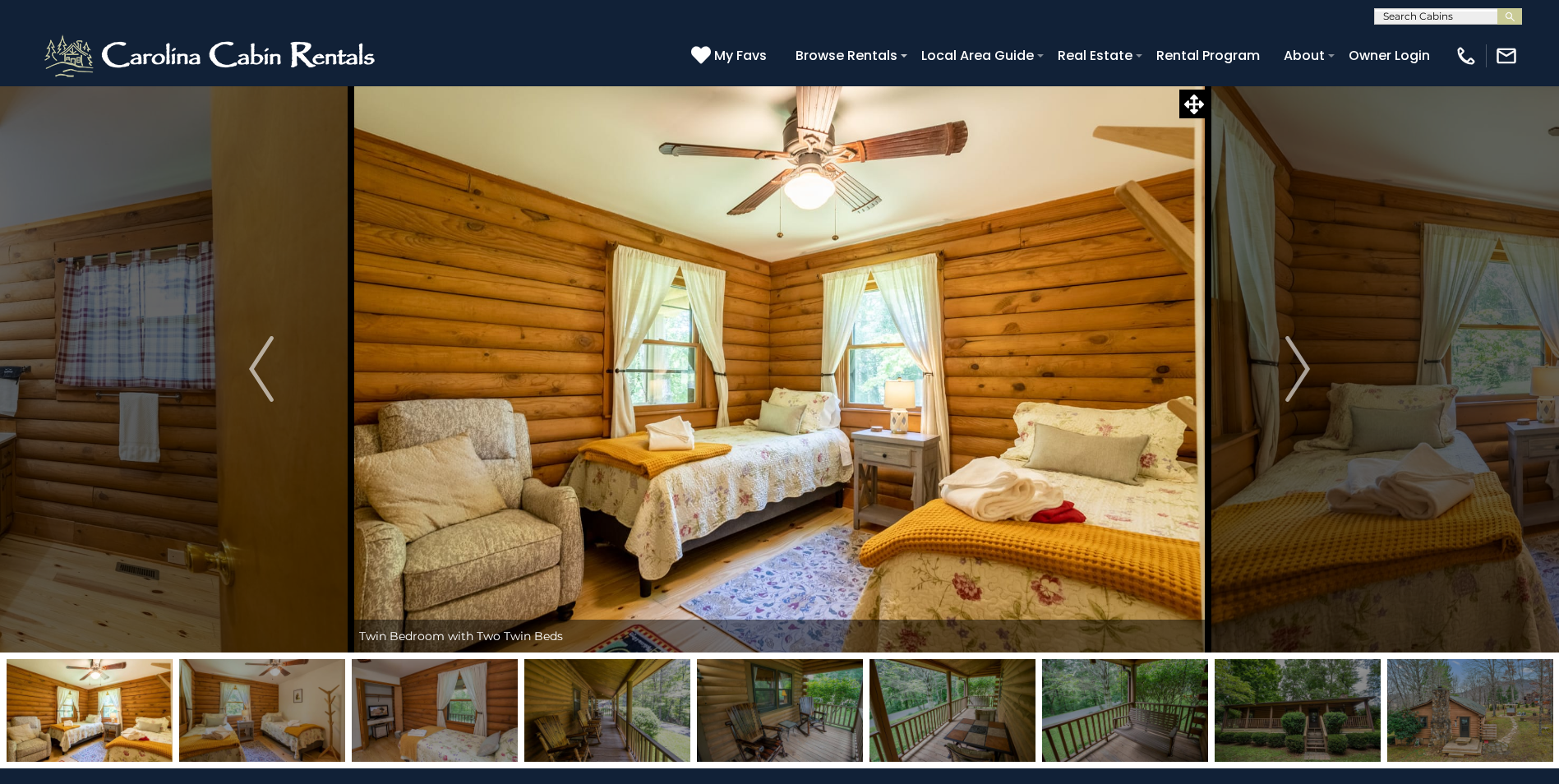
click at [293, 707] on img at bounding box center [262, 709] width 166 height 102
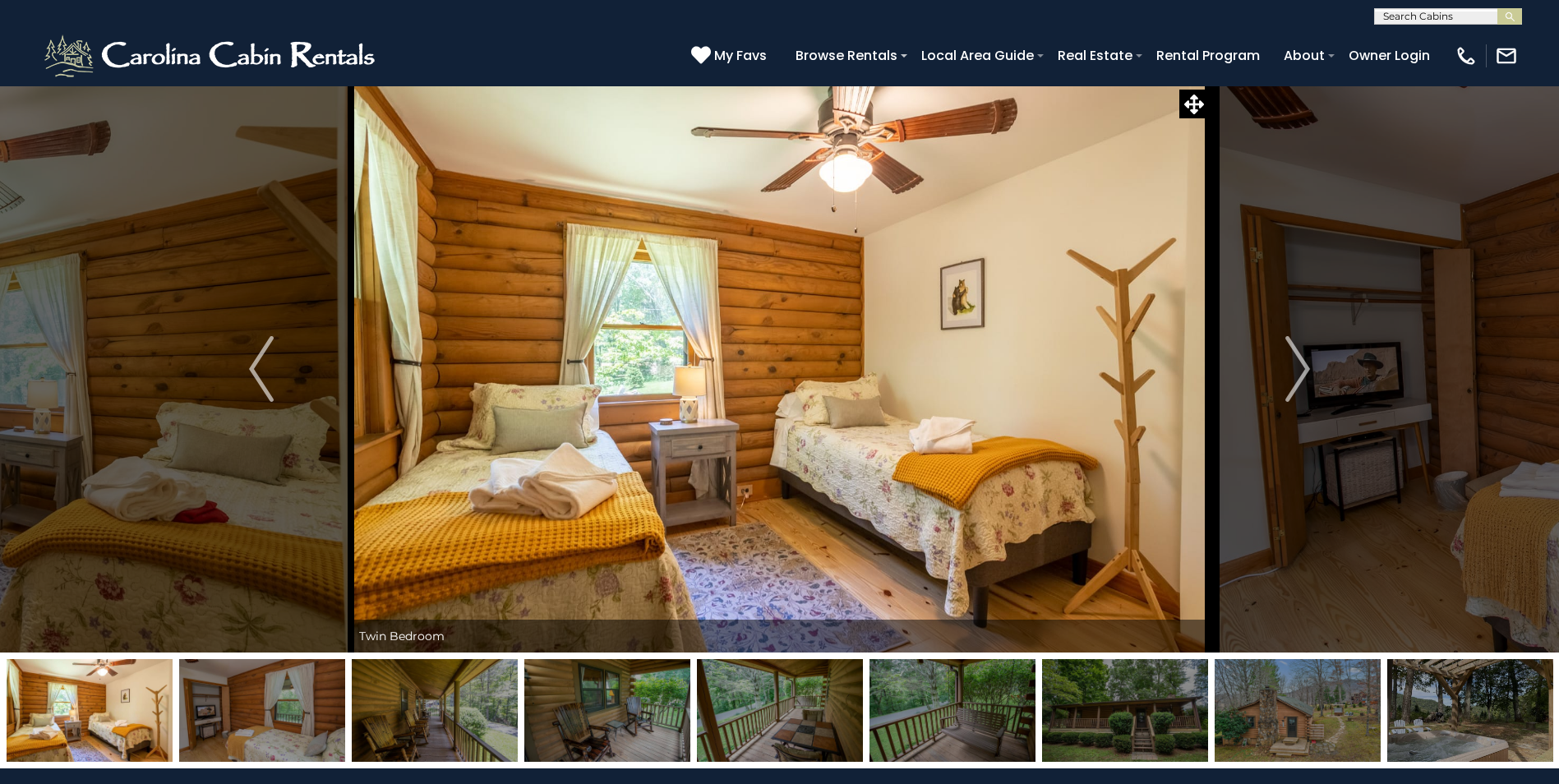
click at [293, 707] on img at bounding box center [262, 709] width 166 height 102
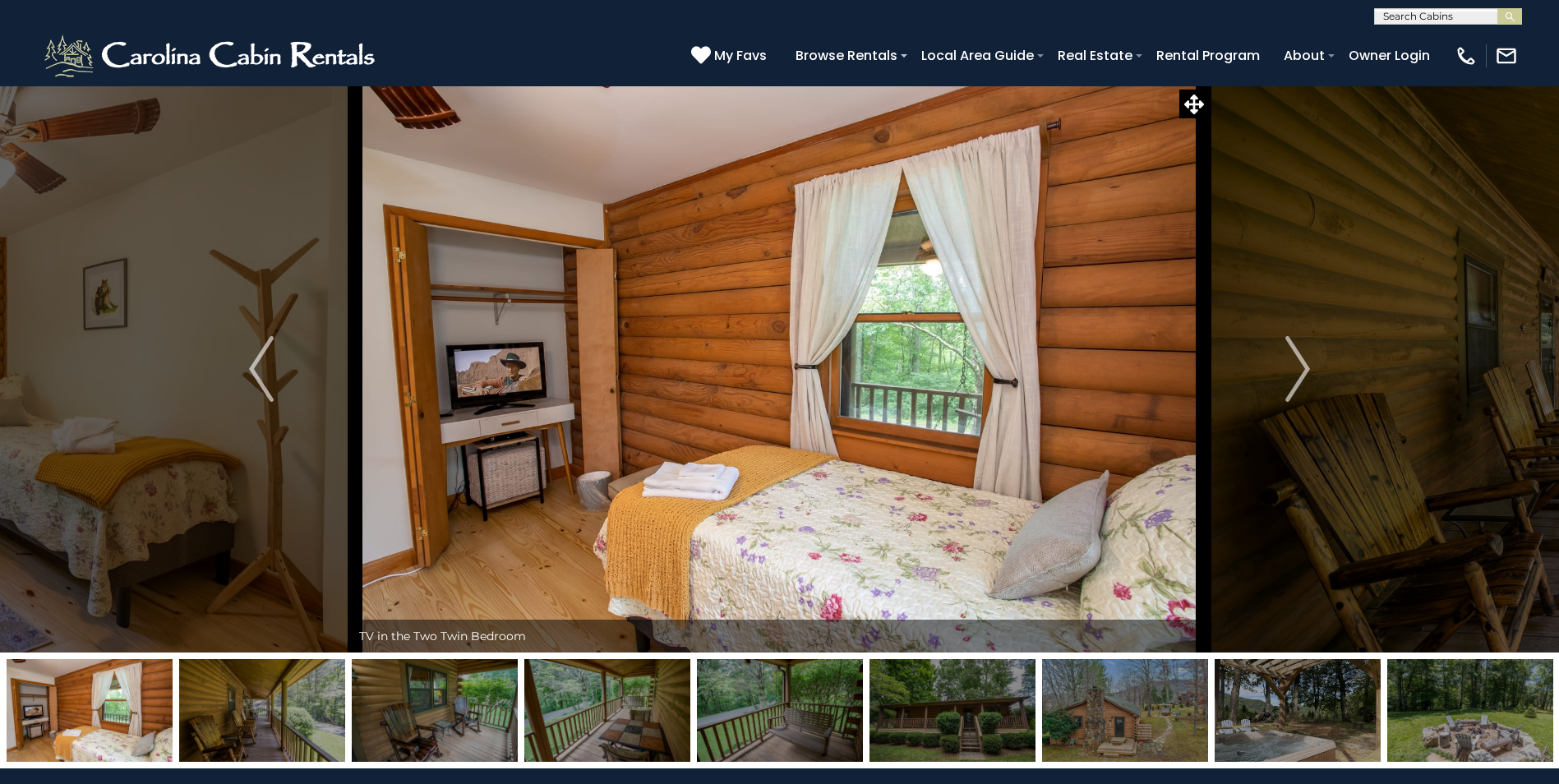
click at [293, 707] on img at bounding box center [262, 709] width 166 height 102
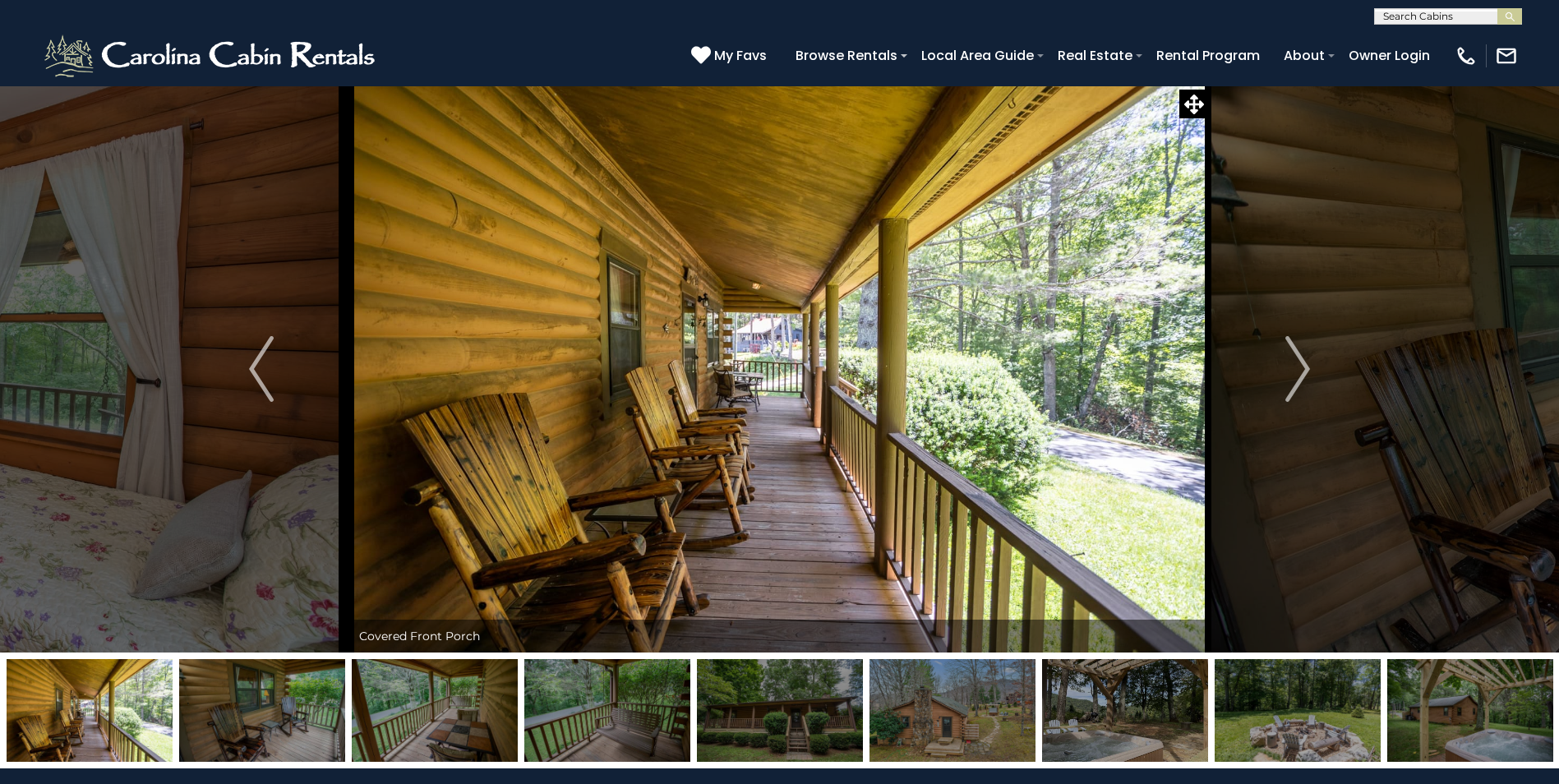
click at [293, 707] on img at bounding box center [262, 709] width 166 height 102
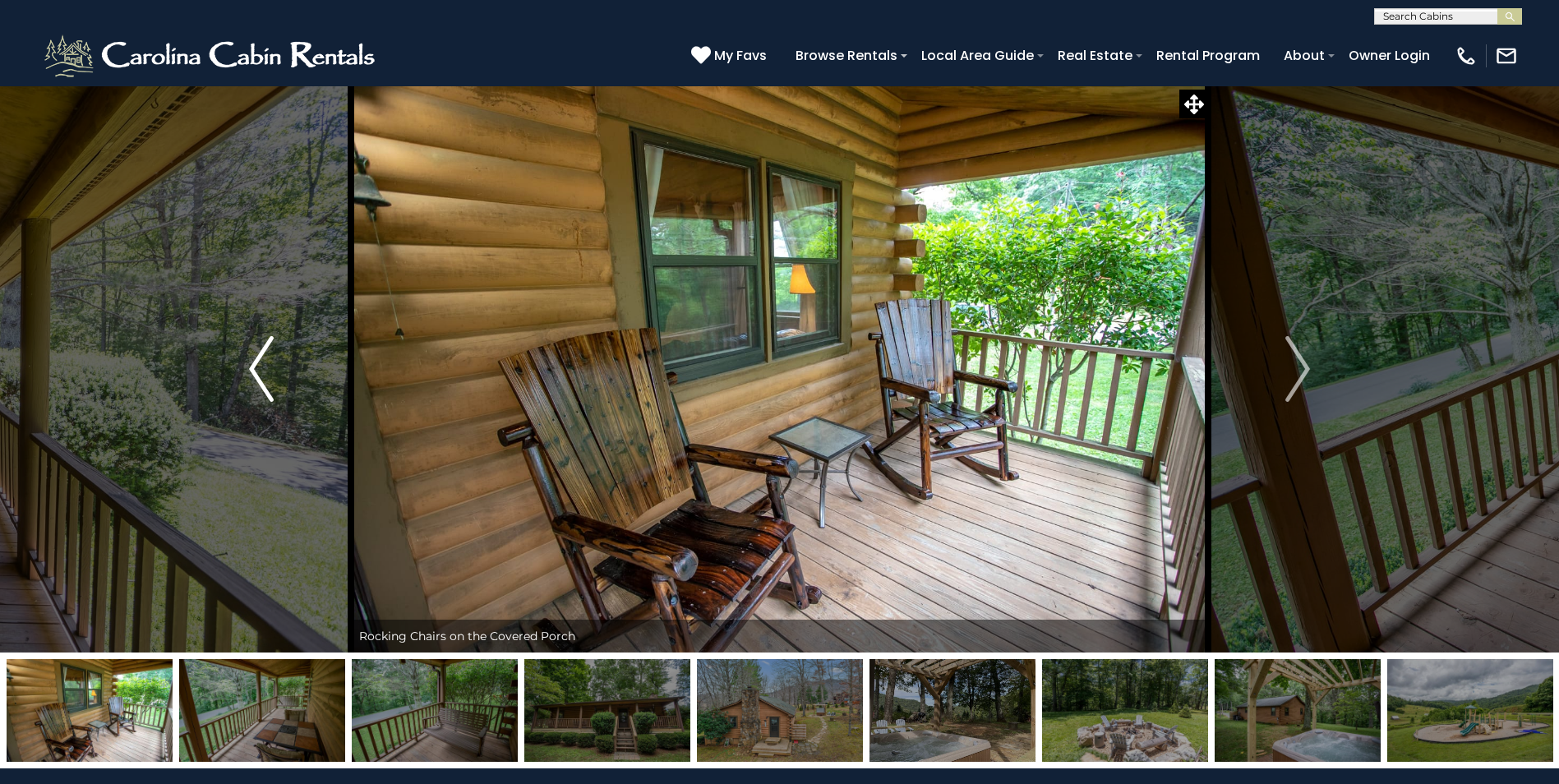
click at [262, 377] on img "Previous" at bounding box center [261, 369] width 25 height 66
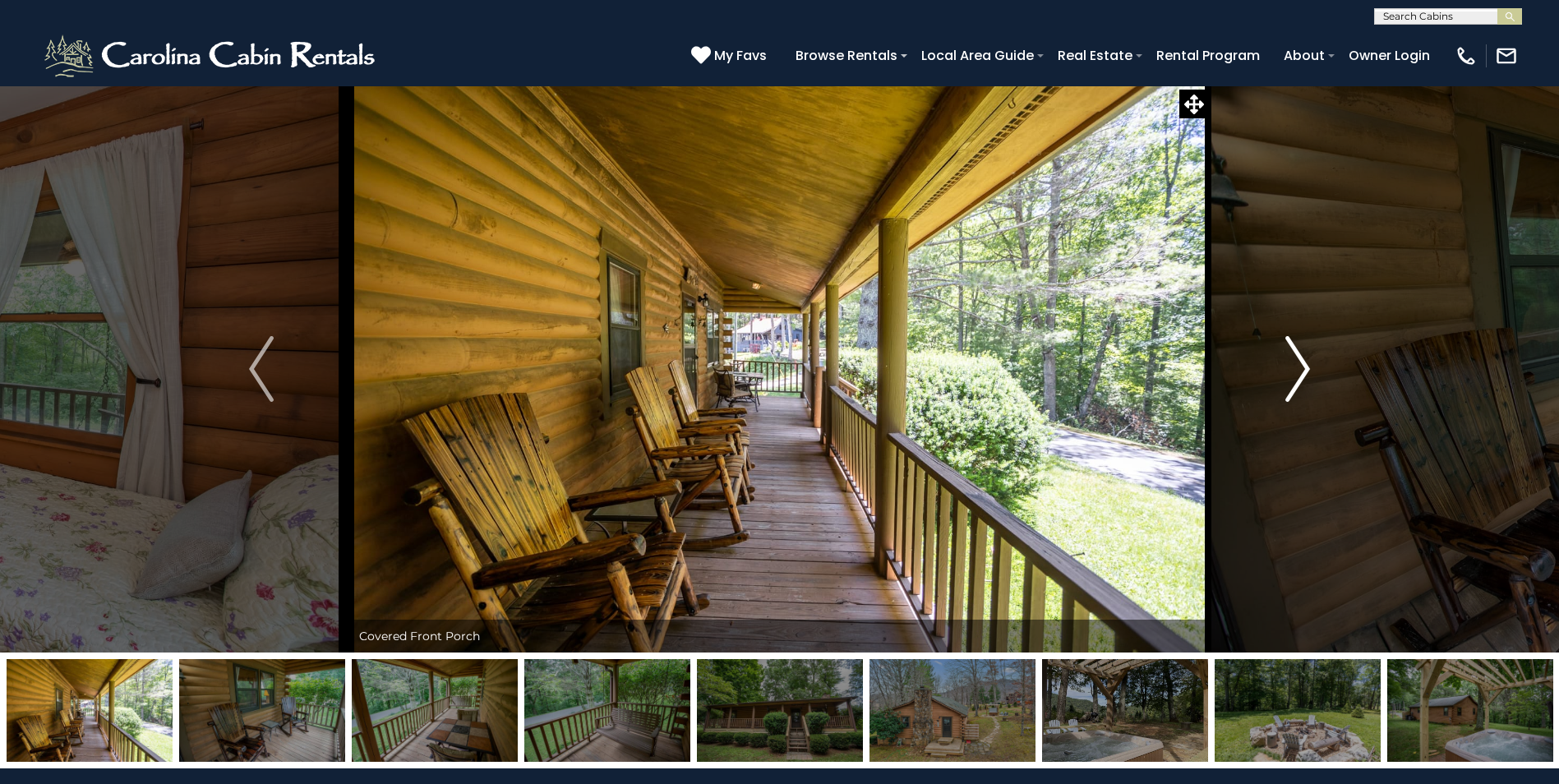
click at [1296, 372] on img "Next" at bounding box center [1298, 369] width 25 height 66
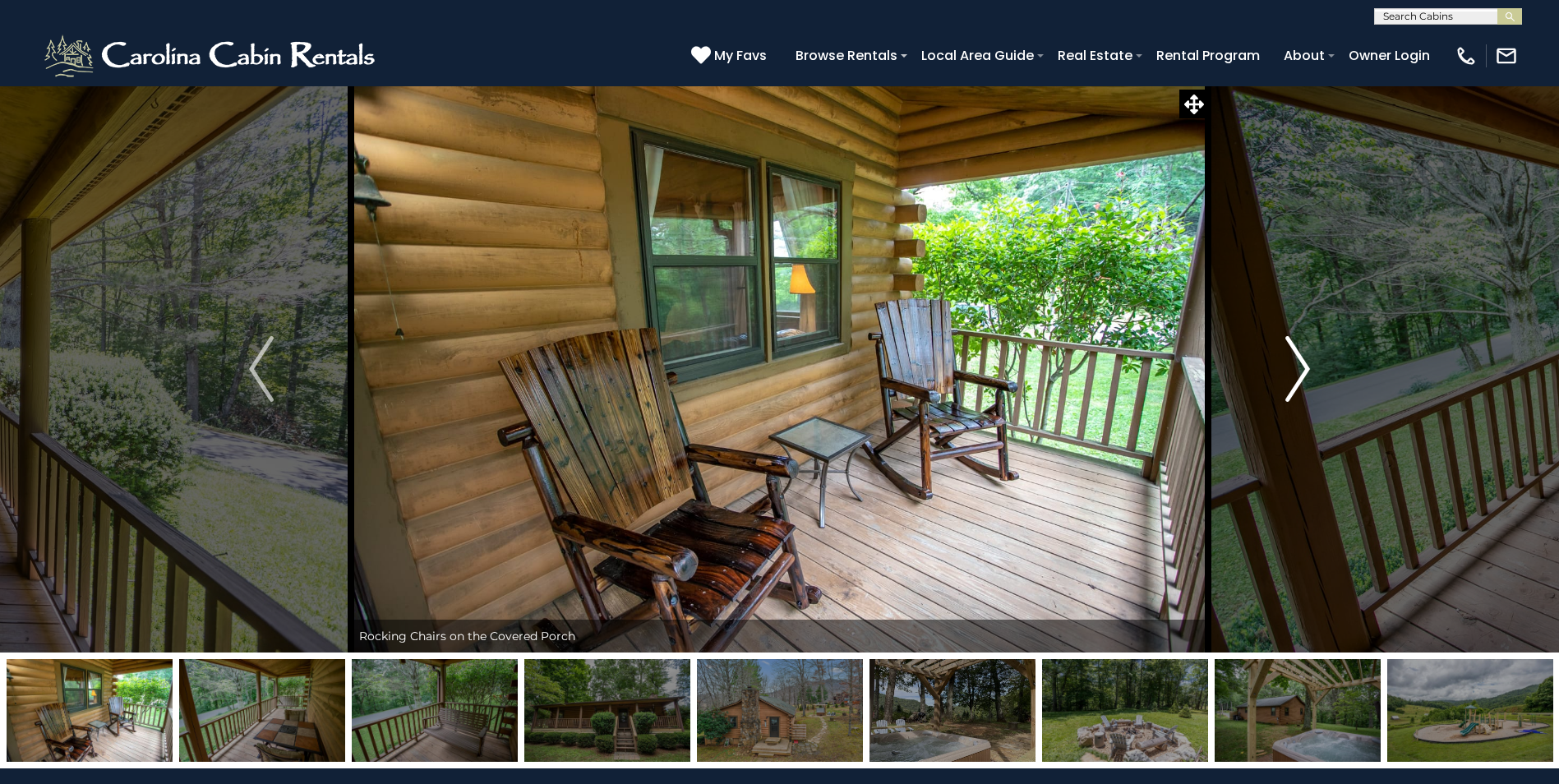
click at [1296, 372] on img "Next" at bounding box center [1298, 369] width 25 height 66
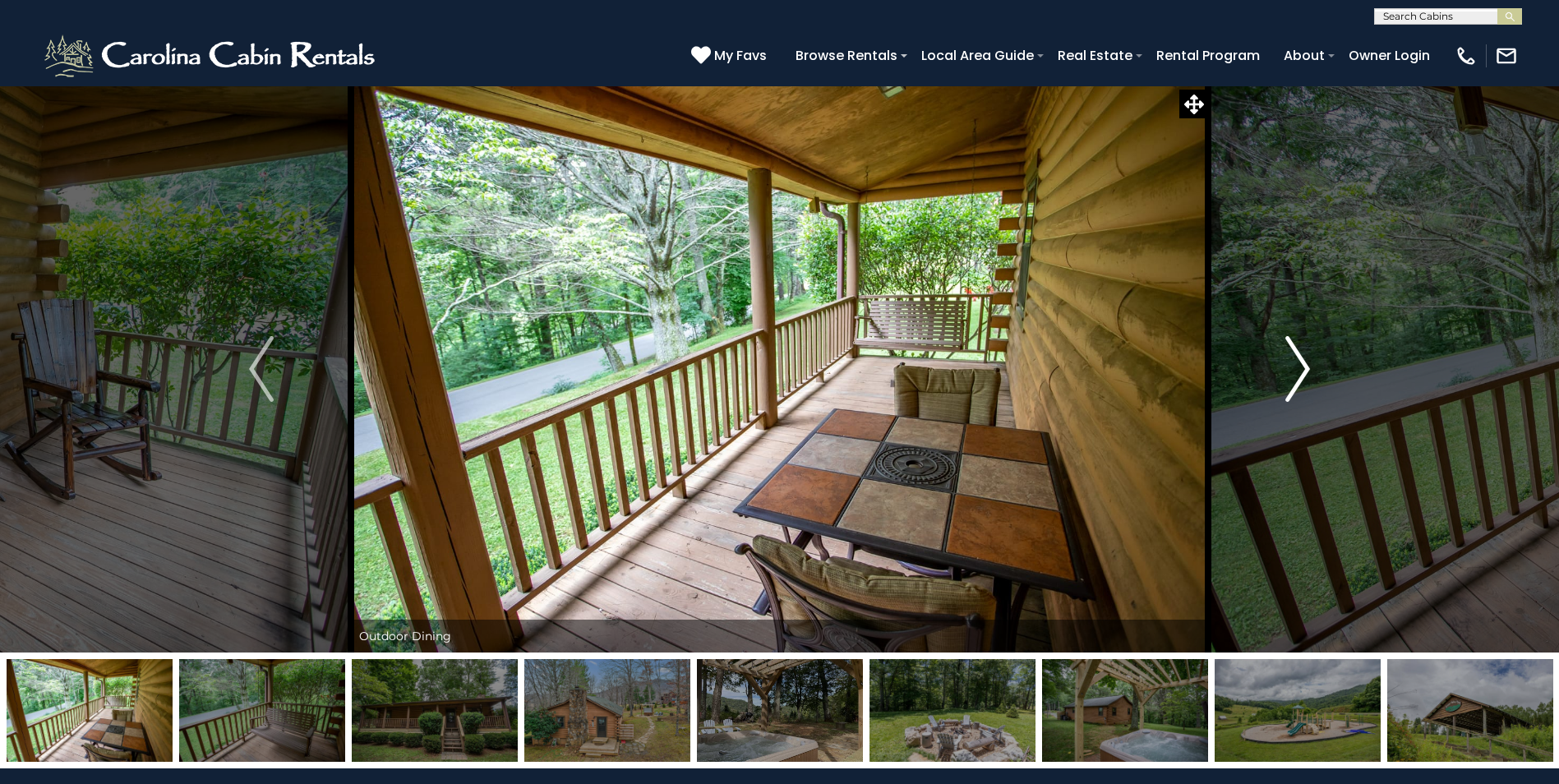
click at [1296, 372] on img "Next" at bounding box center [1298, 369] width 25 height 66
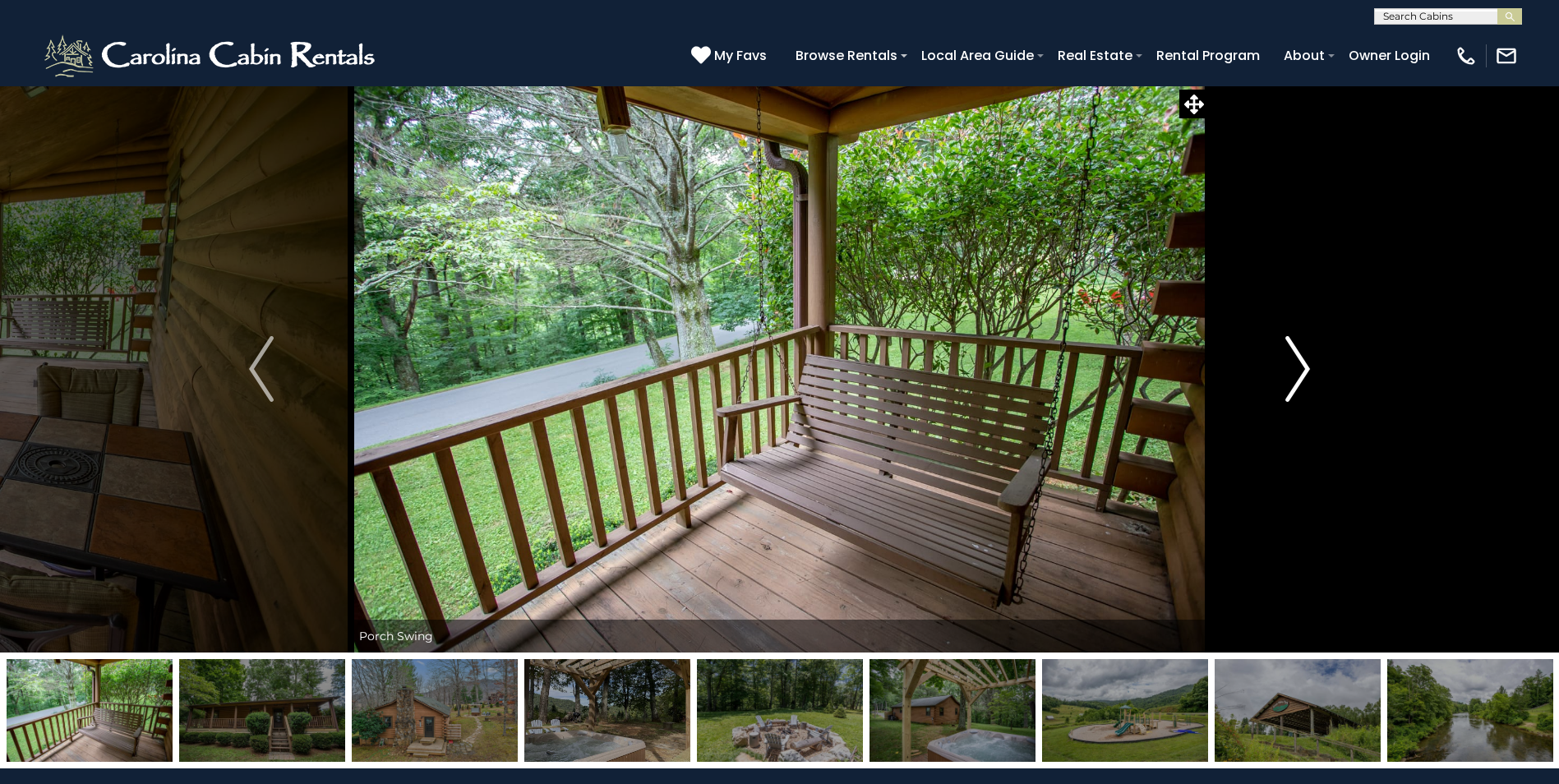
click at [1296, 372] on img "Next" at bounding box center [1298, 369] width 25 height 66
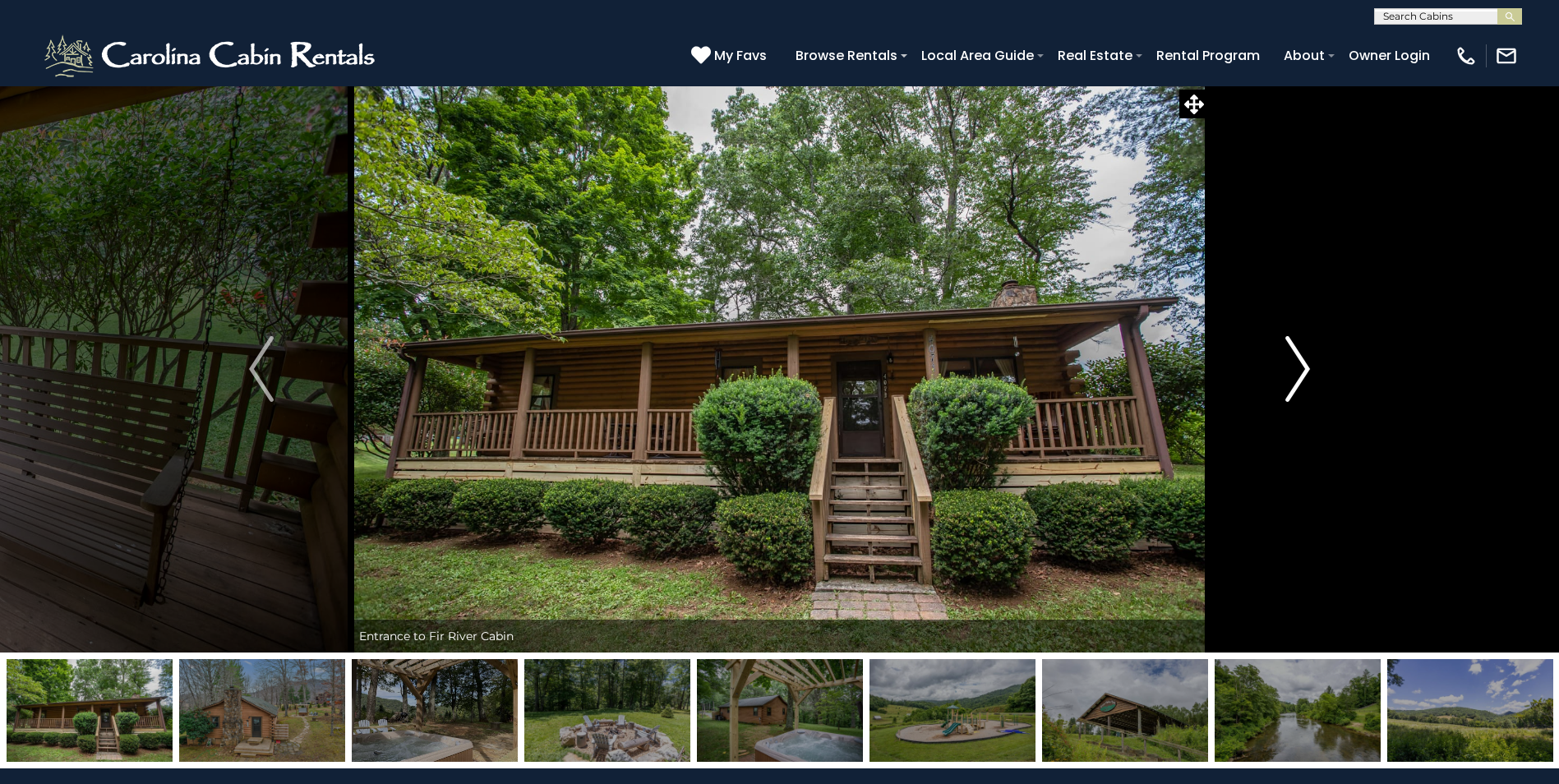
click at [1296, 372] on img "Next" at bounding box center [1298, 369] width 25 height 66
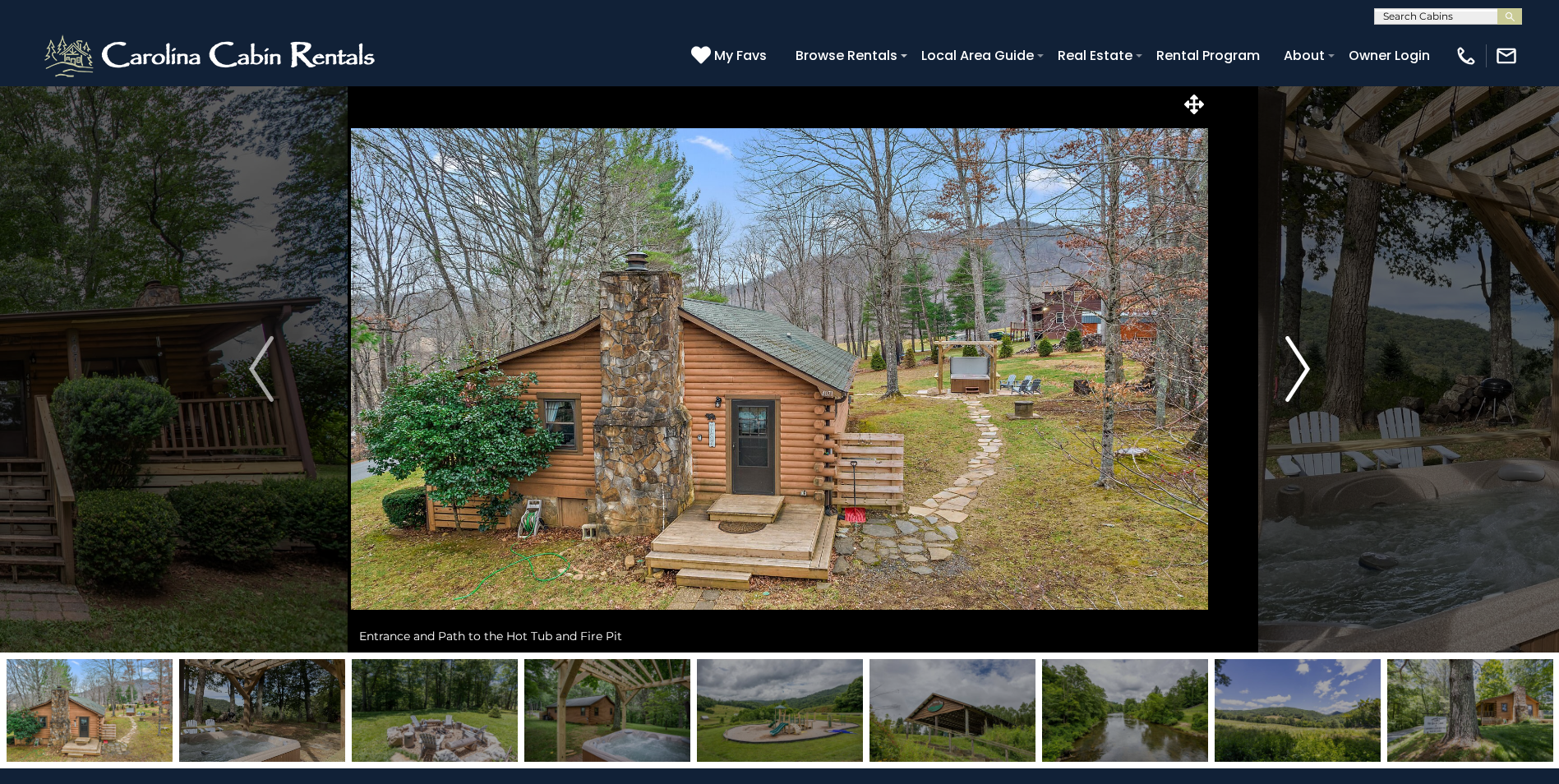
click at [1296, 372] on img "Next" at bounding box center [1298, 369] width 25 height 66
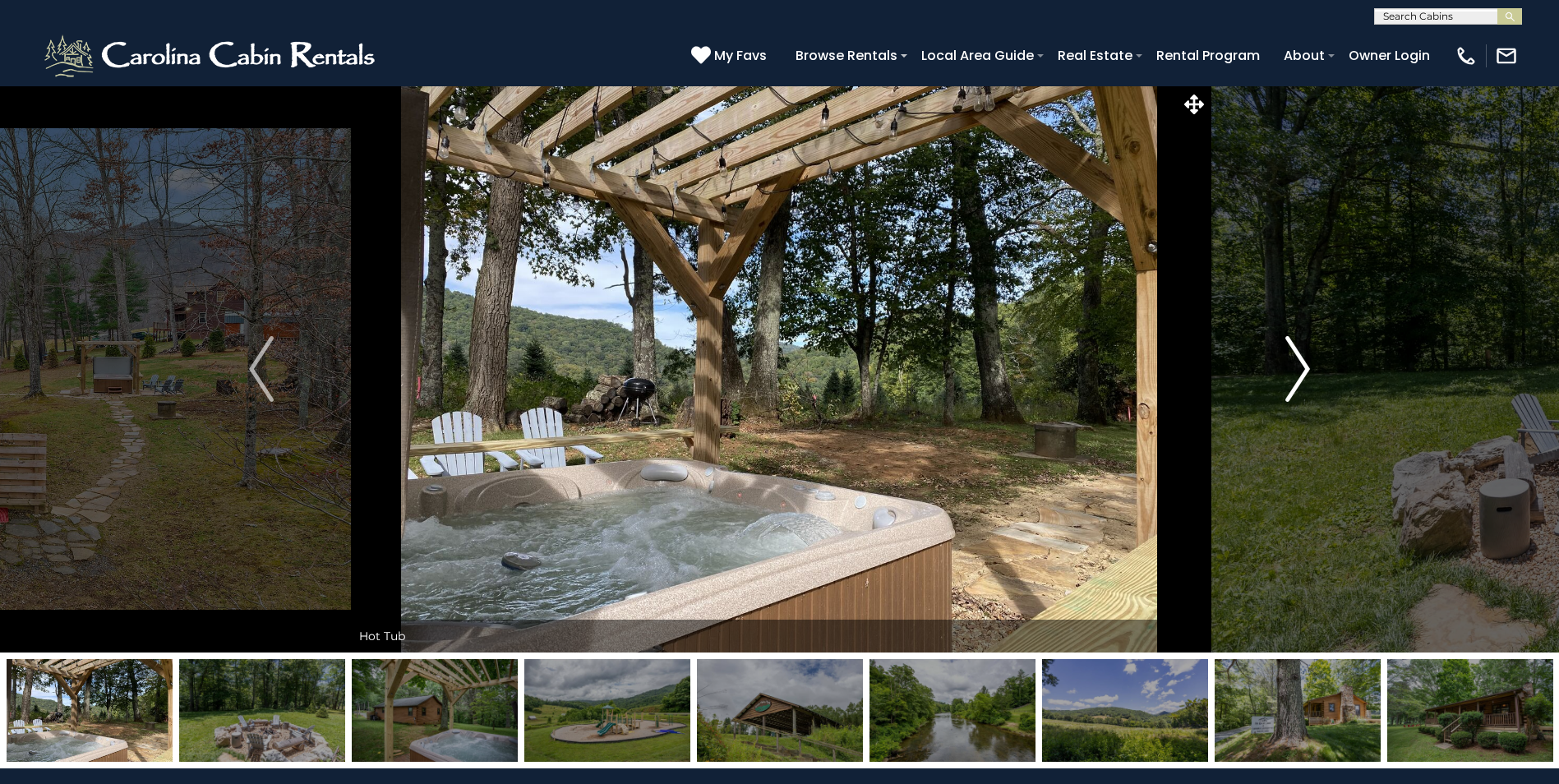
click at [1296, 372] on img "Next" at bounding box center [1298, 369] width 25 height 66
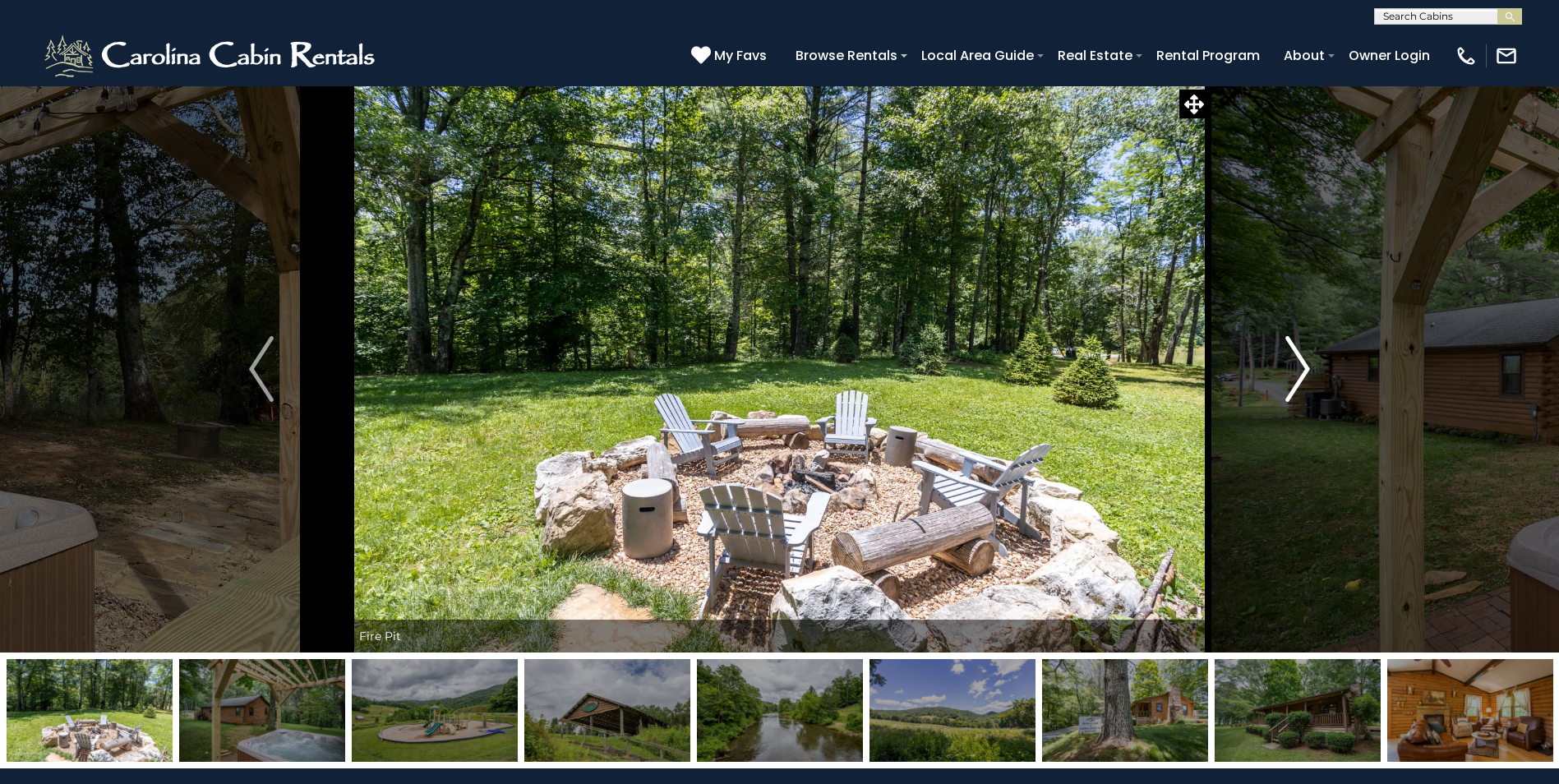
click at [1296, 372] on img "Next" at bounding box center [1298, 369] width 25 height 66
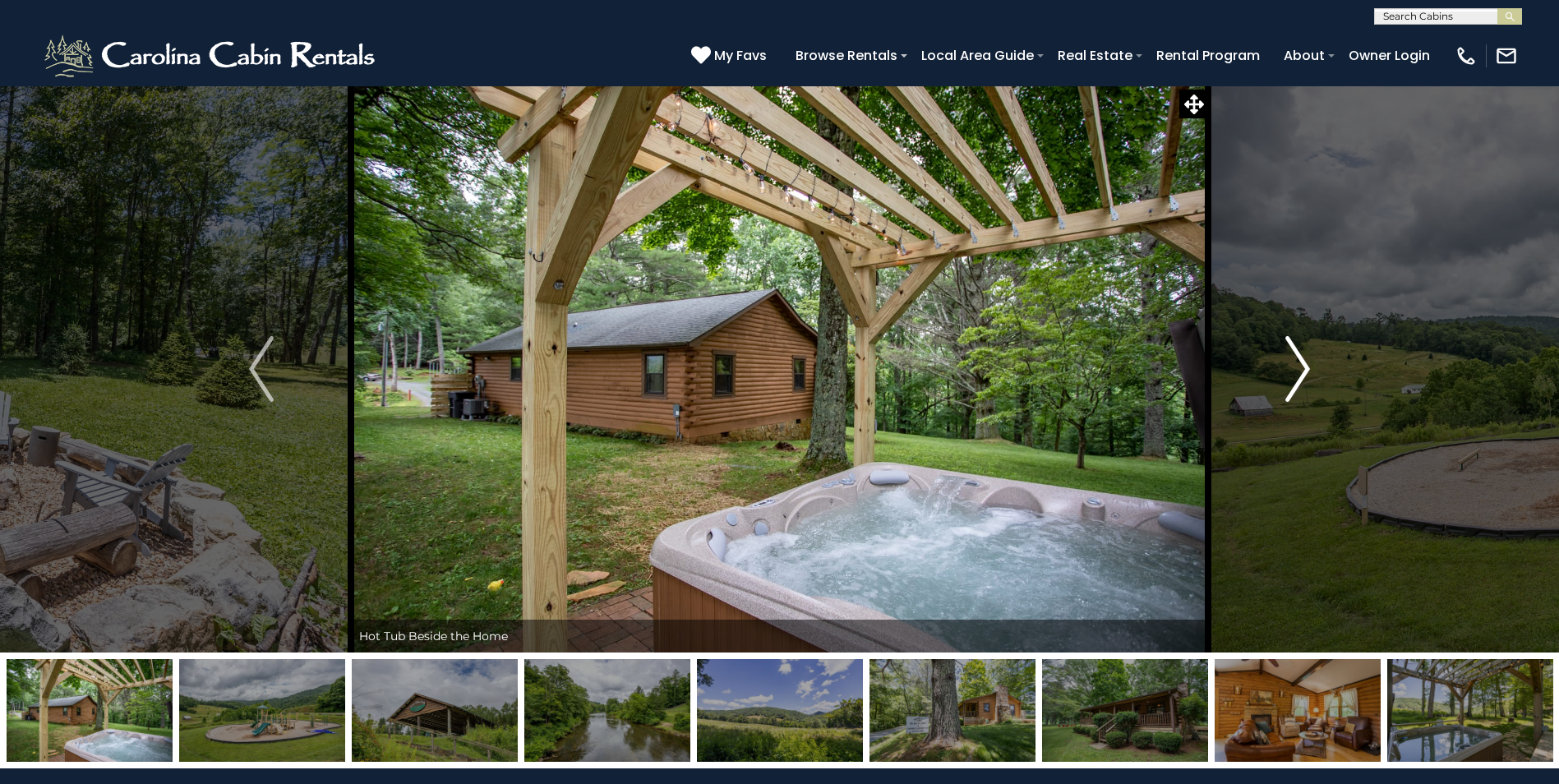
click at [1296, 372] on img "Next" at bounding box center [1298, 369] width 25 height 66
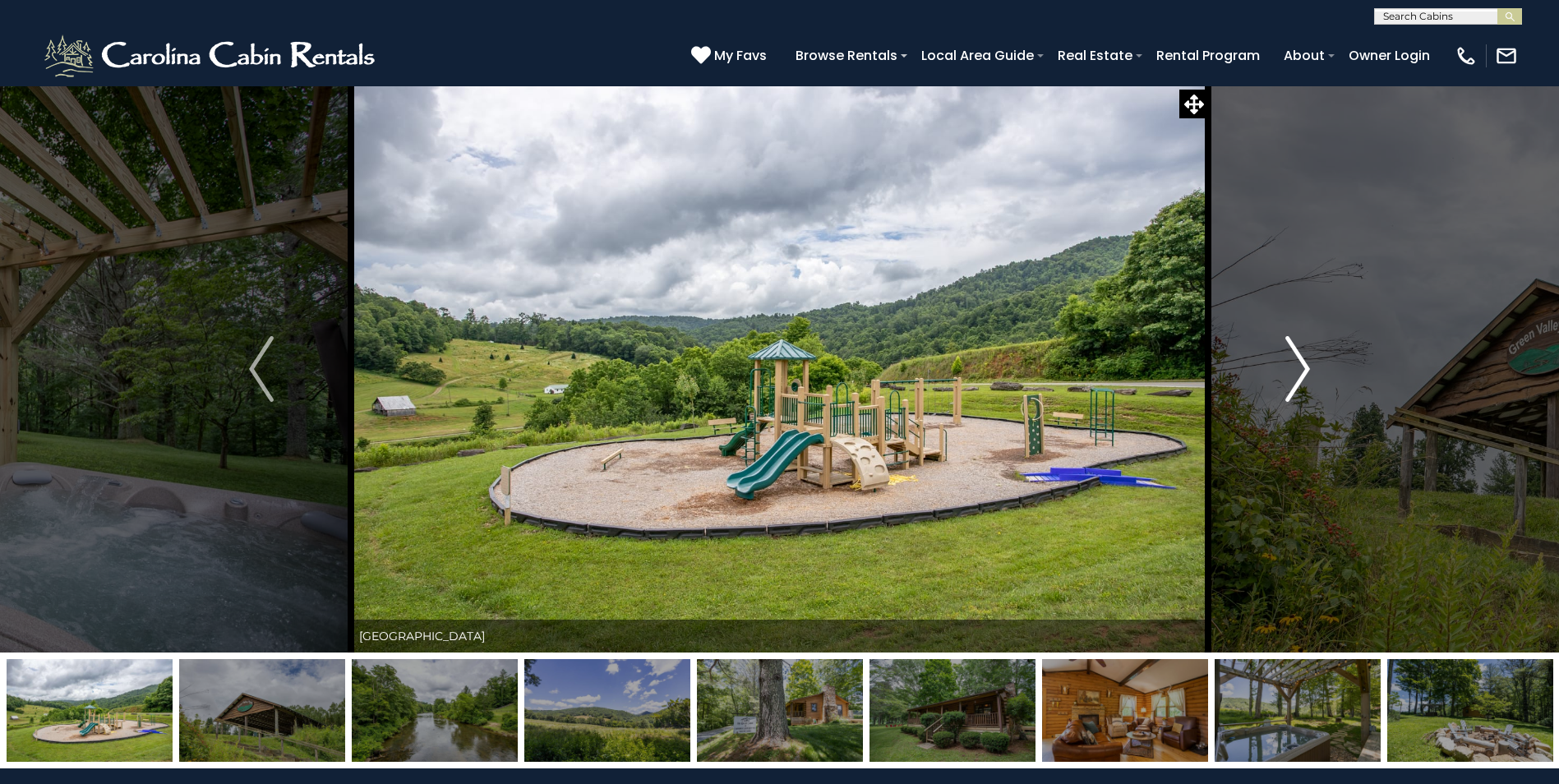
click at [1296, 372] on img "Next" at bounding box center [1298, 369] width 25 height 66
